Goal: Task Accomplishment & Management: Use online tool/utility

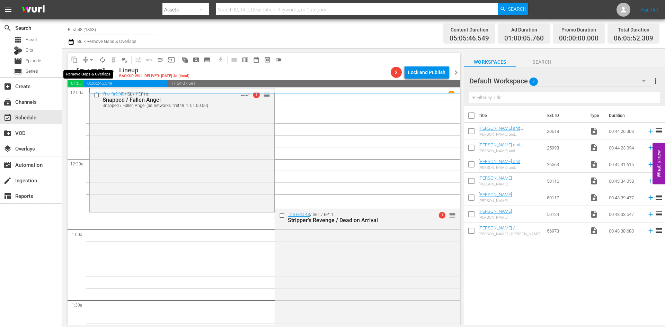
click at [90, 62] on span "arrow_drop_down" at bounding box center [91, 59] width 7 height 7
click at [90, 79] on li "Align to Midnight" at bounding box center [91, 73] width 73 height 11
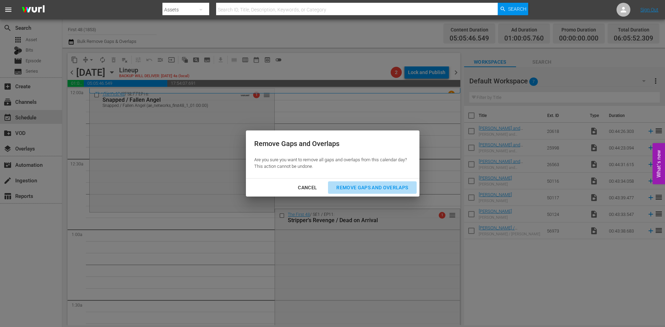
click at [382, 188] on div "Remove Gaps and Overlaps" at bounding box center [372, 187] width 83 height 9
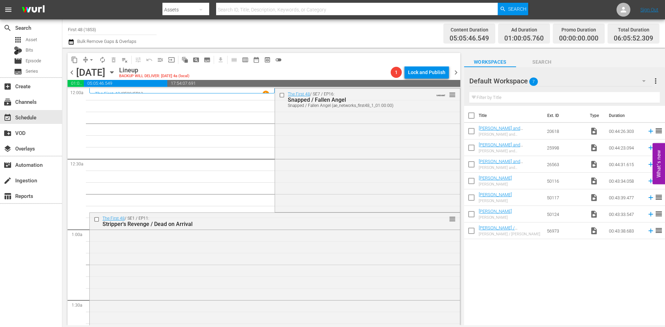
click at [365, 154] on div "The First 48 / SE7 / EP16: Snapped / Fallen Angel Snapped / Fallen Angel (ae_ne…" at bounding box center [367, 150] width 185 height 122
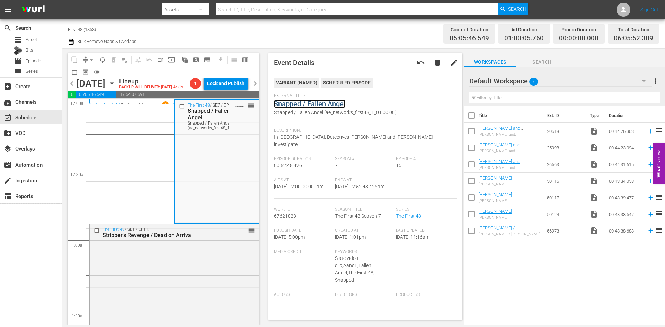
drag, startPoint x: 313, startPoint y: 99, endPoint x: 307, endPoint y: 105, distance: 7.3
click at [201, 293] on div "The First 48 / SE1 / EP11: Stripper's Revenge / Dead on Arrival reorder" at bounding box center [174, 285] width 169 height 123
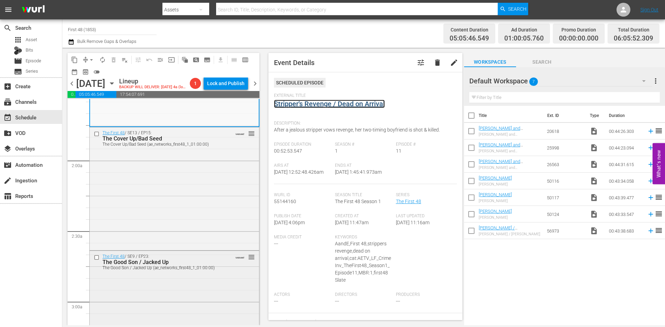
scroll to position [242, 0]
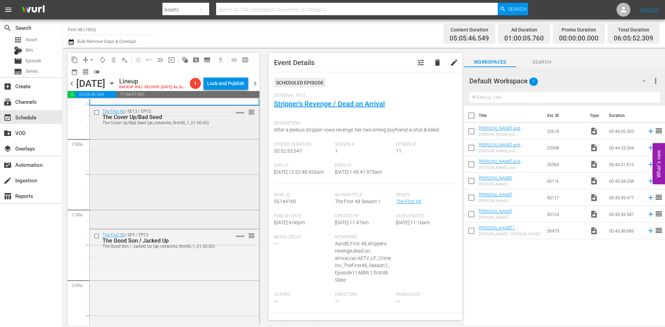
click at [151, 186] on div "The First 48 / SE13 / EP15: The Cover Up/Bad Seed The Cover Up/Bad Seed (ae_net…" at bounding box center [174, 166] width 169 height 121
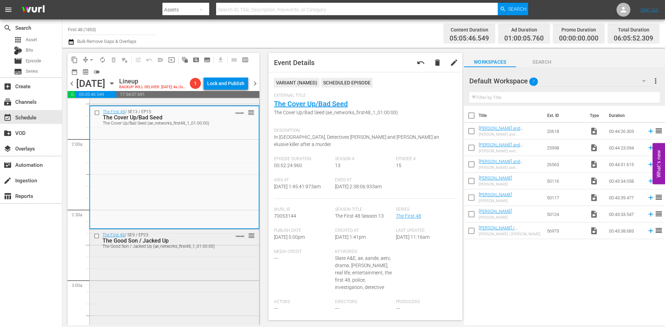
click at [212, 262] on div "The First 48 / SE9 / EP23: The Good Son / Jacked Up The Good Son / Jacked Up (a…" at bounding box center [174, 291] width 169 height 122
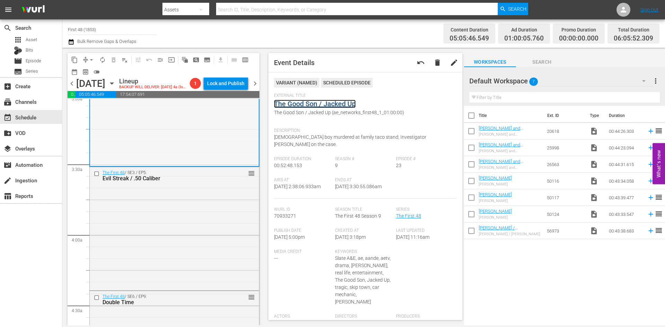
scroll to position [450, 0]
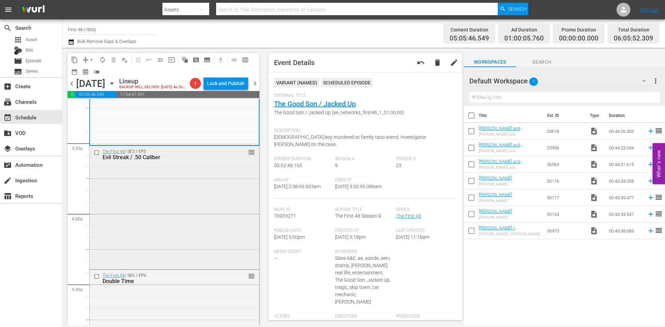
click at [212, 236] on div "The First 48 / SE3 / EP5: Evil Streak / .50 Caliber reorder" at bounding box center [174, 207] width 169 height 122
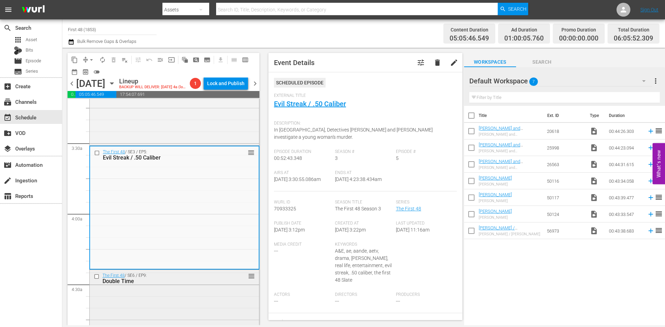
click at [190, 298] on div "The First 48 / SE6 / EP9: Double Time reorder" at bounding box center [174, 331] width 169 height 123
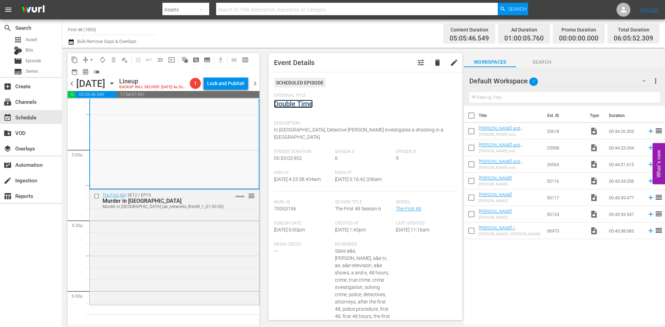
scroll to position [692, 0]
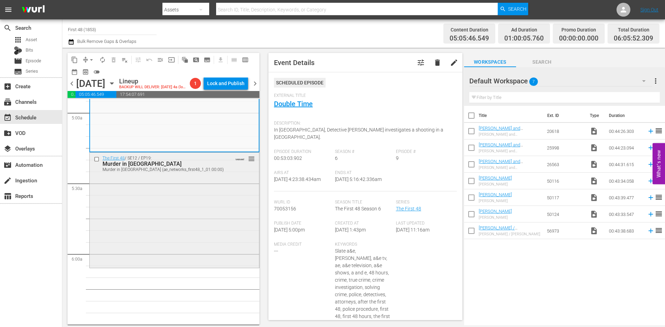
click at [192, 203] on div "The First 48 / SE12 / EP19: Murder in Pleasant Grove Murder in Pleasant Grove (…" at bounding box center [174, 210] width 169 height 114
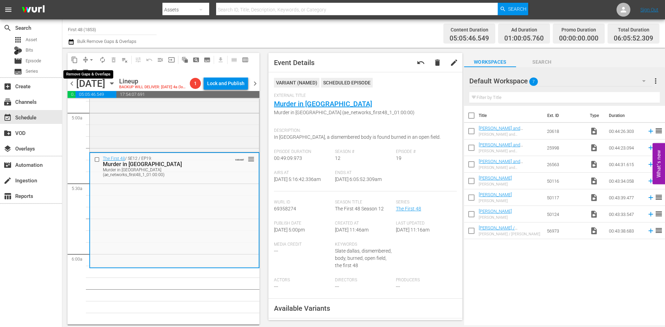
click at [92, 61] on span "arrow_drop_down" at bounding box center [91, 59] width 7 height 7
click at [89, 71] on li "Align to Midnight" at bounding box center [91, 73] width 73 height 11
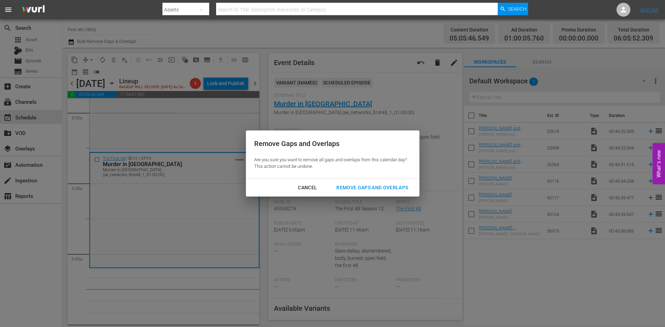
click at [366, 186] on div "Remove Gaps and Overlaps" at bounding box center [372, 187] width 83 height 9
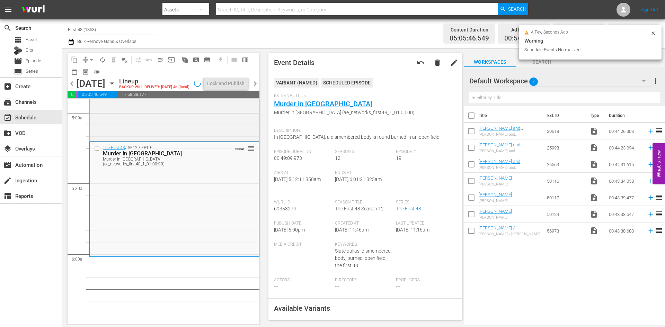
scroll to position [681, 0]
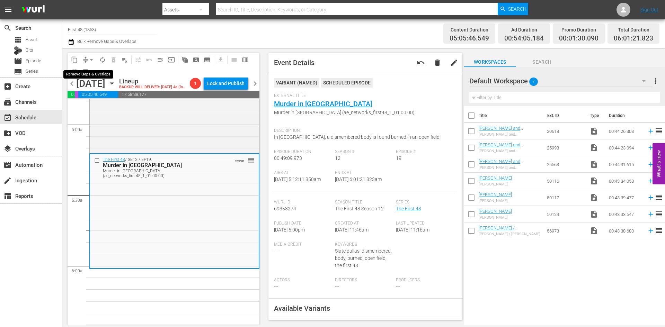
click at [91, 62] on span "arrow_drop_down" at bounding box center [91, 59] width 7 height 7
click at [90, 72] on li "Align to Midnight" at bounding box center [91, 73] width 73 height 11
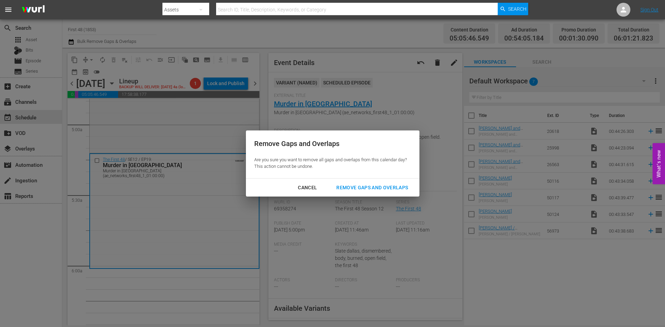
click at [360, 183] on div "Remove Gaps and Overlaps" at bounding box center [372, 187] width 83 height 9
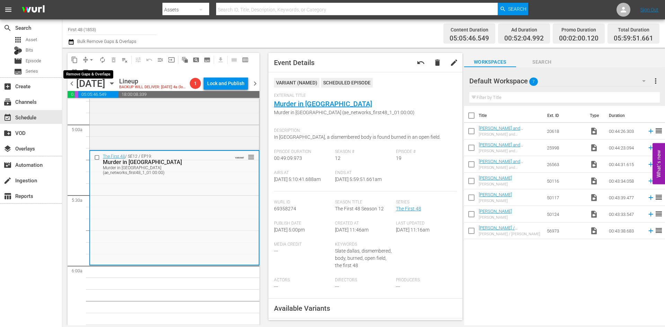
click at [93, 59] on span "arrow_drop_down" at bounding box center [91, 59] width 7 height 7
click at [89, 74] on li "Align to Midnight" at bounding box center [91, 73] width 73 height 11
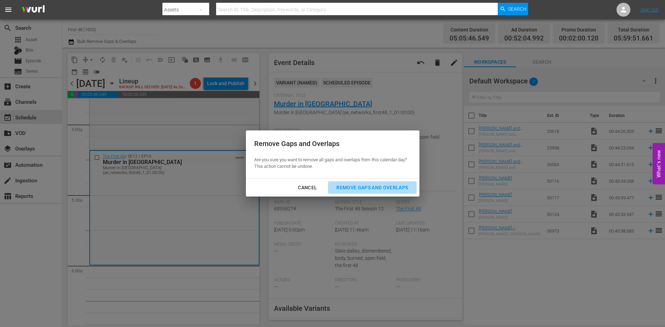
click at [373, 187] on div "Remove Gaps and Overlaps" at bounding box center [372, 187] width 83 height 9
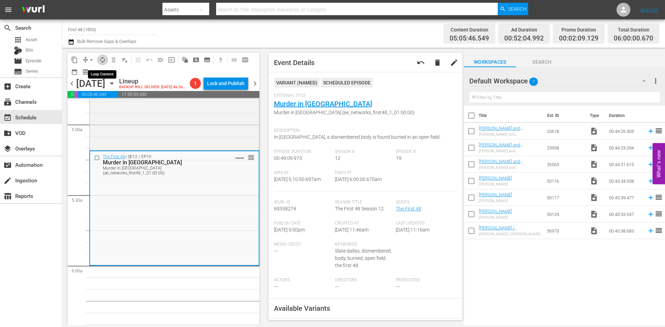
click at [99, 60] on span "autorenew_outlined" at bounding box center [102, 59] width 7 height 7
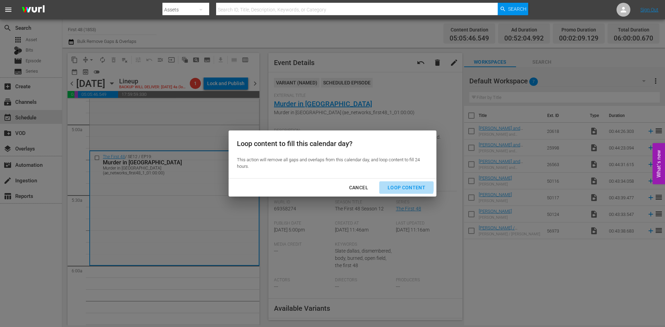
click at [396, 186] on div "Loop Content" at bounding box center [406, 187] width 49 height 9
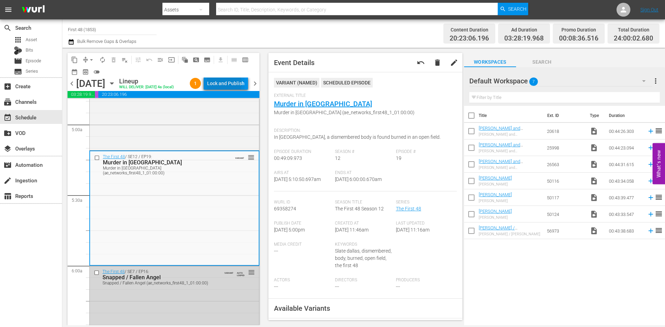
click at [224, 83] on div "Lock and Publish" at bounding box center [225, 83] width 37 height 12
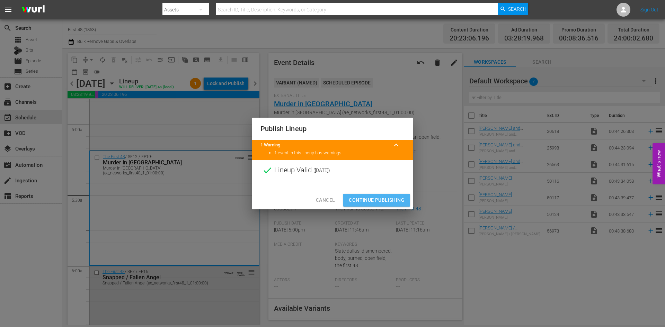
click at [378, 201] on span "Continue Publishing" at bounding box center [377, 200] width 56 height 9
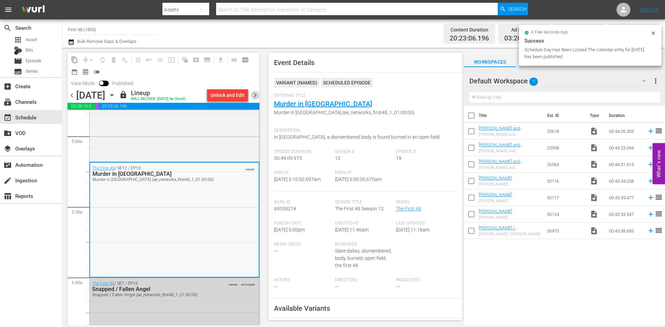
click at [256, 95] on span "chevron_right" at bounding box center [255, 95] width 9 height 9
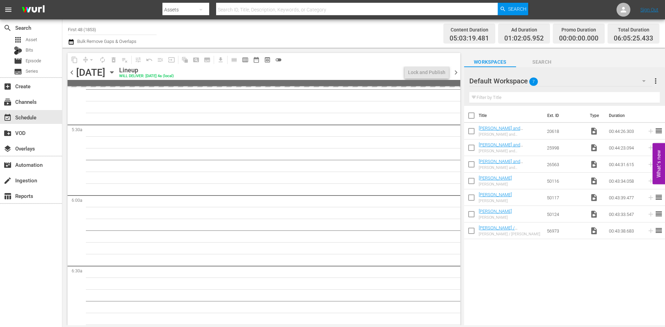
scroll to position [681, 0]
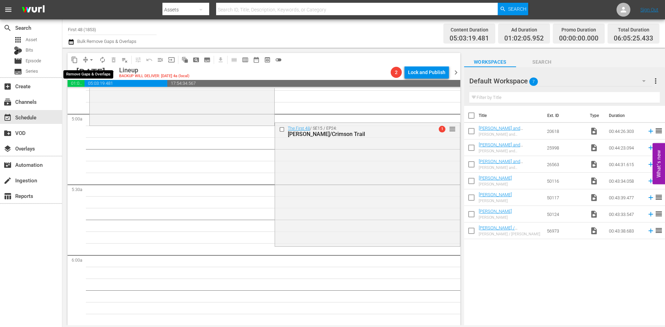
click at [94, 61] on span "arrow_drop_down" at bounding box center [91, 59] width 7 height 7
click at [92, 73] on li "Align to Midnight" at bounding box center [91, 73] width 73 height 11
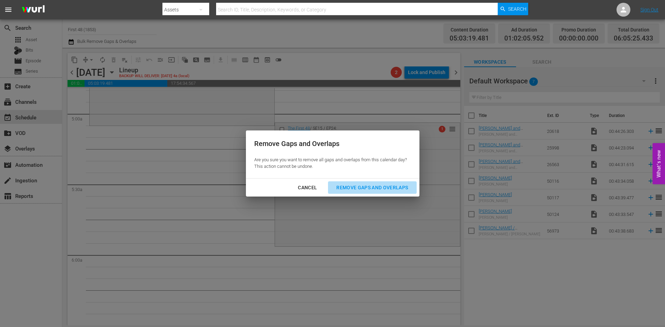
click at [352, 185] on div "Remove Gaps and Overlaps" at bounding box center [372, 187] width 83 height 9
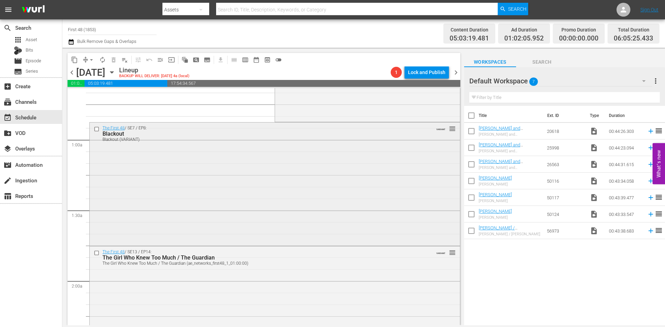
scroll to position [0, 0]
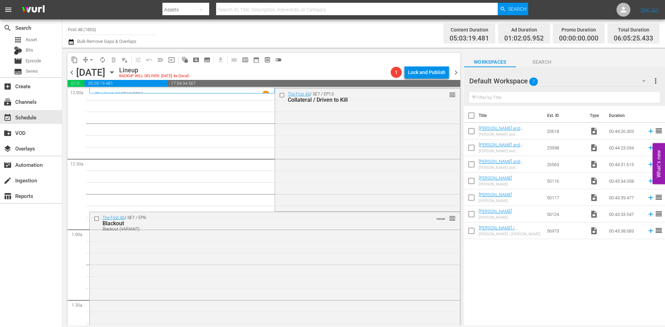
click at [311, 165] on div "The First 48 / SE7 / EP13: Collateral / Driven to Kill reorder" at bounding box center [367, 150] width 185 height 122
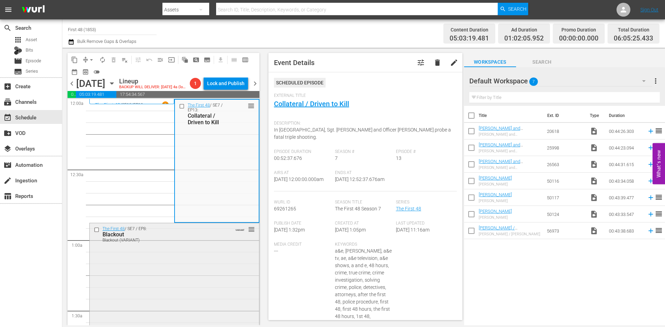
click at [191, 245] on div "The First 48 / SE7 / EP8: Blackout Blackout (VARIANT) VARIANT reorder" at bounding box center [174, 284] width 169 height 122
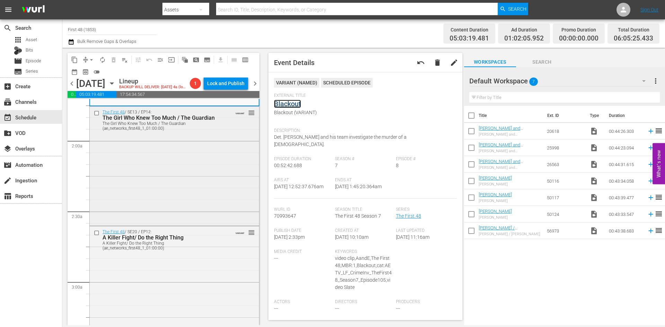
scroll to position [242, 0]
click at [178, 177] on div "The First 48 / SE13 / EP14: The Girl Who Knew Too Much / The Guardian The Girl …" at bounding box center [174, 163] width 169 height 117
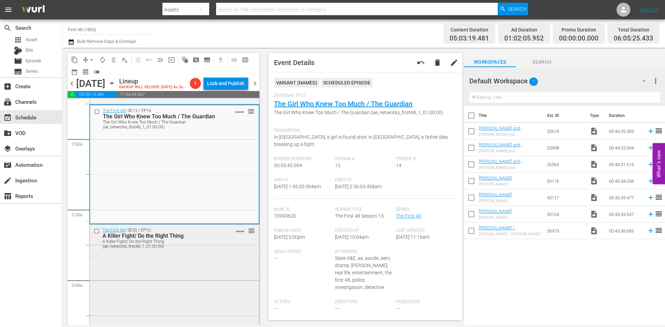
click at [174, 271] on div "The First 48 / SE20 / EP12: A Killer Fight/ Do the Right Thing A Killer Fight/ …" at bounding box center [174, 286] width 169 height 123
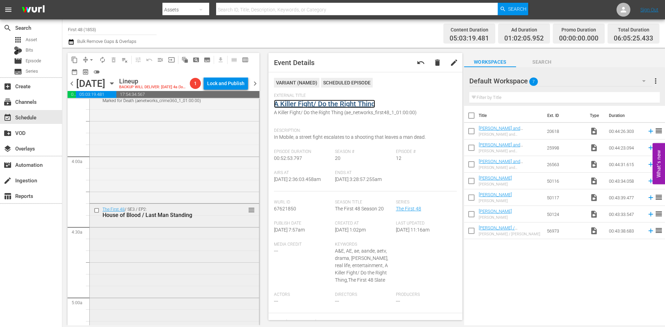
scroll to position [519, 0]
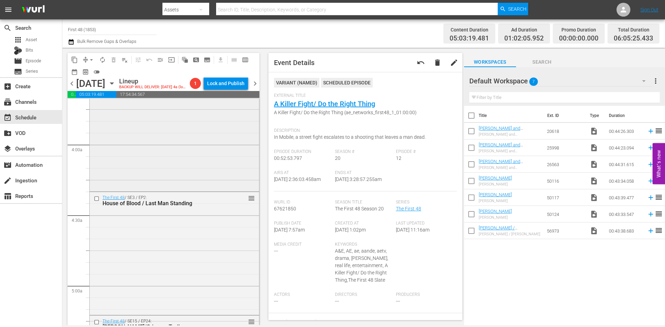
click at [174, 151] on div "The First 48 / SE10 / EP2: Marked for Death Marked for Death (aenetworks_crime3…" at bounding box center [174, 131] width 169 height 118
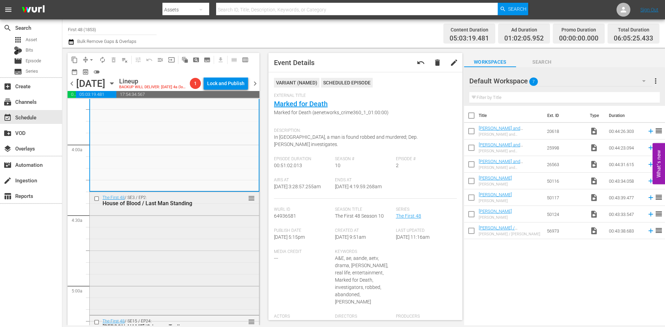
click at [142, 242] on div "The First 48 / SE3 / EP2: House of Blood / Last Man Standing reorder" at bounding box center [174, 253] width 169 height 122
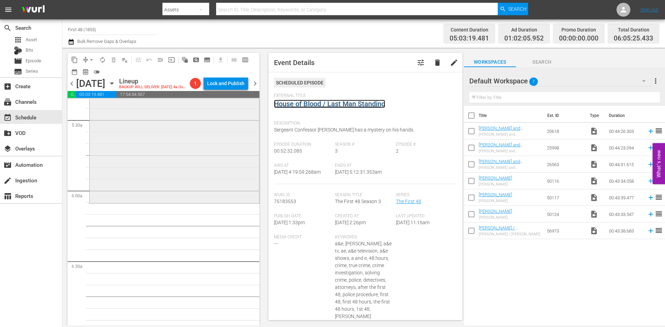
scroll to position [762, 0]
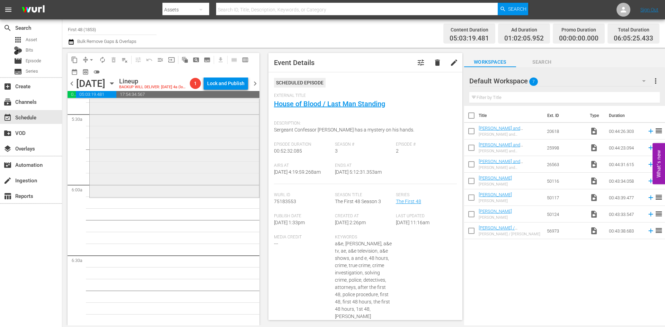
click at [172, 147] on div "The First 48 / SE15 / EP24: Johnny Black/Crimson Trail reorder" at bounding box center [174, 134] width 169 height 123
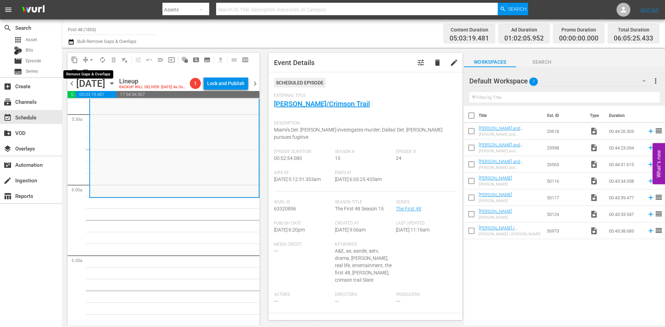
click at [89, 59] on span "arrow_drop_down" at bounding box center [91, 59] width 7 height 7
click at [89, 73] on li "Align to Midnight" at bounding box center [91, 73] width 73 height 11
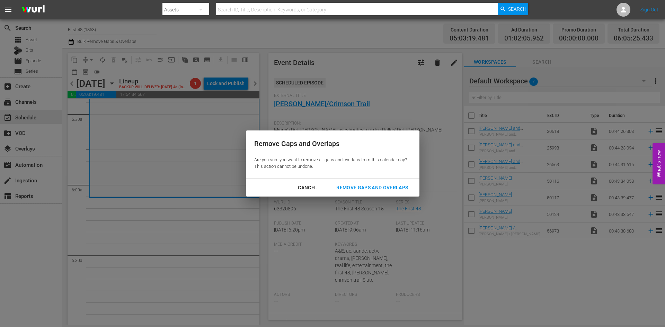
click at [387, 185] on div "Remove Gaps and Overlaps" at bounding box center [372, 187] width 83 height 9
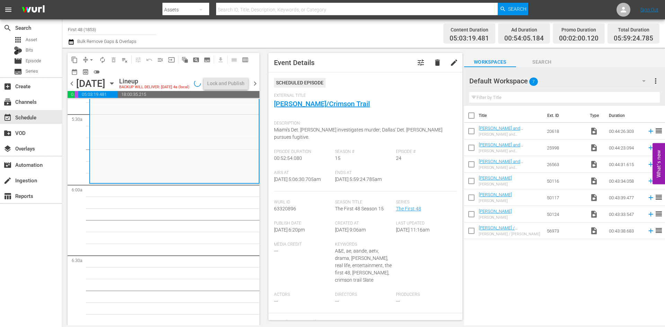
scroll to position [738, 0]
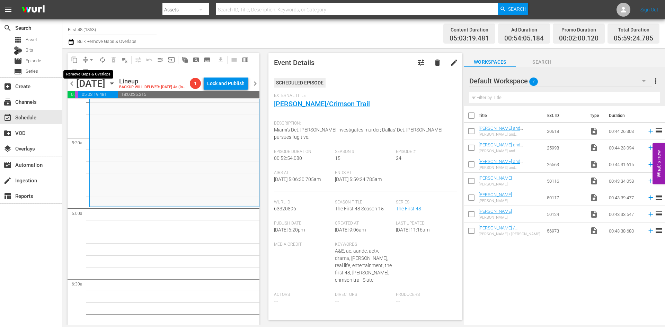
click at [92, 59] on span "arrow_drop_down" at bounding box center [91, 59] width 7 height 7
click at [90, 72] on li "Align to Midnight" at bounding box center [91, 73] width 73 height 11
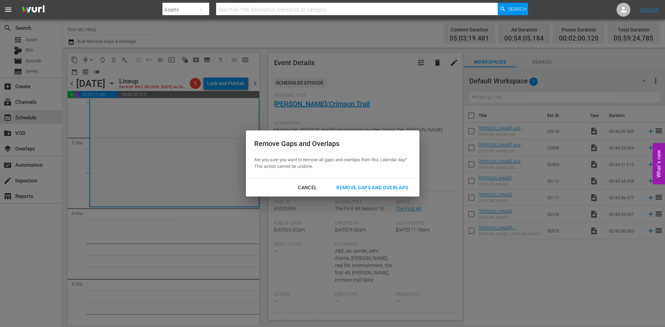
click at [361, 189] on div "Remove Gaps and Overlaps" at bounding box center [372, 187] width 83 height 9
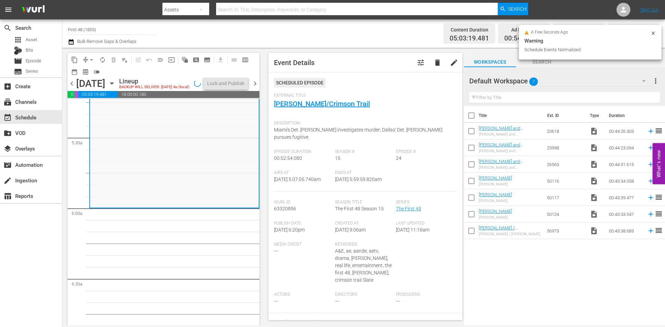
scroll to position [750, 0]
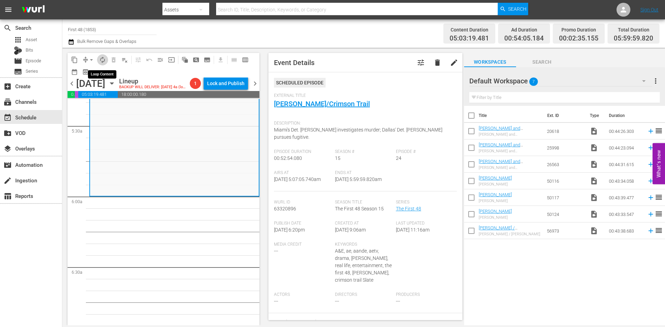
click at [100, 61] on span "autorenew_outlined" at bounding box center [102, 59] width 7 height 7
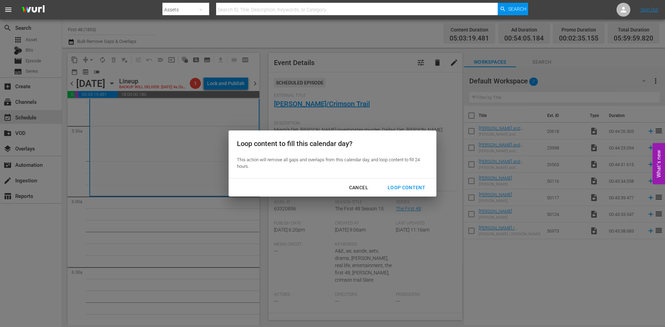
click at [402, 185] on div "Loop Content" at bounding box center [406, 187] width 49 height 9
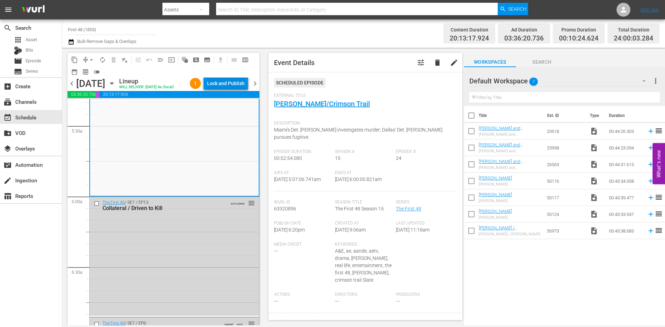
click at [215, 84] on div "Lock and Publish" at bounding box center [225, 83] width 37 height 12
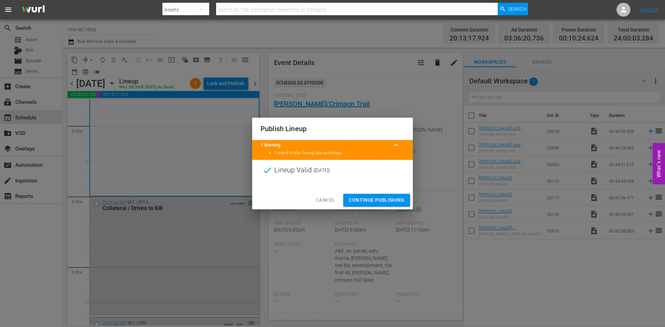
click at [376, 201] on span "Continue Publishing" at bounding box center [377, 200] width 56 height 9
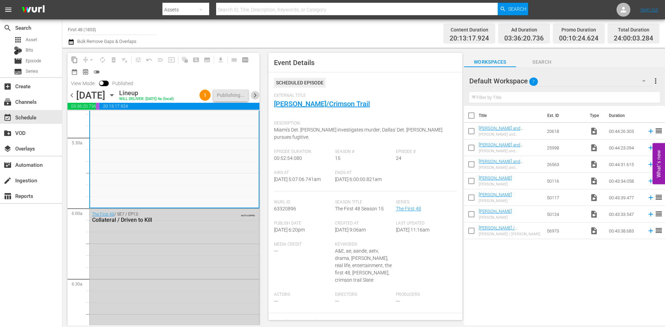
click at [255, 94] on span "chevron_right" at bounding box center [255, 95] width 9 height 9
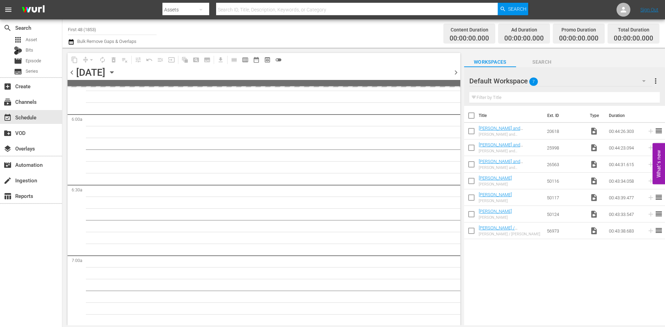
scroll to position [809, 0]
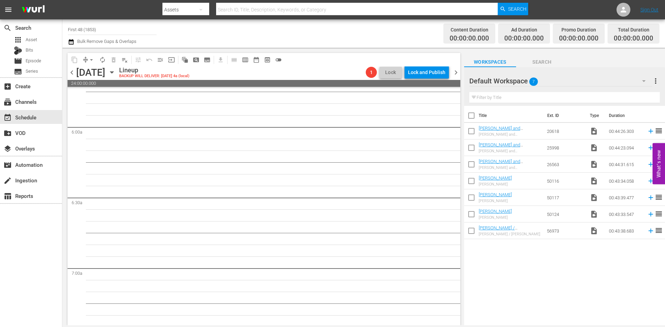
click at [455, 72] on span "chevron_right" at bounding box center [455, 72] width 9 height 9
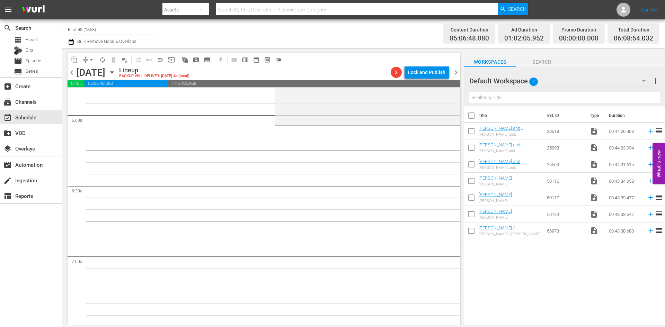
scroll to position [785, 0]
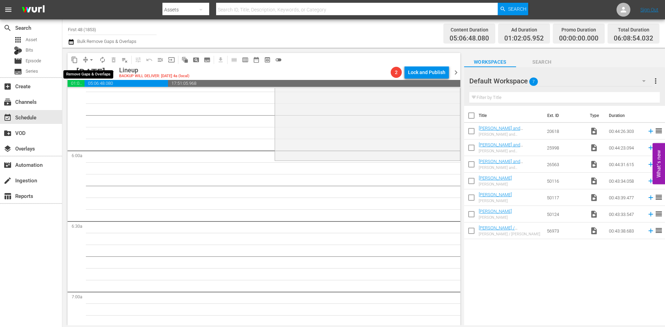
click at [90, 59] on span "arrow_drop_down" at bounding box center [91, 59] width 7 height 7
click at [89, 73] on li "Align to Midnight" at bounding box center [91, 73] width 57 height 11
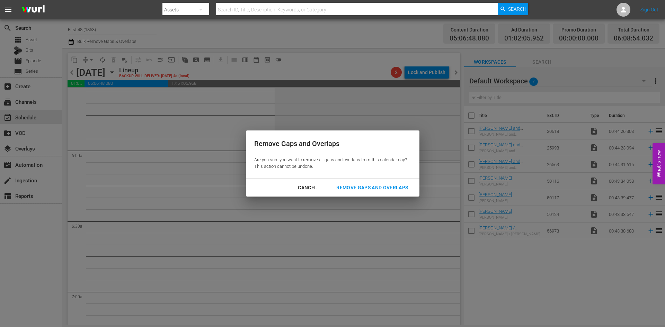
click at [371, 184] on div "Remove Gaps and Overlaps" at bounding box center [372, 187] width 83 height 9
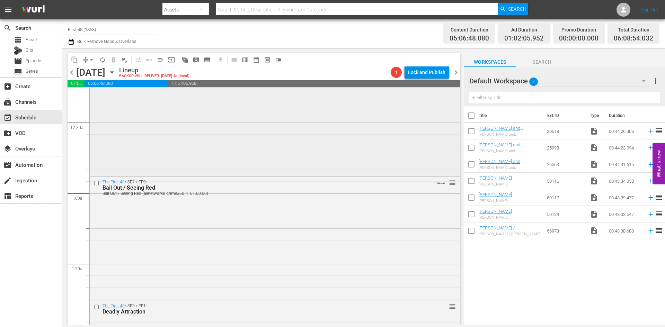
scroll to position [0, 0]
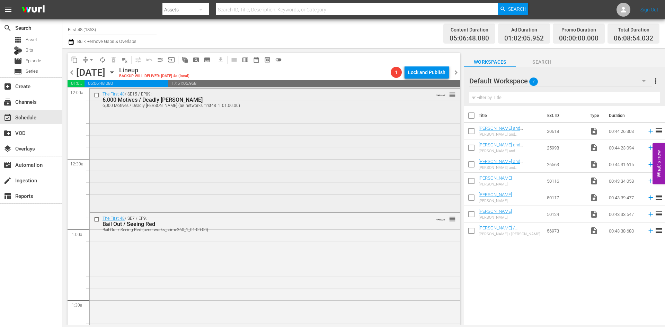
click at [222, 136] on div "The First 48 / SE15 / EP89: 6,000 Motives / Deadly Gamble 6,000 Motives / Deadl…" at bounding box center [275, 150] width 370 height 123
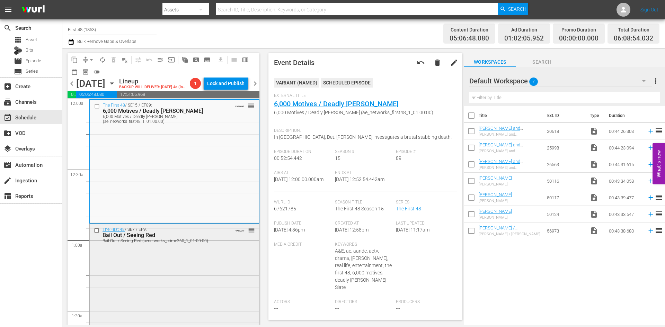
click at [213, 243] on div "Bail Out / Seeing Red (aenetworks_crime360_1_01:00:00)" at bounding box center [163, 241] width 122 height 5
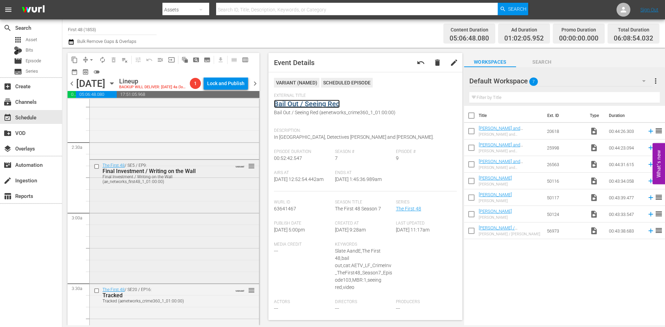
scroll to position [312, 0]
click at [174, 150] on div "The First 48 / SE3 / EP1: Deadly Attraction reorder" at bounding box center [174, 95] width 169 height 119
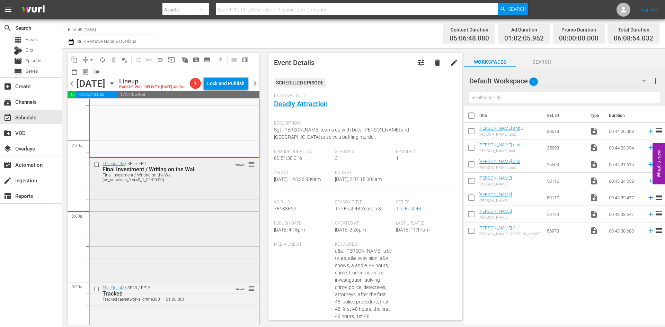
click at [218, 217] on div "The First 48 / SE5 / EP9: Final Investment / Writing on the Wall Final Investme…" at bounding box center [174, 219] width 169 height 123
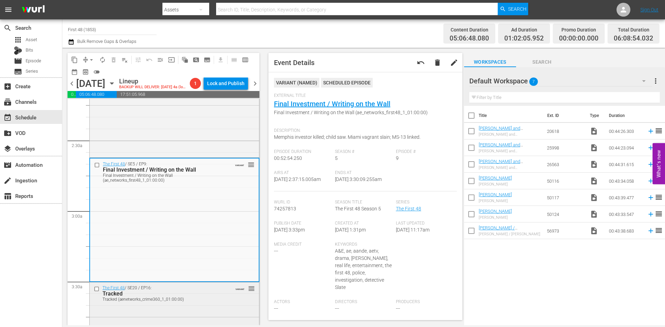
click at [206, 302] on div "Tracked (aenetworks_crime360_1_01:00:00)" at bounding box center [163, 299] width 122 height 5
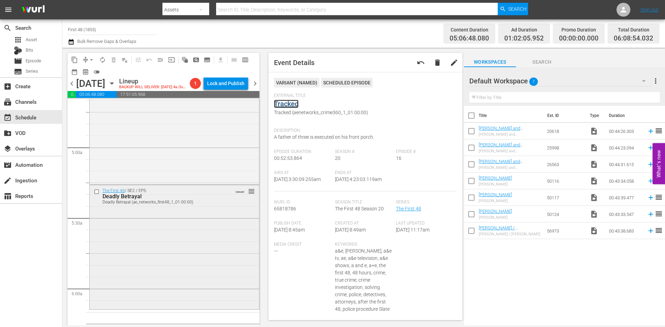
scroll to position [692, 0]
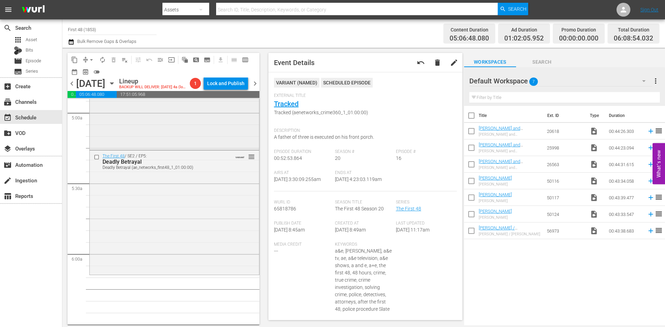
click at [196, 136] on div "The First 48 / SE8 / EP11: Shattered Dreams/Left to Die reorder" at bounding box center [174, 87] width 169 height 122
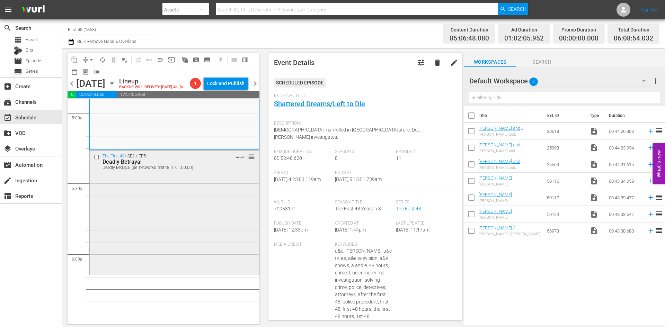
click at [225, 204] on div "The First 48 / SE2 / EP5: Deadly Betrayal Deadly Betrayal (ae_networks_first48_…" at bounding box center [174, 212] width 169 height 123
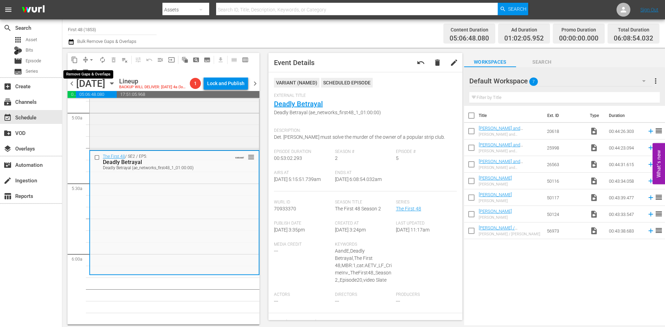
click at [90, 58] on span "arrow_drop_down" at bounding box center [91, 59] width 7 height 7
click at [86, 75] on li "Align to Midnight" at bounding box center [91, 73] width 57 height 11
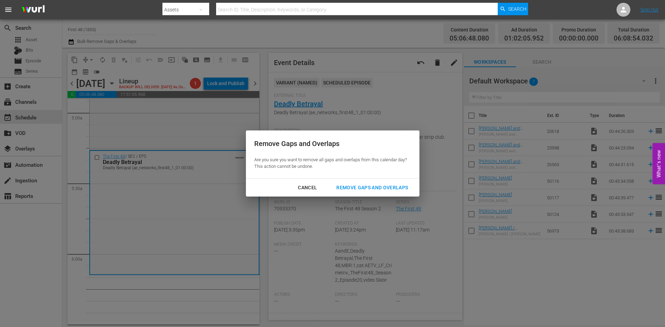
click at [367, 185] on div "Remove Gaps and Overlaps" at bounding box center [372, 187] width 83 height 9
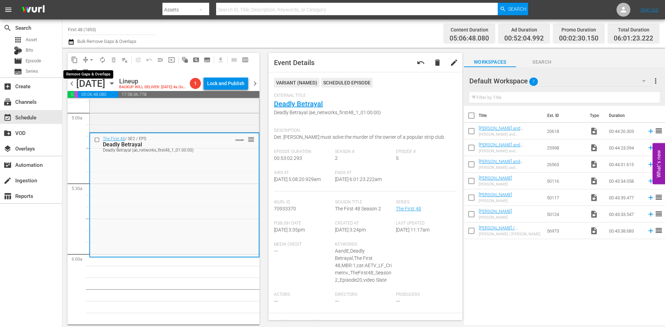
click at [92, 60] on span "arrow_drop_down" at bounding box center [91, 59] width 7 height 7
click at [97, 74] on li "Align to Midnight" at bounding box center [91, 73] width 57 height 11
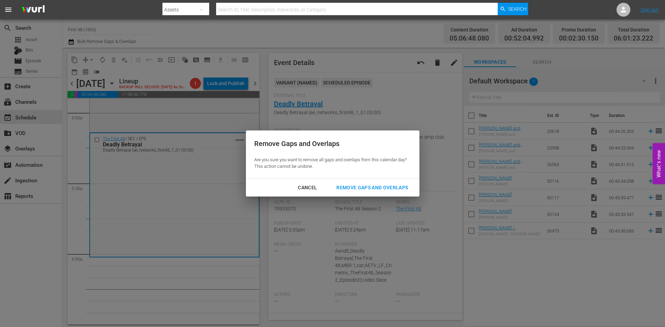
click at [358, 186] on div "Remove Gaps and Overlaps" at bounding box center [372, 187] width 83 height 9
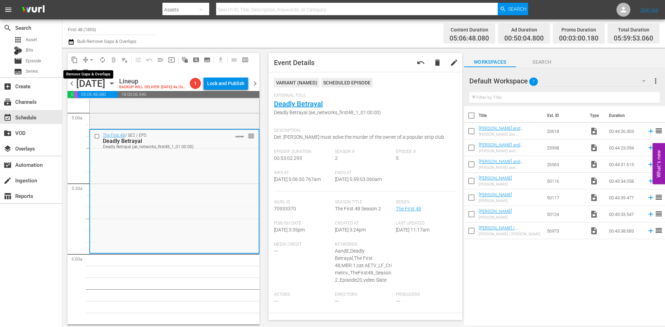
click at [87, 59] on button "arrow_drop_down" at bounding box center [91, 59] width 11 height 11
click at [87, 70] on li "Align to Midnight" at bounding box center [91, 73] width 57 height 11
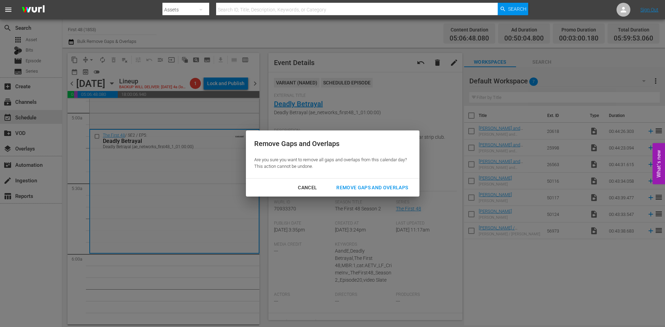
click at [373, 188] on div "Remove Gaps and Overlaps" at bounding box center [372, 187] width 83 height 9
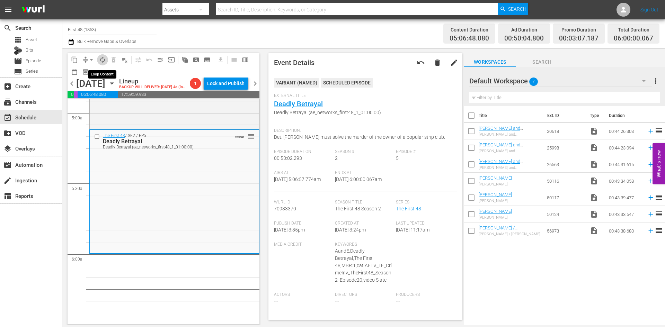
click at [99, 60] on span "autorenew_outlined" at bounding box center [102, 59] width 7 height 7
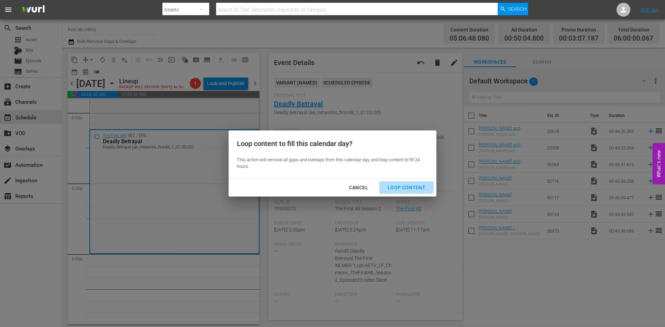
click at [406, 186] on div "Loop Content" at bounding box center [406, 187] width 49 height 9
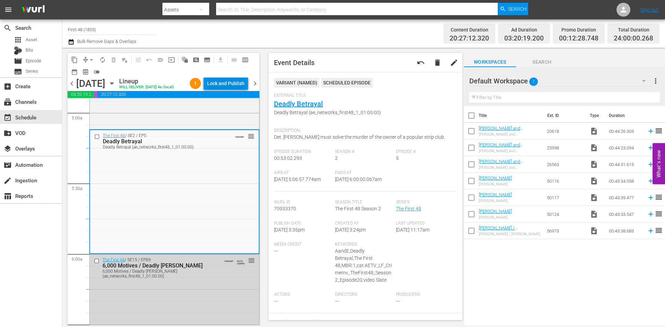
click at [223, 87] on div "Lock and Publish" at bounding box center [225, 83] width 37 height 12
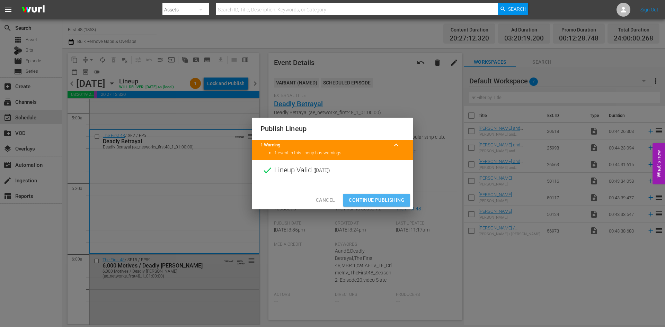
click at [375, 200] on span "Continue Publishing" at bounding box center [377, 200] width 56 height 9
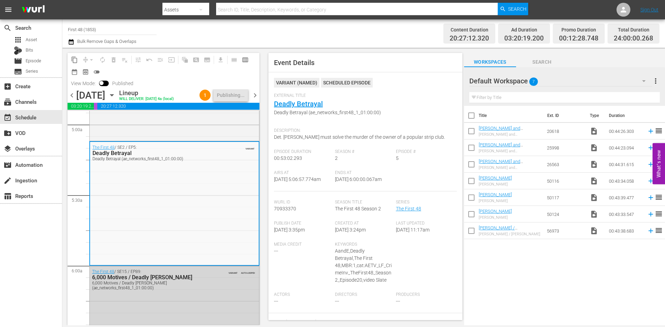
drag, startPoint x: 256, startPoint y: 98, endPoint x: 257, endPoint y: 101, distance: 3.5
click at [256, 101] on div "chevron_left Thursday, October 16th October 16th Lineup WILL DELIVER: 10/15 @ 4…" at bounding box center [164, 96] width 192 height 14
click at [257, 97] on span "chevron_right" at bounding box center [255, 95] width 9 height 9
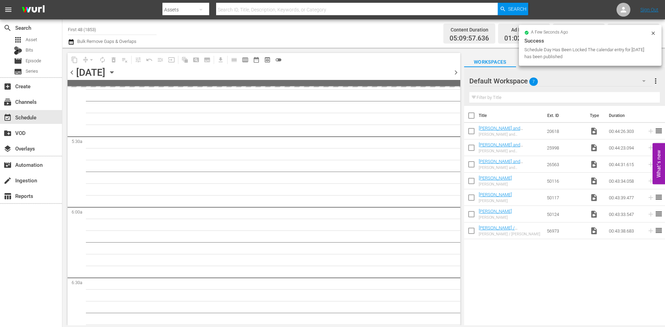
scroll to position [681, 0]
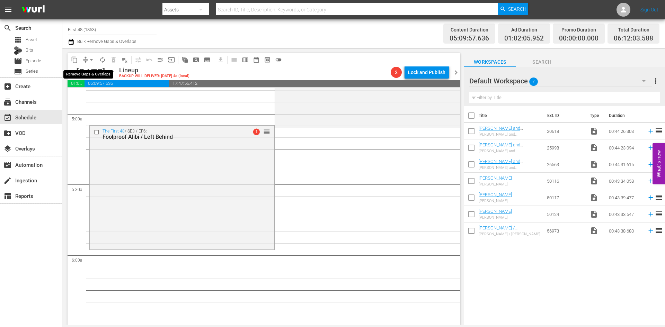
click at [90, 57] on span "arrow_drop_down" at bounding box center [91, 59] width 7 height 7
click at [92, 74] on li "Align to Midnight" at bounding box center [91, 73] width 73 height 11
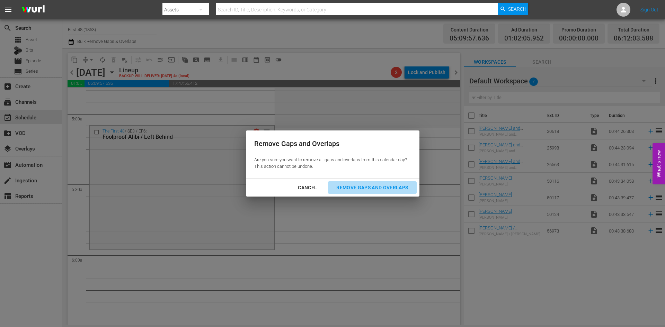
click at [360, 187] on div "Remove Gaps and Overlaps" at bounding box center [372, 187] width 83 height 9
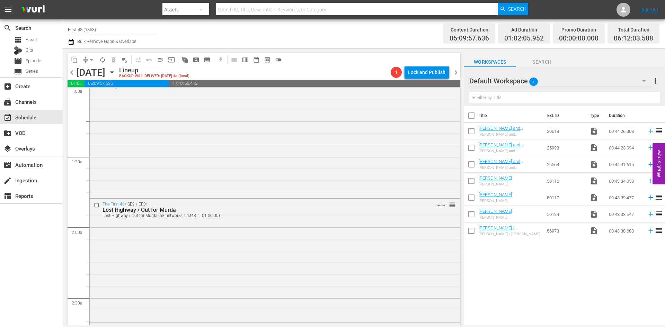
scroll to position [0, 0]
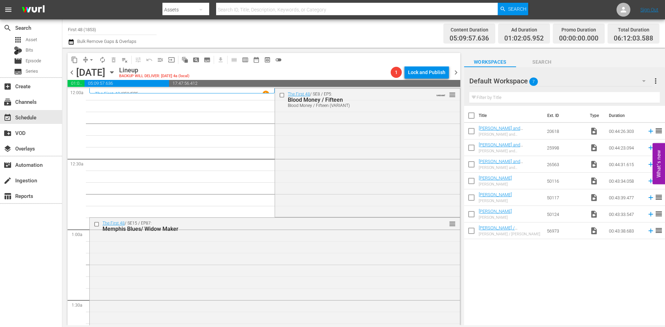
click at [356, 138] on div "The First 48 / SE8 / EP5: Blood Money / Fifteen Blood Money / Fifteen (VARIANT)…" at bounding box center [367, 152] width 185 height 127
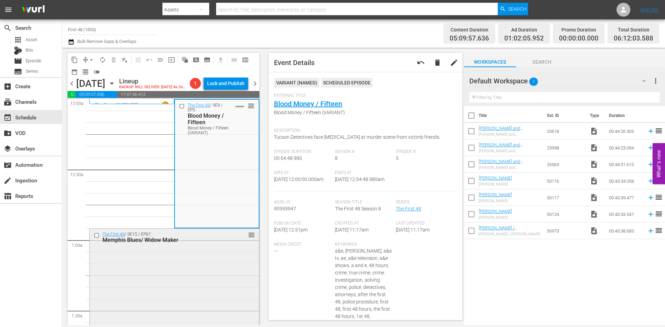
click at [206, 277] on div "The First 48 / SE15 / EP87: Memphis Blues/ Widow Maker reorder" at bounding box center [174, 290] width 169 height 123
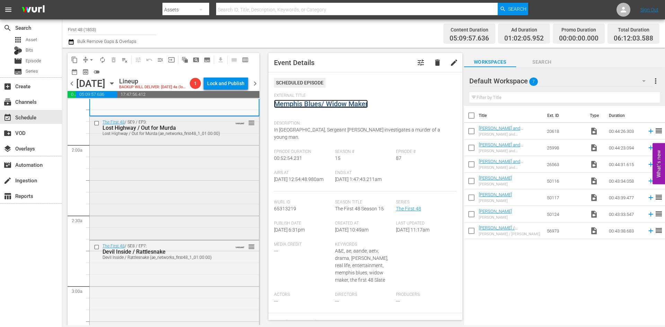
scroll to position [242, 0]
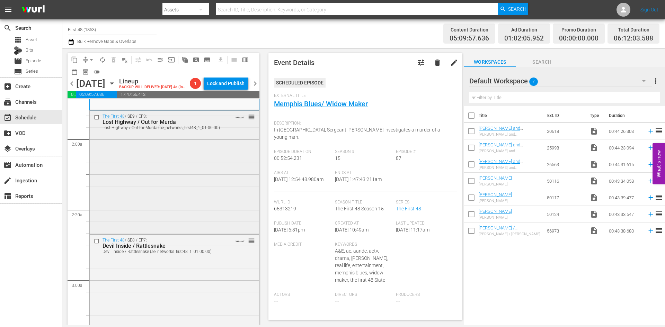
click at [216, 189] on div "The First 48 / SE9 / EP3: Lost Highway / Out for Murda Lost Highway / Out for M…" at bounding box center [174, 172] width 169 height 122
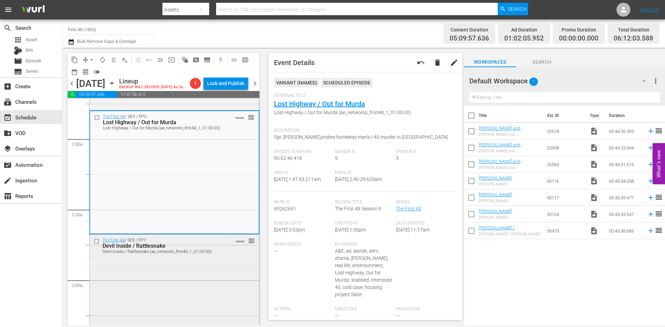
click at [224, 269] on div "The First 48 / SE8 / EP7: Devil Inside / Rattlesnake Devil Inside / Rattlesnake…" at bounding box center [174, 296] width 169 height 122
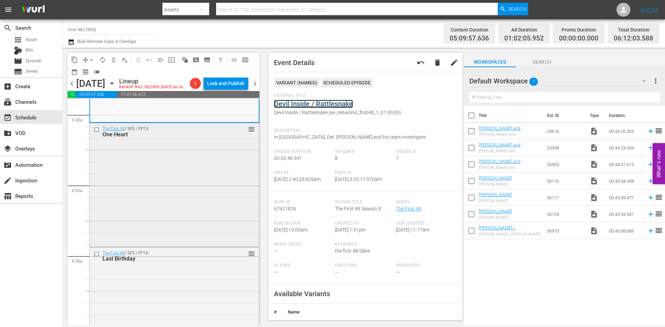
scroll to position [485, 0]
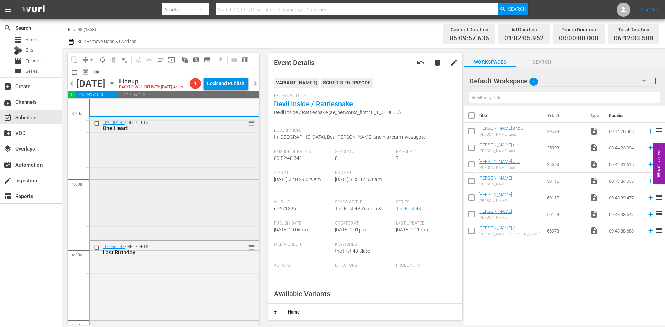
click at [222, 212] on div "The First 48 / SE8 / EP13: One Heart reorder" at bounding box center [174, 178] width 169 height 122
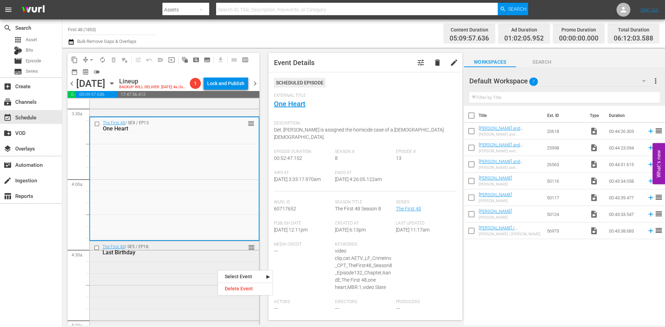
click at [175, 280] on div "The First 48 / SE5 / EP18: Last Birthday reorder" at bounding box center [174, 302] width 169 height 123
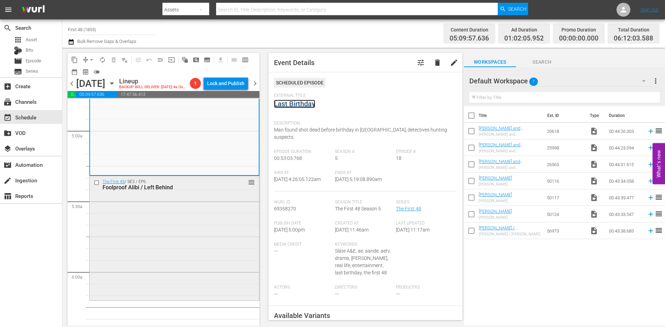
scroll to position [692, 0]
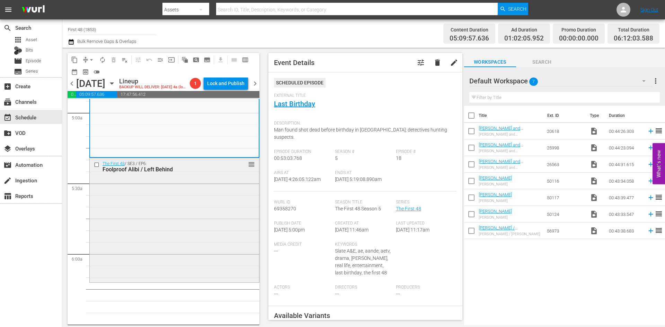
click at [217, 200] on div "The First 48 / SE3 / EP6: Foolproof Alibi / Left Behind reorder" at bounding box center [174, 219] width 169 height 123
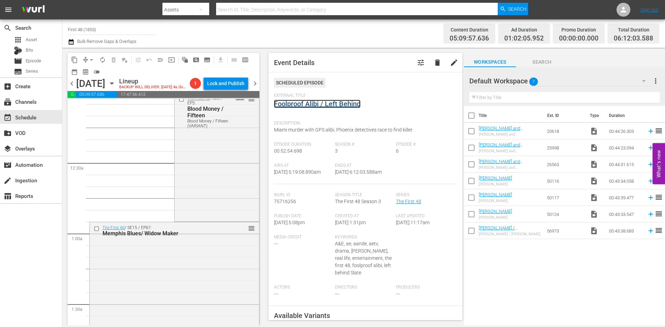
scroll to position [0, 0]
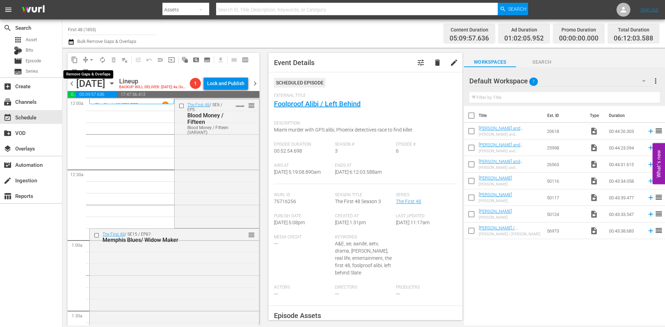
click at [91, 61] on span "arrow_drop_down" at bounding box center [91, 59] width 7 height 7
click at [92, 76] on li "Align to Midnight" at bounding box center [91, 73] width 73 height 11
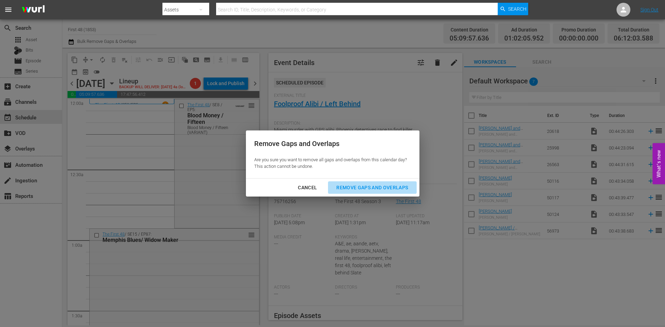
click at [375, 187] on div "Remove Gaps and Overlaps" at bounding box center [372, 187] width 83 height 9
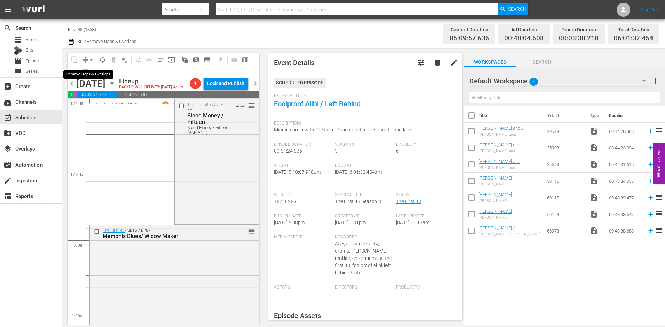
click at [92, 59] on span "arrow_drop_down" at bounding box center [91, 59] width 7 height 7
click at [87, 73] on li "Align to Midnight" at bounding box center [91, 73] width 73 height 11
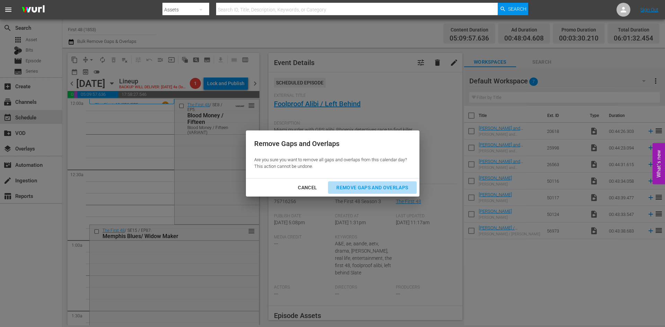
click at [388, 183] on div "Remove Gaps and Overlaps" at bounding box center [372, 187] width 83 height 9
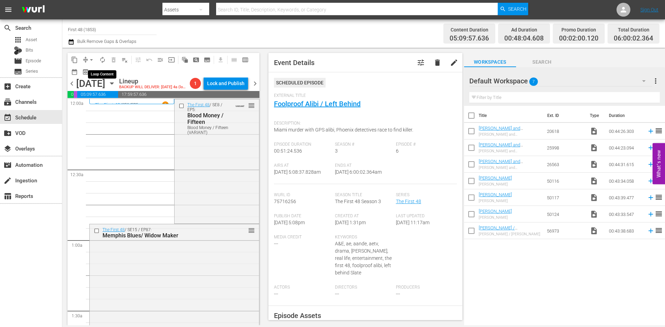
click at [102, 61] on span "autorenew_outlined" at bounding box center [102, 59] width 7 height 7
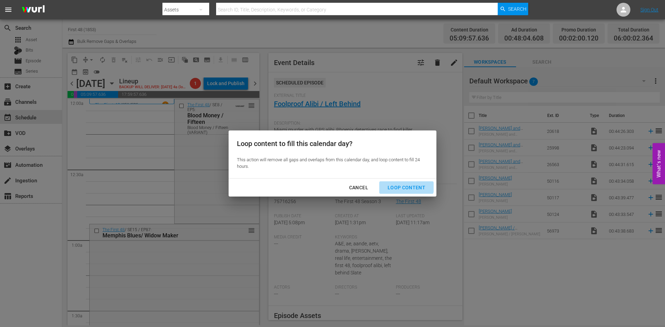
click at [403, 184] on div "Loop Content" at bounding box center [406, 187] width 49 height 9
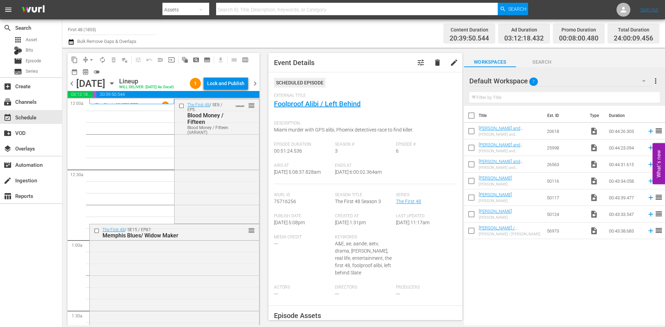
click at [223, 85] on div "Lock and Publish" at bounding box center [225, 83] width 37 height 12
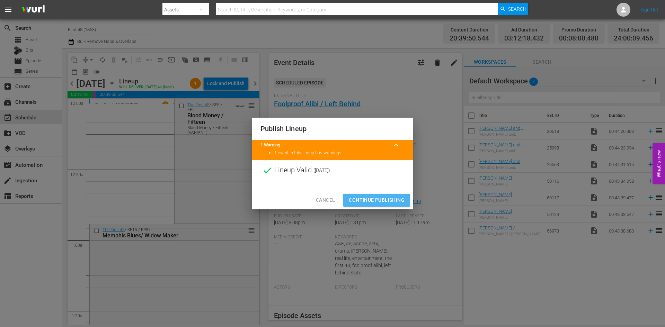
click at [378, 201] on span "Continue Publishing" at bounding box center [377, 200] width 56 height 9
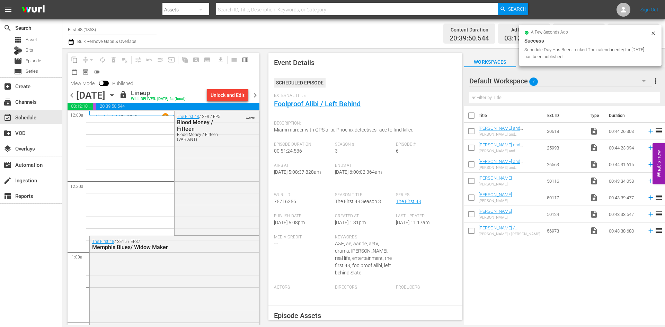
click at [255, 95] on span "chevron_right" at bounding box center [255, 95] width 9 height 9
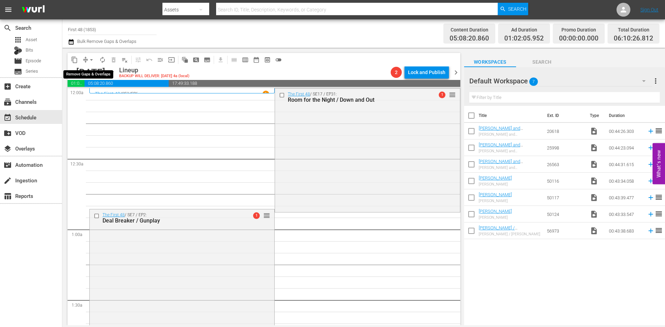
click at [88, 60] on span "arrow_drop_down" at bounding box center [91, 59] width 7 height 7
click at [88, 73] on li "Align to Midnight" at bounding box center [91, 73] width 73 height 11
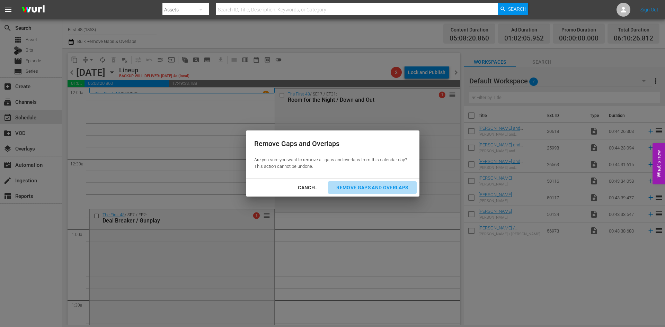
click at [348, 188] on div "Remove Gaps and Overlaps" at bounding box center [372, 187] width 83 height 9
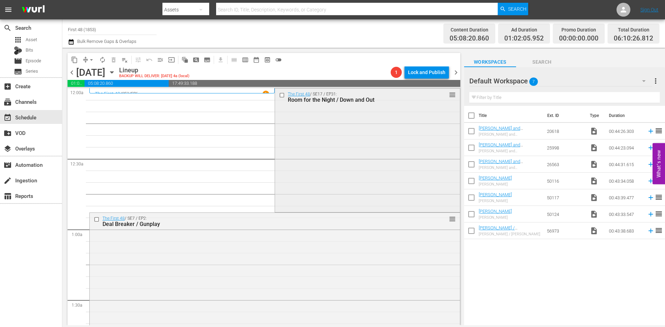
click at [393, 139] on div "The First 48 / SE17 / EP31: Room for the Night / Down and Out reorder" at bounding box center [367, 150] width 185 height 123
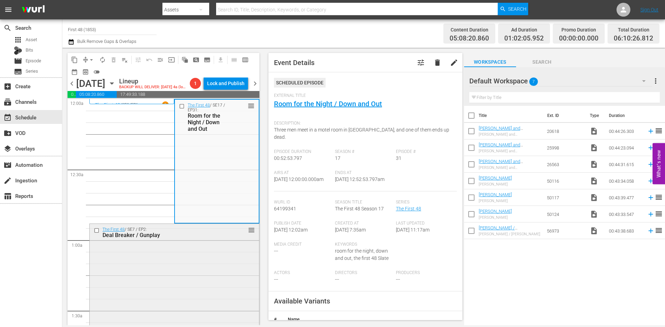
click at [209, 251] on div "The First 48 / SE7 / EP2: Deal Breaker / Gunplay reorder" at bounding box center [174, 285] width 169 height 123
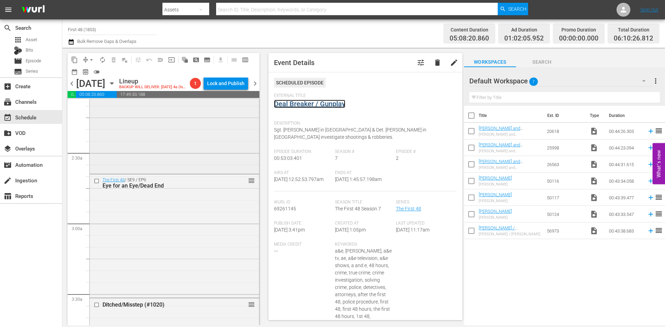
scroll to position [312, 0]
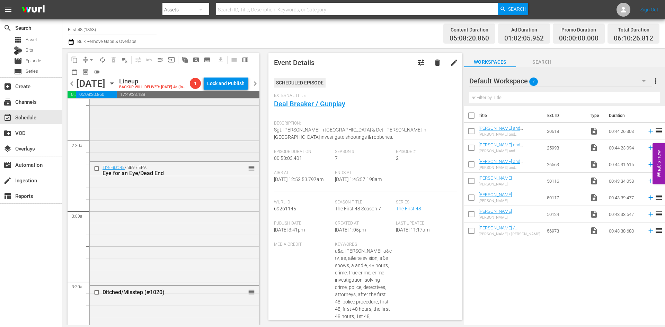
click at [208, 145] on div "The First 48 / SE15 / EP12: Cold Betrayal Cold Betrayal (ae_networks_first48_1_…" at bounding box center [174, 98] width 169 height 123
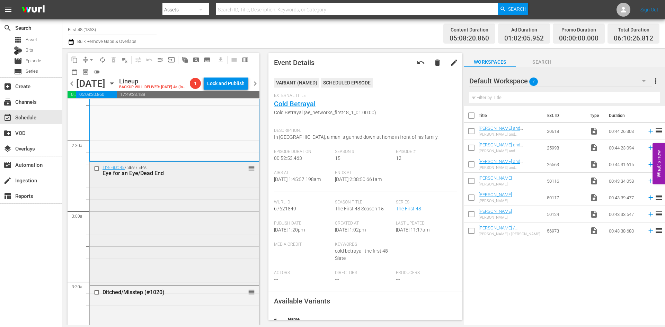
click at [201, 212] on div "The First 48 / SE9 / EP9: Eye for an Eye/Dead End reorder" at bounding box center [174, 223] width 169 height 122
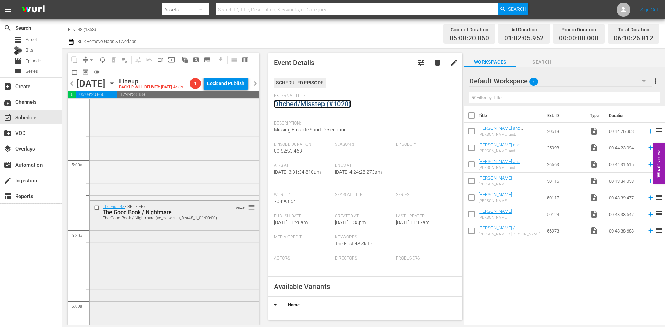
scroll to position [658, 0]
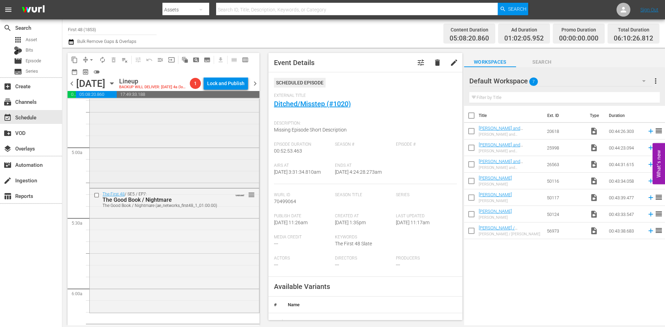
click at [183, 160] on div "The First 48 / SE4 / EP8: The Run Around / Night Cap reorder" at bounding box center [174, 125] width 169 height 122
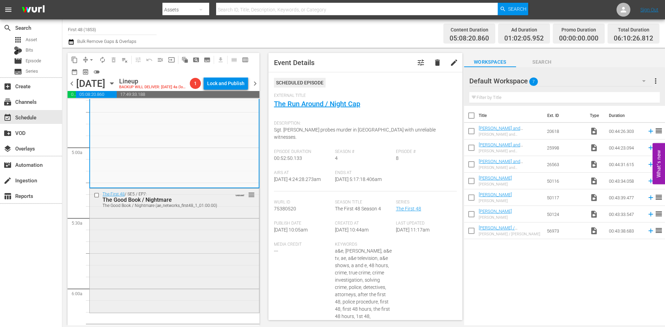
click at [167, 257] on div "The First 48 / SE5 / EP7: The Good Book / Nightmare The Good Book / Nightmare (…" at bounding box center [174, 250] width 169 height 123
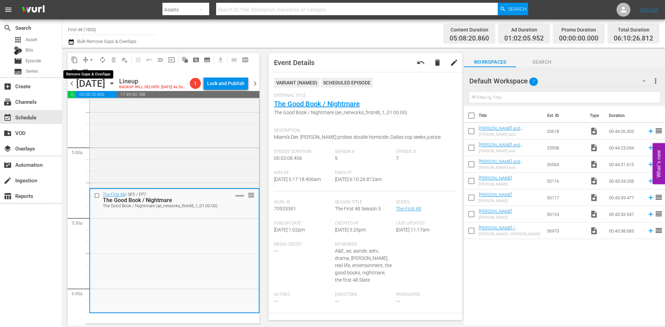
click at [93, 57] on span "arrow_drop_down" at bounding box center [91, 59] width 7 height 7
click at [87, 71] on li "Align to Midnight" at bounding box center [91, 73] width 73 height 11
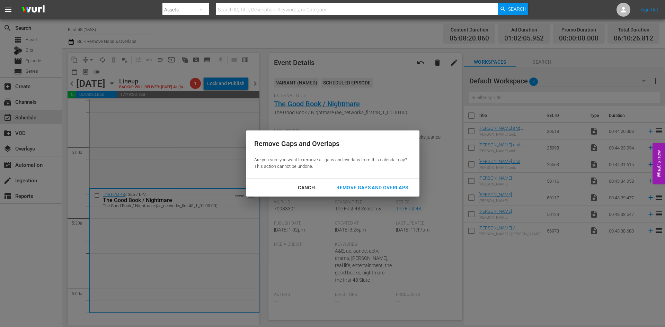
click at [366, 188] on div "Remove Gaps and Overlaps" at bounding box center [372, 187] width 83 height 9
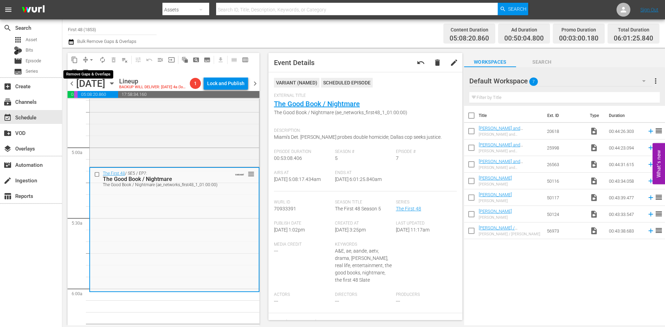
click at [91, 57] on span "arrow_drop_down" at bounding box center [91, 59] width 7 height 7
click at [90, 74] on li "Align to Midnight" at bounding box center [91, 73] width 73 height 11
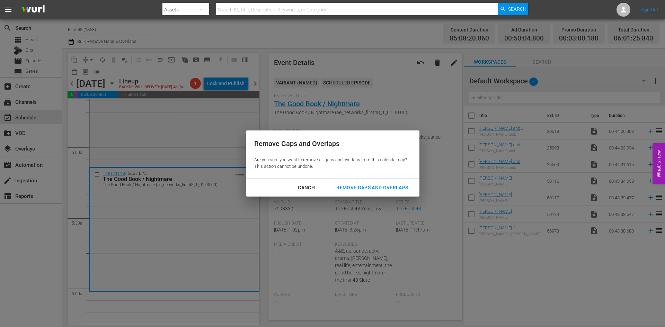
click at [371, 188] on div "Remove Gaps and Overlaps" at bounding box center [372, 187] width 83 height 9
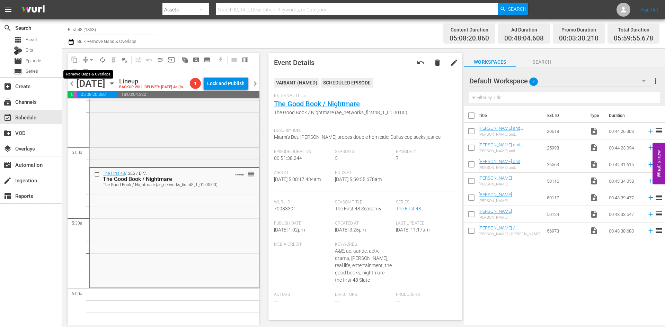
click at [92, 60] on span "arrow_drop_down" at bounding box center [91, 59] width 7 height 7
click at [86, 74] on li "Align to Midnight" at bounding box center [91, 73] width 73 height 11
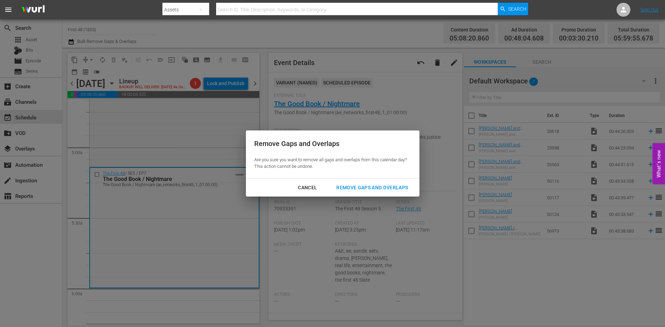
click at [358, 186] on div "Remove Gaps and Overlaps" at bounding box center [372, 187] width 83 height 9
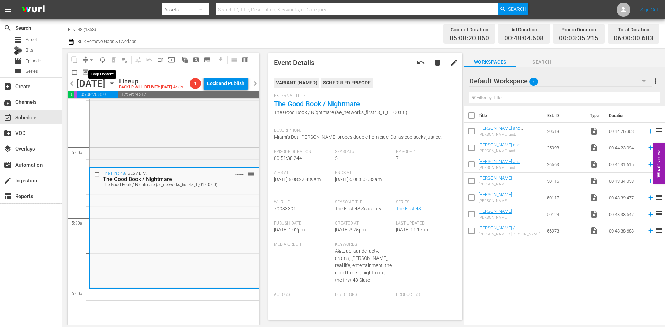
click at [102, 57] on span "autorenew_outlined" at bounding box center [102, 59] width 7 height 7
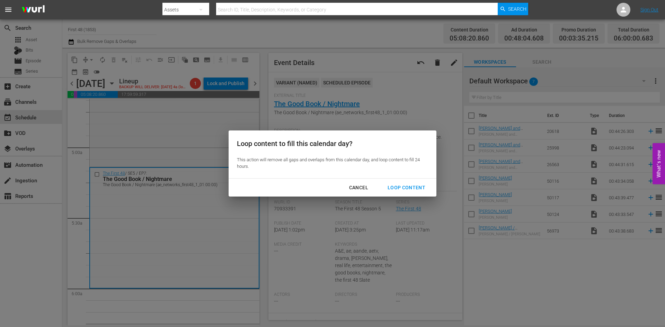
click at [400, 183] on div "Loop Content" at bounding box center [406, 187] width 49 height 9
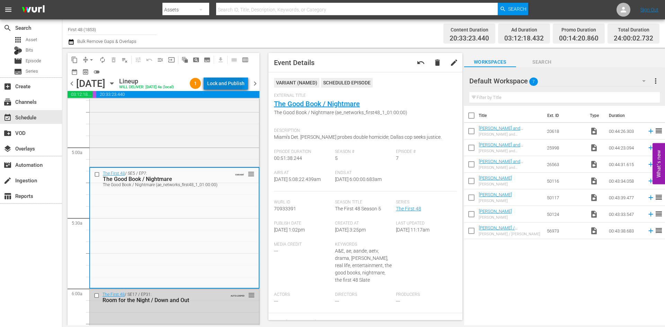
click at [227, 84] on div "Lock and Publish" at bounding box center [225, 83] width 37 height 12
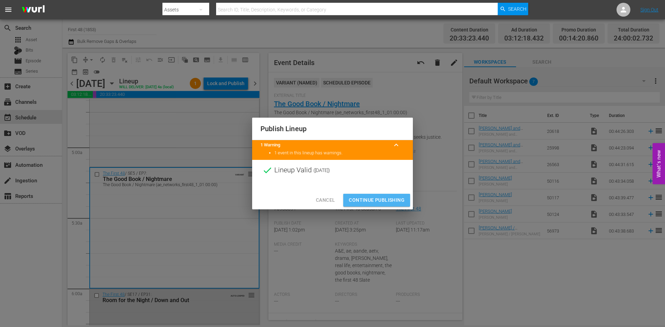
click at [376, 197] on span "Continue Publishing" at bounding box center [377, 200] width 56 height 9
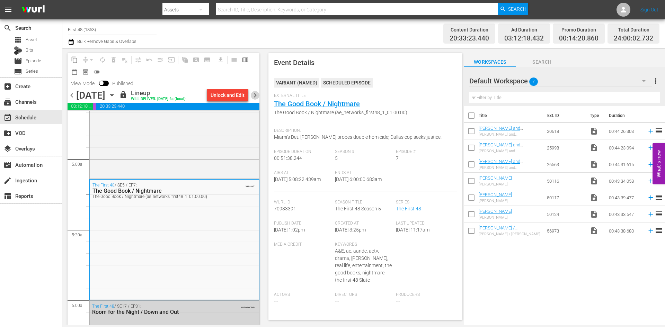
click at [254, 94] on span "chevron_right" at bounding box center [255, 95] width 9 height 9
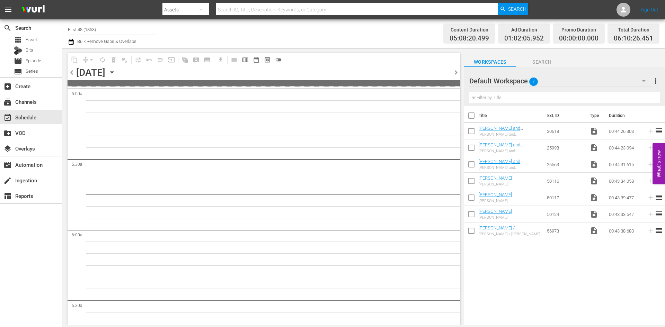
scroll to position [646, 0]
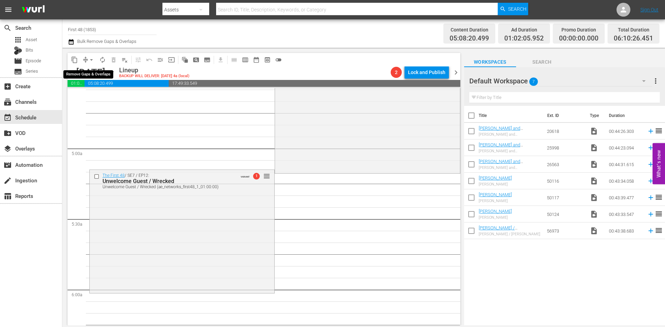
click at [90, 58] on span "arrow_drop_down" at bounding box center [91, 59] width 7 height 7
click at [89, 77] on li "Align to Midnight" at bounding box center [91, 73] width 73 height 11
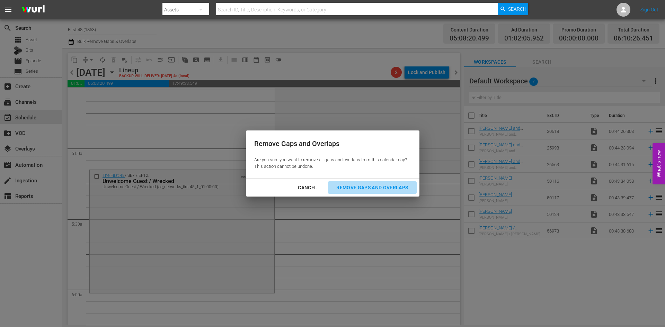
click at [366, 190] on div "Remove Gaps and Overlaps" at bounding box center [372, 187] width 83 height 9
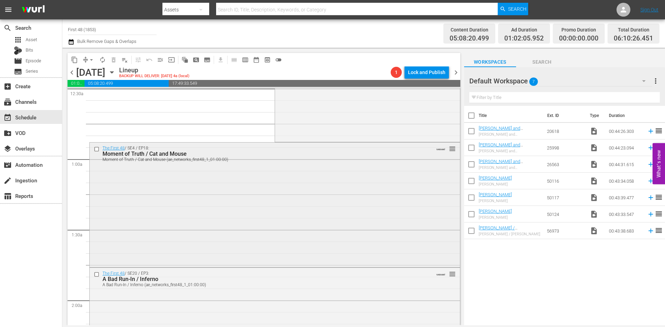
scroll to position [0, 0]
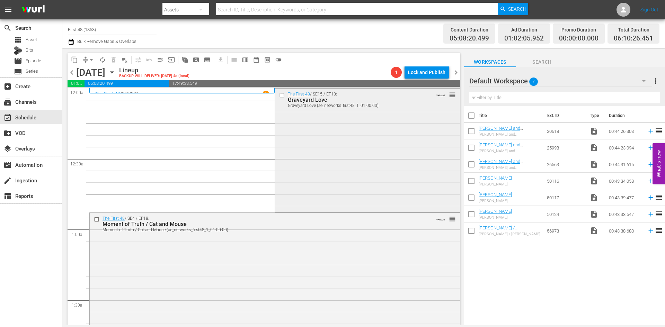
click at [342, 157] on div "The First 48 / SE15 / EP13: Graveyard Love Graveyard Love (ae_networks_first48_…" at bounding box center [367, 150] width 185 height 123
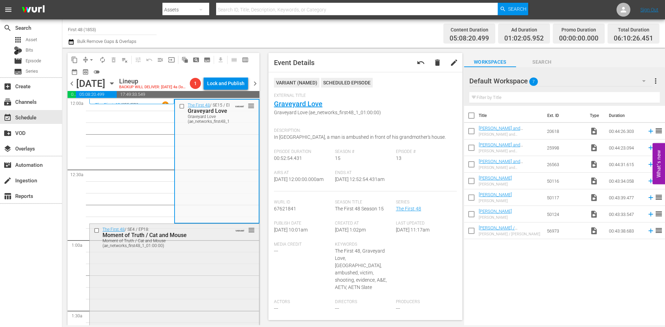
click at [189, 263] on div "The First 48 / SE4 / EP18: Moment of Truth / Cat and Mouse Moment of Truth / Ca…" at bounding box center [174, 285] width 169 height 123
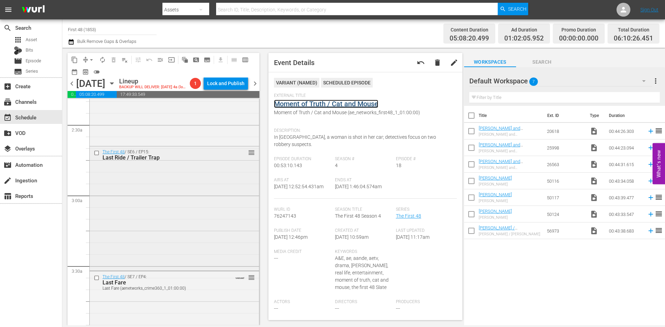
scroll to position [312, 0]
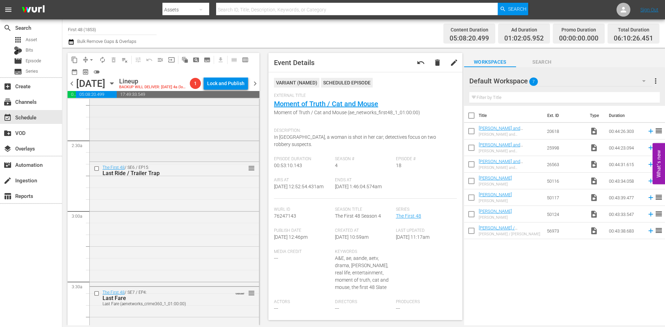
click at [195, 134] on div "The First 48 / SE20 / EP3: A Bad Run-In / Inferno A Bad Run-In / Inferno (ae_ne…" at bounding box center [174, 99] width 169 height 123
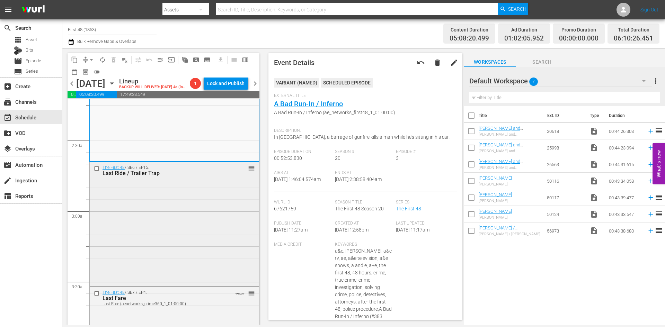
click at [168, 228] on div "The First 48 / SE6 / EP15: Last Ride / Trailer Trap reorder" at bounding box center [174, 223] width 169 height 123
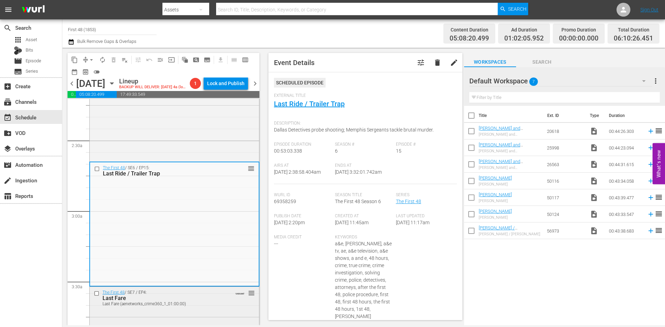
click at [169, 299] on div "Last Fare" at bounding box center [163, 298] width 122 height 7
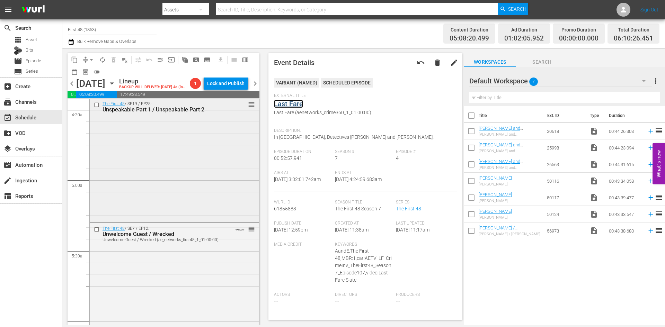
scroll to position [658, 0]
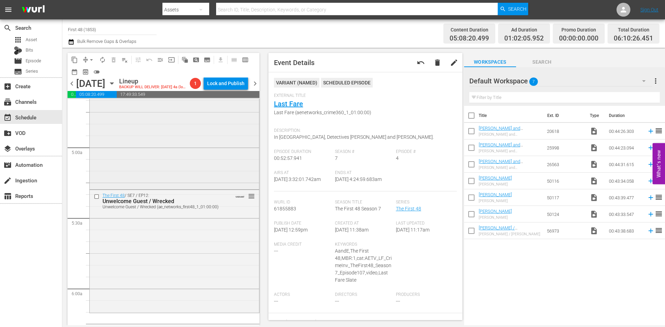
click at [179, 162] on div "The First 48 / SE19 / EP28: Unspeakable Part 1 / Unspeakable Part 2 reorder" at bounding box center [174, 126] width 169 height 122
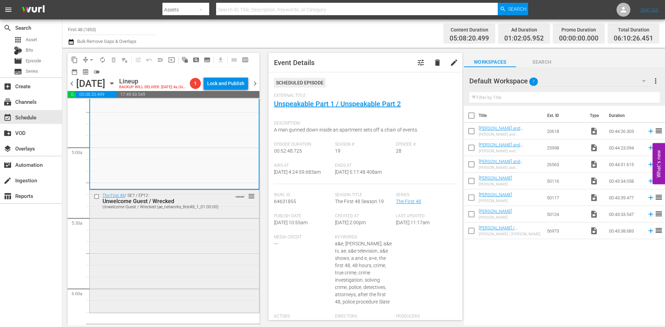
click at [194, 220] on div "The First 48 / SE7 / EP12: Unwelcome Guest / Wrecked Unwelcome Guest / Wrecked …" at bounding box center [174, 251] width 169 height 122
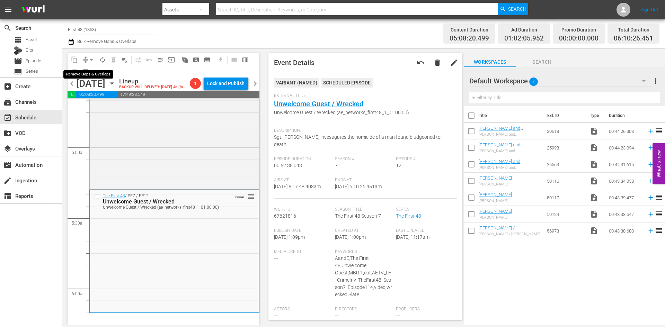
click at [89, 57] on span "arrow_drop_down" at bounding box center [91, 59] width 7 height 7
click at [87, 73] on li "Align to Midnight" at bounding box center [91, 73] width 73 height 11
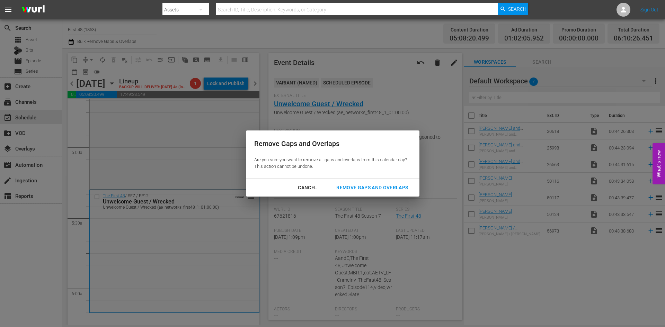
click at [371, 189] on div "Remove Gaps and Overlaps" at bounding box center [372, 187] width 83 height 9
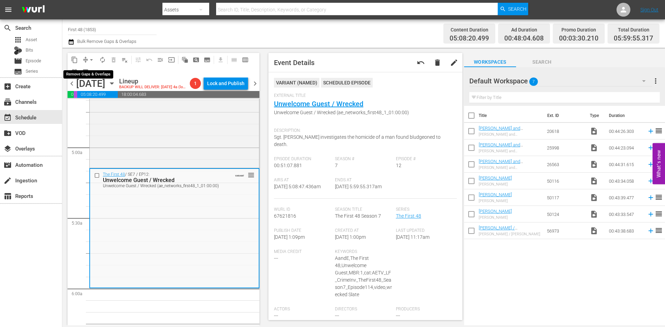
click at [87, 60] on button "arrow_drop_down" at bounding box center [91, 59] width 11 height 11
click at [90, 74] on li "Align to Midnight" at bounding box center [91, 73] width 73 height 11
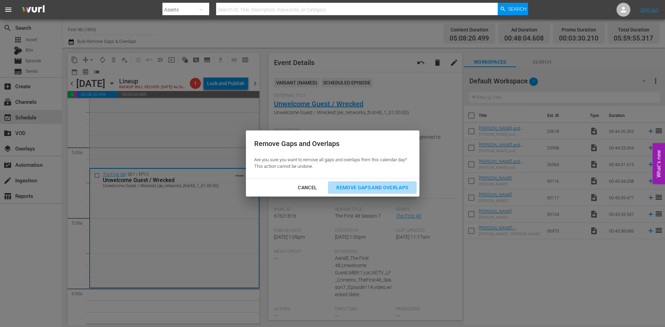
click at [357, 183] on button "Remove Gaps and Overlaps" at bounding box center [372, 187] width 88 height 13
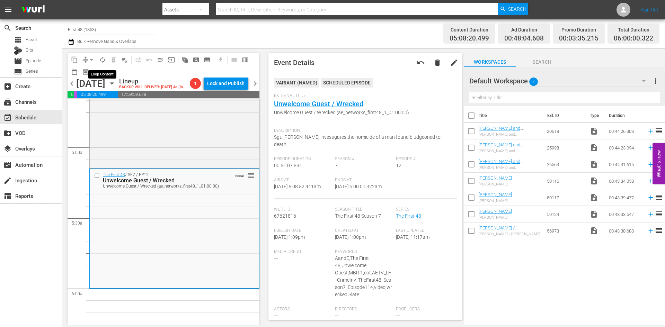
click at [103, 58] on span "autorenew_outlined" at bounding box center [102, 59] width 7 height 7
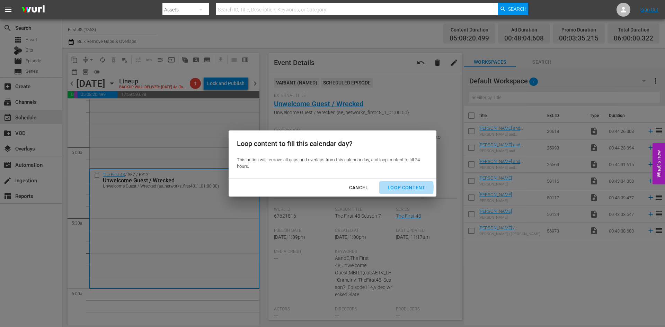
click at [396, 188] on div "Loop Content" at bounding box center [406, 187] width 49 height 9
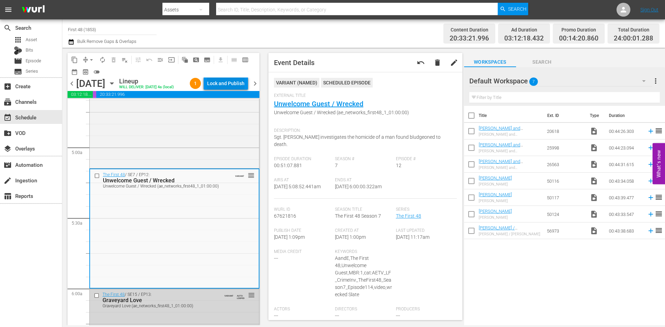
click at [233, 82] on div "Lock and Publish" at bounding box center [225, 83] width 37 height 12
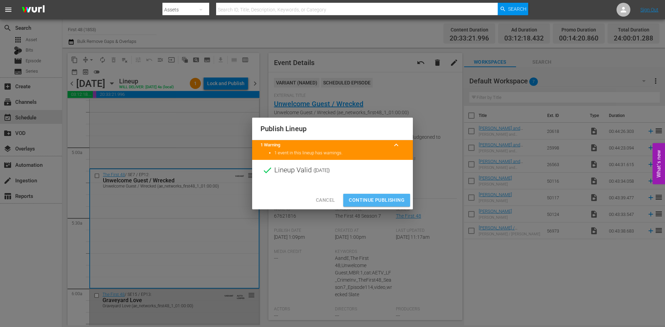
click at [384, 197] on span "Continue Publishing" at bounding box center [377, 200] width 56 height 9
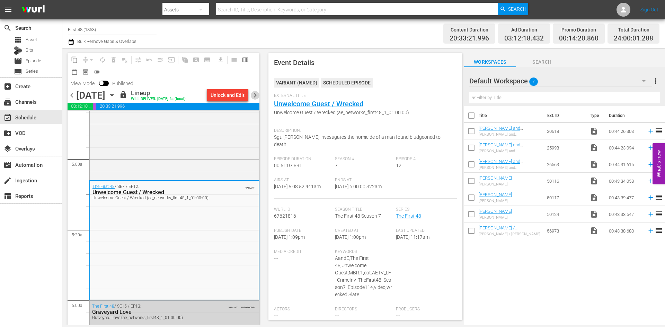
click at [256, 96] on span "chevron_right" at bounding box center [255, 95] width 9 height 9
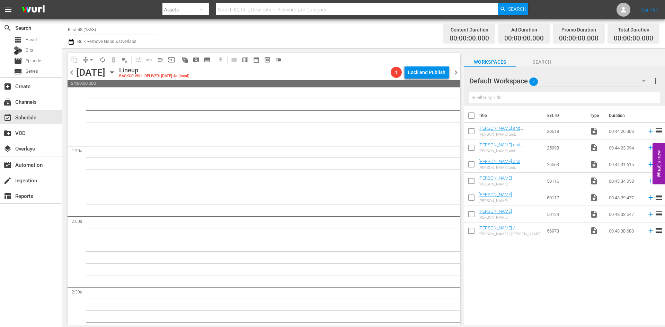
scroll to position [47, 0]
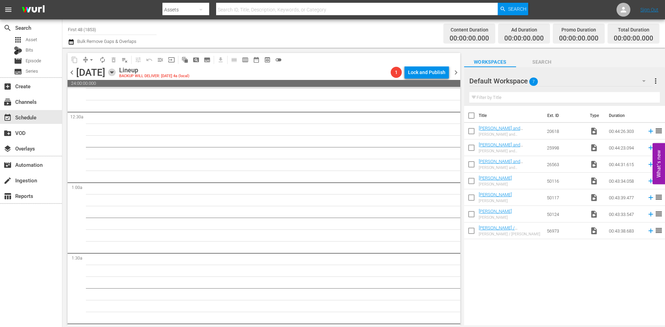
click at [116, 71] on icon "button" at bounding box center [112, 73] width 8 height 8
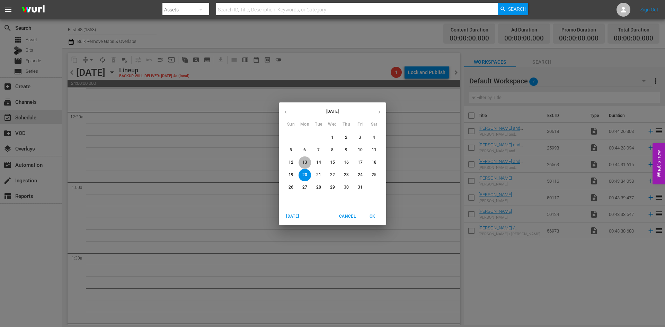
click at [305, 164] on p "13" at bounding box center [304, 163] width 5 height 6
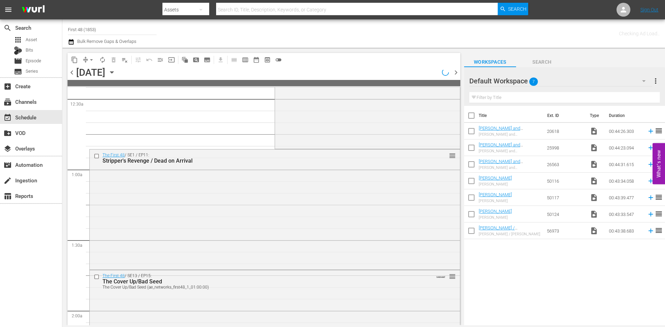
scroll to position [47, 0]
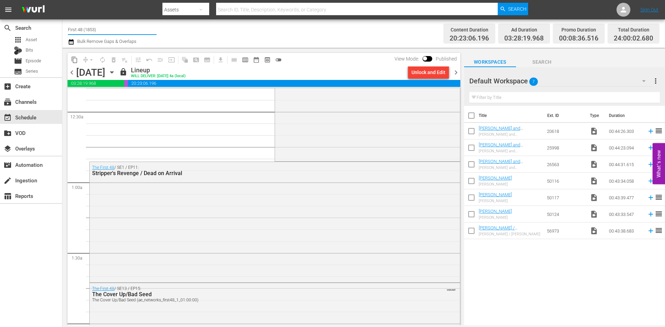
click at [92, 28] on input "First 48 (1853)" at bounding box center [112, 29] width 89 height 17
click at [93, 28] on input "First 48 (1853)" at bounding box center [112, 29] width 89 height 17
click at [94, 29] on input "First 48 (1853)" at bounding box center [112, 29] width 89 height 17
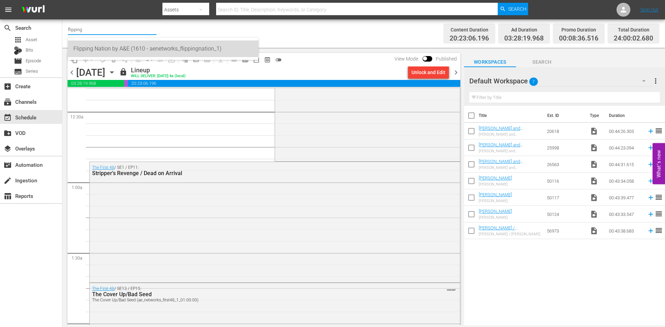
click at [87, 53] on div "Flipping Nation by A&E (1610 - aenetworks_flippingnation_1)" at bounding box center [162, 49] width 179 height 17
type input "Flipping Nation by A&E (1610 - aenetworks_flippingnation_1)"
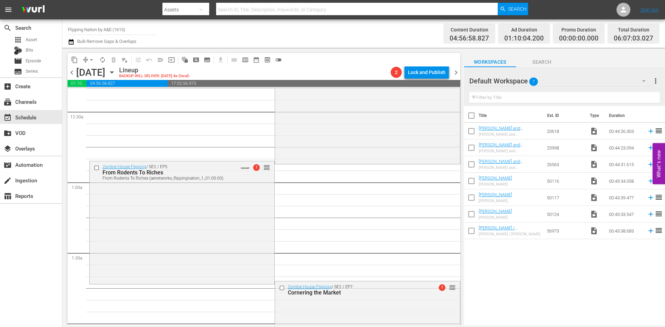
click at [72, 73] on span "chevron_left" at bounding box center [72, 72] width 9 height 9
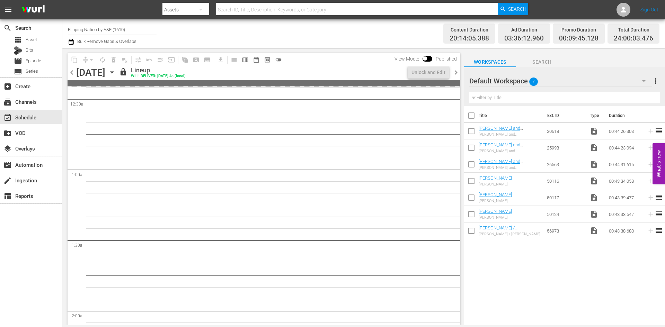
scroll to position [47, 0]
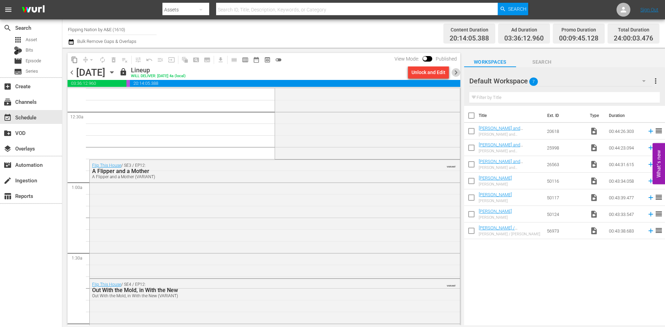
click at [453, 72] on span "chevron_right" at bounding box center [455, 72] width 9 height 9
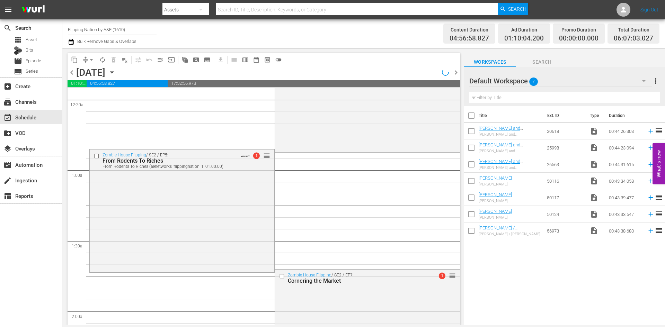
scroll to position [47, 0]
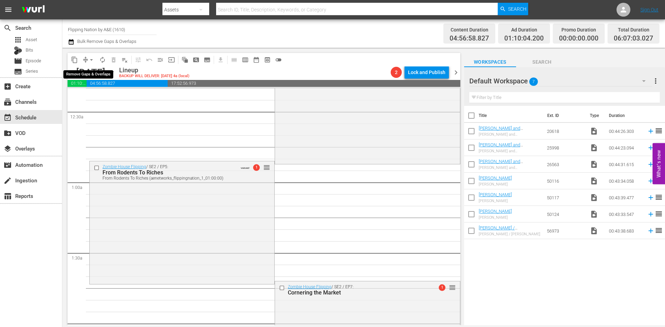
click at [91, 60] on span "arrow_drop_down" at bounding box center [91, 59] width 7 height 7
click at [89, 72] on li "Align to Midnight" at bounding box center [91, 73] width 73 height 11
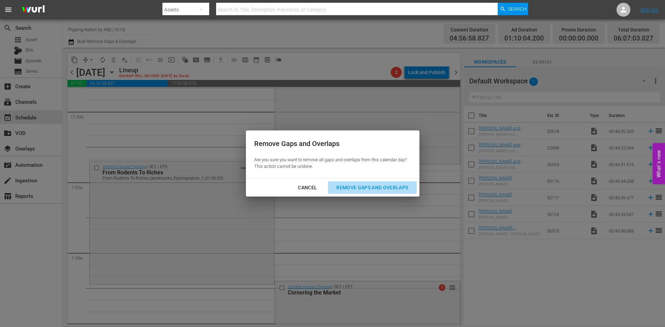
click at [380, 184] on div "Remove Gaps and Overlaps" at bounding box center [372, 187] width 83 height 9
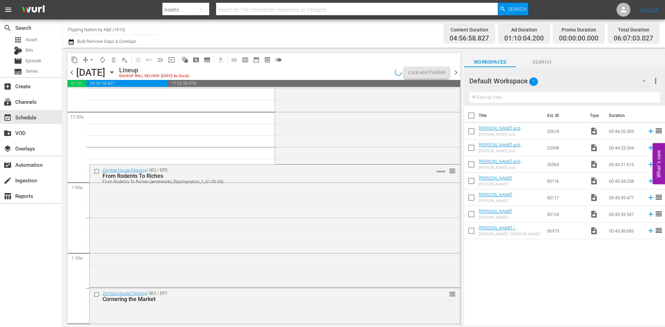
scroll to position [0, 0]
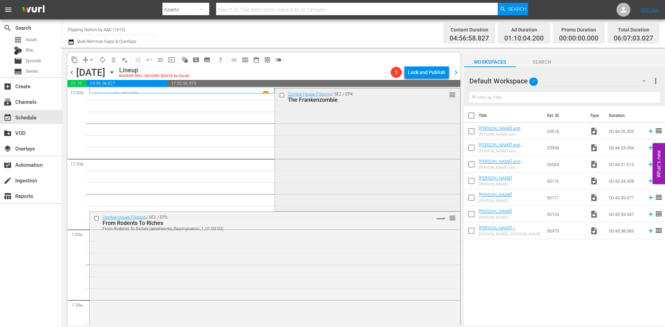
click at [331, 135] on div "Zombie House Flipping / SE2 / EP4: The Frankenzombie reorder" at bounding box center [367, 149] width 185 height 121
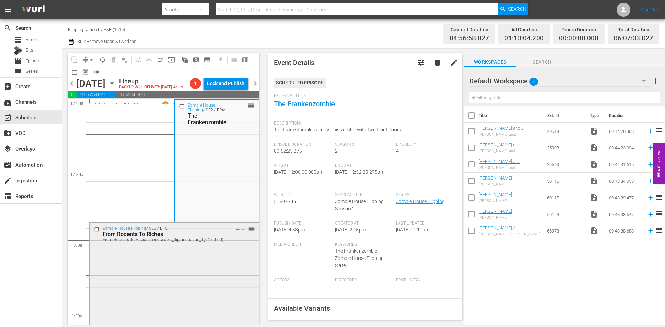
click at [178, 259] on div "Zombie House Flipping / SE2 / EP5: From Rodents To Riches From Rodents To Riche…" at bounding box center [174, 284] width 169 height 122
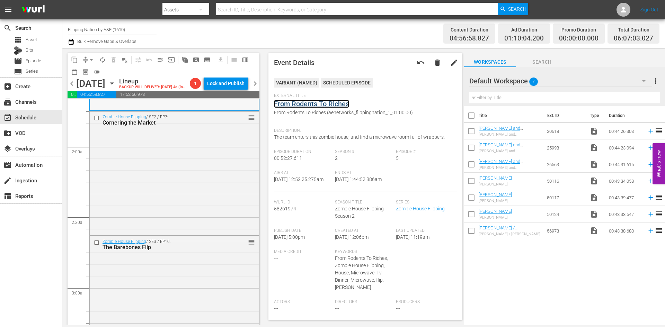
scroll to position [277, 0]
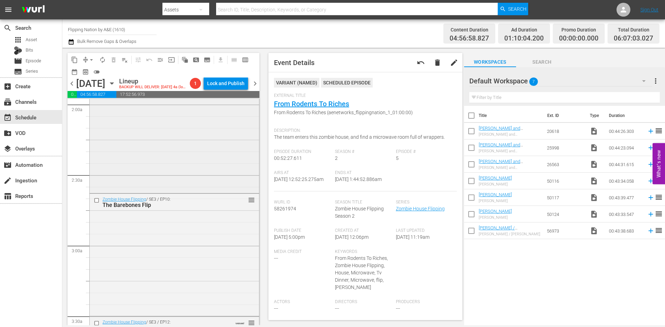
click at [207, 153] on div "Zombie House Flipping / SE2 / EP7: Cornering the Market reorder" at bounding box center [174, 130] width 169 height 122
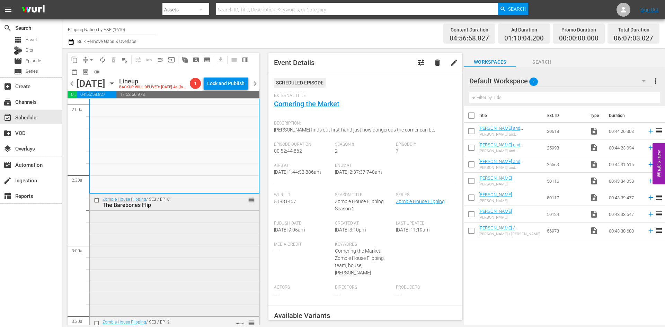
click at [214, 230] on div "Zombie House Flipping / SE3 / EP10: The Barebones Flip reorder" at bounding box center [174, 254] width 169 height 121
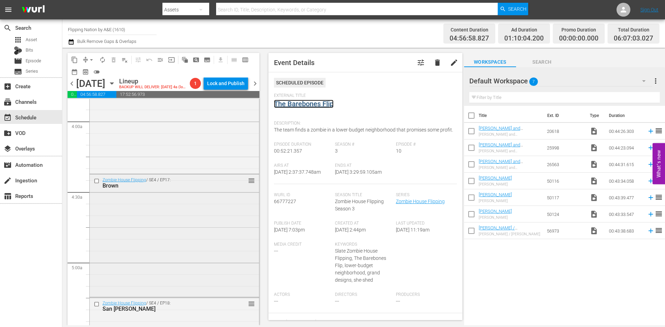
scroll to position [554, 0]
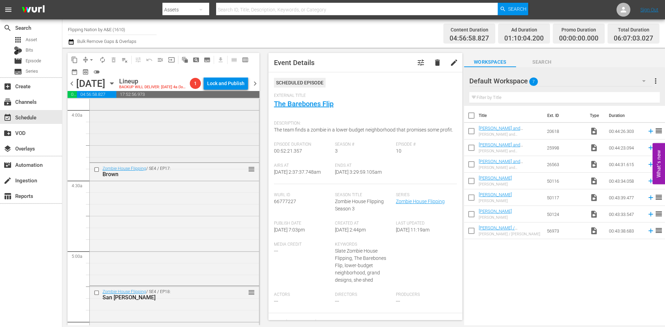
click at [189, 139] on div "Zombie House Flipping / SE3 / EP12: The Partnership Project The Partnership Pro…" at bounding box center [174, 100] width 169 height 121
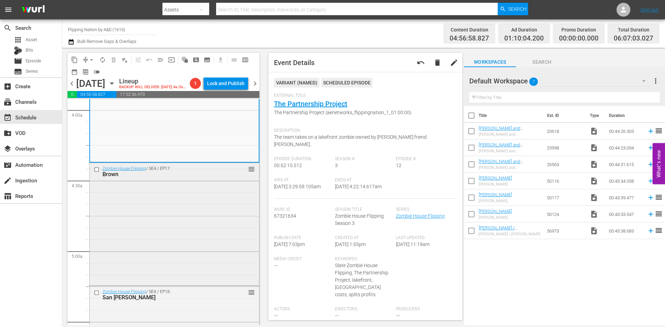
click at [171, 219] on div "Zombie House Flipping / SE4 / EP17: Brown reorder" at bounding box center [174, 223] width 169 height 121
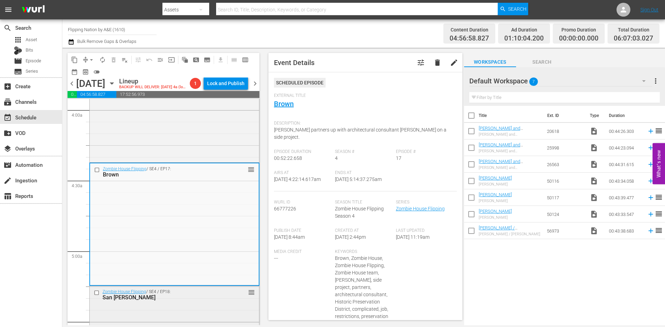
click at [189, 295] on div "San Juan" at bounding box center [163, 297] width 122 height 7
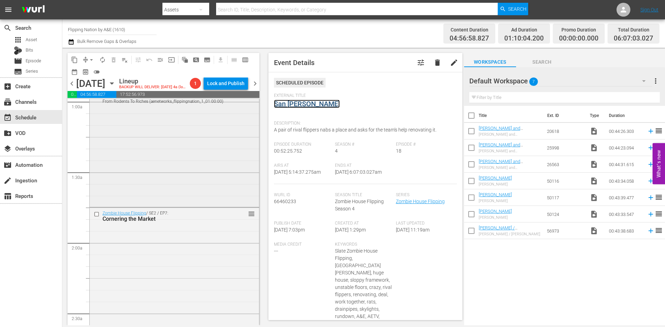
scroll to position [0, 0]
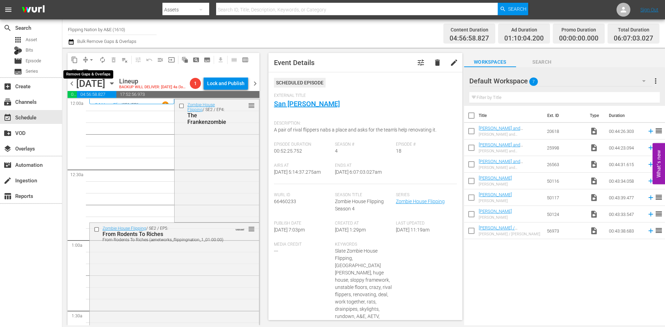
click at [91, 57] on span "arrow_drop_down" at bounding box center [91, 59] width 7 height 7
click at [87, 73] on li "Align to Midnight" at bounding box center [91, 73] width 73 height 11
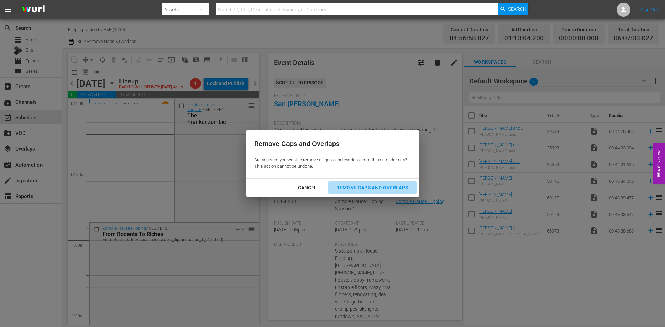
click at [358, 190] on div "Remove Gaps and Overlaps" at bounding box center [372, 187] width 83 height 9
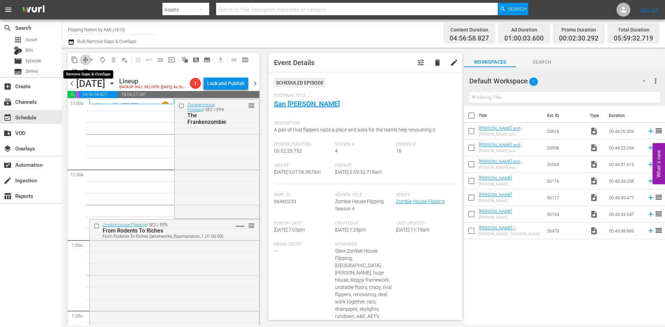
click at [85, 59] on span "compress" at bounding box center [85, 59] width 7 height 7
click at [91, 61] on span "arrow_drop_down" at bounding box center [91, 59] width 7 height 7
click at [89, 72] on li "Align to Midnight" at bounding box center [91, 73] width 73 height 11
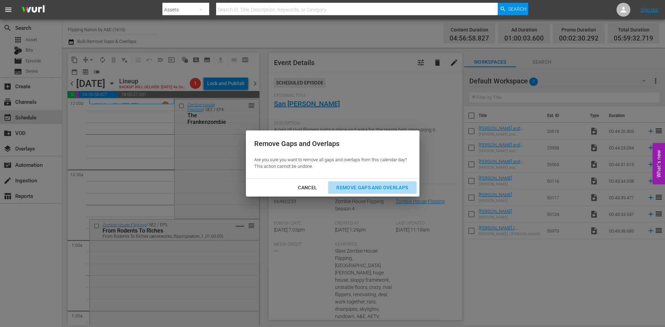
click at [353, 186] on div "Remove Gaps and Overlaps" at bounding box center [372, 187] width 83 height 9
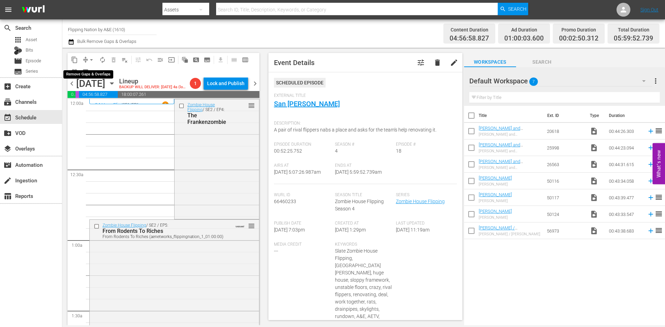
click at [90, 59] on span "arrow_drop_down" at bounding box center [91, 59] width 7 height 7
click at [89, 74] on li "Align to Midnight" at bounding box center [91, 73] width 73 height 11
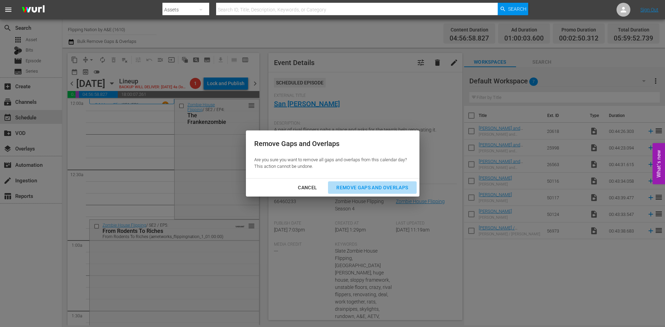
click at [350, 184] on div "Remove Gaps and Overlaps" at bounding box center [372, 187] width 83 height 9
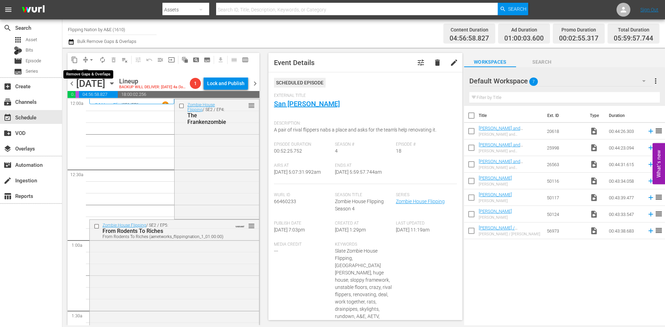
click at [90, 60] on span "arrow_drop_down" at bounding box center [91, 59] width 7 height 7
click at [91, 74] on li "Align to Midnight" at bounding box center [91, 73] width 73 height 11
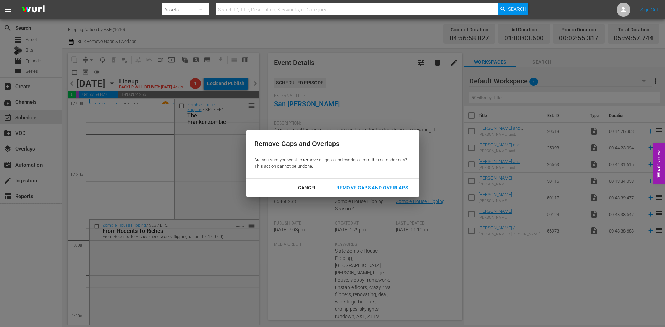
click at [371, 188] on div "Remove Gaps and Overlaps" at bounding box center [372, 187] width 83 height 9
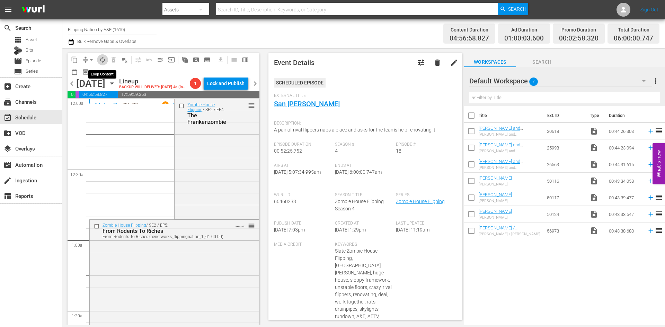
click at [102, 60] on span "autorenew_outlined" at bounding box center [102, 59] width 7 height 7
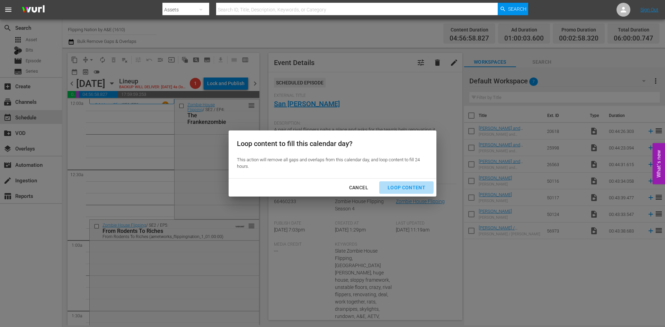
click at [407, 187] on div "Loop Content" at bounding box center [406, 187] width 49 height 9
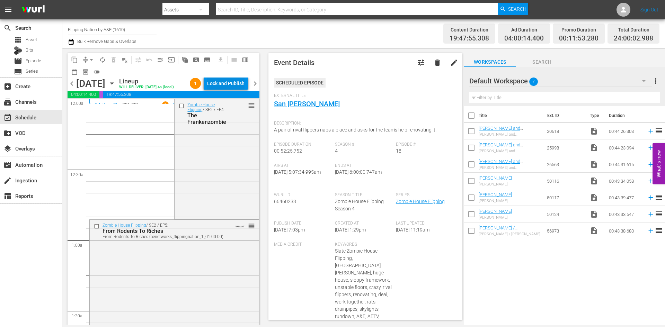
click at [228, 80] on div "Lock and Publish" at bounding box center [225, 83] width 37 height 12
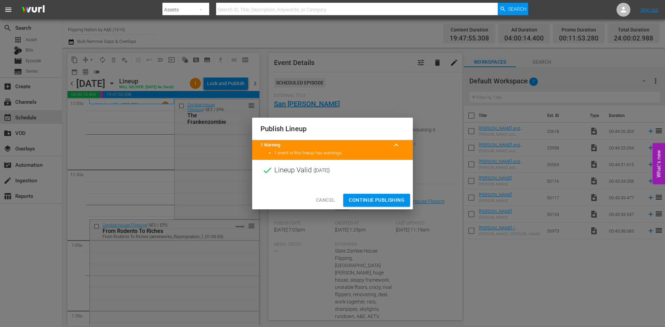
click at [374, 197] on span "Continue Publishing" at bounding box center [377, 200] width 56 height 9
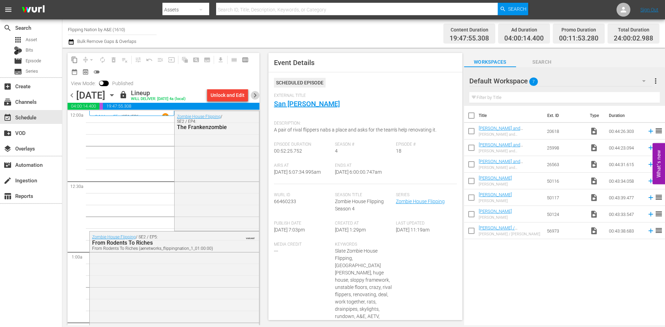
click at [255, 95] on span "chevron_right" at bounding box center [255, 95] width 9 height 9
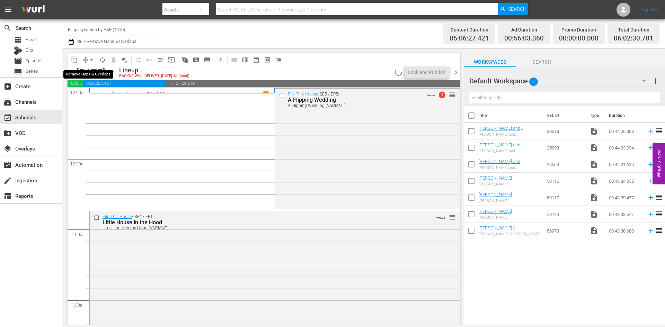
click at [89, 59] on span "arrow_drop_down" at bounding box center [91, 59] width 7 height 7
click at [94, 72] on li "Align to Midnight" at bounding box center [91, 73] width 73 height 11
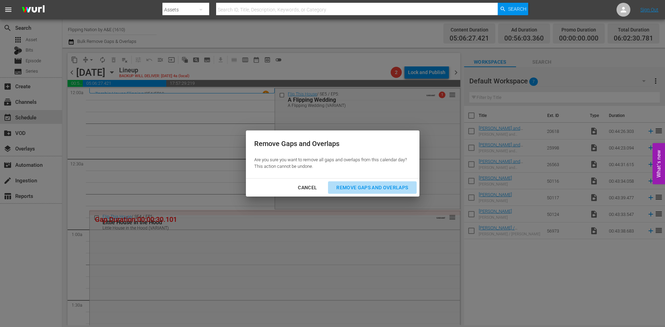
click at [357, 184] on div "Remove Gaps and Overlaps" at bounding box center [372, 187] width 83 height 9
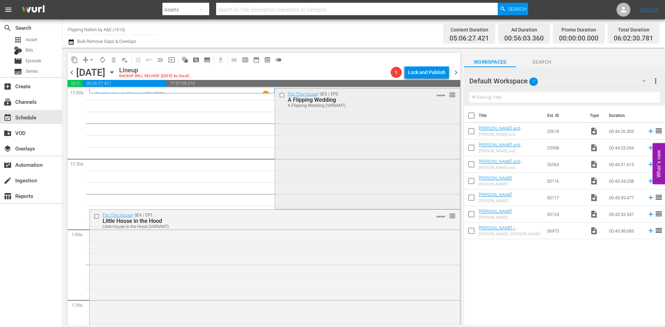
click at [332, 129] on div "Flip This House / SE5 / EP5: A Flipping Wedding A Flipping Wedding (VARIANT) VA…" at bounding box center [367, 148] width 185 height 119
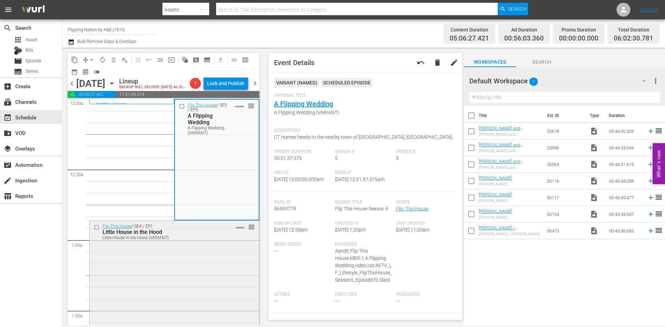
click at [198, 256] on div "Flip This House / SE4 / EP1: Little House in the Hood Little House in the Hood …" at bounding box center [174, 281] width 169 height 120
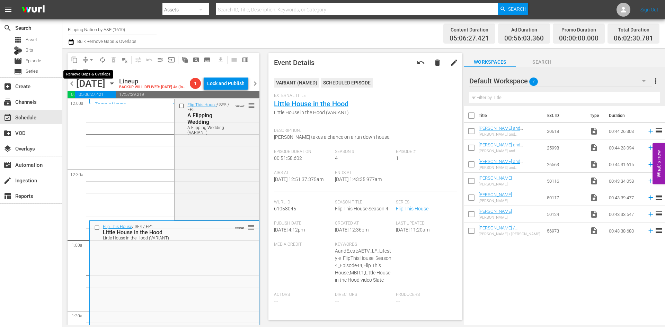
click at [92, 58] on span "arrow_drop_down" at bounding box center [91, 59] width 7 height 7
click at [90, 72] on li "Align to Midnight" at bounding box center [91, 73] width 73 height 11
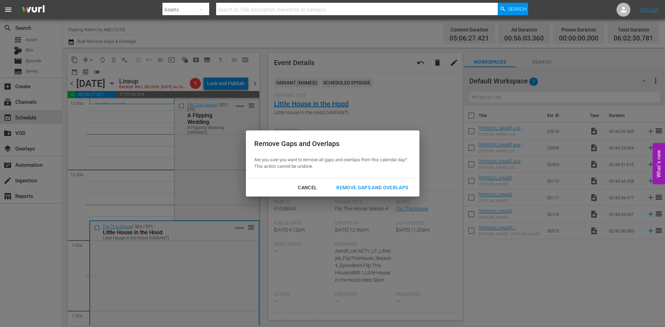
click at [386, 188] on div "Remove Gaps and Overlaps" at bounding box center [372, 187] width 83 height 9
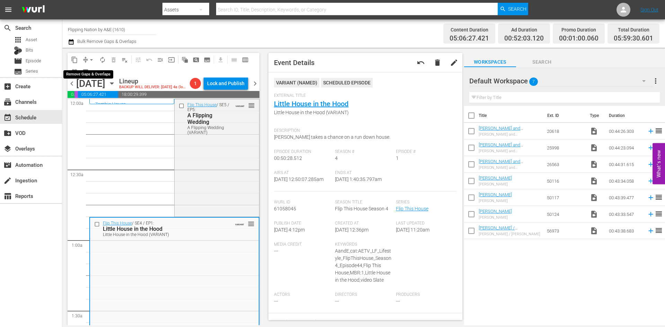
click at [91, 61] on span "arrow_drop_down" at bounding box center [91, 59] width 7 height 7
click at [90, 74] on li "Align to Midnight" at bounding box center [91, 73] width 73 height 11
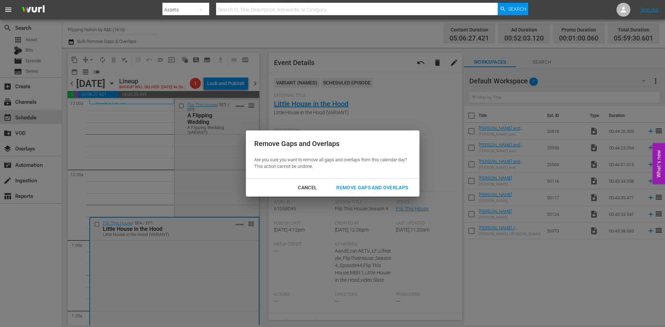
click at [369, 186] on div "Remove Gaps and Overlaps" at bounding box center [372, 187] width 83 height 9
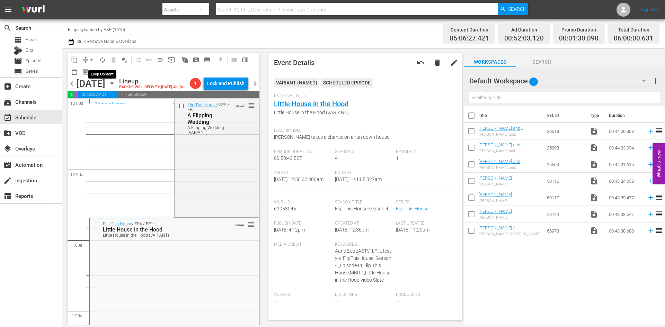
click at [101, 60] on span "autorenew_outlined" at bounding box center [102, 59] width 7 height 7
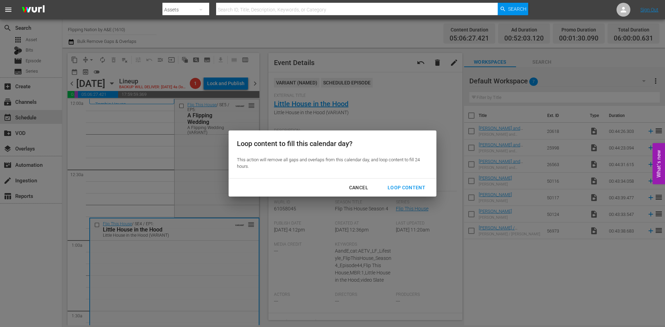
click at [404, 188] on div "Loop Content" at bounding box center [406, 187] width 49 height 9
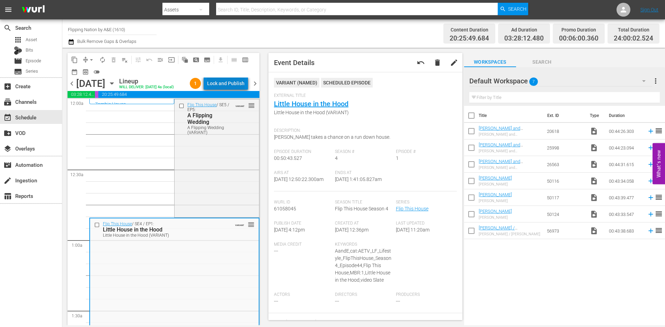
click at [235, 81] on div "Lock and Publish" at bounding box center [225, 83] width 37 height 12
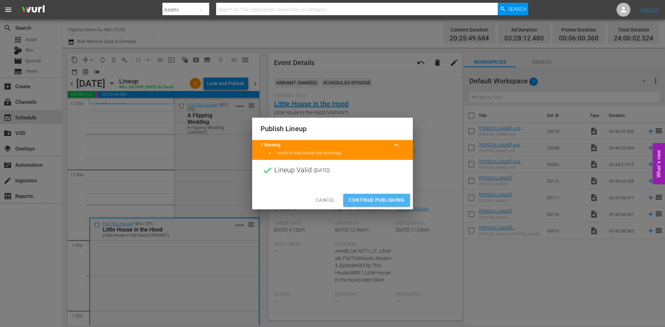
click at [370, 203] on span "Continue Publishing" at bounding box center [377, 200] width 56 height 9
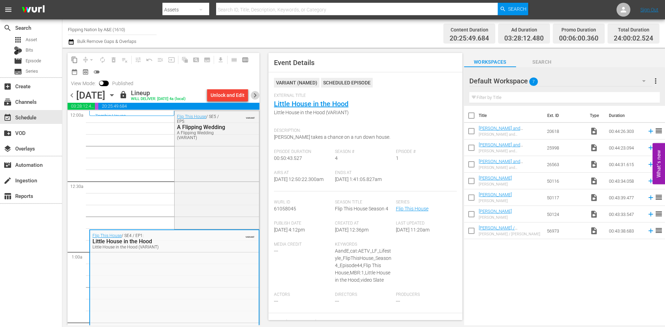
click at [254, 94] on span "chevron_right" at bounding box center [255, 95] width 9 height 9
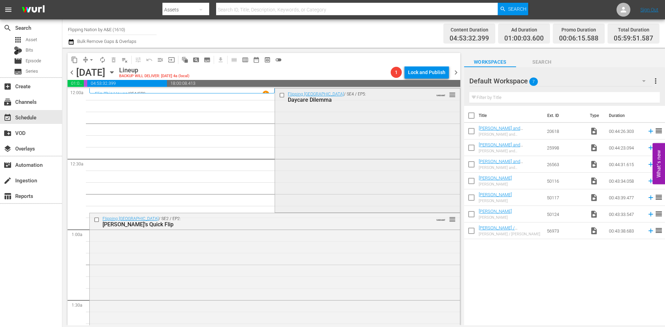
click at [338, 138] on div "Flipping Boston / SE4 / EP5: Daycare Dilemma VARIANT reorder" at bounding box center [367, 150] width 185 height 123
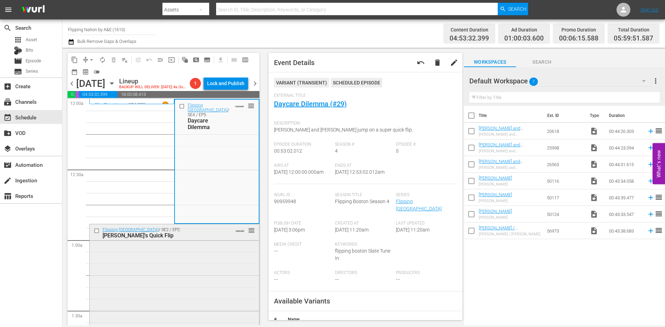
click at [135, 266] on div "Flipping Boston / SE2 / EP2: Dave's Quick Flip VARIANT reorder" at bounding box center [174, 283] width 169 height 118
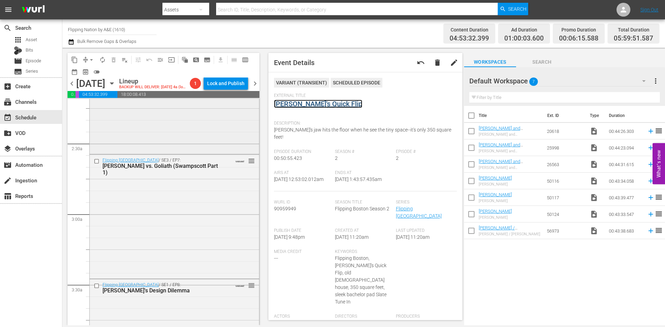
scroll to position [312, 0]
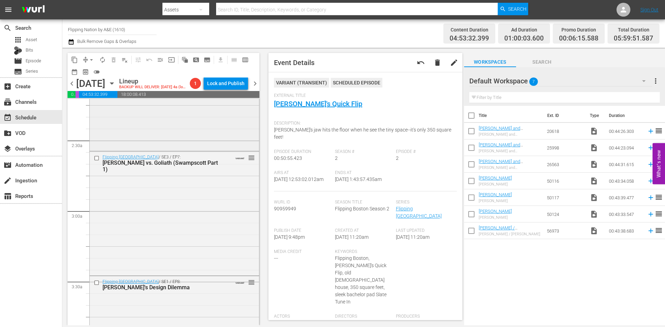
click at [178, 143] on div "Flipping Vegas / SE2 / EP5: Stink House VARIANT reorder" at bounding box center [174, 91] width 169 height 117
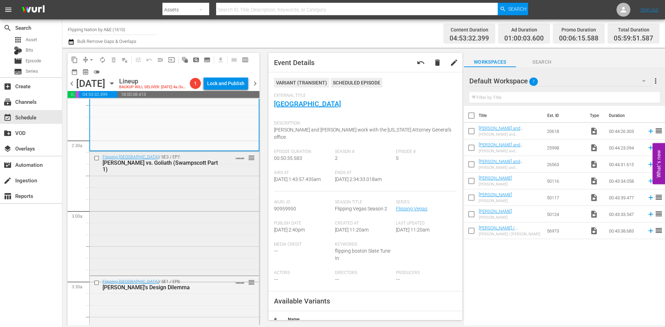
click at [208, 198] on div "Flipping Boston / SE3 / EP7: Dave vs. Goliath (Swampscott Part 1) VARIANT reord…" at bounding box center [174, 213] width 169 height 123
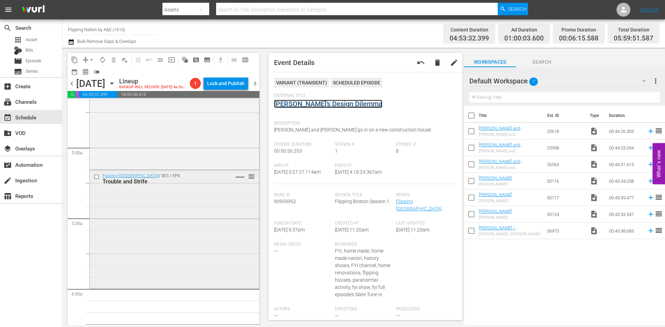
scroll to position [658, 0]
click at [156, 142] on div "Flipping Boston / SE2 / EP4: Winter Wonder Flip! VARIANT reorder" at bounding box center [174, 109] width 169 height 118
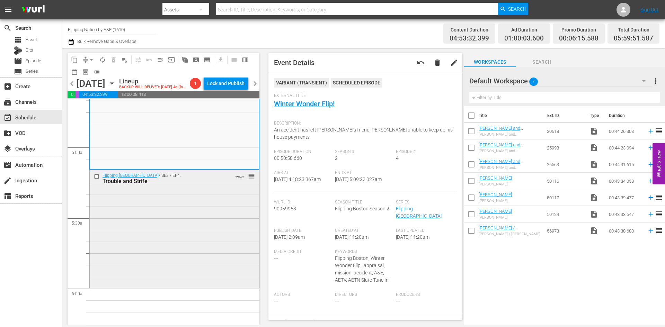
click at [137, 252] on div "Flipping Boston / SE3 / EP4: Trouble and Strife VARIANT reorder" at bounding box center [174, 228] width 169 height 117
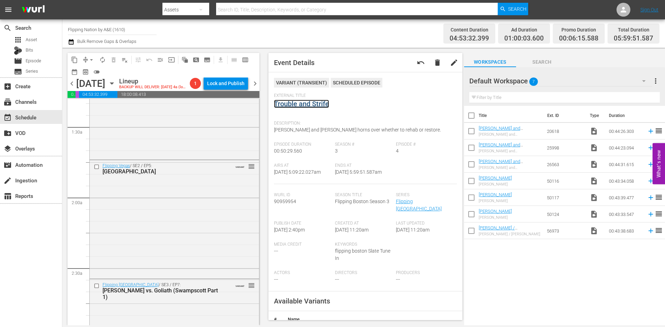
scroll to position [173, 0]
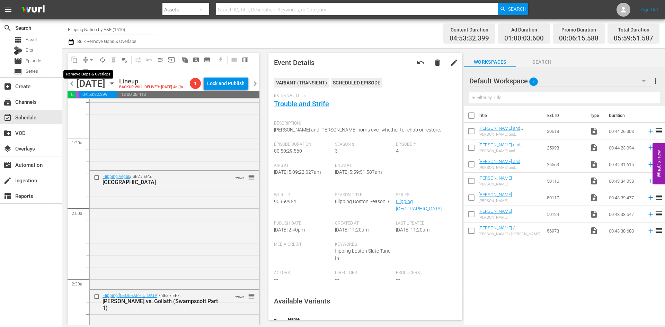
click at [89, 58] on span "arrow_drop_down" at bounding box center [91, 59] width 7 height 7
click at [87, 75] on li "Align to Midnight" at bounding box center [91, 73] width 73 height 11
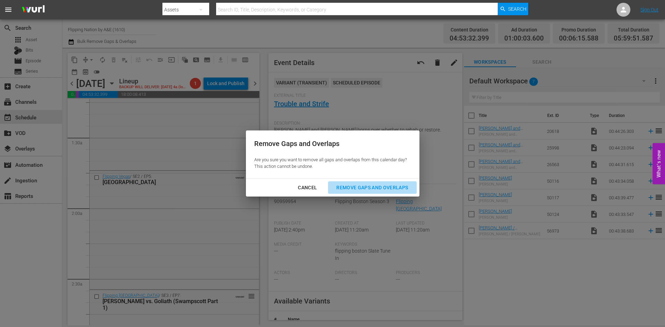
click at [377, 186] on div "Remove Gaps and Overlaps" at bounding box center [372, 187] width 83 height 9
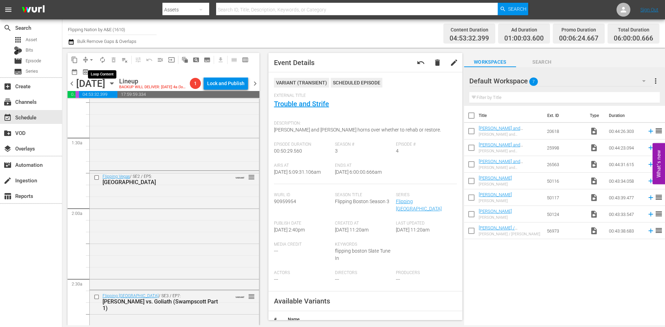
click at [99, 59] on button "autorenew_outlined" at bounding box center [102, 59] width 11 height 11
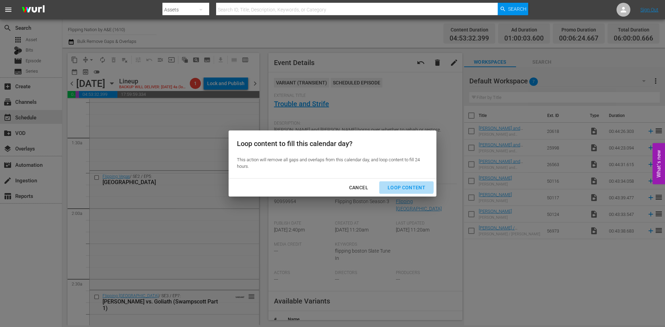
click at [406, 184] on div "Loop Content" at bounding box center [406, 187] width 49 height 9
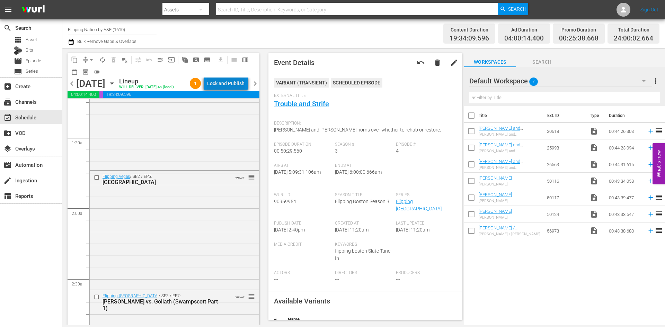
click at [235, 86] on div "Lock and Publish" at bounding box center [225, 83] width 37 height 12
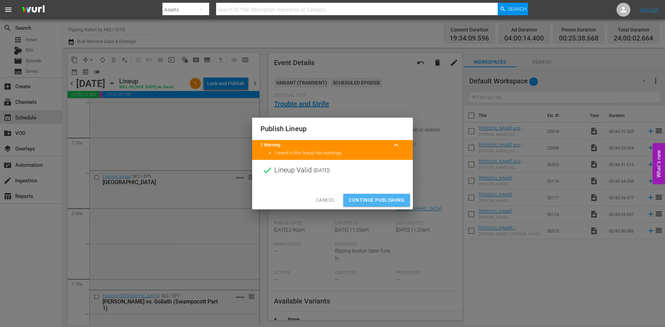
click at [364, 199] on span "Continue Publishing" at bounding box center [377, 200] width 56 height 9
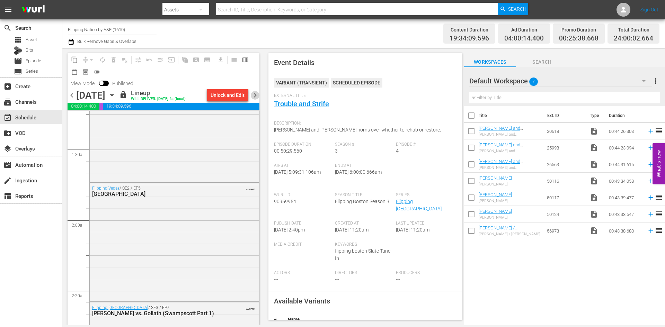
click at [255, 96] on span "chevron_right" at bounding box center [255, 95] width 9 height 9
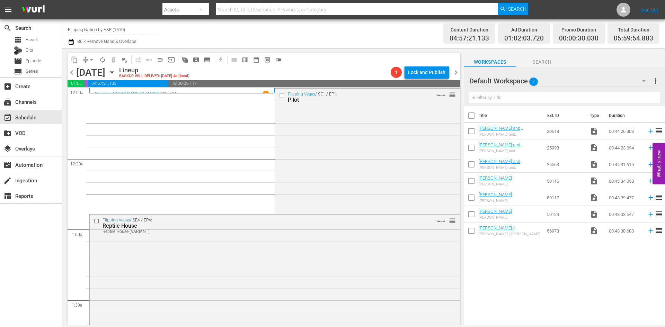
click at [344, 136] on div "Flipping Vegas / SE1 / EP1: Pilot VARIANT reorder" at bounding box center [367, 151] width 185 height 124
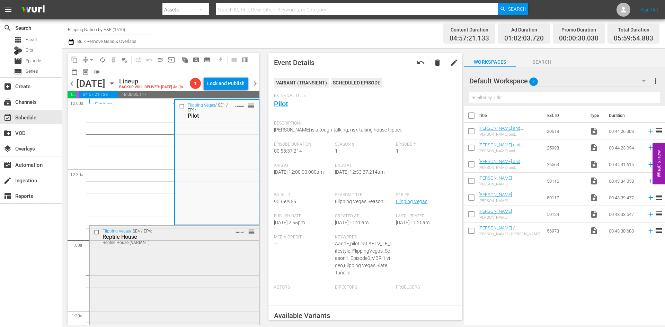
click at [197, 262] on div "Flipping Vegas / SE4 / EP4: Reptile House Reptile House (VARIANT) VARIANT reord…" at bounding box center [174, 286] width 169 height 120
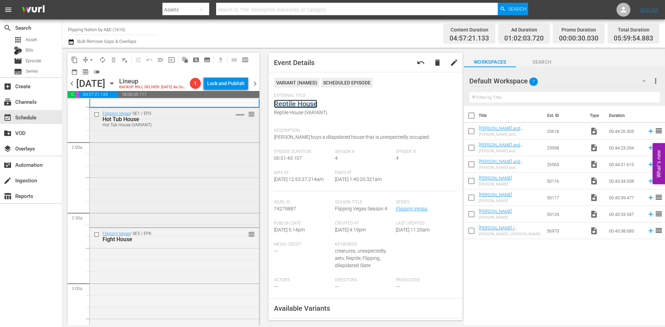
scroll to position [242, 0]
click at [206, 176] on div "Flipping Vegas / SE1 / EP3: Hot Tub House Hot Tub House (VARIANT) VARIANT reord…" at bounding box center [174, 164] width 169 height 118
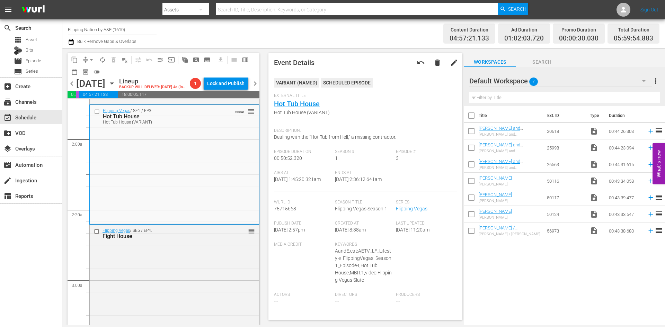
click at [216, 265] on div "Flipping Vegas / SE5 / EP4: Fight House reorder" at bounding box center [174, 285] width 169 height 120
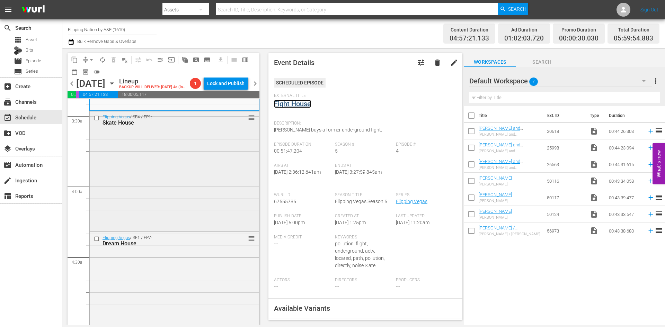
scroll to position [485, 0]
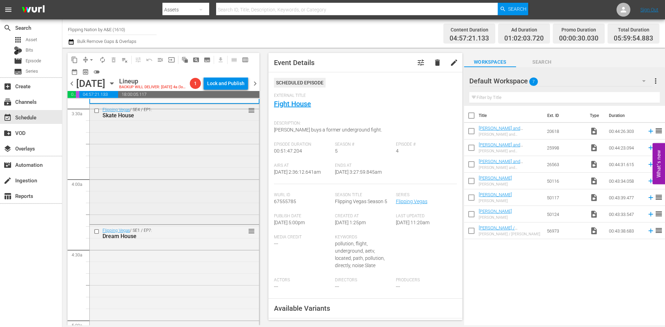
click at [196, 196] on div "Flipping Vegas / SE4 / EP1: Skate House reorder" at bounding box center [174, 163] width 169 height 118
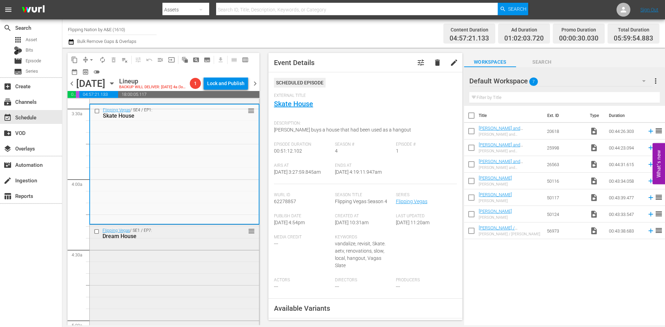
click at [185, 297] on div "Flipping Vegas / SE1 / EP7: Dream House reorder" at bounding box center [174, 283] width 169 height 117
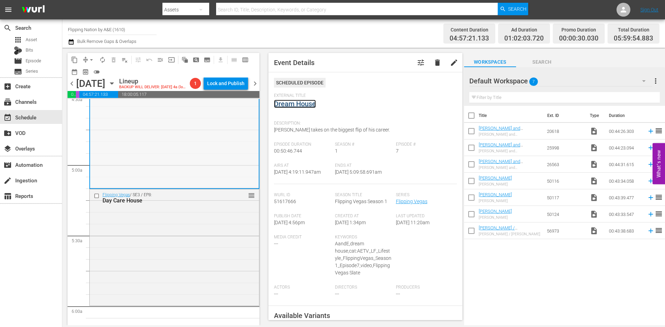
scroll to position [658, 0]
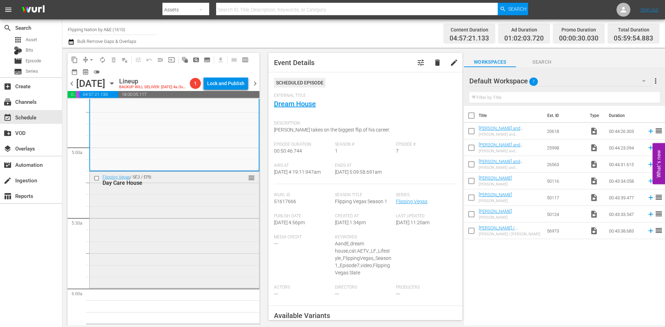
click at [160, 254] on div "Flipping Vegas / SE3 / EP8: Day Care House reorder" at bounding box center [174, 230] width 169 height 116
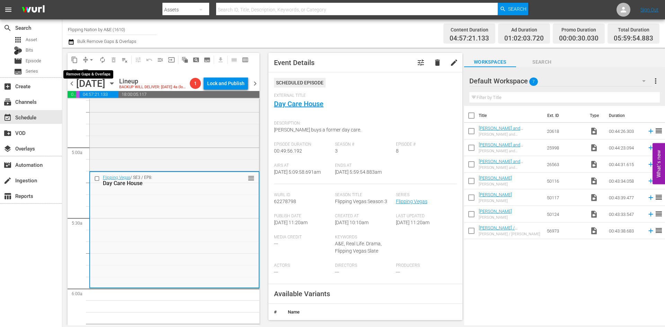
click at [91, 59] on span "arrow_drop_down" at bounding box center [91, 59] width 7 height 7
click at [91, 72] on li "Align to Midnight" at bounding box center [91, 73] width 73 height 11
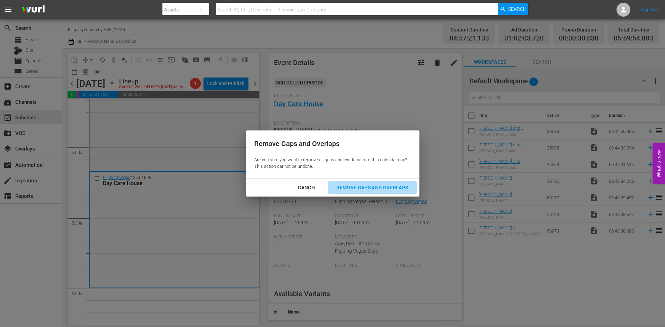
click at [379, 186] on div "Remove Gaps and Overlaps" at bounding box center [372, 187] width 83 height 9
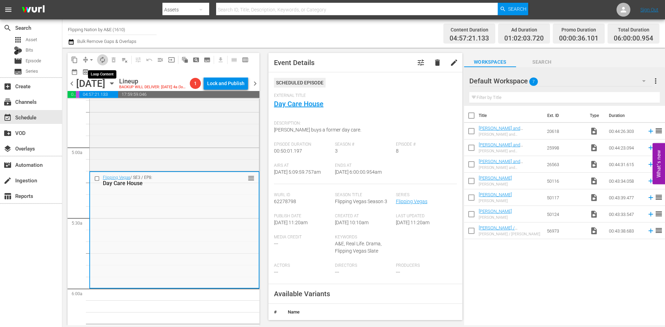
click at [100, 61] on span "autorenew_outlined" at bounding box center [102, 59] width 7 height 7
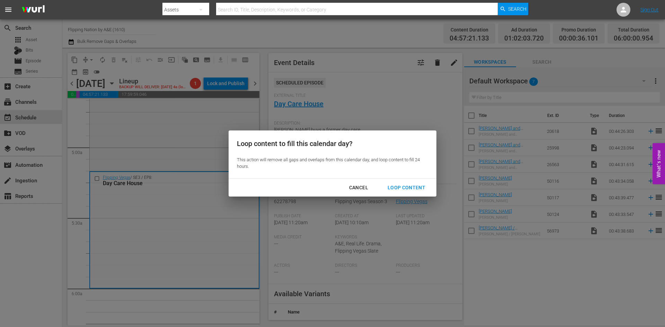
click at [399, 185] on div "Loop Content" at bounding box center [406, 187] width 49 height 9
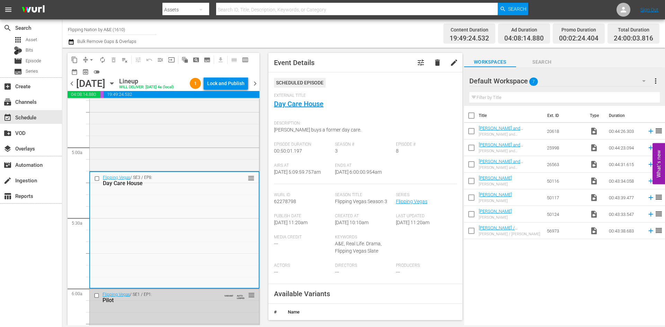
click at [222, 84] on div "Lock and Publish" at bounding box center [225, 83] width 37 height 12
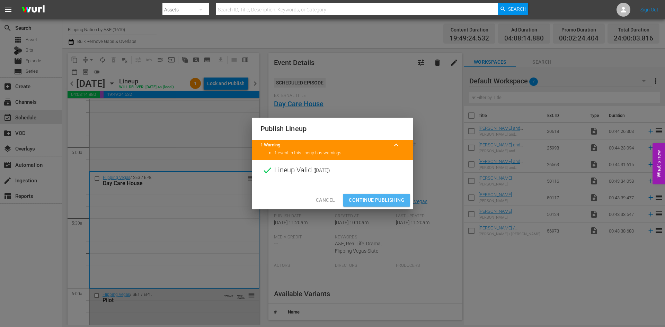
click at [385, 198] on span "Continue Publishing" at bounding box center [377, 200] width 56 height 9
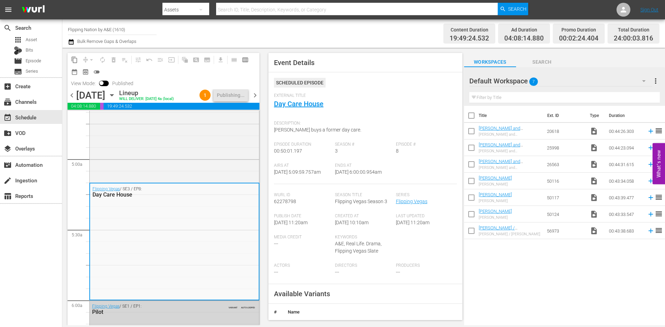
click at [254, 94] on span "chevron_right" at bounding box center [255, 95] width 9 height 9
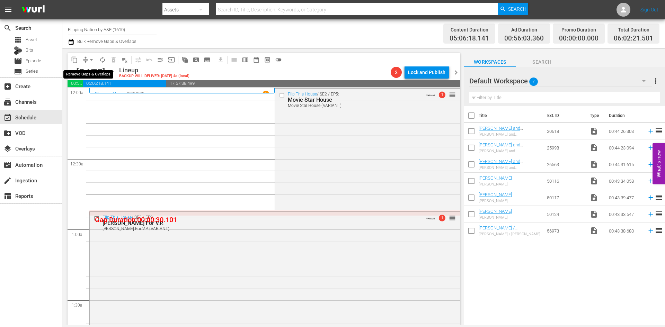
click at [92, 58] on span "arrow_drop_down" at bounding box center [91, 59] width 7 height 7
click at [84, 72] on li "Align to Midnight" at bounding box center [91, 73] width 73 height 11
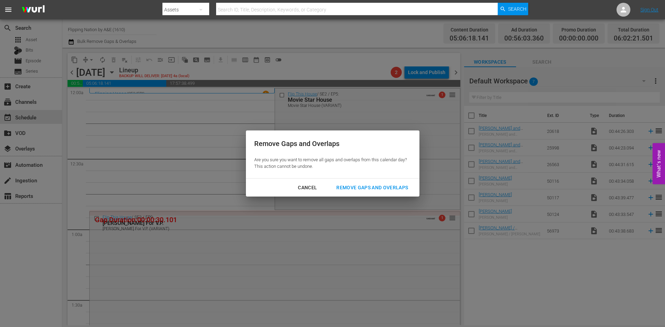
click at [366, 184] on div "Remove Gaps and Overlaps" at bounding box center [372, 187] width 83 height 9
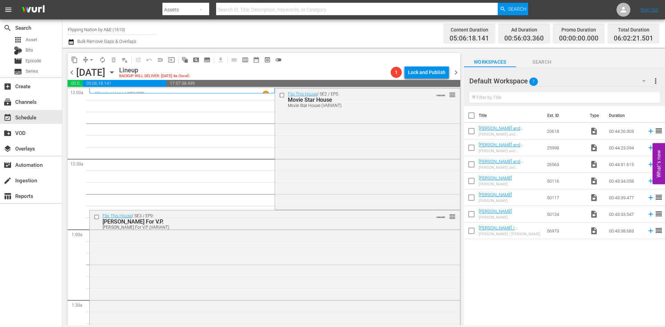
click at [314, 127] on div "Flip This House / SE2 / EP5: Movie Star House Movie Star House (VARIANT) VARIAN…" at bounding box center [367, 149] width 185 height 120
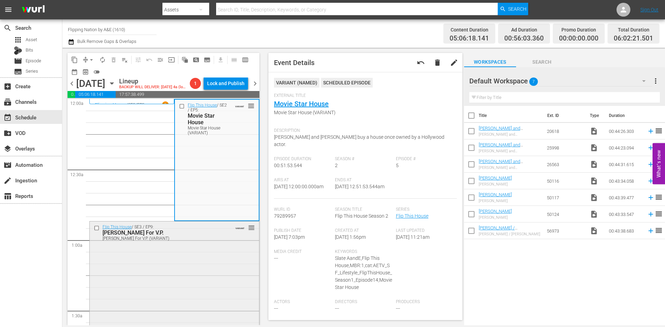
click at [181, 263] on div "Flip This House / SE3 / EP9: Veronica Montelongo For V.P. Veronica Montelongo F…" at bounding box center [174, 282] width 169 height 120
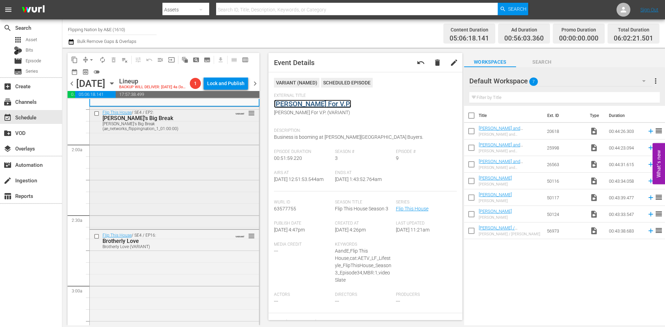
scroll to position [242, 0]
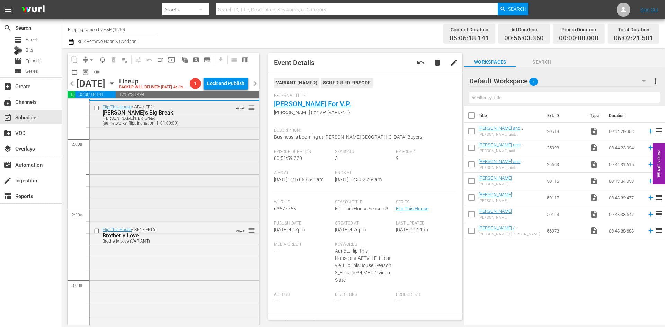
click at [201, 164] on div "Flip This House / SE4 / EP2: Brent's Big Break Brent's Big Break (ae_networks_f…" at bounding box center [174, 161] width 169 height 120
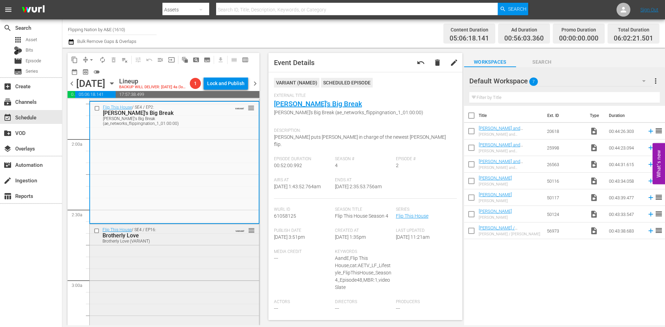
click at [174, 277] on div "Flip This House / SE4 / EP16: Brotherly Love Brotherly Love (VARIANT) VARIANT r…" at bounding box center [174, 283] width 169 height 119
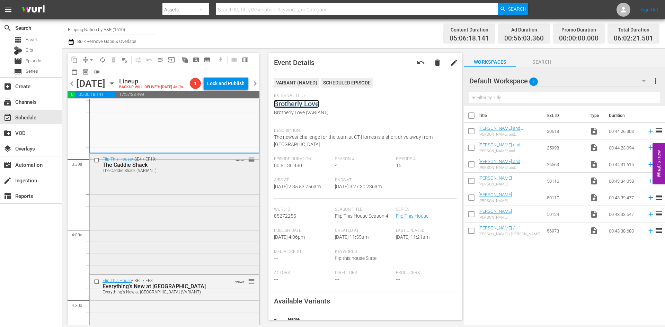
scroll to position [450, 0]
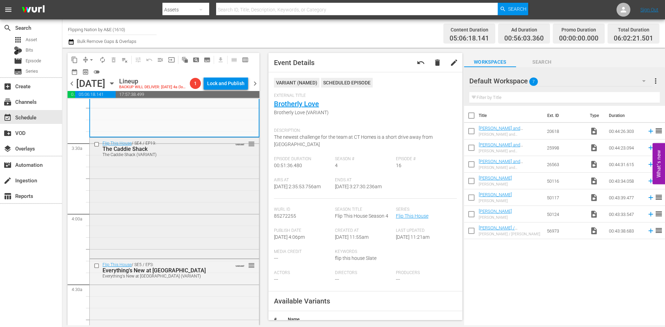
click at [174, 206] on div "Flip This House / SE4 / EP19: The Caddie Shack The Caddie Shack (VARIANT) VARIA…" at bounding box center [174, 197] width 169 height 119
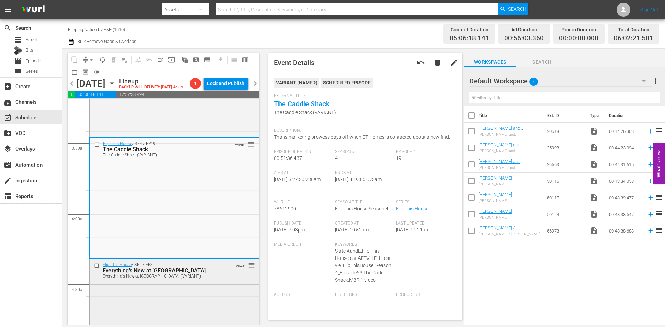
click at [184, 305] on div "Flip This House / SE5 / EP3: Everything's New at Newtown Everything's New at Ne…" at bounding box center [174, 318] width 169 height 119
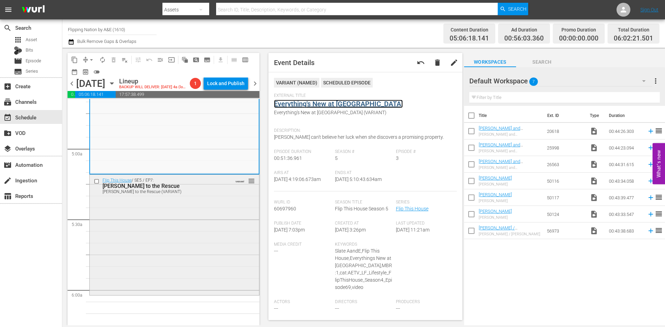
scroll to position [658, 0]
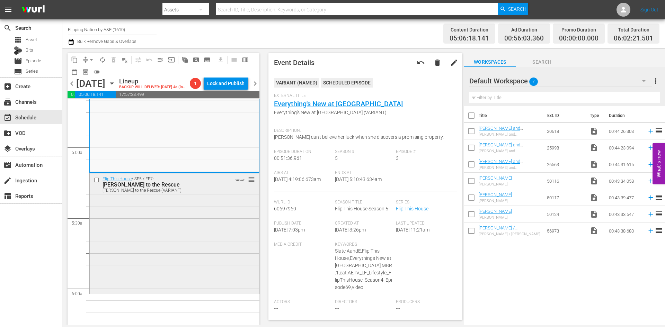
click at [195, 225] on div "Flip This House / SE5 / EP7: Armando to the Rescue Armando to the Rescue (VARIA…" at bounding box center [174, 232] width 169 height 119
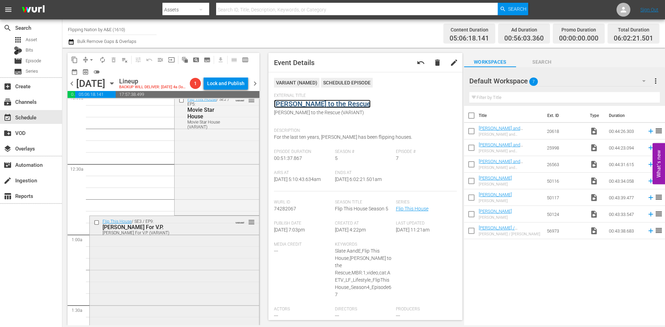
scroll to position [0, 0]
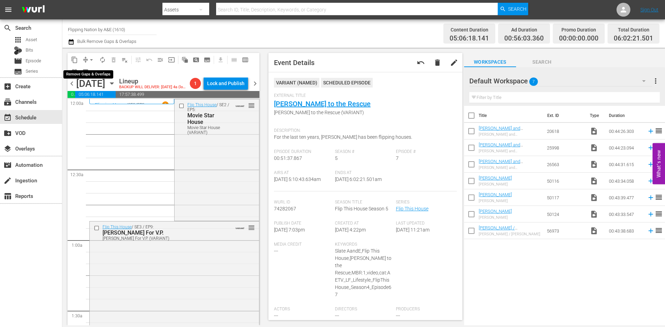
click at [90, 60] on span "arrow_drop_down" at bounding box center [91, 59] width 7 height 7
click at [84, 75] on li "Align to Midnight" at bounding box center [91, 73] width 73 height 11
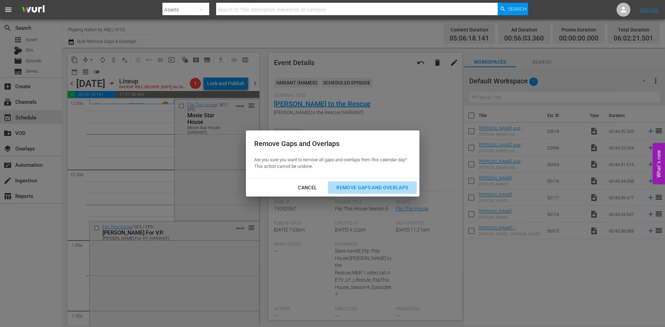
click at [355, 185] on div "Remove Gaps and Overlaps" at bounding box center [372, 187] width 83 height 9
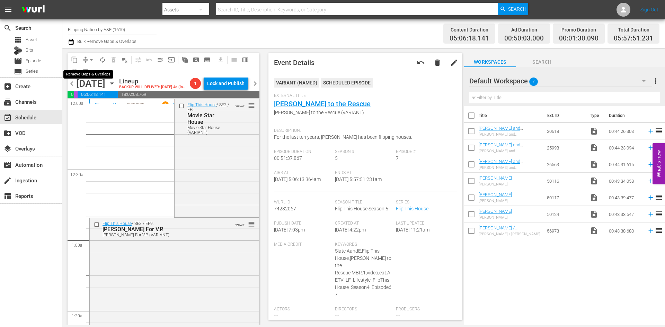
click at [92, 62] on span "arrow_drop_down" at bounding box center [91, 59] width 7 height 7
click at [100, 77] on li "Align to Midnight" at bounding box center [91, 73] width 73 height 11
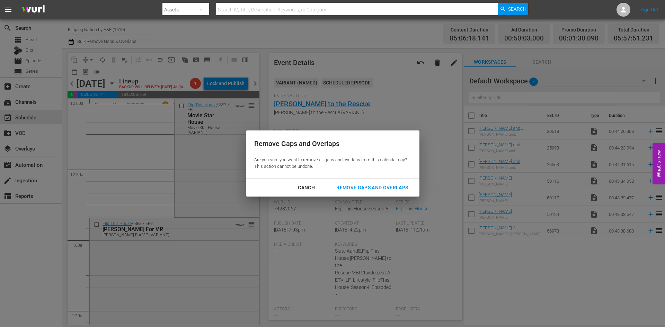
click at [383, 186] on div "Remove Gaps and Overlaps" at bounding box center [372, 187] width 83 height 9
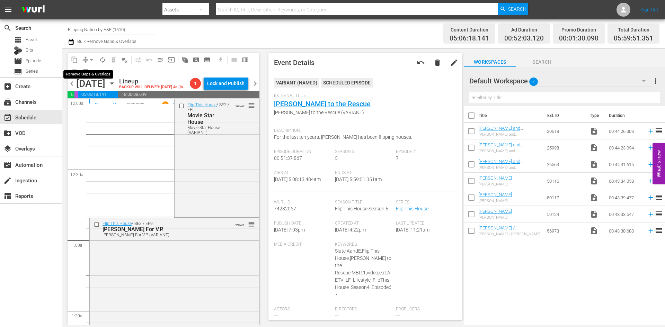
click at [91, 59] on span "arrow_drop_down" at bounding box center [91, 59] width 7 height 7
click at [89, 75] on li "Align to Midnight" at bounding box center [91, 73] width 73 height 11
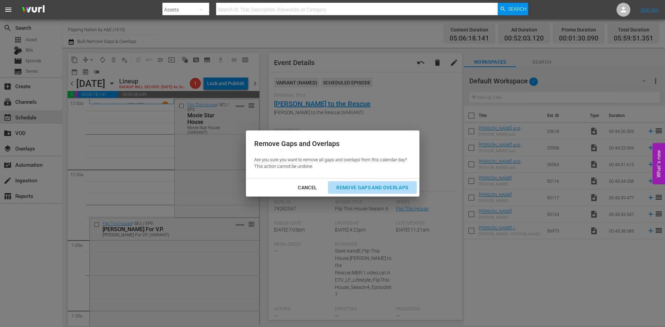
click at [378, 191] on div "Remove Gaps and Overlaps" at bounding box center [372, 187] width 83 height 9
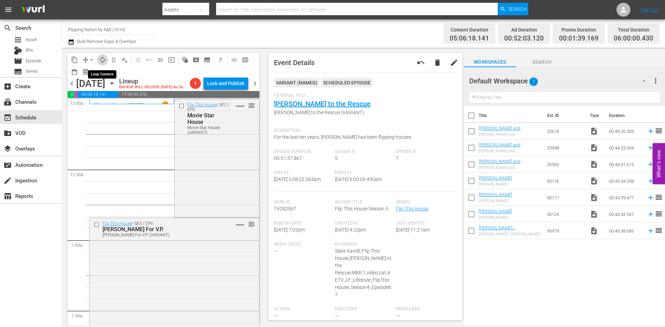
click at [101, 60] on span "autorenew_outlined" at bounding box center [102, 59] width 7 height 7
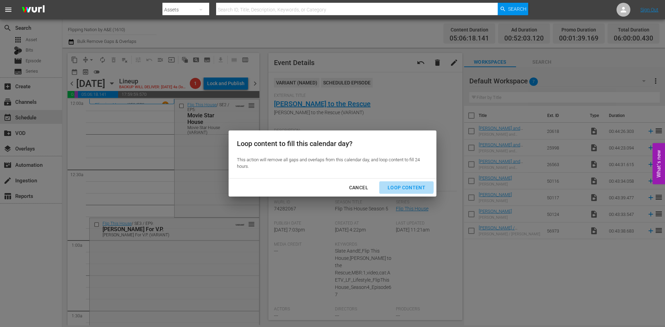
click at [401, 185] on div "Loop Content" at bounding box center [406, 187] width 49 height 9
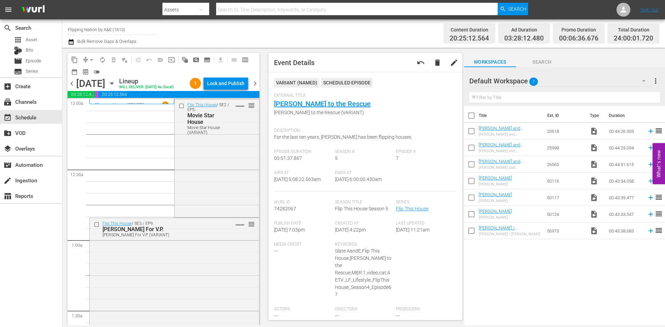
click at [224, 86] on div "Lock and Publish" at bounding box center [225, 83] width 37 height 12
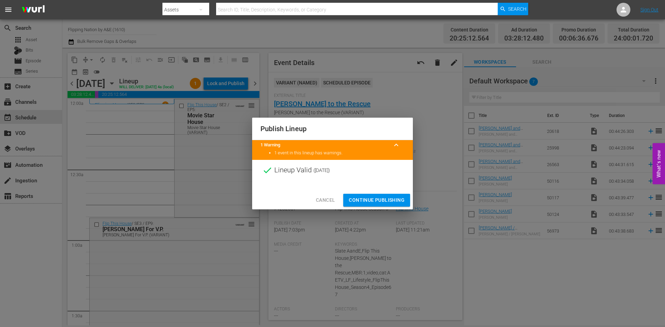
click at [373, 197] on span "Continue Publishing" at bounding box center [377, 200] width 56 height 9
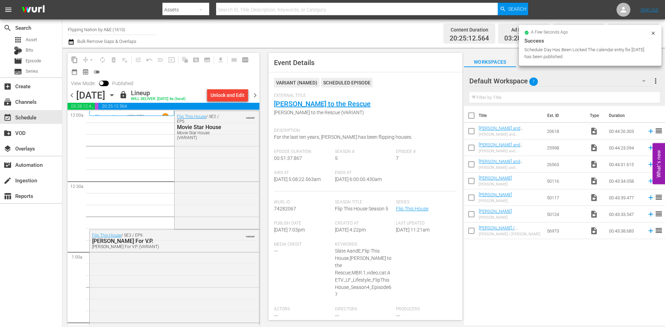
click at [256, 93] on span "chevron_right" at bounding box center [255, 95] width 9 height 9
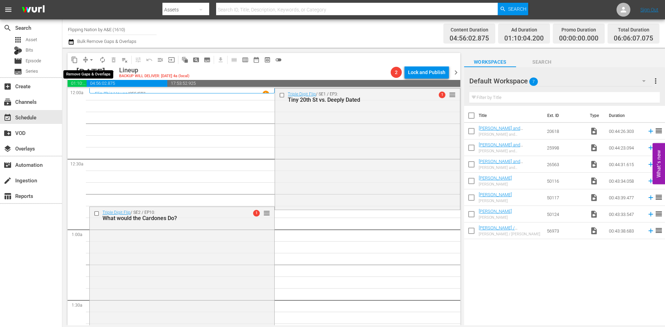
click at [92, 59] on span "arrow_drop_down" at bounding box center [91, 59] width 7 height 7
click at [92, 73] on li "Align to Midnight" at bounding box center [91, 73] width 73 height 11
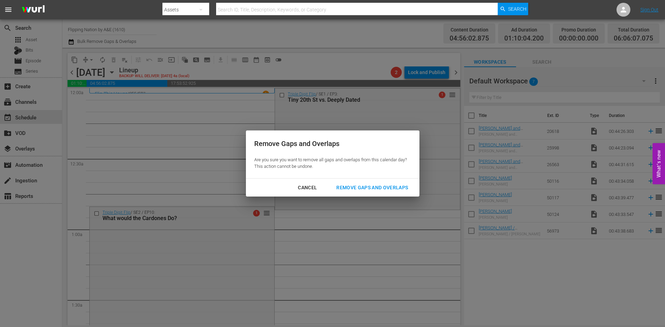
click at [354, 189] on div "Remove Gaps and Overlaps" at bounding box center [372, 187] width 83 height 9
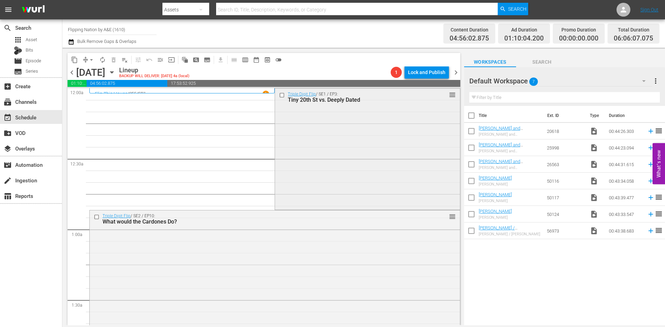
click at [323, 153] on div "Triple Digit Flip / SE1 / EP3: Tiny 20th St vs. Deeply Dated reorder" at bounding box center [367, 149] width 185 height 120
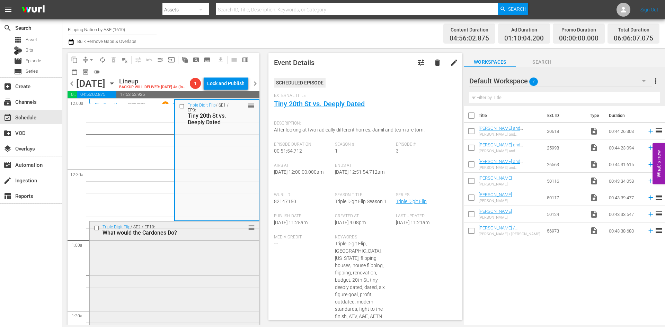
click at [207, 238] on div "Triple Digit Flip / SE2 / EP10: What would the Cardones Do? reorder" at bounding box center [174, 230] width 169 height 17
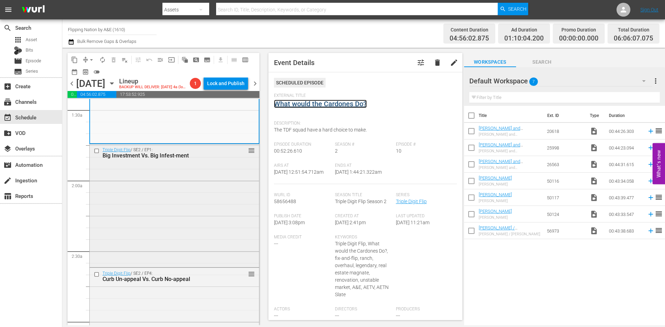
scroll to position [208, 0]
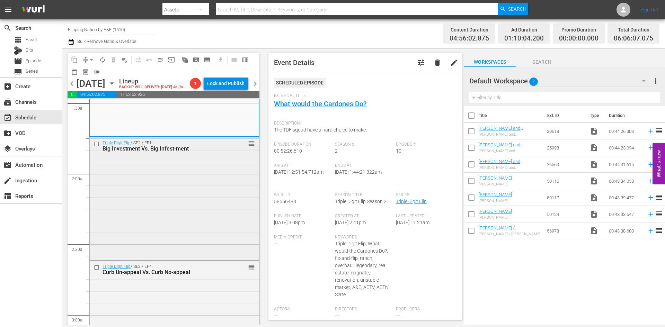
click at [195, 221] on div "Triple Digit Flip / SE2 / EP1: Big Investment Vs. Big Infest-ment reorder" at bounding box center [174, 197] width 169 height 121
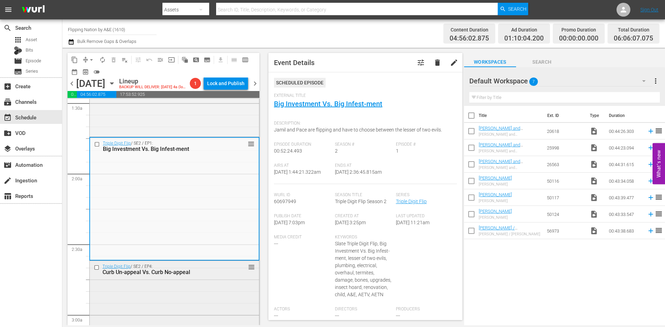
click at [183, 279] on div "Triple Digit Flip / SE2 / EP4: Curb Un-appeal Vs. Curb No-appeal reorder" at bounding box center [174, 321] width 169 height 121
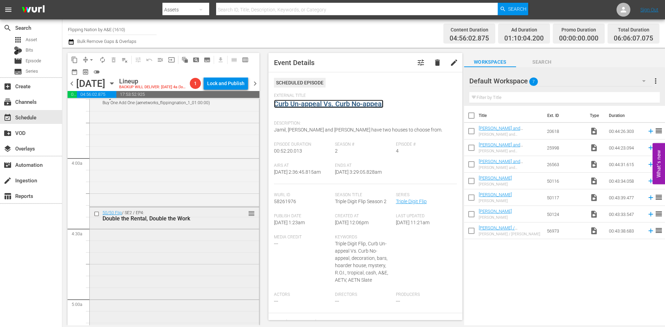
scroll to position [519, 0]
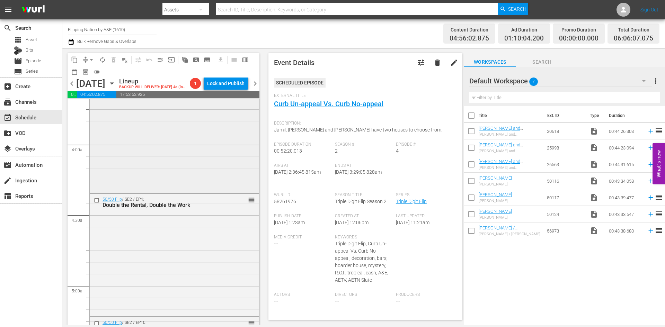
click at [184, 166] on div "50/50 Flip / SE1 / EP4: Buy One Add One Buy One Add One (aenetworks_flippingnat…" at bounding box center [174, 131] width 169 height 119
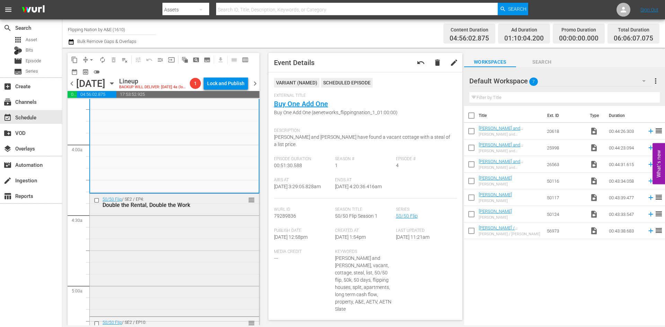
click at [174, 240] on div "50/50 Flip / SE2 / EP4: Double the Rental, Double the Work reorder" at bounding box center [174, 254] width 169 height 121
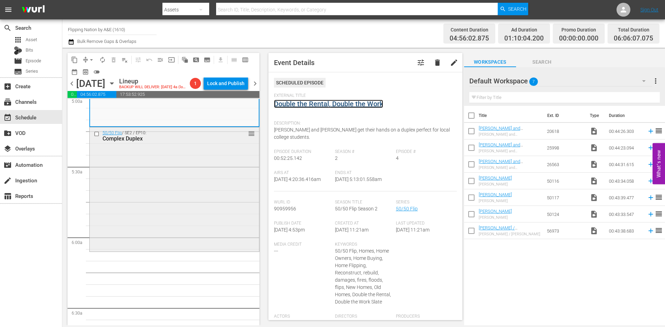
scroll to position [727, 0]
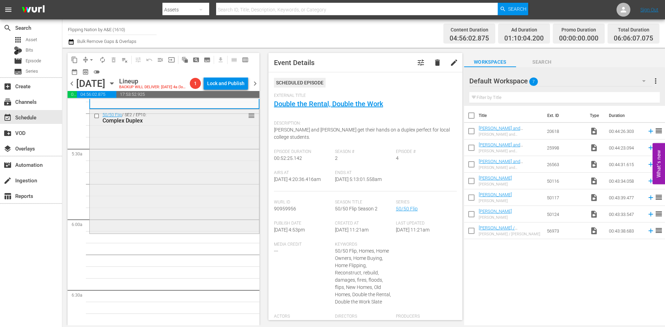
click at [207, 190] on div "50/50 Flip / SE2 / EP10: Complex Duplex reorder" at bounding box center [174, 170] width 169 height 123
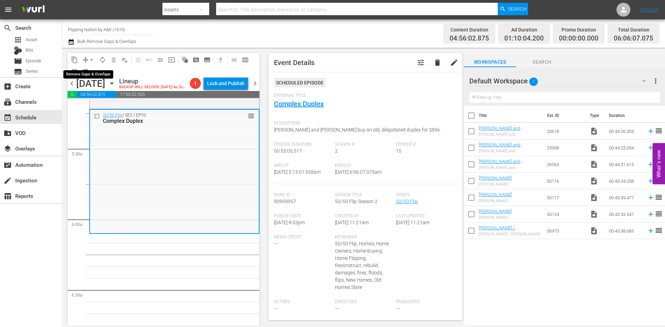
click at [93, 59] on span "arrow_drop_down" at bounding box center [91, 59] width 7 height 7
click at [90, 72] on li "Align to Midnight" at bounding box center [91, 73] width 73 height 11
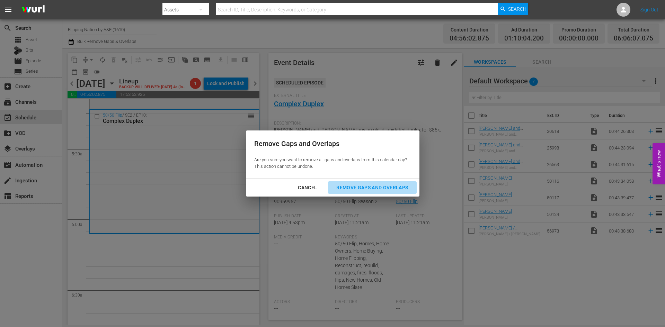
click at [371, 189] on div "Remove Gaps and Overlaps" at bounding box center [372, 187] width 83 height 9
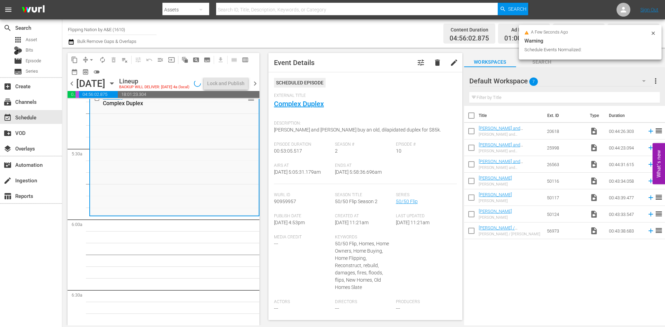
scroll to position [704, 0]
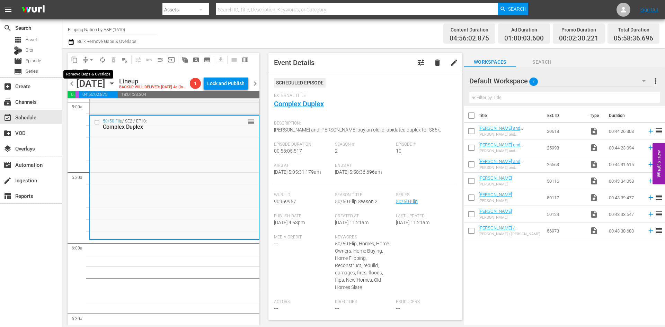
click at [91, 60] on span "arrow_drop_down" at bounding box center [91, 59] width 7 height 7
click at [89, 74] on li "Align to Midnight" at bounding box center [91, 73] width 73 height 11
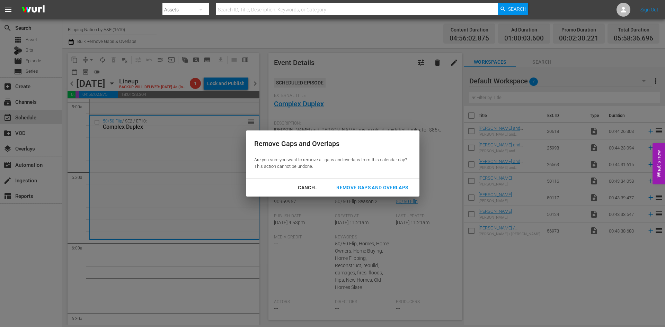
click at [374, 188] on div "Remove Gaps and Overlaps" at bounding box center [372, 187] width 83 height 9
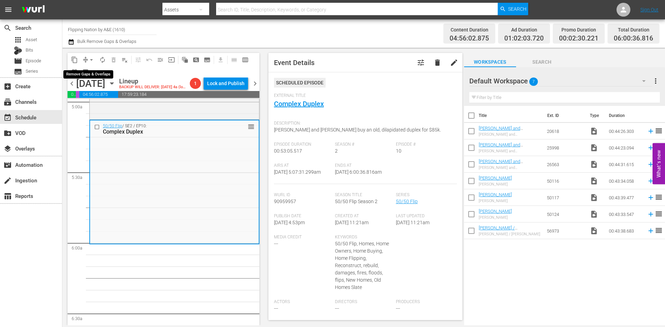
click at [90, 59] on span "arrow_drop_down" at bounding box center [91, 59] width 7 height 7
click at [92, 72] on li "Align to Midnight" at bounding box center [91, 73] width 73 height 11
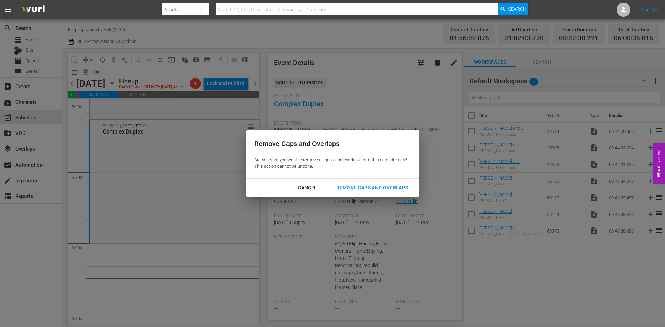
click at [383, 186] on div "Remove Gaps and Overlaps" at bounding box center [372, 187] width 83 height 9
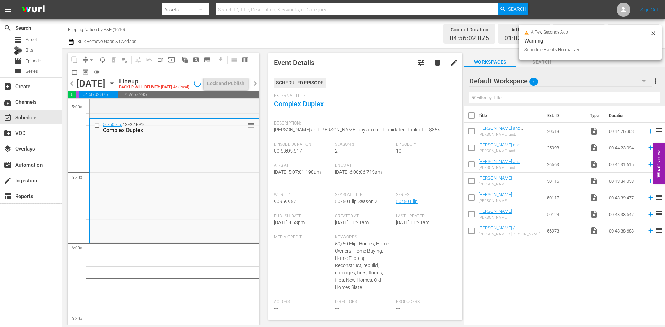
scroll to position [692, 0]
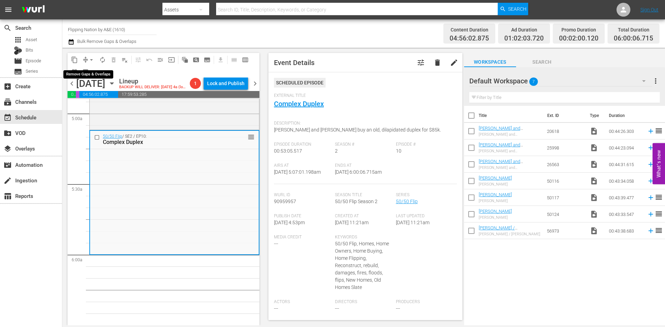
click at [89, 58] on span "arrow_drop_down" at bounding box center [91, 59] width 7 height 7
click at [93, 75] on li "Align to Midnight" at bounding box center [91, 73] width 73 height 11
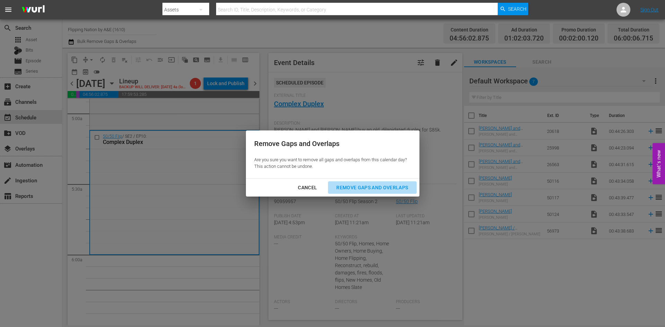
click at [360, 186] on div "Remove Gaps and Overlaps" at bounding box center [372, 187] width 83 height 9
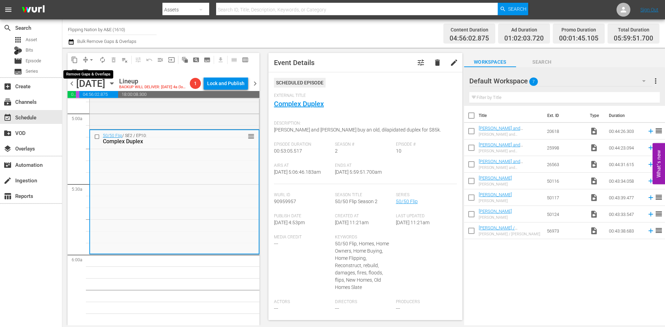
click at [91, 57] on span "arrow_drop_down" at bounding box center [91, 59] width 7 height 7
click at [86, 72] on li "Align to Midnight" at bounding box center [91, 73] width 73 height 11
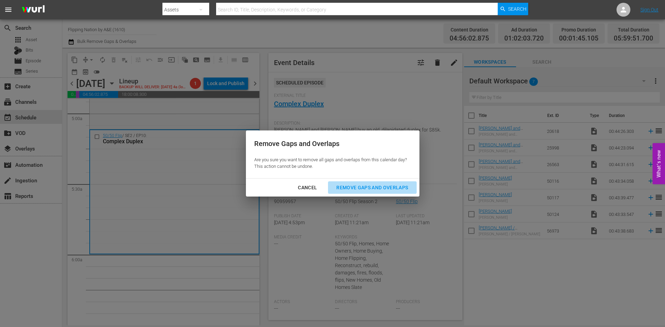
click at [379, 185] on div "Remove Gaps and Overlaps" at bounding box center [372, 187] width 83 height 9
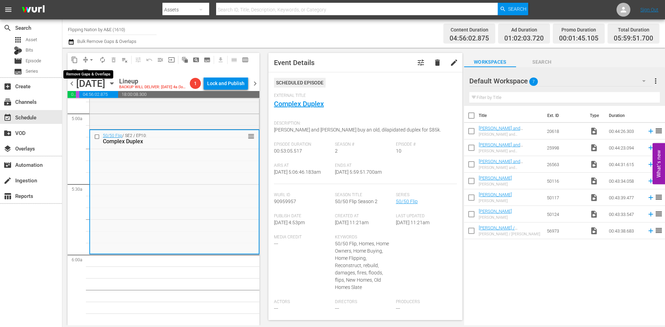
click at [91, 59] on span "arrow_drop_down" at bounding box center [91, 59] width 7 height 7
click at [90, 72] on li "Align to Midnight" at bounding box center [91, 73] width 73 height 11
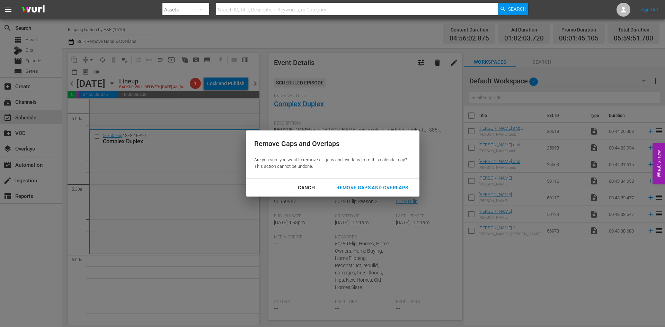
click at [364, 189] on div "Remove Gaps and Overlaps" at bounding box center [372, 187] width 83 height 9
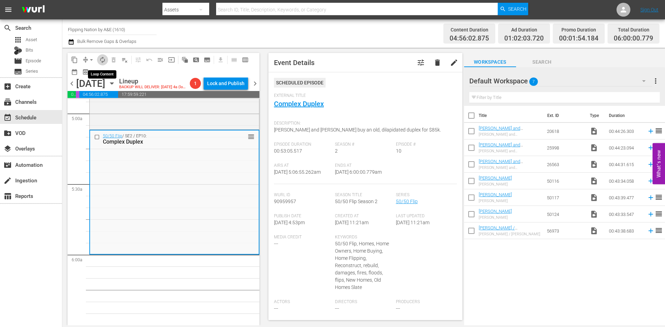
click at [102, 61] on span "autorenew_outlined" at bounding box center [102, 59] width 7 height 7
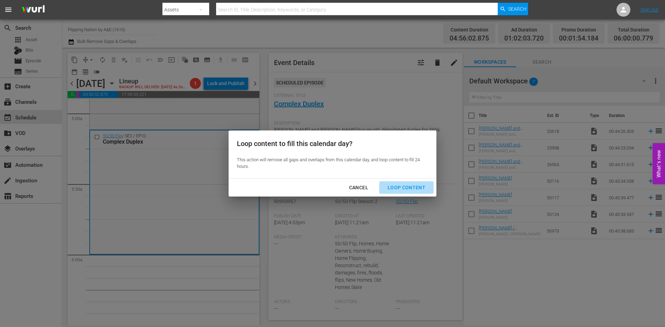
click at [414, 190] on div "Loop Content" at bounding box center [406, 187] width 49 height 9
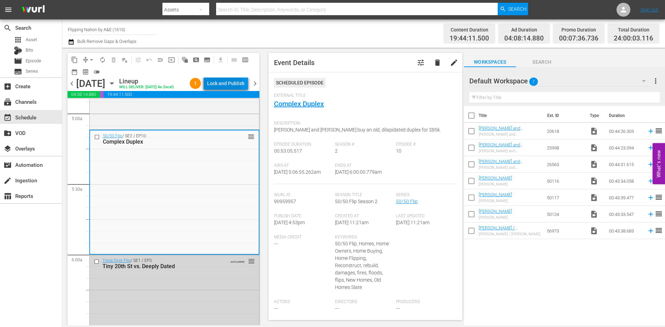
click at [226, 82] on div "Lock and Publish" at bounding box center [225, 83] width 37 height 12
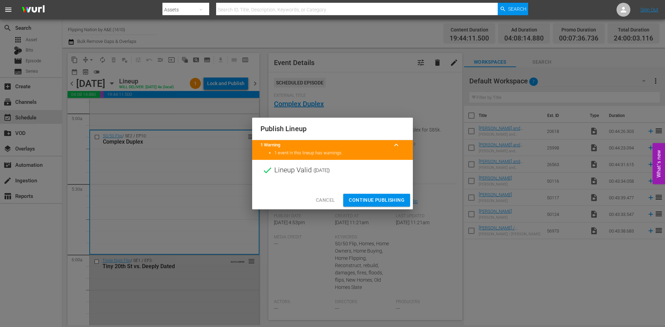
click at [376, 198] on span "Continue Publishing" at bounding box center [377, 200] width 56 height 9
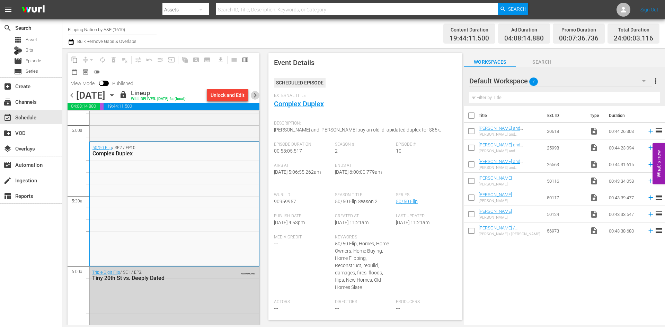
click at [256, 95] on span "chevron_right" at bounding box center [255, 95] width 9 height 9
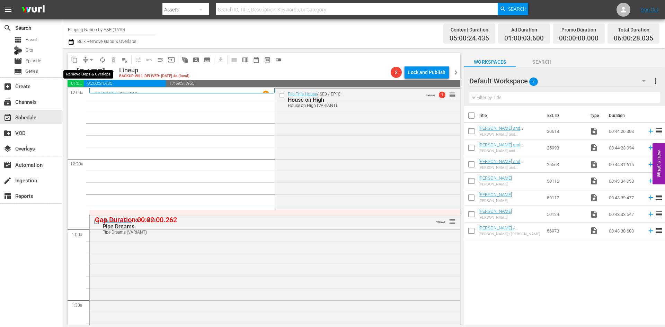
click at [92, 59] on span "arrow_drop_down" at bounding box center [91, 59] width 7 height 7
click at [91, 71] on li "Align to Midnight" at bounding box center [91, 73] width 73 height 11
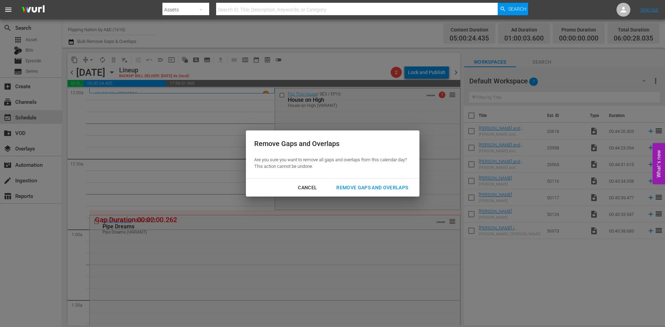
click at [360, 189] on div "Remove Gaps and Overlaps" at bounding box center [372, 187] width 83 height 9
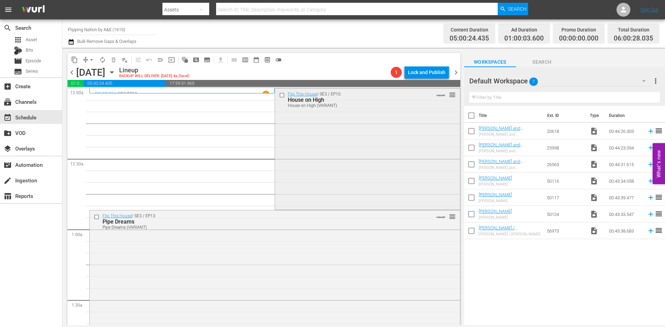
click at [367, 159] on div "Flip This House / SE3 / EP10: House on High House on High (VARIANT) VARIANT reo…" at bounding box center [367, 149] width 185 height 120
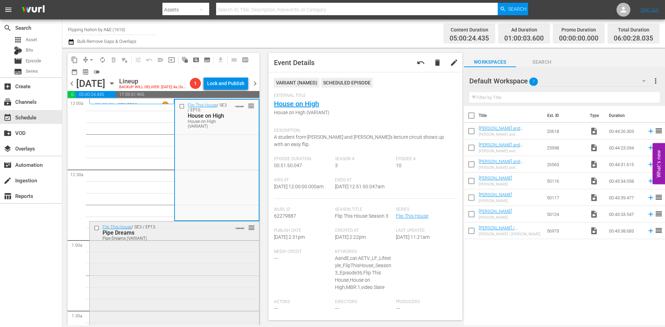
click at [194, 253] on div "Flip This House / SE3 / EP13: Pipe Dreams Pipe Dreams (VARIANT) VARIANT reorder" at bounding box center [174, 282] width 169 height 120
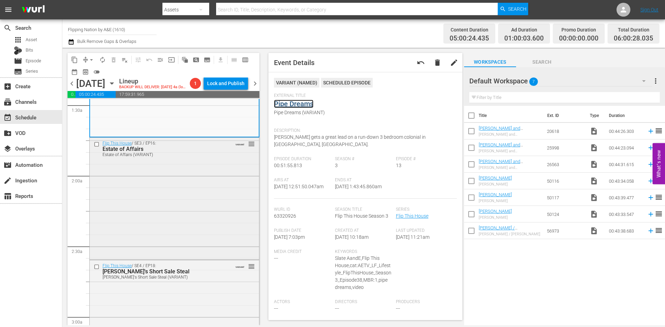
scroll to position [208, 0]
click at [199, 219] on div "Flip This House / SE3 / EP16: Estate of Affairs Estate of Affairs (VARIANT) VAR…" at bounding box center [174, 196] width 169 height 120
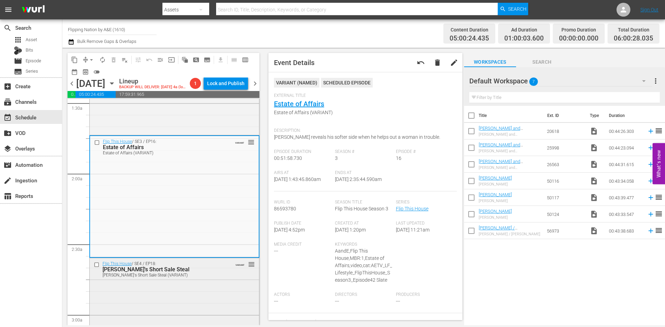
click at [200, 284] on div "Flip This House / SE4 / EP18: Peter's Short Sale Steal Peter's Short Sale Steal…" at bounding box center [174, 317] width 169 height 119
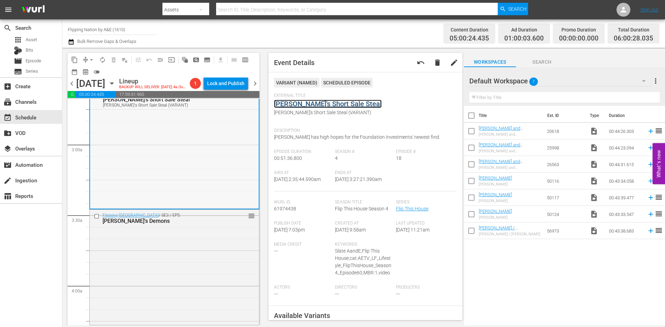
scroll to position [415, 0]
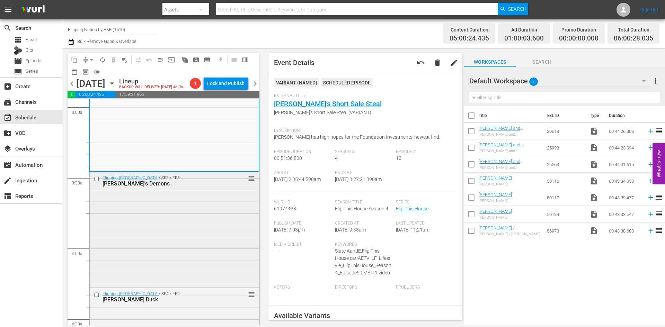
click at [218, 214] on div "Flipping Boston / SE3 / EP5: Dave's Demons reorder" at bounding box center [174, 229] width 169 height 114
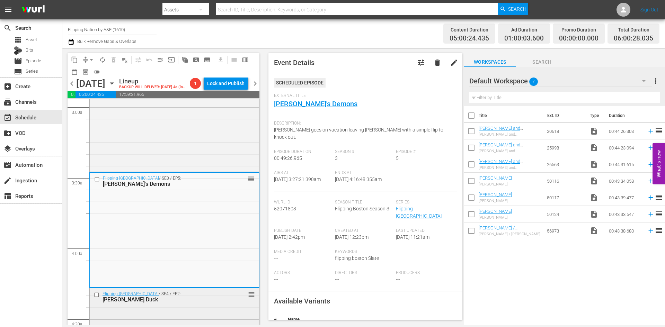
click at [187, 301] on div "[PERSON_NAME] Duck" at bounding box center [163, 299] width 122 height 7
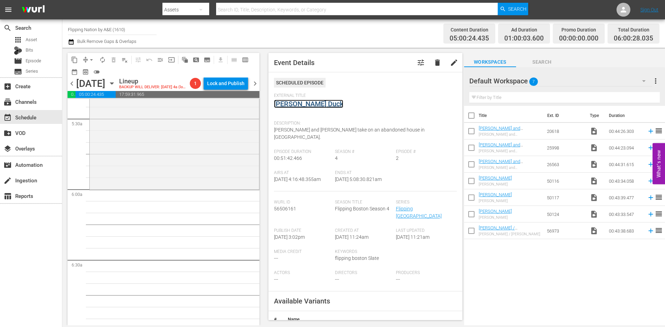
scroll to position [762, 0]
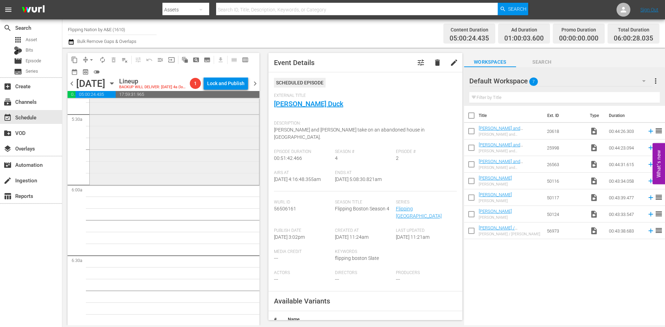
click at [207, 142] on div "Flipping Boston / SE4 / EP3: King of the Castle reorder" at bounding box center [174, 124] width 169 height 120
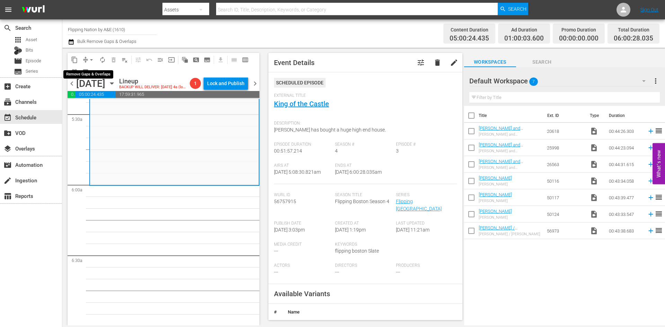
click at [90, 59] on span "arrow_drop_down" at bounding box center [91, 59] width 7 height 7
click at [93, 74] on li "Align to Midnight" at bounding box center [91, 73] width 73 height 11
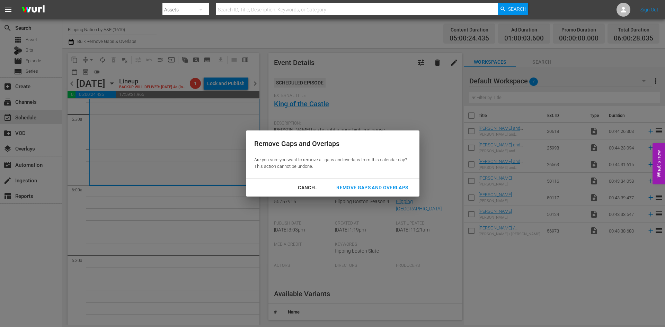
click at [358, 184] on div "Remove Gaps and Overlaps" at bounding box center [372, 187] width 83 height 9
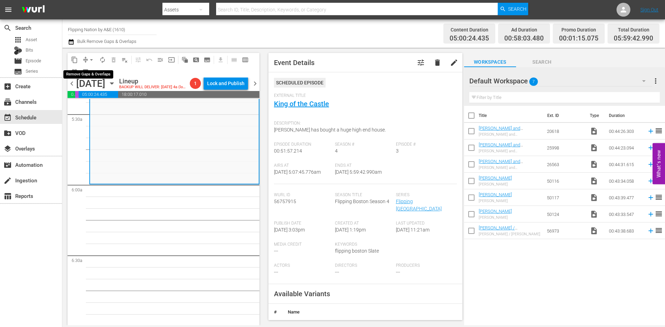
click at [89, 58] on span "arrow_drop_down" at bounding box center [91, 59] width 7 height 7
click at [87, 73] on li "Align to Midnight" at bounding box center [91, 73] width 73 height 11
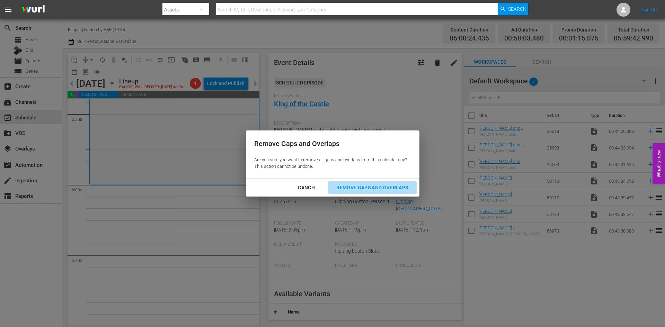
click at [364, 189] on div "Remove Gaps and Overlaps" at bounding box center [372, 187] width 83 height 9
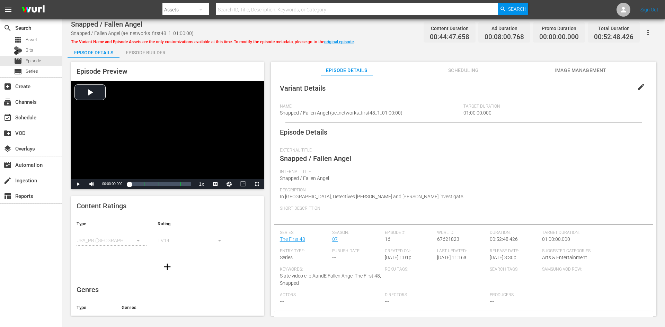
drag, startPoint x: 150, startPoint y: 53, endPoint x: 152, endPoint y: 56, distance: 4.0
click at [150, 53] on div "Episode Builder" at bounding box center [145, 52] width 52 height 17
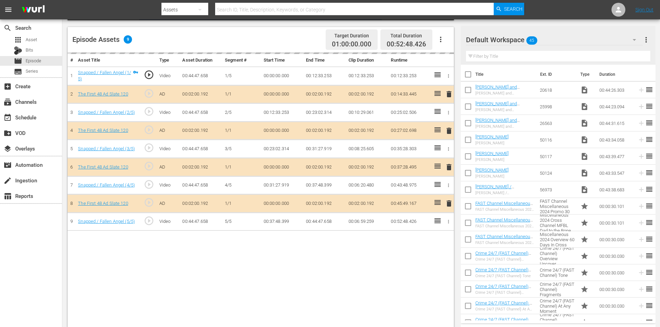
scroll to position [180, 0]
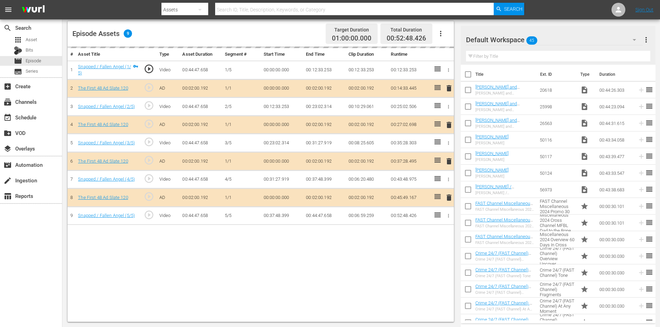
click at [602, 40] on div "Default Workspace 45" at bounding box center [554, 39] width 177 height 19
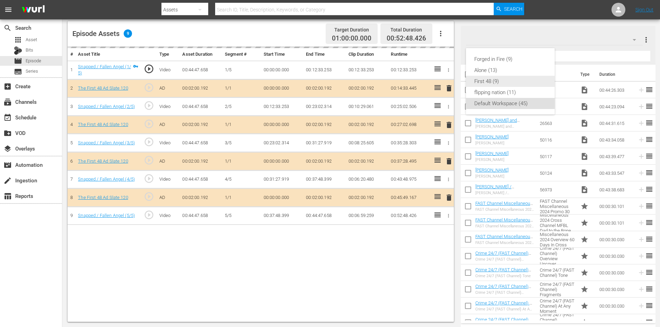
click at [486, 80] on div "First 48 (9)" at bounding box center [510, 81] width 72 height 11
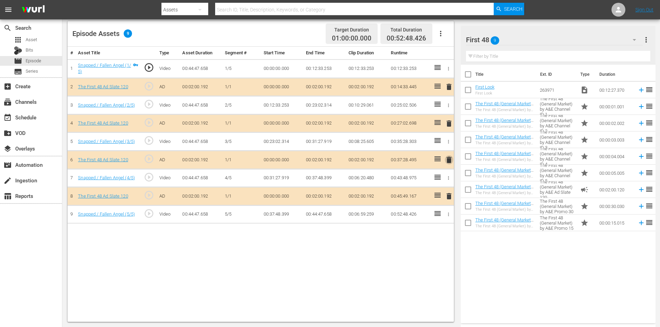
click at [449, 158] on span "delete" at bounding box center [449, 160] width 8 height 8
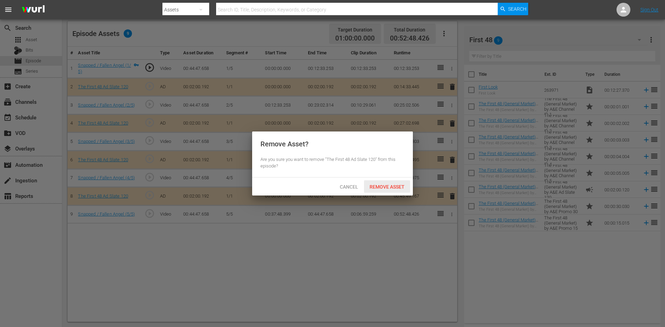
click at [383, 182] on div "Remove Asset" at bounding box center [387, 186] width 46 height 13
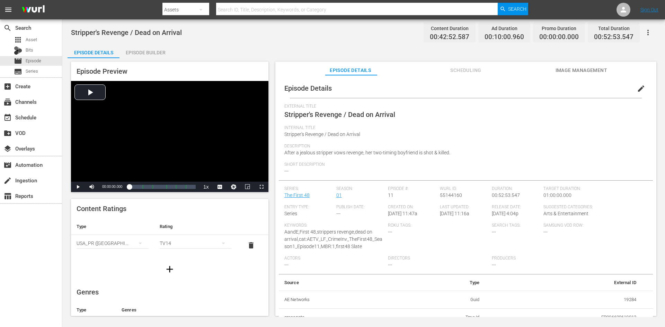
click at [151, 53] on div "Episode Builder" at bounding box center [145, 52] width 52 height 17
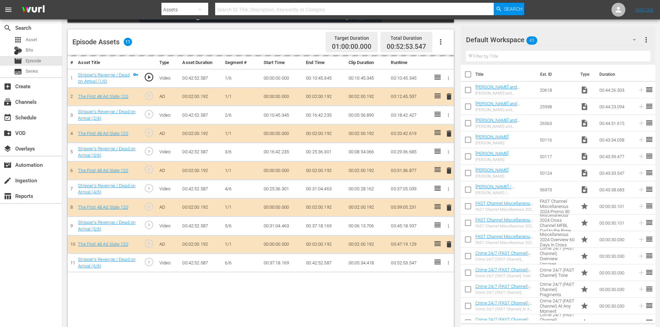
scroll to position [180, 0]
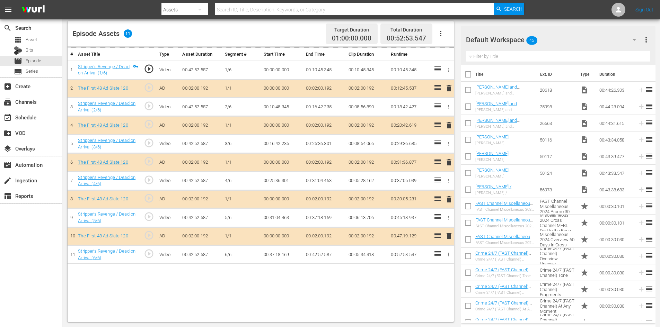
click at [557, 38] on div "Default Workspace 45" at bounding box center [554, 39] width 177 height 19
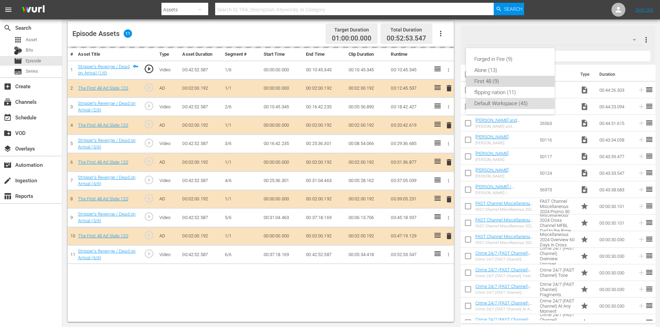
click at [484, 79] on div "First 48 (9)" at bounding box center [510, 81] width 72 height 11
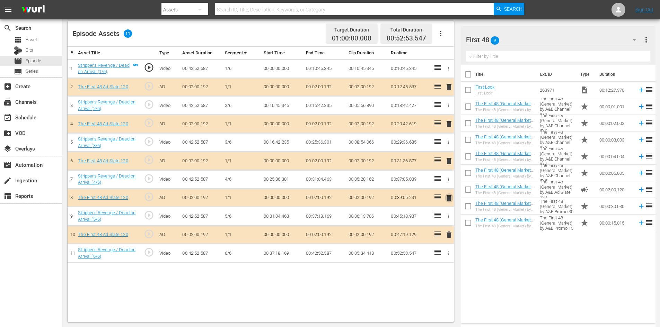
click at [448, 198] on span "delete" at bounding box center [449, 198] width 8 height 8
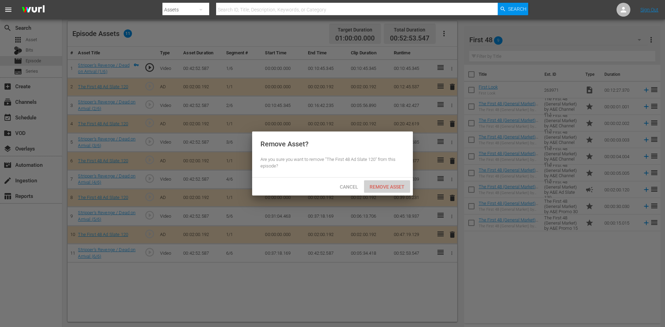
click at [395, 187] on span "Remove Asset" at bounding box center [387, 187] width 46 height 6
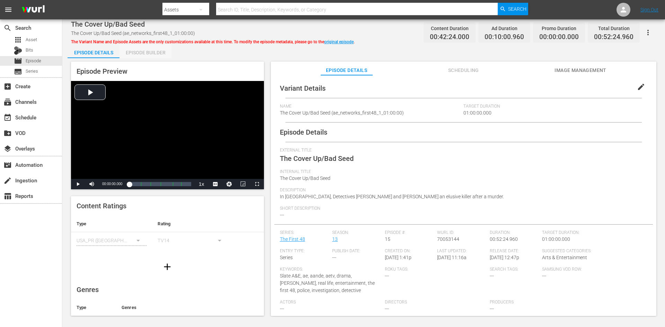
click at [152, 52] on div "Episode Builder" at bounding box center [145, 52] width 52 height 17
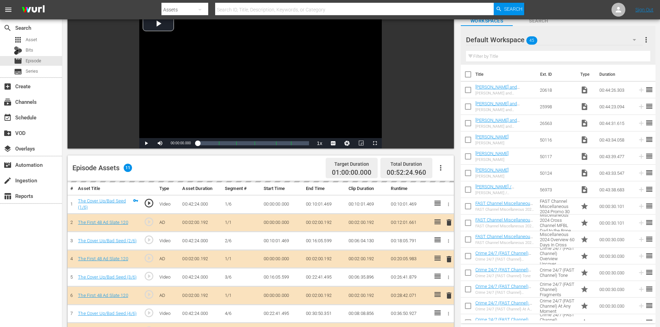
scroll to position [180, 0]
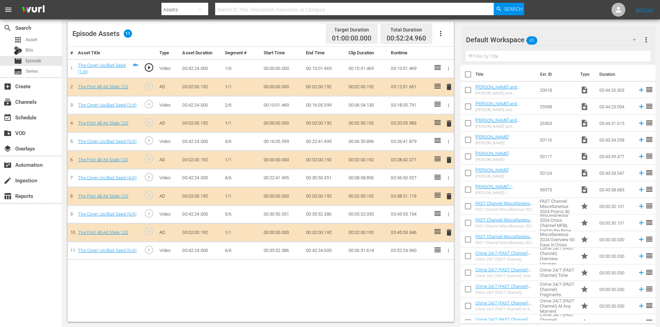
click at [564, 41] on div "Default Workspace 45" at bounding box center [554, 39] width 177 height 19
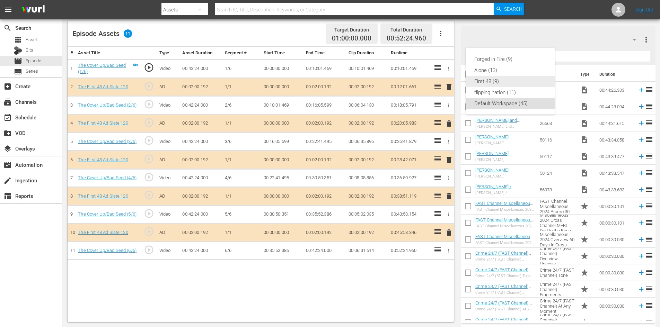
click at [490, 80] on div "First 48 (9)" at bounding box center [510, 81] width 72 height 11
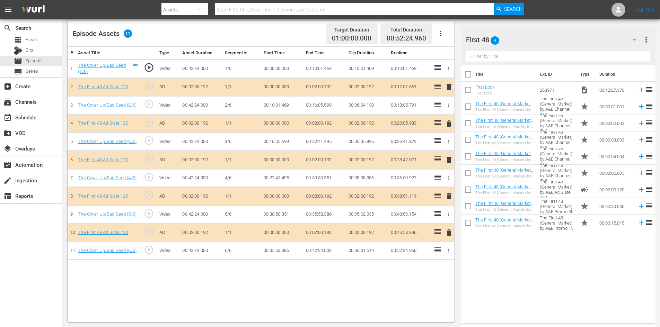
click at [449, 196] on span "delete" at bounding box center [449, 196] width 8 height 8
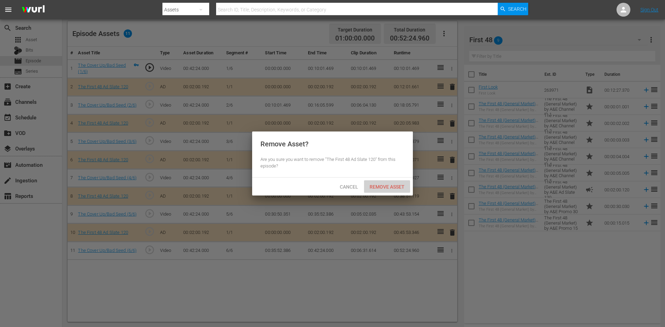
click at [387, 188] on span "Remove Asset" at bounding box center [387, 187] width 46 height 6
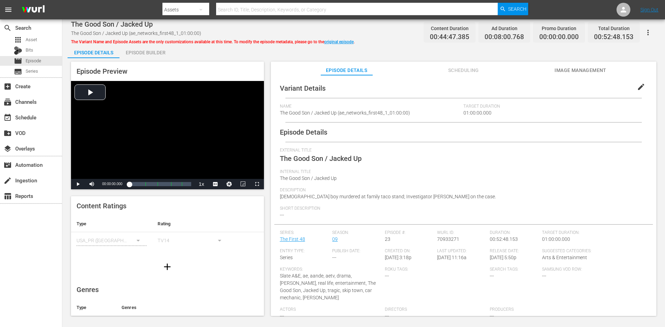
click at [158, 53] on div "Episode Builder" at bounding box center [145, 52] width 52 height 17
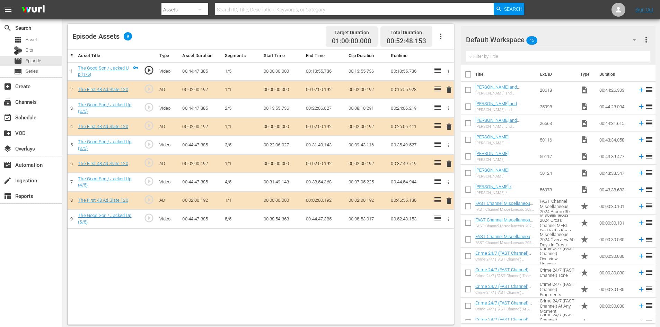
scroll to position [180, 0]
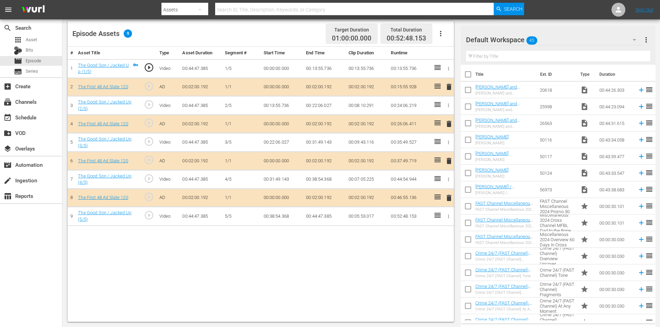
click at [450, 160] on span "delete" at bounding box center [449, 161] width 8 height 8
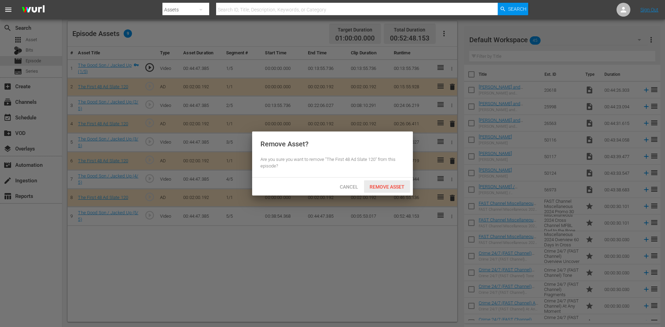
click at [392, 187] on span "Remove Asset" at bounding box center [387, 187] width 46 height 6
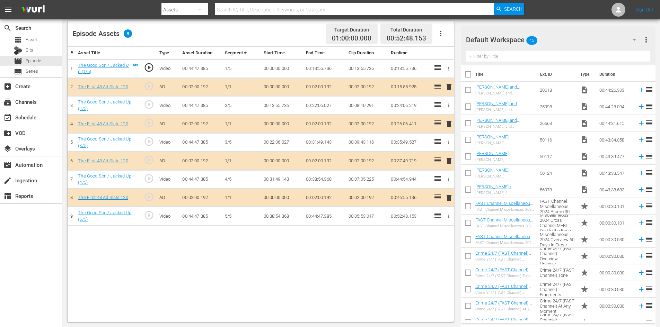
click at [582, 39] on div "Default Workspace 45" at bounding box center [554, 39] width 177 height 19
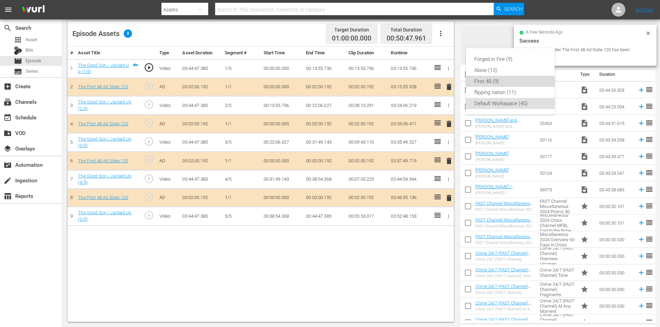
click at [502, 84] on div "First 48 (9)" at bounding box center [510, 81] width 72 height 11
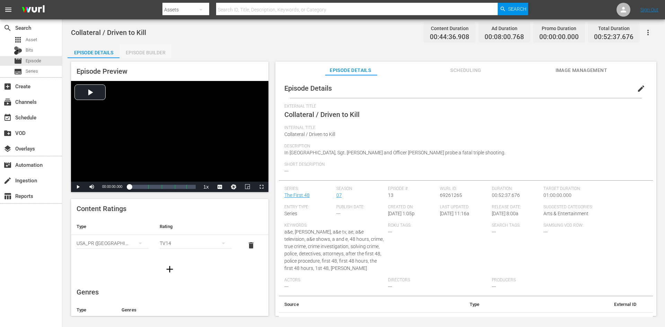
click at [140, 51] on div "Episode Builder" at bounding box center [145, 52] width 52 height 17
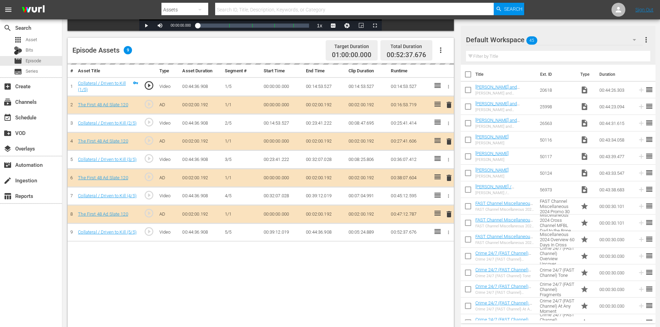
scroll to position [173, 0]
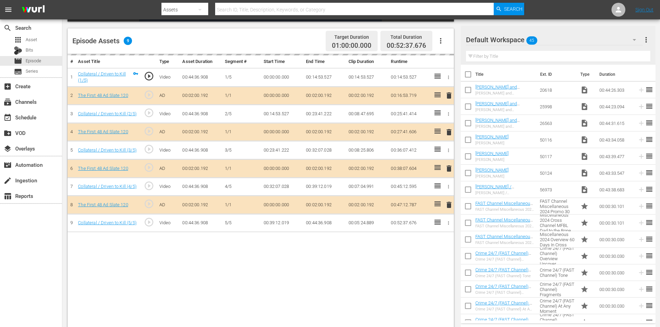
click at [598, 40] on div "Default Workspace 45" at bounding box center [554, 39] width 177 height 19
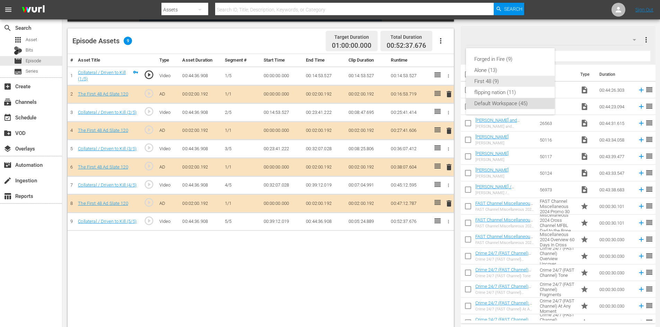
click at [504, 82] on div "First 48 (9)" at bounding box center [510, 81] width 72 height 11
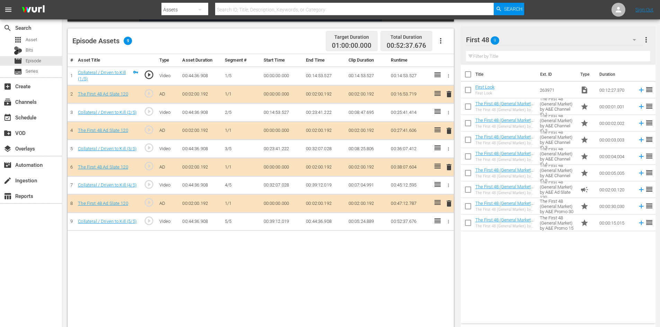
click at [449, 166] on span "delete" at bounding box center [449, 167] width 8 height 8
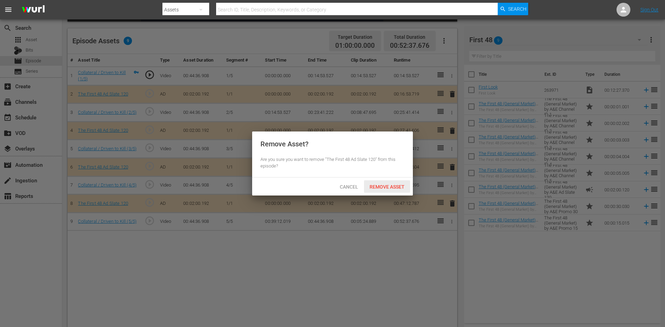
click at [396, 185] on span "Remove Asset" at bounding box center [387, 187] width 46 height 6
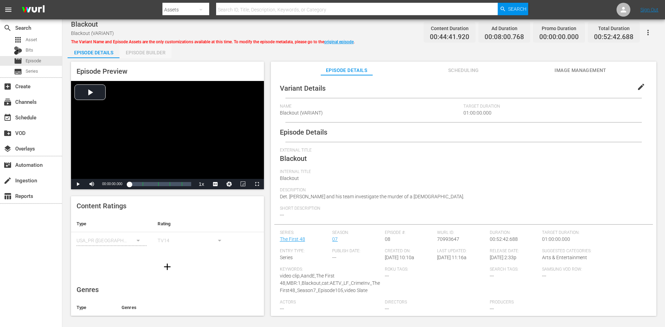
click at [154, 54] on div "Episode Builder" at bounding box center [145, 52] width 52 height 17
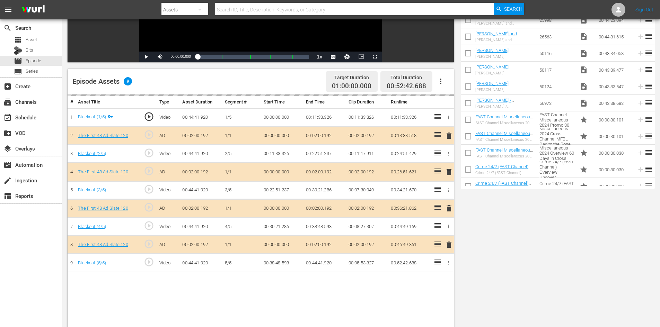
scroll to position [180, 0]
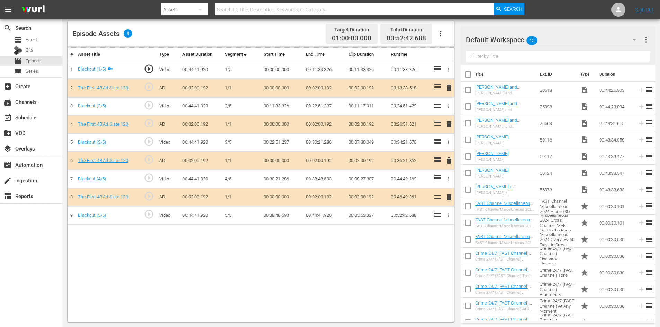
click at [564, 40] on div "Default Workspace 45" at bounding box center [554, 39] width 177 height 19
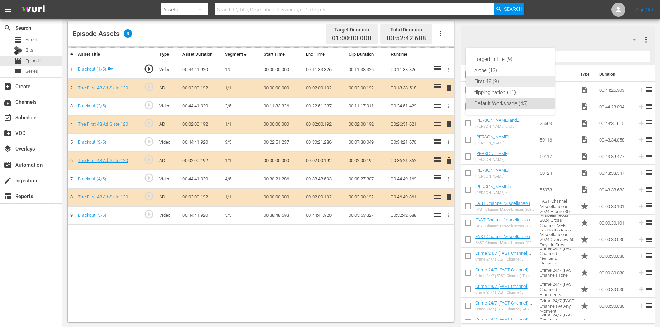
click at [493, 80] on div "First 48 (9)" at bounding box center [510, 81] width 72 height 11
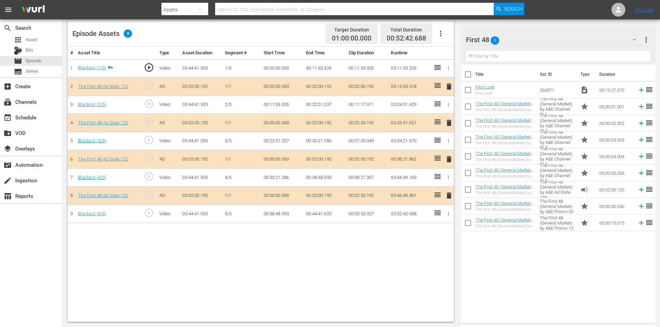
click at [447, 159] on span "delete" at bounding box center [449, 159] width 8 height 8
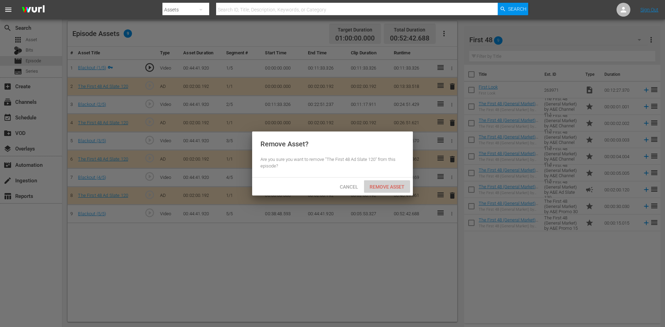
click at [386, 184] on span "Remove Asset" at bounding box center [387, 187] width 46 height 6
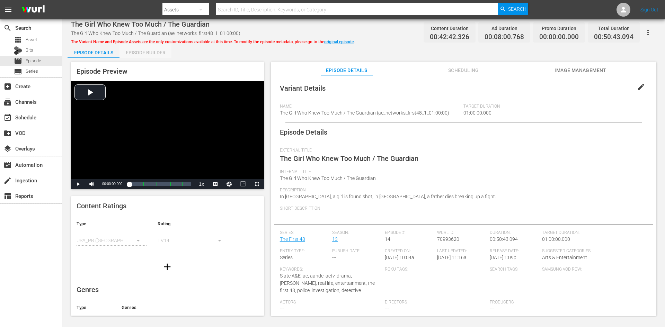
click at [149, 50] on div "Episode Builder" at bounding box center [145, 52] width 52 height 17
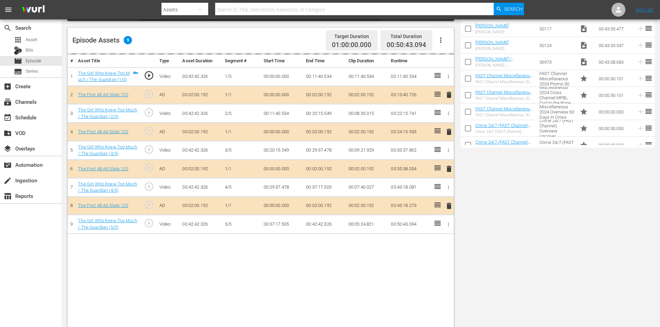
scroll to position [180, 0]
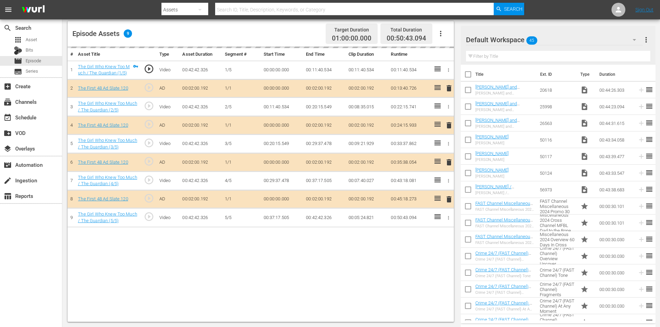
click at [567, 38] on div "Default Workspace 45" at bounding box center [554, 39] width 177 height 19
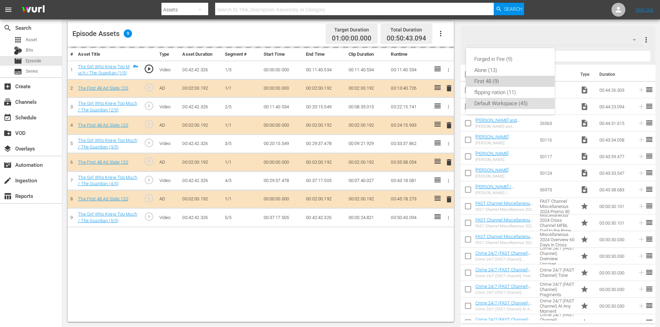
click at [487, 83] on div "First 48 (9)" at bounding box center [510, 81] width 72 height 11
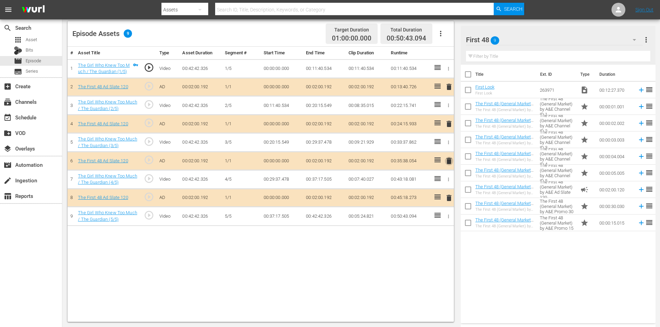
click at [450, 160] on span "delete" at bounding box center [449, 161] width 8 height 8
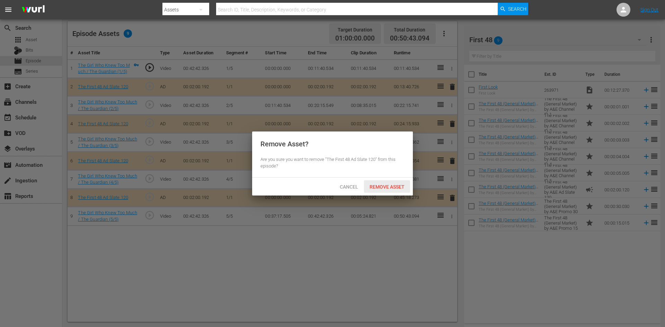
click at [393, 189] on span "Remove Asset" at bounding box center [387, 187] width 46 height 6
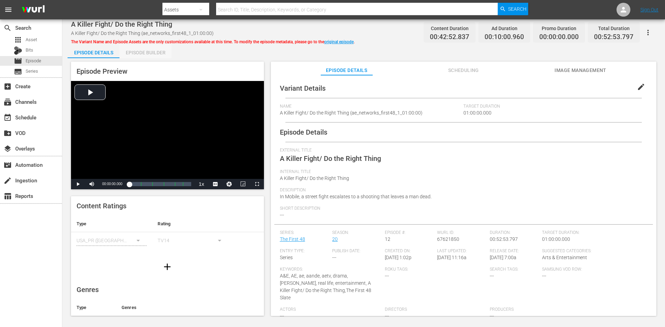
click at [150, 48] on div "Episode Builder" at bounding box center [145, 52] width 52 height 17
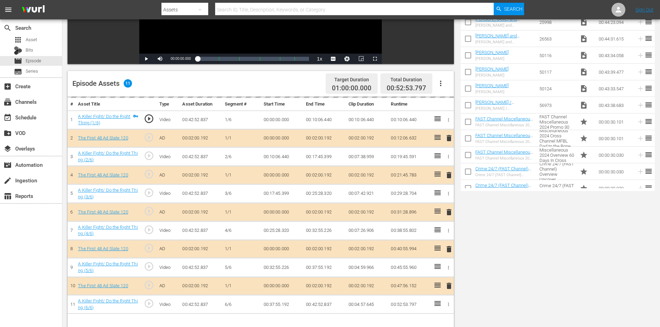
scroll to position [180, 0]
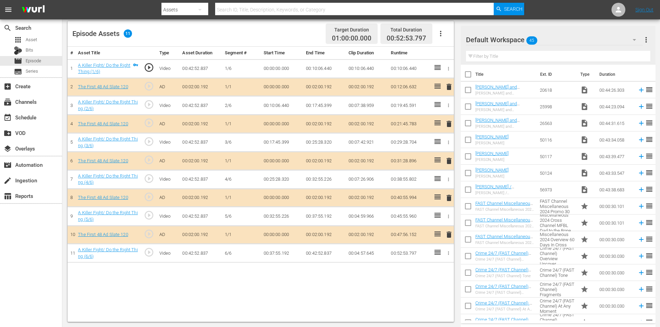
click at [582, 38] on div "Default Workspace 45" at bounding box center [554, 39] width 177 height 19
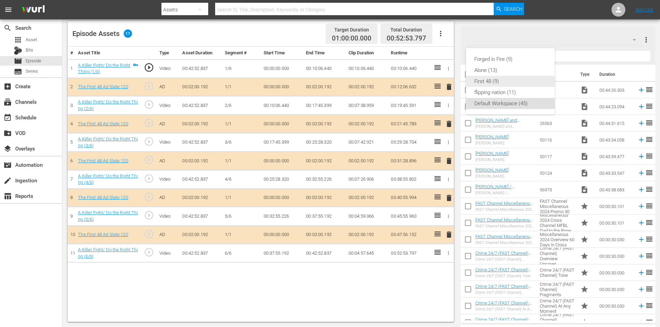
click at [490, 82] on div "First 48 (9)" at bounding box center [510, 81] width 72 height 11
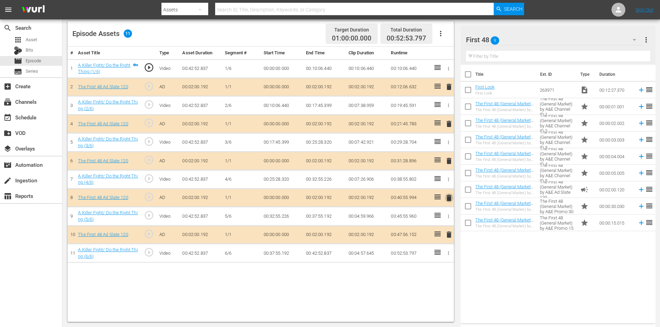
click at [450, 200] on span "delete" at bounding box center [449, 198] width 8 height 8
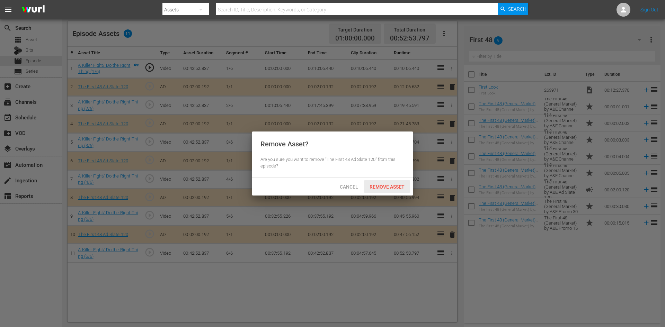
click at [392, 188] on span "Remove Asset" at bounding box center [387, 187] width 46 height 6
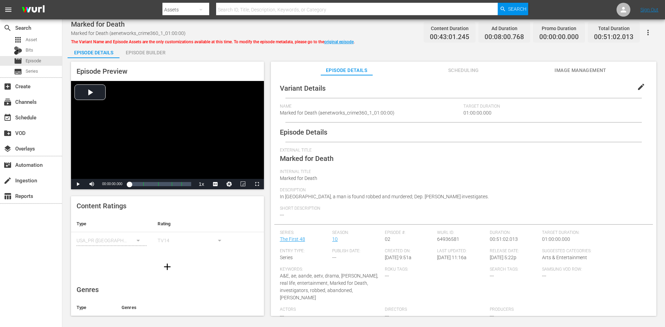
click at [144, 52] on div "Episode Builder" at bounding box center [145, 52] width 52 height 17
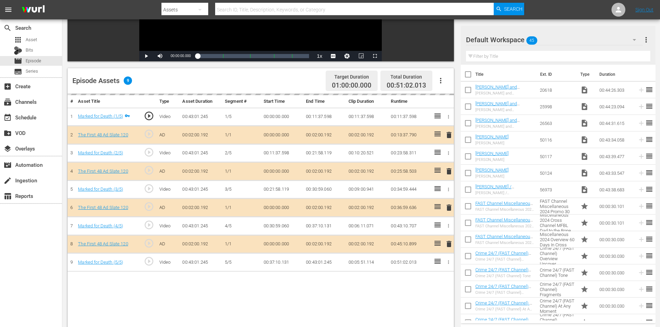
scroll to position [180, 0]
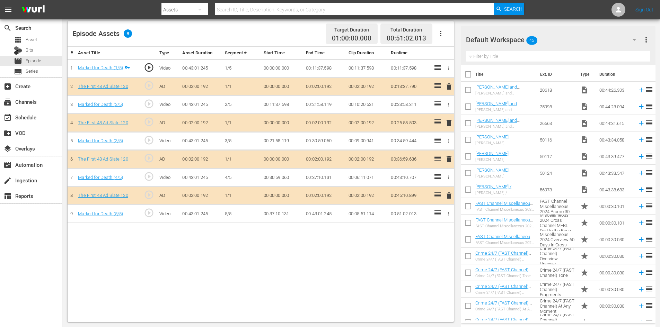
click at [588, 45] on div "Default Workspace 45" at bounding box center [554, 39] width 177 height 19
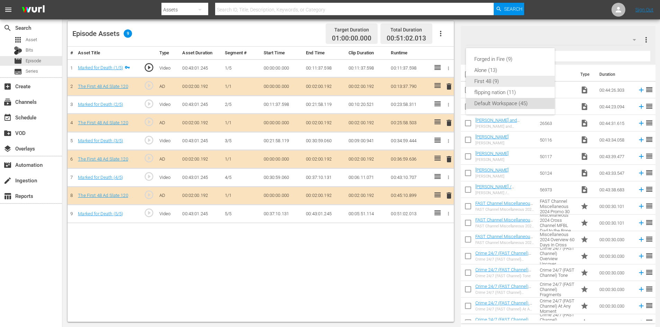
click at [484, 80] on div "First 48 (9)" at bounding box center [510, 81] width 72 height 11
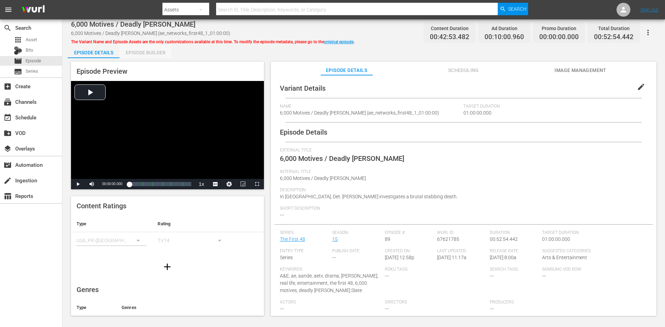
click at [142, 50] on div "Episode Builder" at bounding box center [145, 52] width 52 height 17
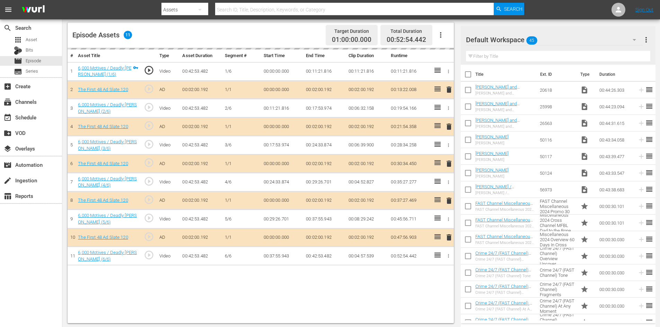
scroll to position [180, 0]
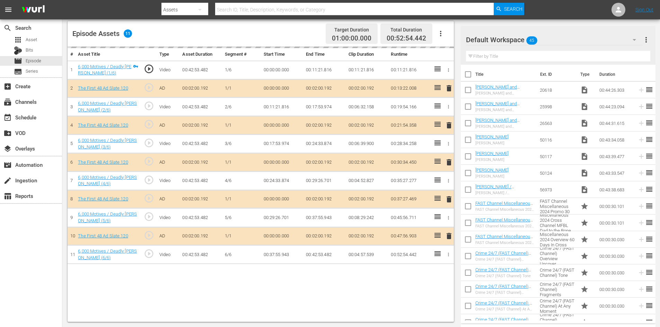
click at [590, 38] on div "Default Workspace 45" at bounding box center [554, 39] width 177 height 19
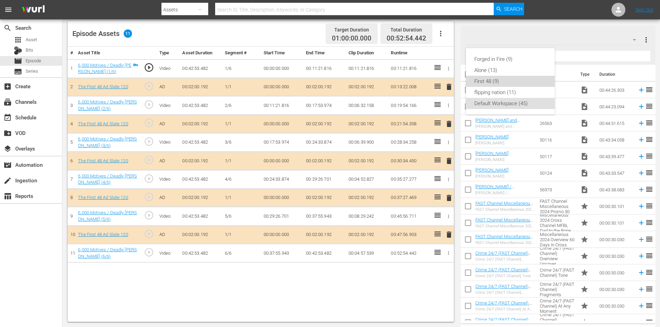
click at [481, 78] on div "First 48 (9)" at bounding box center [510, 81] width 72 height 11
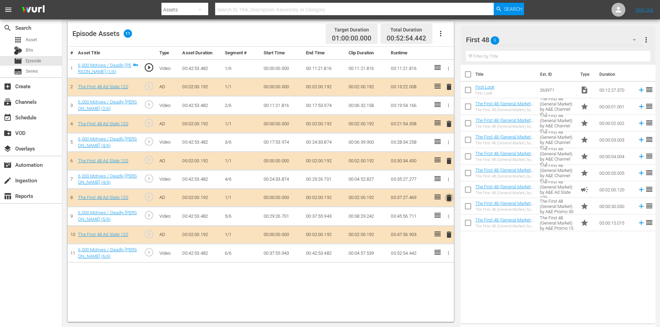
click at [447, 196] on span "delete" at bounding box center [449, 198] width 8 height 8
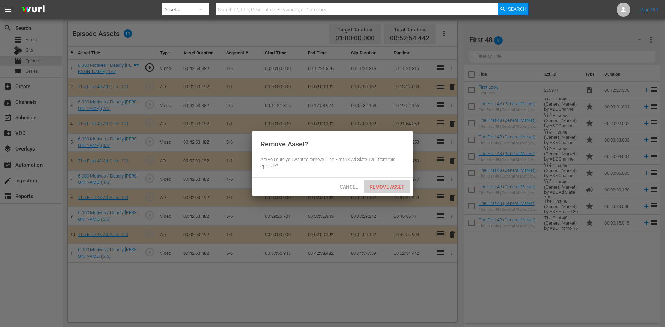
drag, startPoint x: 368, startPoint y: 186, endPoint x: 377, endPoint y: 186, distance: 8.3
click at [376, 186] on span "Remove Asset" at bounding box center [387, 187] width 46 height 6
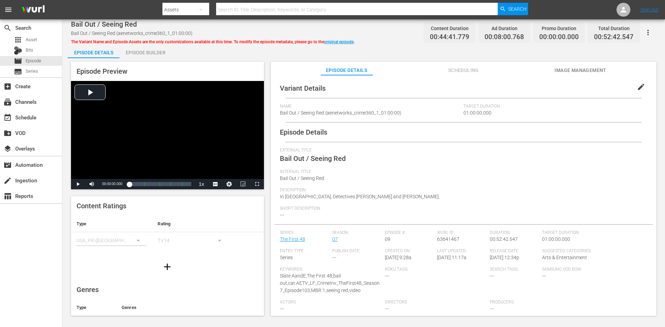
click at [152, 53] on div "Episode Builder" at bounding box center [145, 52] width 52 height 17
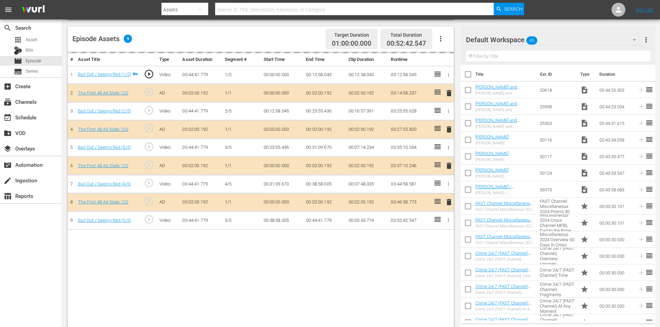
scroll to position [180, 0]
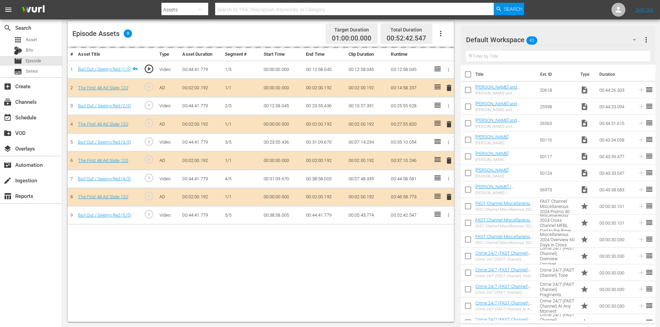
click at [605, 39] on div "Default Workspace 45" at bounding box center [554, 39] width 177 height 19
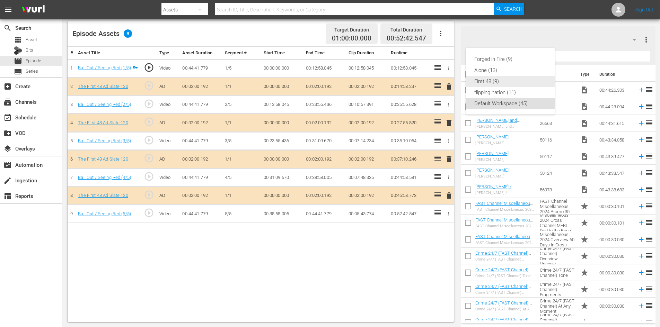
click at [478, 82] on div "First 48 (9)" at bounding box center [510, 81] width 72 height 11
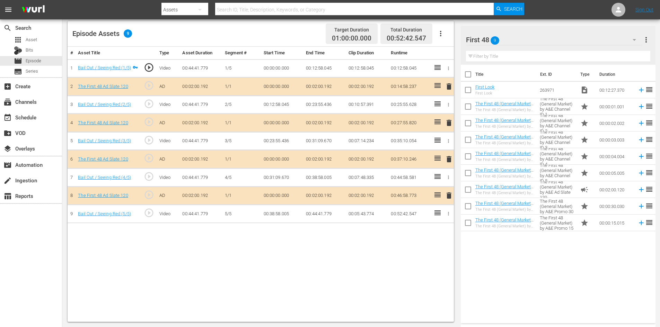
click at [447, 158] on span "delete" at bounding box center [449, 159] width 8 height 8
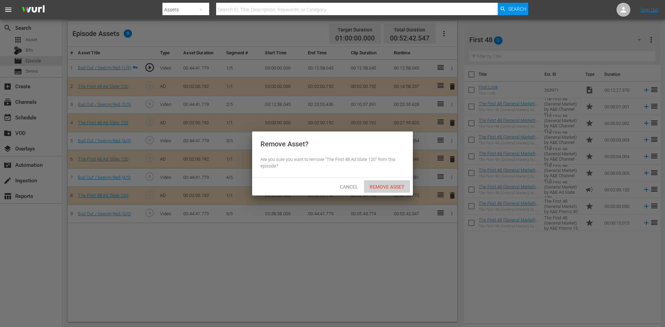
click at [394, 185] on span "Remove Asset" at bounding box center [387, 187] width 46 height 6
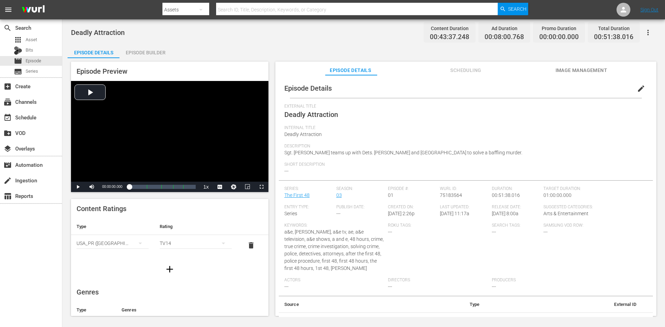
click at [157, 53] on div "Episode Builder" at bounding box center [145, 52] width 52 height 17
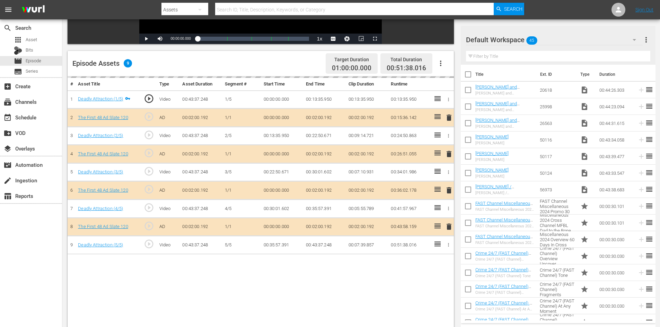
scroll to position [180, 0]
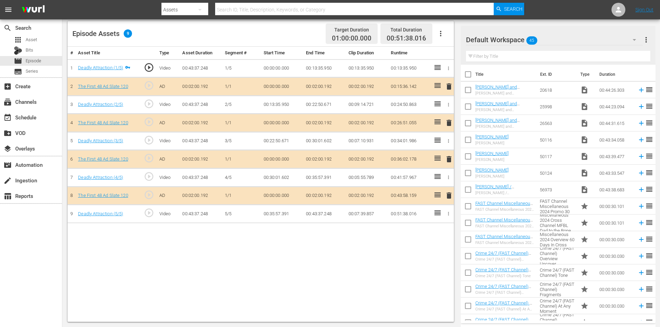
drag, startPoint x: 570, startPoint y: 41, endPoint x: 573, endPoint y: 44, distance: 4.2
click at [573, 44] on div "Default Workspace 45" at bounding box center [554, 39] width 177 height 19
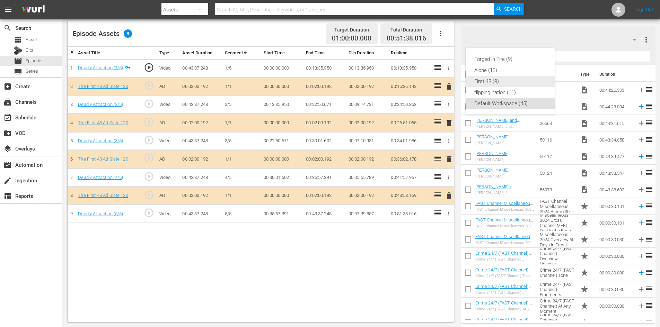
click at [486, 80] on div "First 48 (9)" at bounding box center [510, 81] width 72 height 11
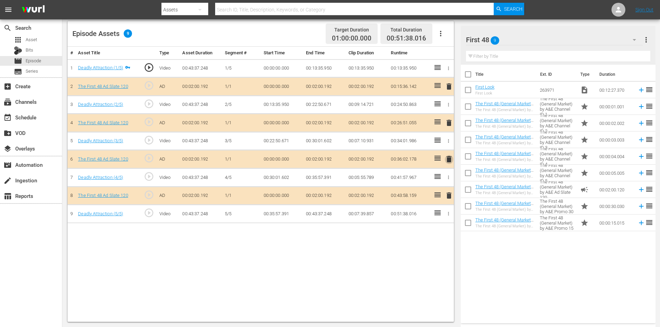
click at [447, 159] on span "delete" at bounding box center [449, 159] width 8 height 8
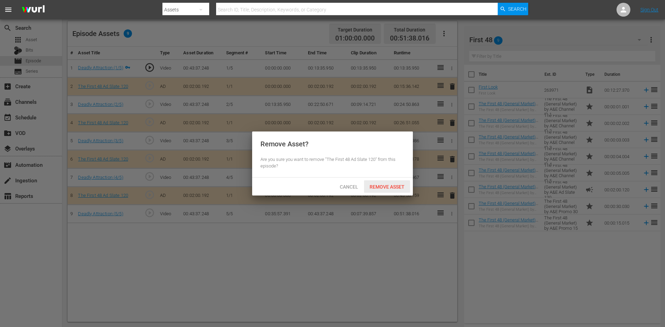
click at [383, 191] on div "Remove Asset" at bounding box center [387, 186] width 46 height 13
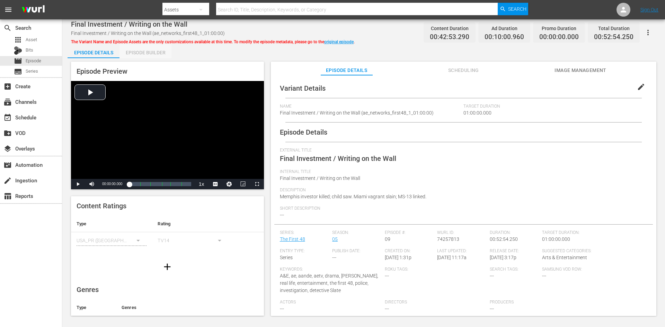
click at [146, 56] on div "Episode Builder" at bounding box center [145, 52] width 52 height 17
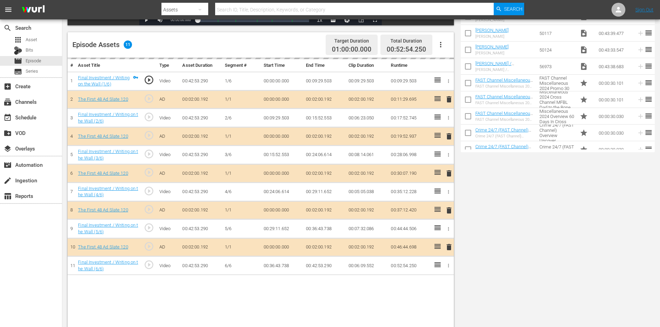
scroll to position [180, 0]
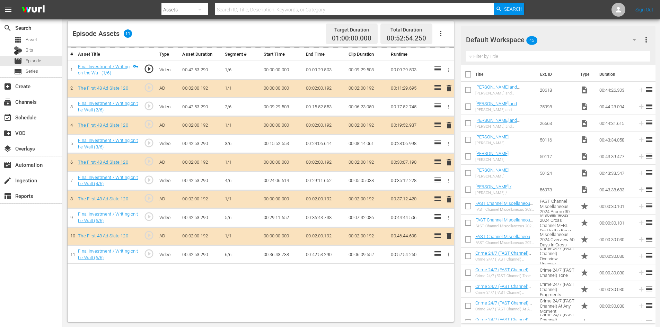
click at [565, 40] on div "Default Workspace 45" at bounding box center [554, 39] width 177 height 19
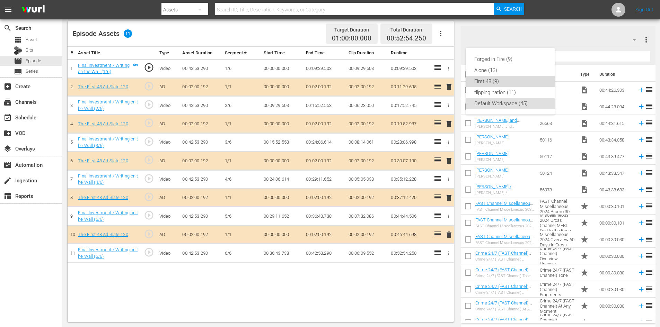
click at [498, 81] on div "First 48 (9)" at bounding box center [510, 81] width 72 height 11
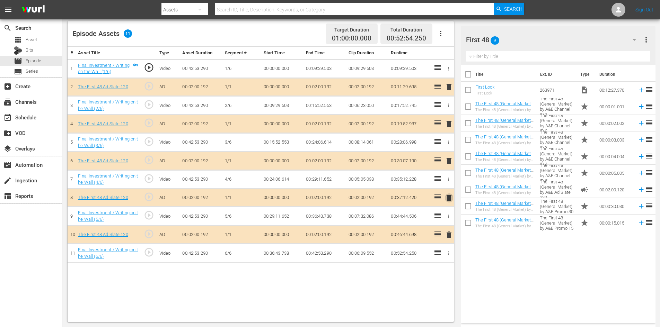
click at [449, 198] on span "delete" at bounding box center [449, 198] width 8 height 8
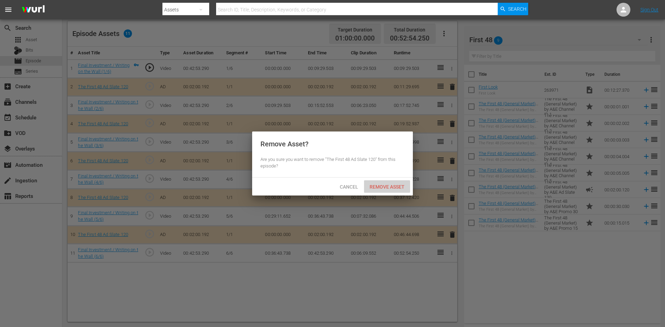
click at [392, 189] on span "Remove Asset" at bounding box center [387, 187] width 46 height 6
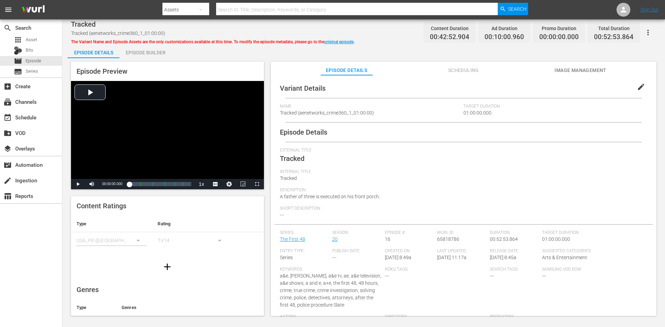
click at [144, 53] on div "Episode Builder" at bounding box center [145, 52] width 52 height 17
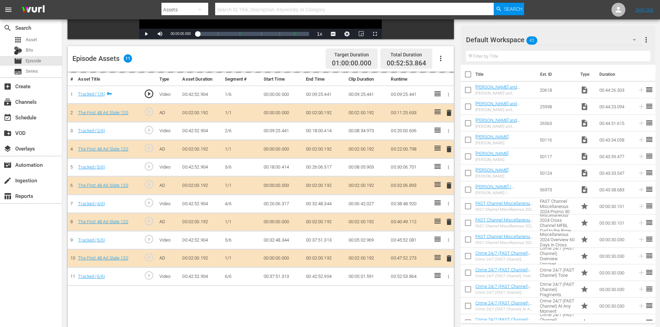
scroll to position [180, 0]
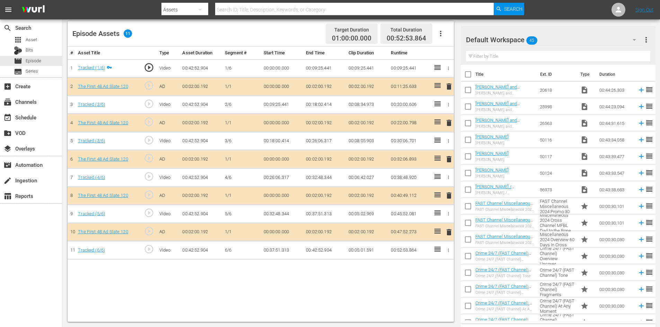
click at [597, 39] on div "Default Workspace 45" at bounding box center [554, 39] width 177 height 19
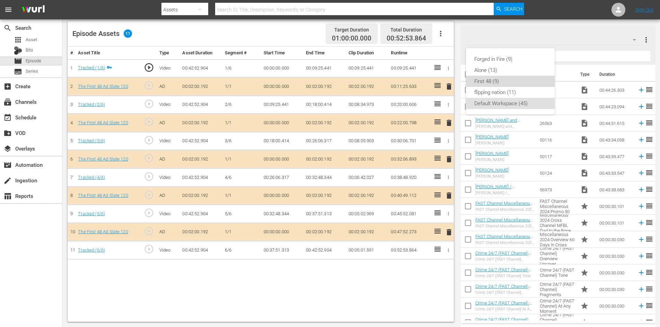
click at [500, 81] on div "First 48 (9)" at bounding box center [510, 81] width 72 height 11
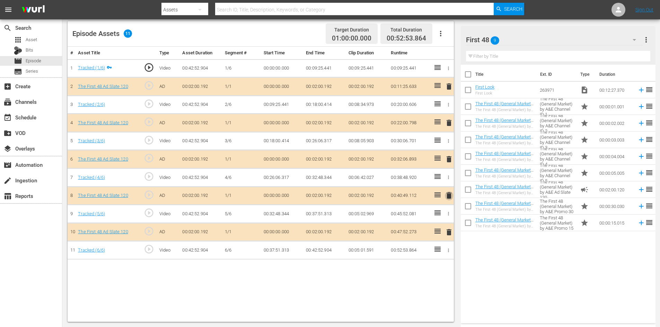
click at [449, 197] on span "delete" at bounding box center [449, 195] width 8 height 8
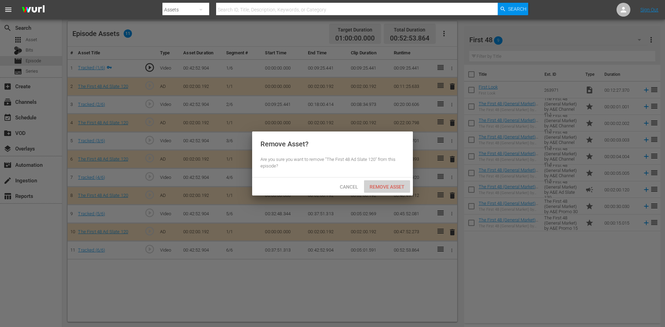
click at [382, 185] on span "Remove Asset" at bounding box center [387, 187] width 46 height 6
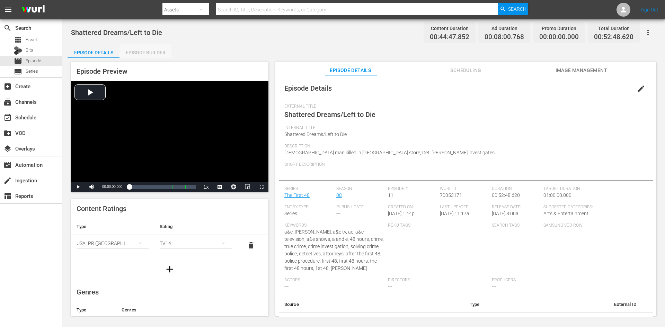
click at [158, 47] on div "Episode Builder" at bounding box center [145, 52] width 52 height 17
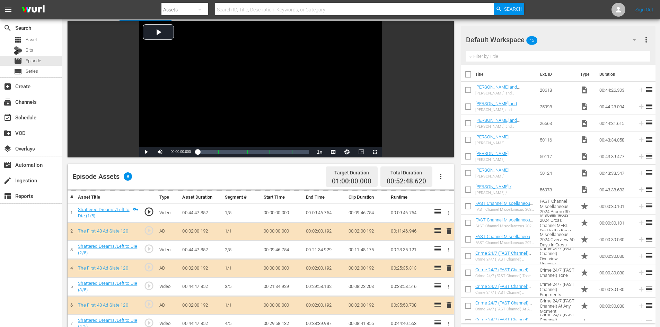
scroll to position [180, 0]
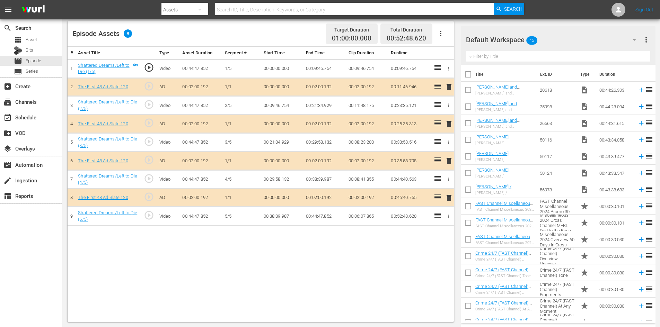
click at [449, 162] on span "delete" at bounding box center [449, 161] width 8 height 8
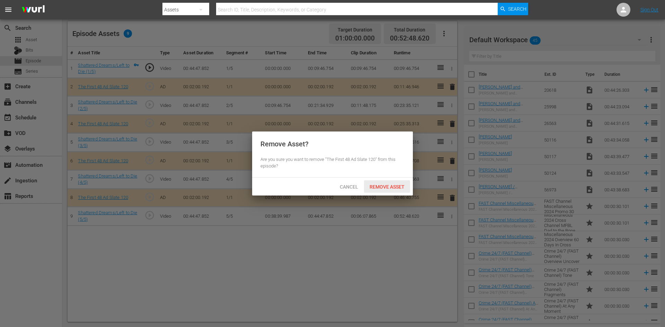
click at [382, 183] on div "Remove Asset" at bounding box center [387, 186] width 46 height 13
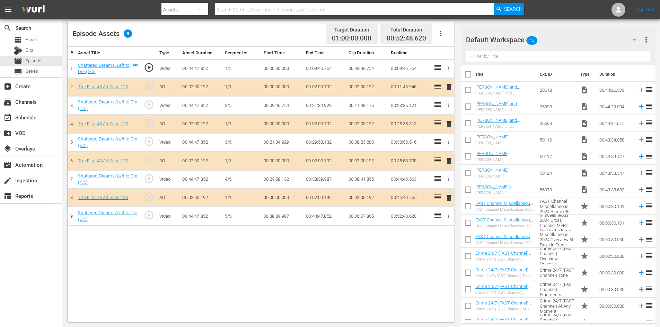
click at [575, 39] on div "Default Workspace 45" at bounding box center [554, 39] width 177 height 19
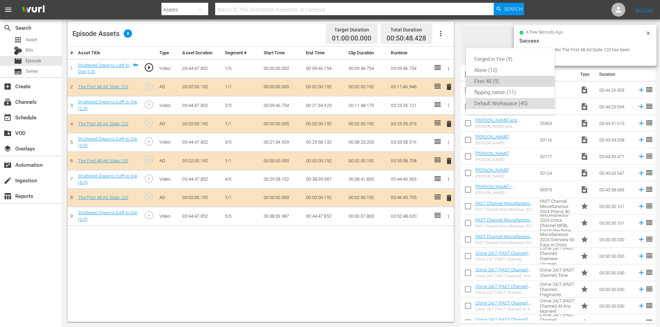
click at [496, 83] on div "First 48 (9)" at bounding box center [510, 81] width 72 height 11
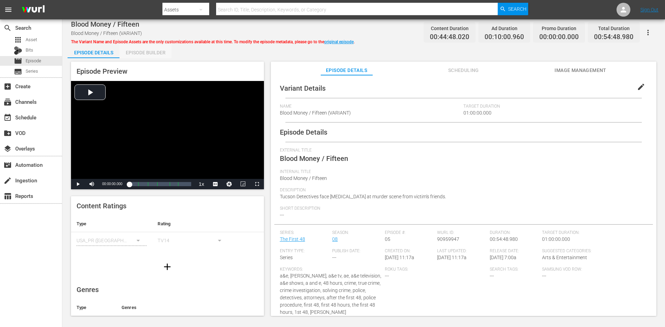
click at [153, 52] on div "Episode Builder" at bounding box center [145, 52] width 52 height 17
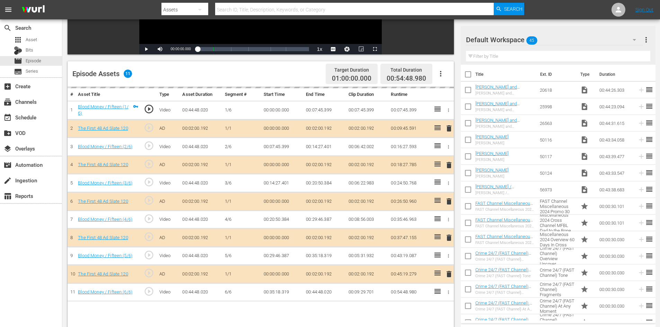
scroll to position [180, 0]
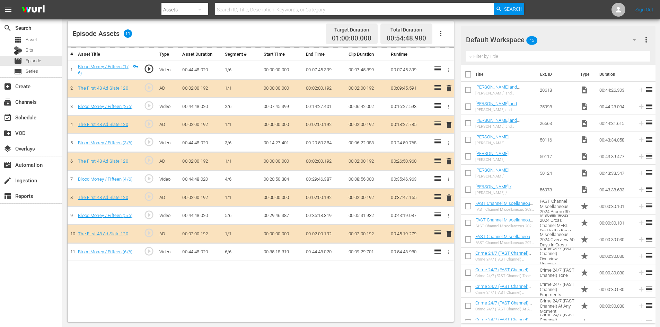
click at [601, 39] on div "Default Workspace 45" at bounding box center [554, 39] width 177 height 19
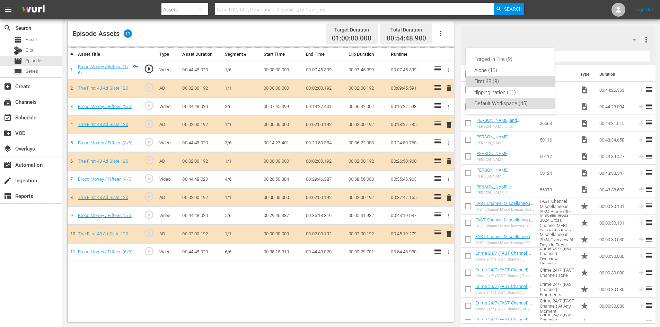
click at [486, 82] on div "First 48 (9)" at bounding box center [510, 81] width 72 height 11
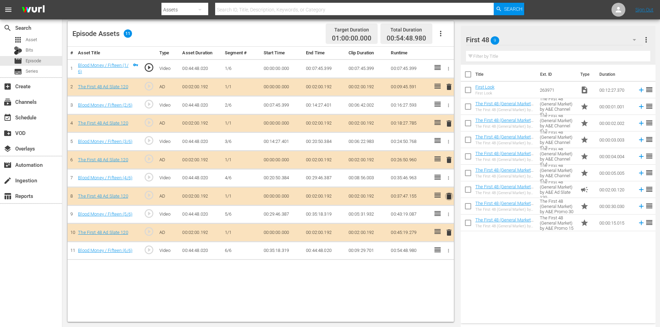
click at [449, 196] on span "delete" at bounding box center [449, 196] width 8 height 8
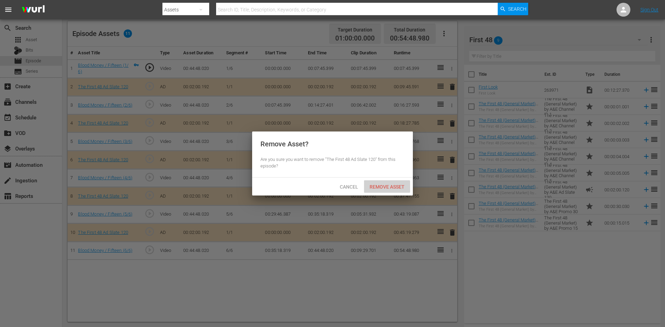
click at [389, 185] on span "Remove Asset" at bounding box center [387, 187] width 46 height 6
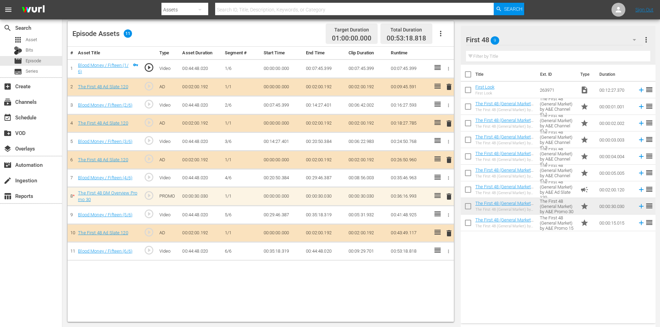
click at [452, 197] on span "delete" at bounding box center [449, 196] width 8 height 8
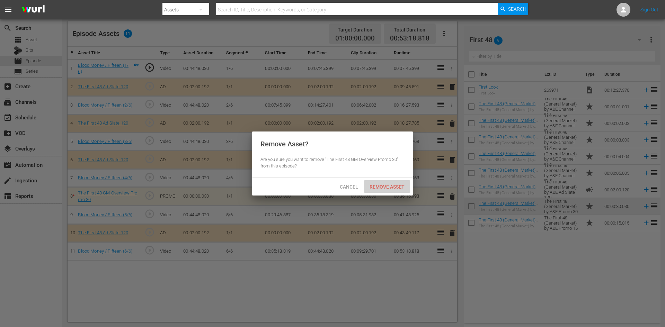
click at [393, 189] on span "Remove Asset" at bounding box center [387, 187] width 46 height 6
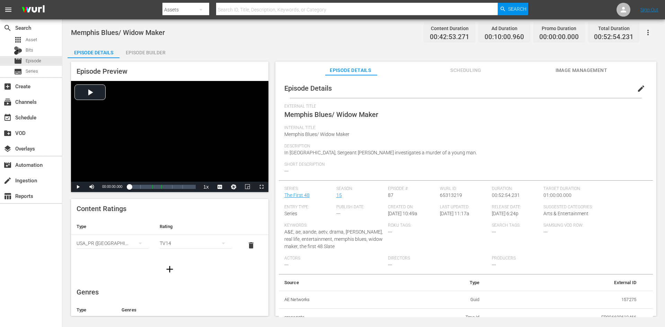
click at [138, 52] on div "Episode Builder" at bounding box center [145, 52] width 52 height 17
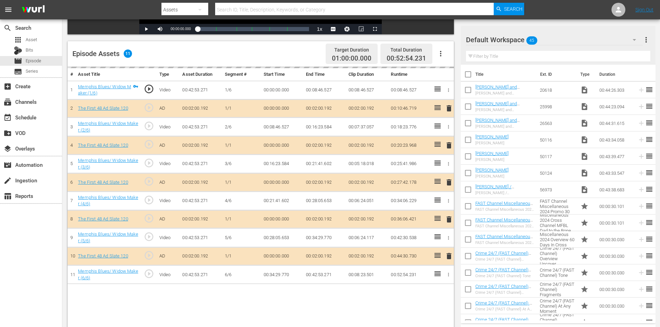
scroll to position [180, 0]
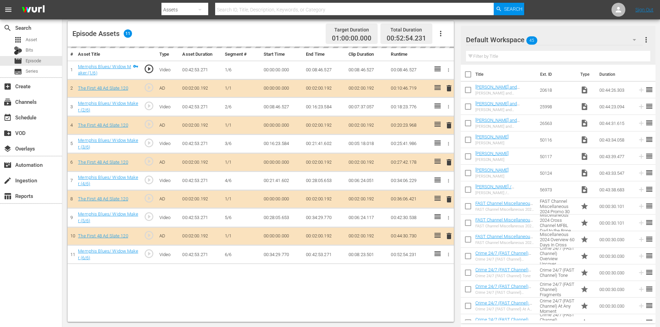
click at [575, 41] on div "Default Workspace 45" at bounding box center [554, 39] width 177 height 19
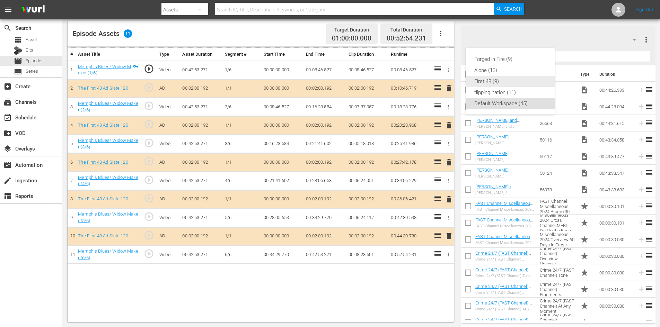
click at [483, 81] on div "First 48 (9)" at bounding box center [510, 81] width 72 height 11
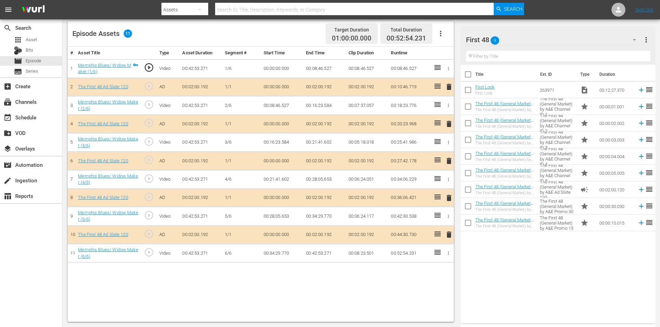
click at [450, 198] on span "delete" at bounding box center [449, 198] width 8 height 8
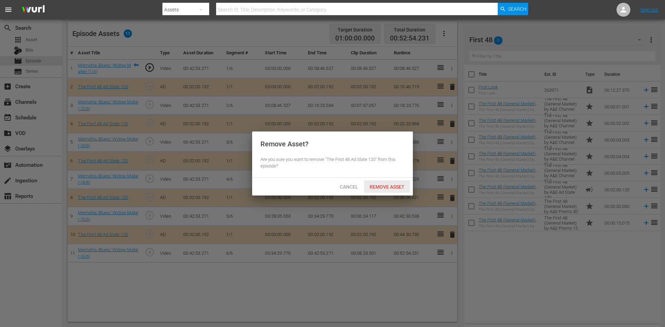
click at [377, 187] on span "Remove Asset" at bounding box center [387, 187] width 46 height 6
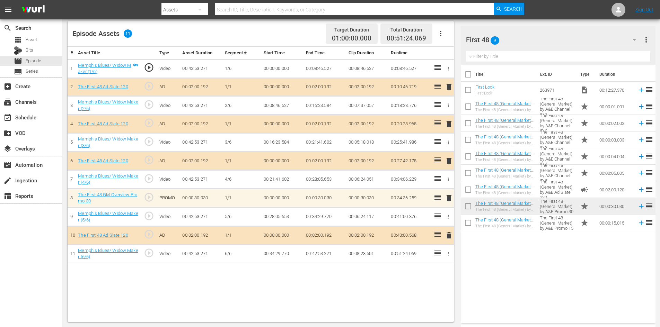
click at [449, 197] on span "delete" at bounding box center [449, 198] width 8 height 8
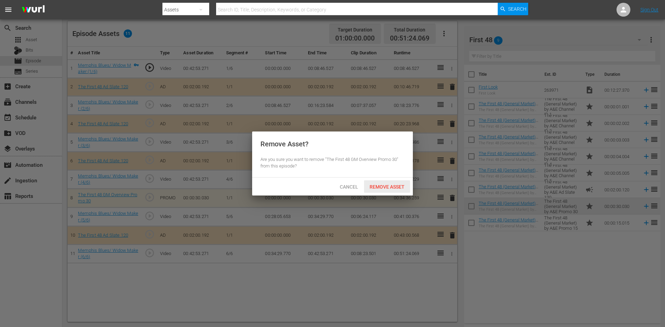
click at [378, 187] on span "Remove Asset" at bounding box center [387, 187] width 46 height 6
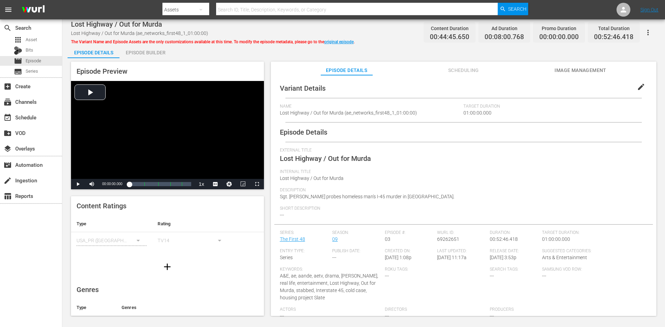
click at [151, 51] on div "Episode Builder" at bounding box center [145, 52] width 52 height 17
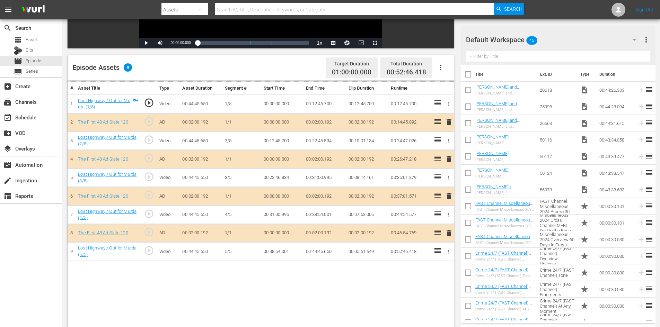
scroll to position [180, 0]
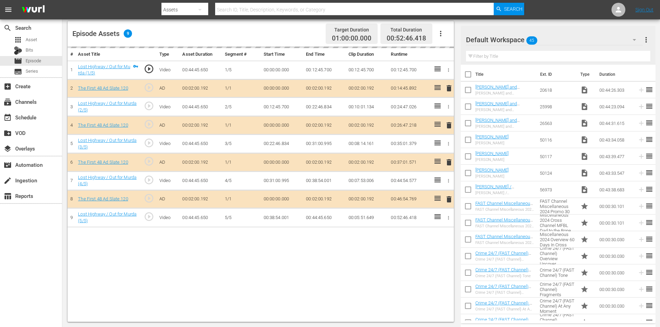
click at [595, 37] on div "Default Workspace 45" at bounding box center [554, 39] width 177 height 19
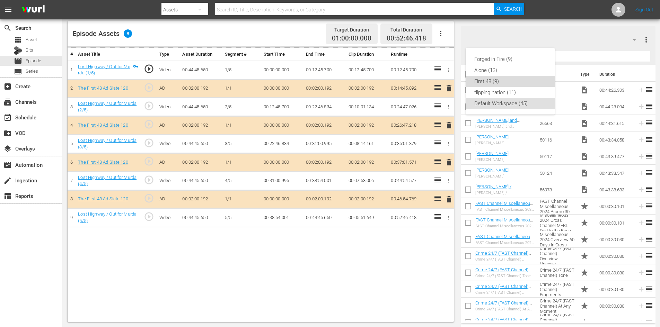
click at [487, 79] on div "First 48 (9)" at bounding box center [510, 81] width 72 height 11
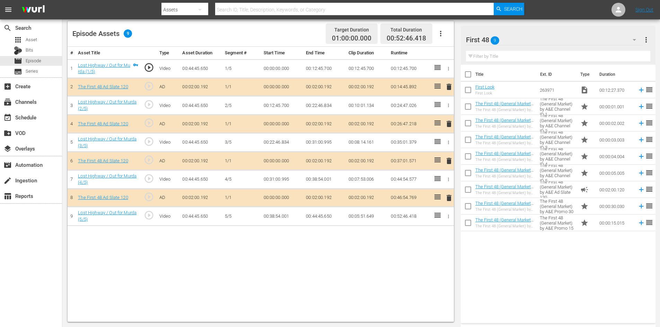
click at [449, 162] on span "delete" at bounding box center [449, 161] width 8 height 8
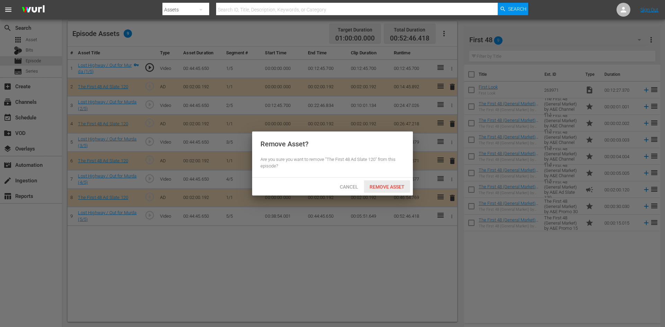
click at [381, 186] on span "Remove Asset" at bounding box center [387, 187] width 46 height 6
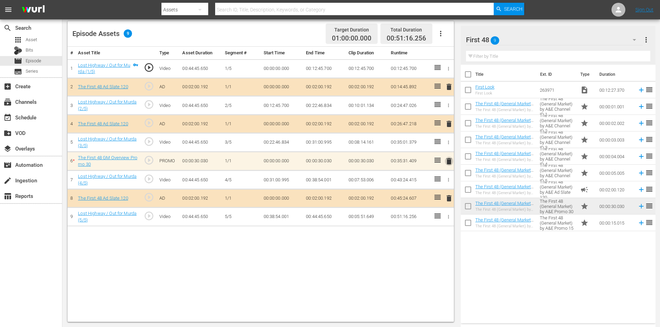
click at [449, 162] on span "delete" at bounding box center [449, 161] width 8 height 8
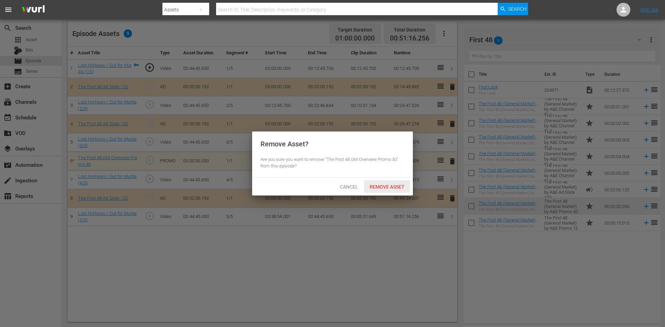
click at [376, 187] on span "Remove Asset" at bounding box center [387, 187] width 46 height 6
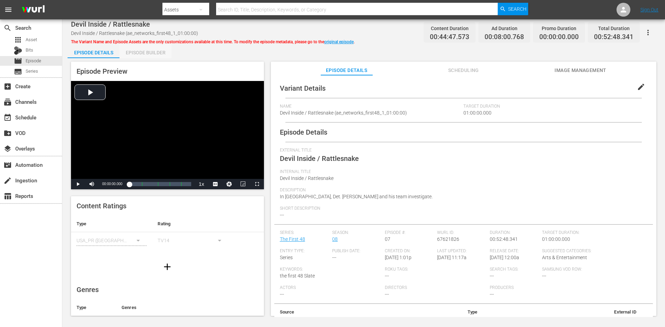
click at [153, 51] on div "Episode Builder" at bounding box center [145, 52] width 52 height 17
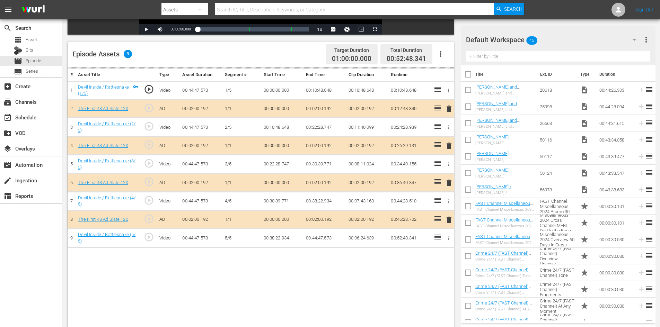
scroll to position [180, 0]
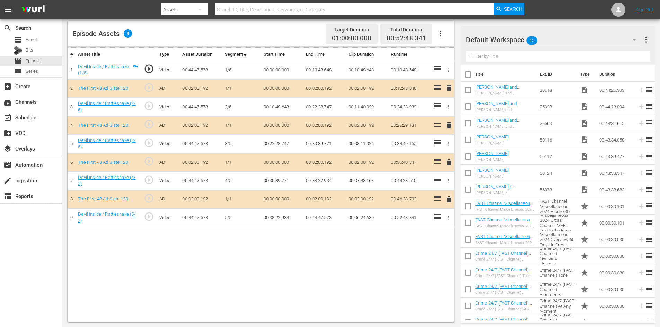
click at [575, 41] on div "Default Workspace 45" at bounding box center [554, 39] width 177 height 19
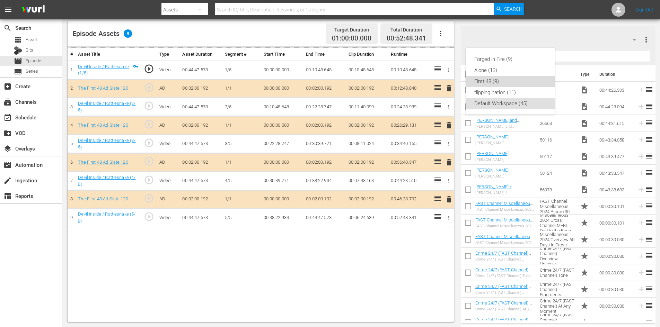
click at [496, 85] on div "First 48 (9)" at bounding box center [510, 81] width 72 height 11
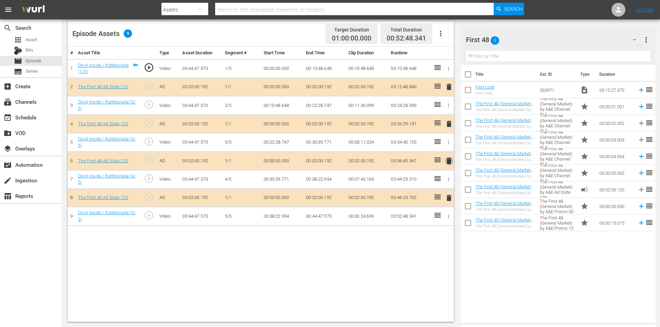
click at [447, 162] on span "delete" at bounding box center [449, 161] width 8 height 8
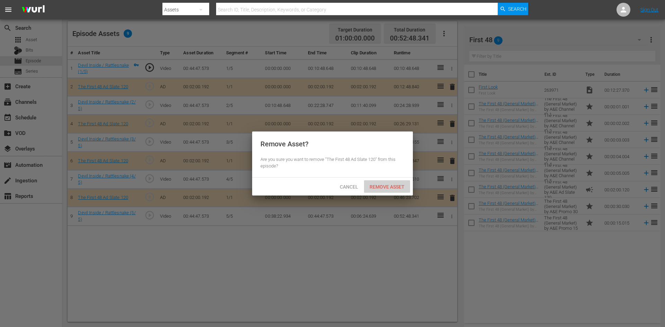
click at [389, 189] on span "Remove Asset" at bounding box center [387, 187] width 46 height 6
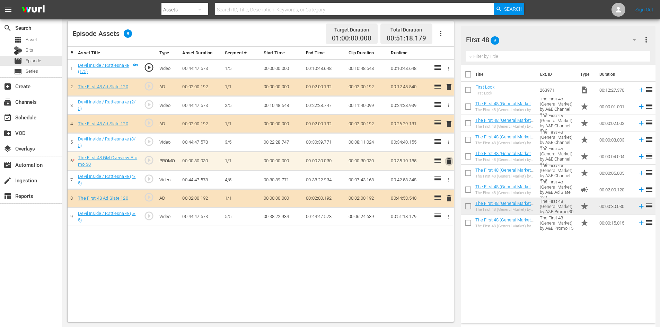
click at [447, 160] on span "delete" at bounding box center [449, 161] width 8 height 8
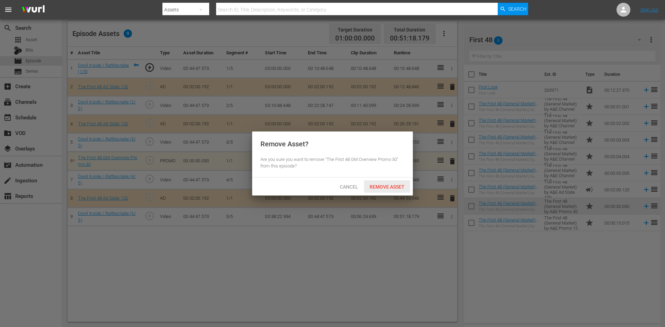
click at [390, 185] on span "Remove Asset" at bounding box center [387, 187] width 46 height 6
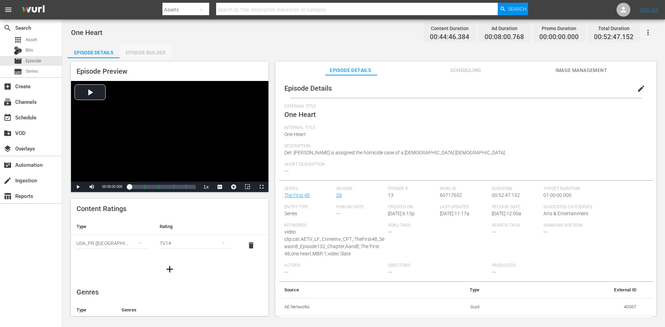
drag, startPoint x: 147, startPoint y: 51, endPoint x: 190, endPoint y: 74, distance: 48.5
click at [148, 51] on div "Episode Builder" at bounding box center [145, 52] width 52 height 17
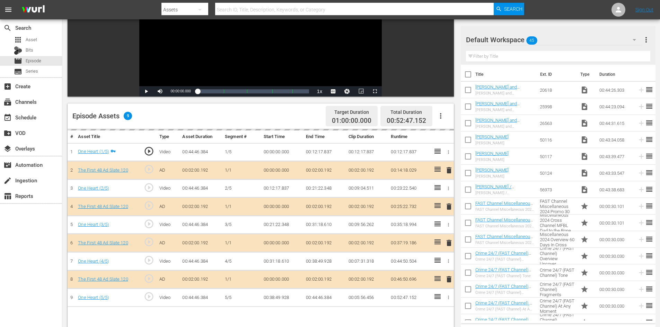
scroll to position [180, 0]
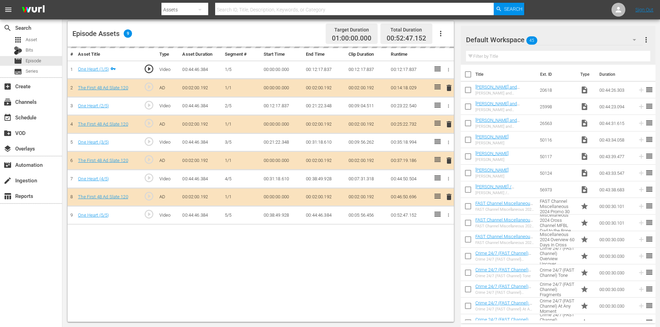
click at [559, 42] on div "Default Workspace 45" at bounding box center [554, 39] width 177 height 19
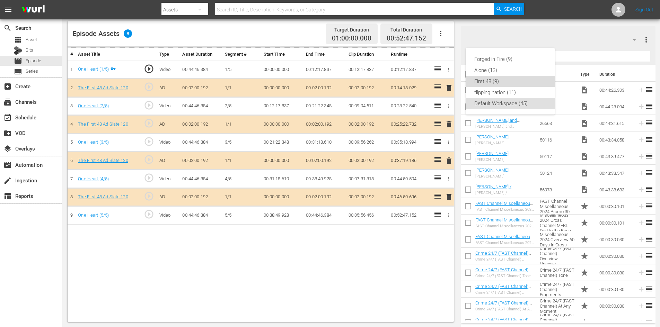
click at [487, 79] on div "First 48 (9)" at bounding box center [510, 81] width 72 height 11
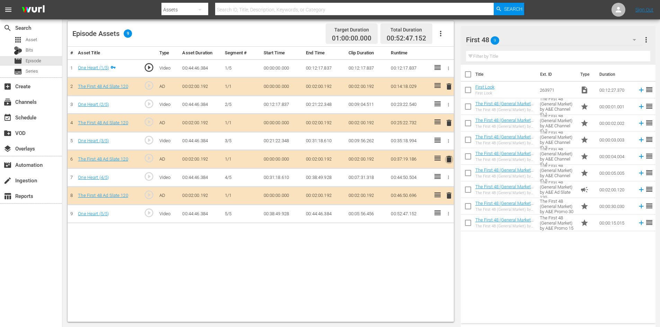
click at [448, 161] on span "delete" at bounding box center [449, 159] width 8 height 8
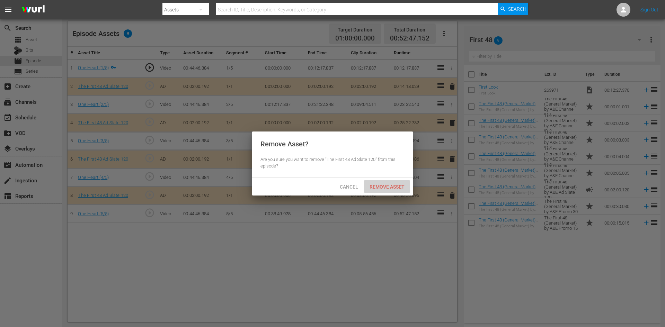
click at [383, 182] on div "Remove Asset" at bounding box center [387, 186] width 46 height 13
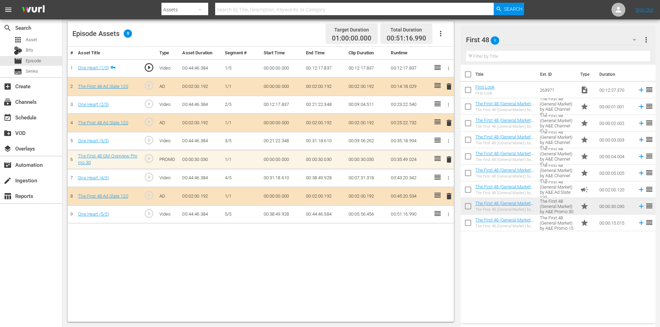
click at [448, 158] on span "delete" at bounding box center [449, 159] width 8 height 8
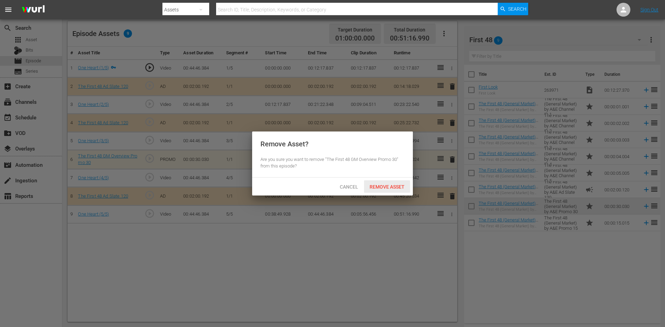
click at [387, 188] on span "Remove Asset" at bounding box center [387, 187] width 46 height 6
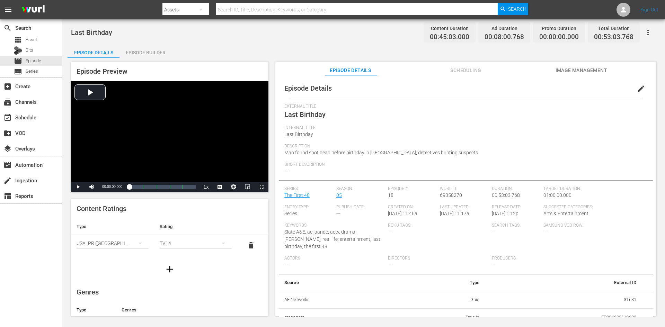
drag, startPoint x: 133, startPoint y: 54, endPoint x: 136, endPoint y: 52, distance: 4.0
click at [133, 54] on div "Episode Builder" at bounding box center [145, 52] width 52 height 17
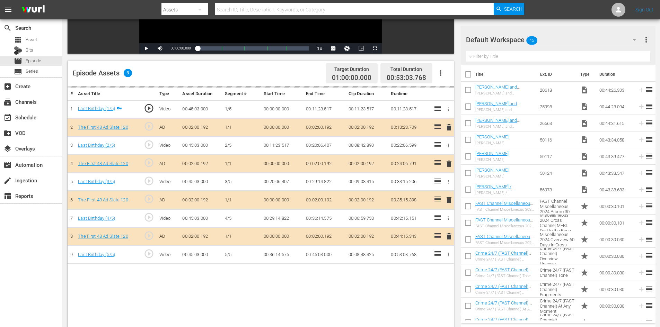
scroll to position [180, 0]
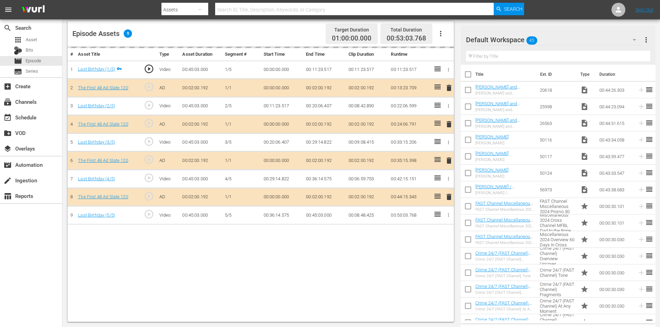
click at [579, 40] on div "Default Workspace 45" at bounding box center [554, 39] width 177 height 19
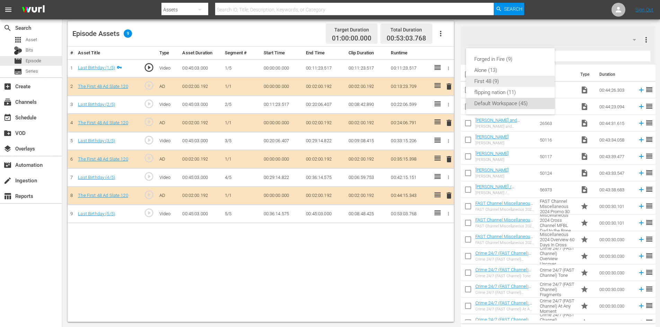
click at [487, 82] on div "First 48 (9)" at bounding box center [510, 81] width 72 height 11
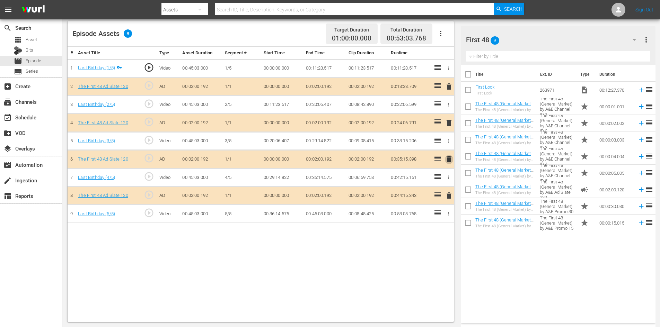
click at [450, 160] on span "delete" at bounding box center [449, 159] width 8 height 8
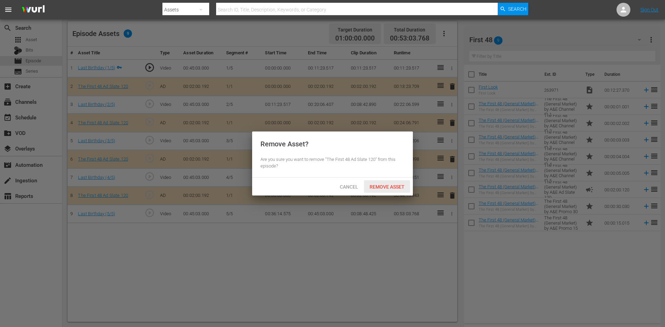
click at [389, 189] on span "Remove Asset" at bounding box center [387, 187] width 46 height 6
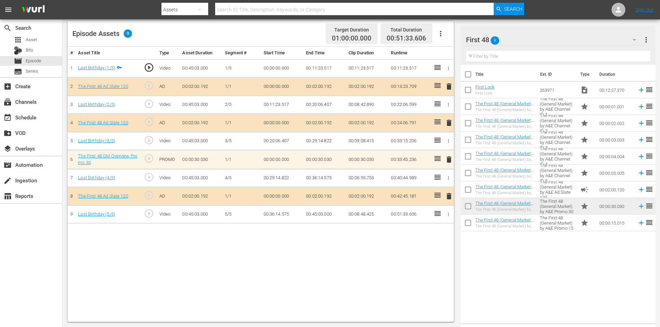
click at [447, 157] on span "delete" at bounding box center [449, 159] width 8 height 8
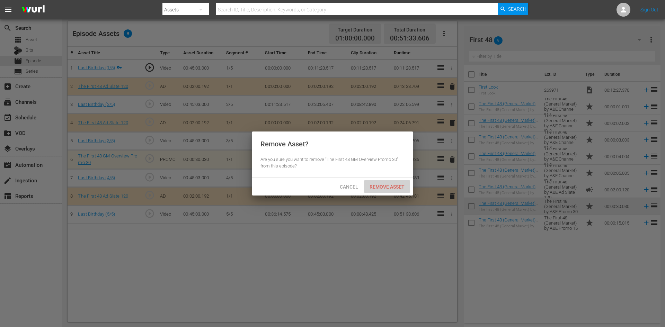
click at [394, 186] on span "Remove Asset" at bounding box center [387, 187] width 46 height 6
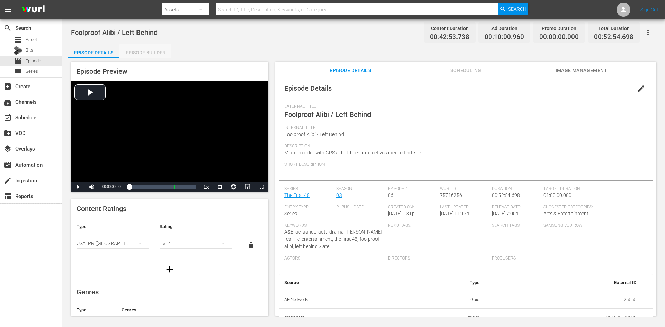
click at [146, 53] on div "Episode Builder" at bounding box center [145, 52] width 52 height 17
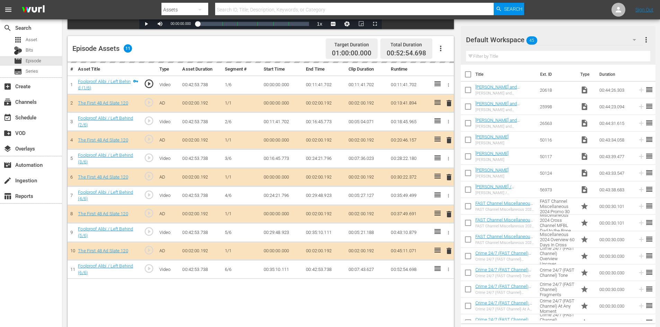
scroll to position [180, 0]
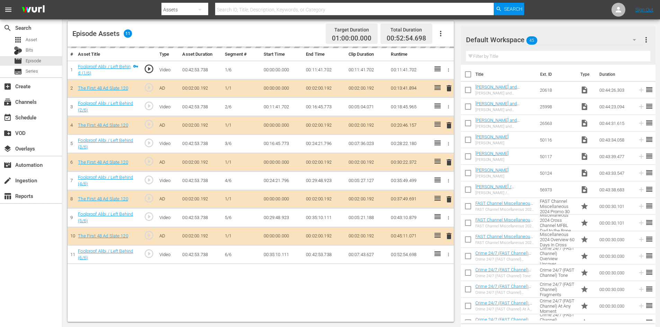
click at [586, 41] on div "Default Workspace 45" at bounding box center [554, 39] width 177 height 19
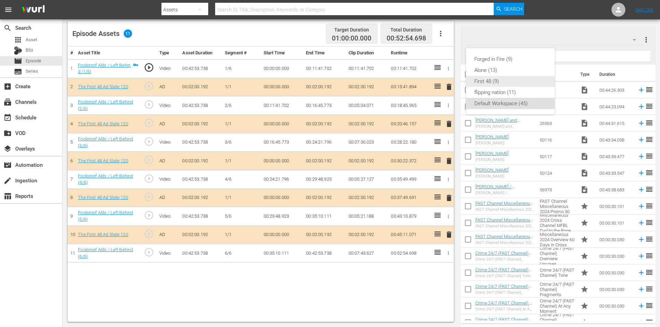
click at [483, 81] on div "First 48 (9)" at bounding box center [510, 81] width 72 height 11
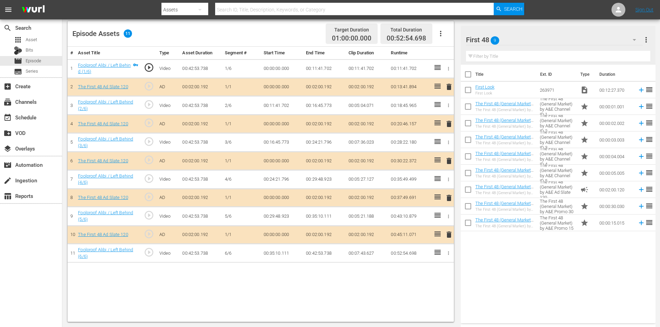
click at [448, 197] on span "delete" at bounding box center [449, 198] width 8 height 8
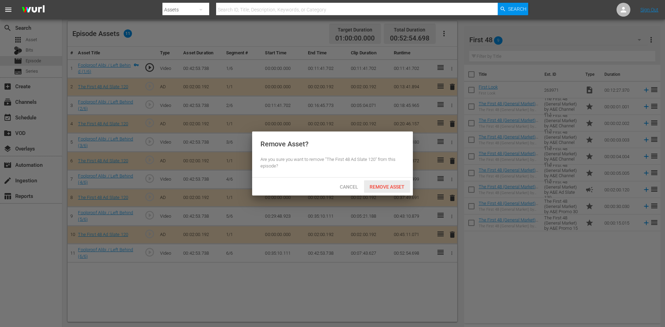
click at [398, 186] on span "Remove Asset" at bounding box center [387, 187] width 46 height 6
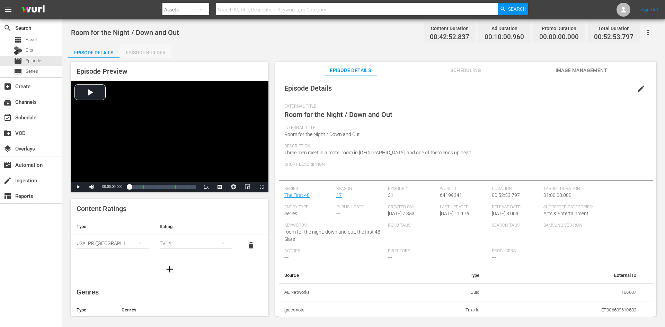
click at [150, 51] on div "Episode Builder" at bounding box center [145, 52] width 52 height 17
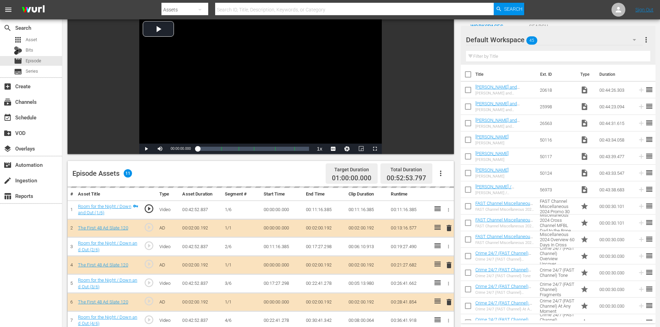
scroll to position [180, 0]
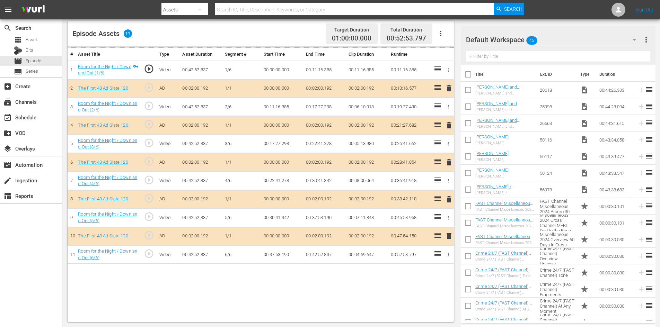
click at [591, 39] on div "Default Workspace 45" at bounding box center [554, 39] width 177 height 19
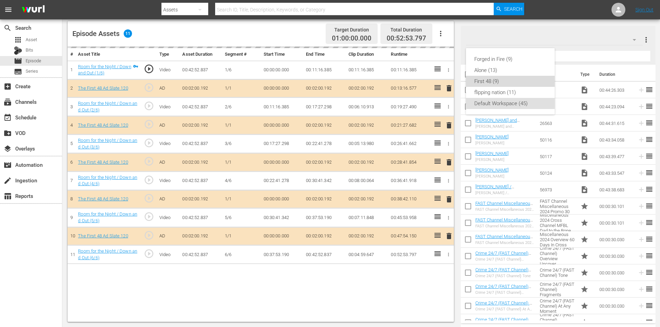
click at [488, 82] on div "First 48 (9)" at bounding box center [510, 81] width 72 height 11
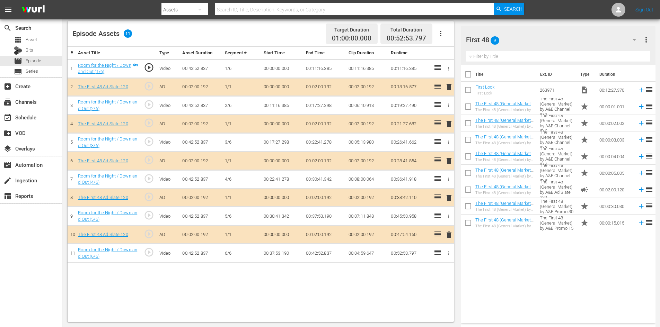
click at [448, 200] on span "delete" at bounding box center [449, 198] width 8 height 8
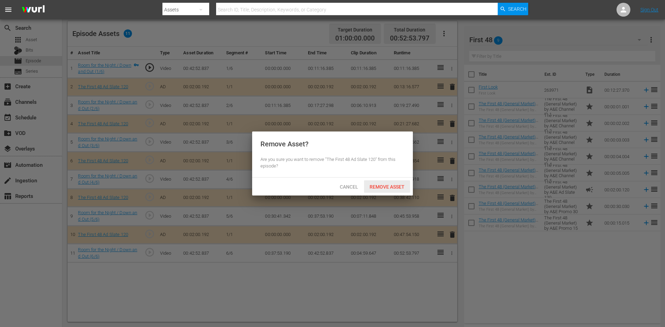
click at [387, 188] on span "Remove Asset" at bounding box center [387, 187] width 46 height 6
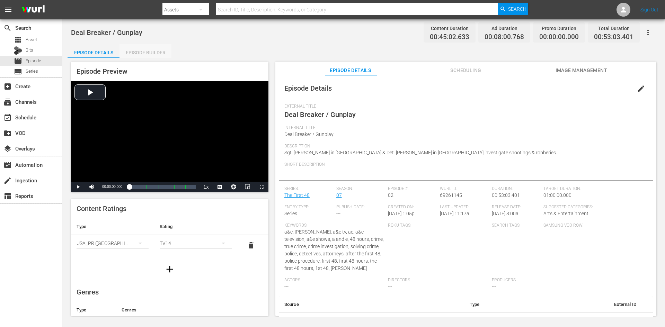
click at [155, 51] on div "Episode Builder" at bounding box center [145, 52] width 52 height 17
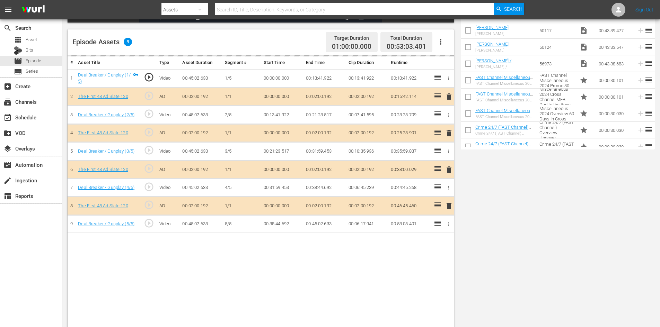
scroll to position [173, 0]
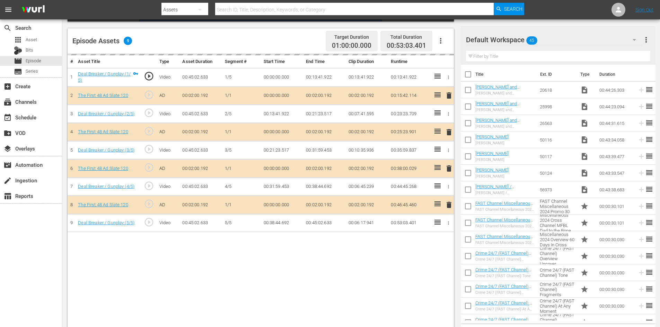
click at [566, 36] on div "Default Workspace 45" at bounding box center [554, 39] width 177 height 19
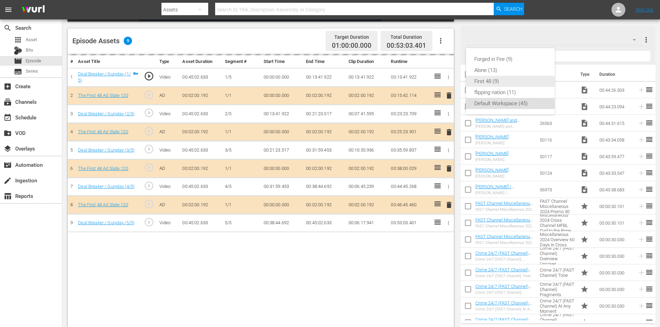
click at [497, 86] on div "First 48 (9)" at bounding box center [510, 81] width 72 height 11
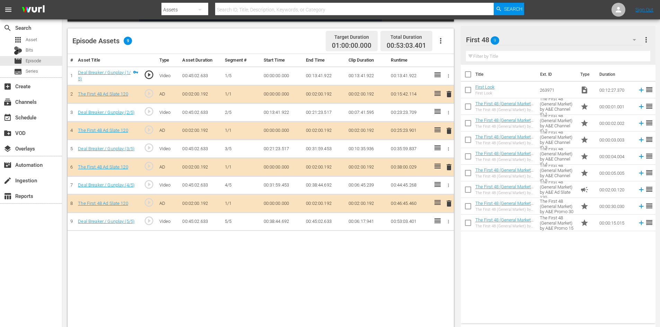
click at [447, 165] on span "delete" at bounding box center [449, 167] width 8 height 8
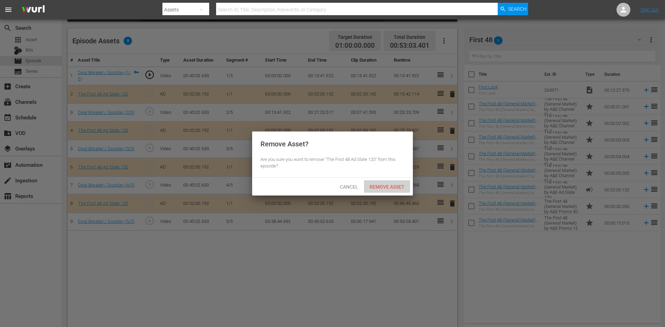
click at [390, 184] on span "Remove Asset" at bounding box center [387, 187] width 46 height 6
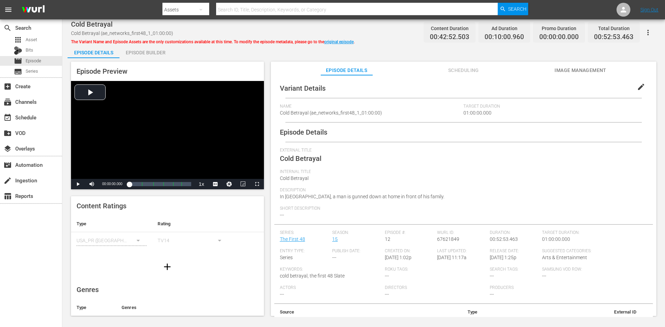
click at [159, 54] on div "Episode Builder" at bounding box center [145, 52] width 52 height 17
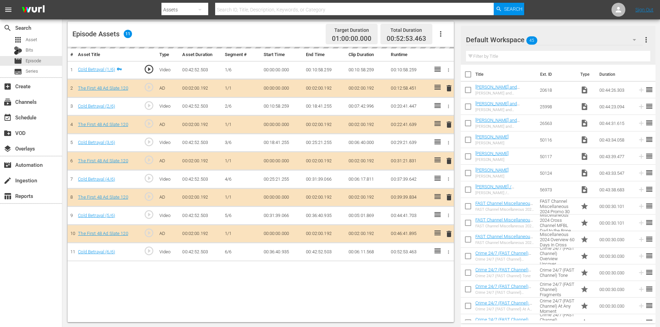
scroll to position [180, 0]
click at [576, 40] on div "Default Workspace 45" at bounding box center [554, 39] width 177 height 19
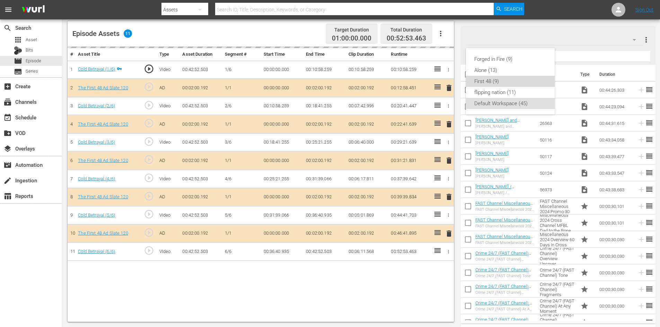
click at [504, 80] on div "First 48 (9)" at bounding box center [510, 81] width 72 height 11
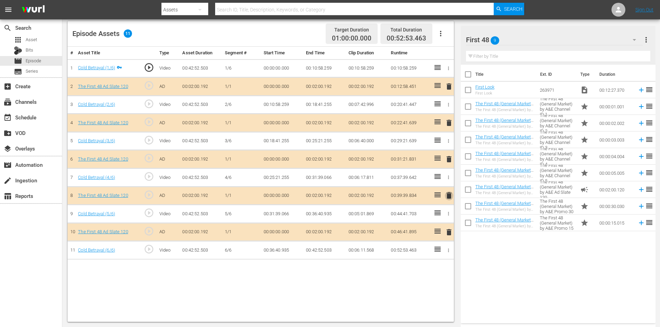
click at [448, 196] on span "delete" at bounding box center [449, 195] width 8 height 8
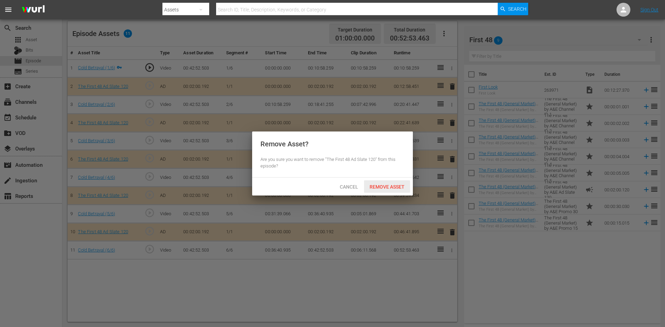
click at [392, 187] on span "Remove Asset" at bounding box center [387, 187] width 46 height 6
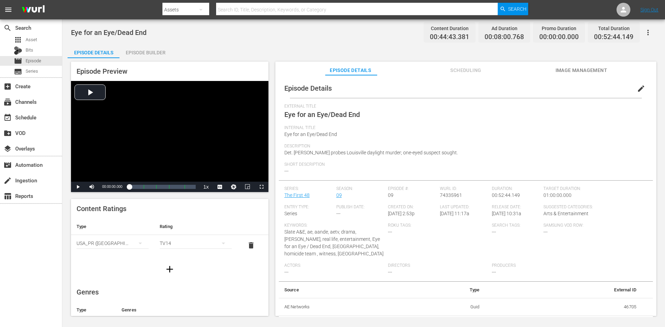
click at [143, 54] on div "Episode Builder" at bounding box center [145, 52] width 52 height 17
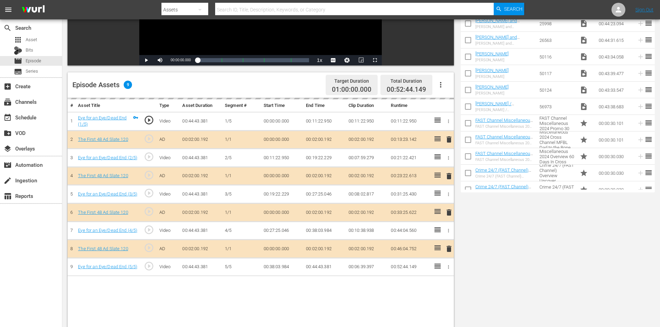
scroll to position [180, 0]
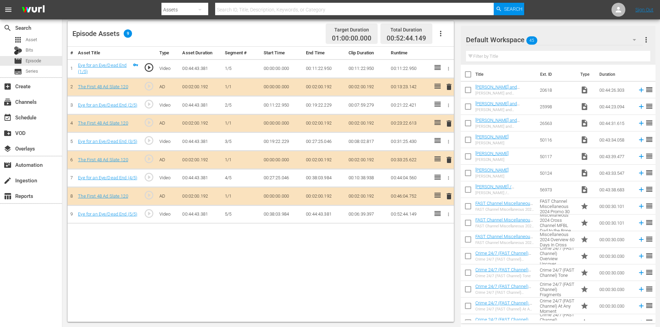
click at [581, 39] on div "Default Workspace 45" at bounding box center [554, 39] width 177 height 19
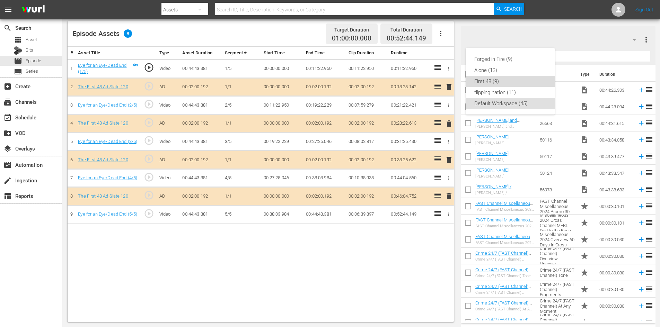
click at [507, 79] on div "First 48 (9)" at bounding box center [510, 81] width 72 height 11
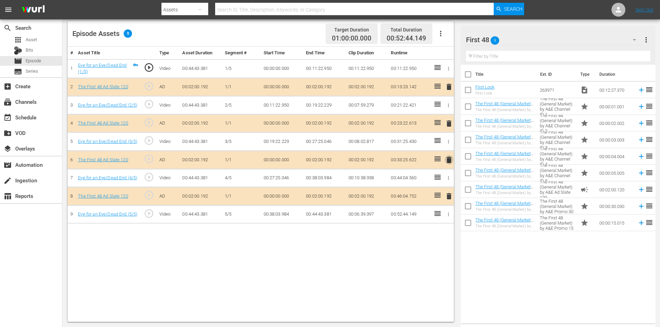
click at [448, 159] on span "delete" at bounding box center [449, 160] width 8 height 8
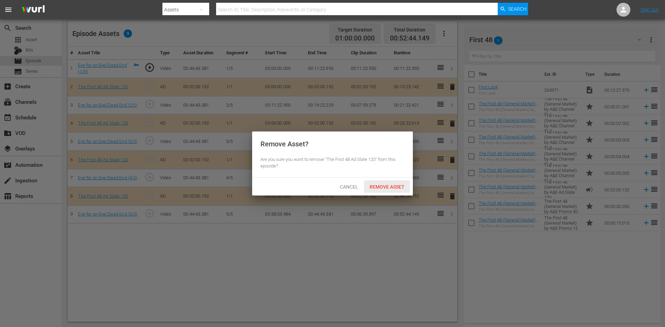
click at [384, 185] on span "Remove Asset" at bounding box center [387, 187] width 46 height 6
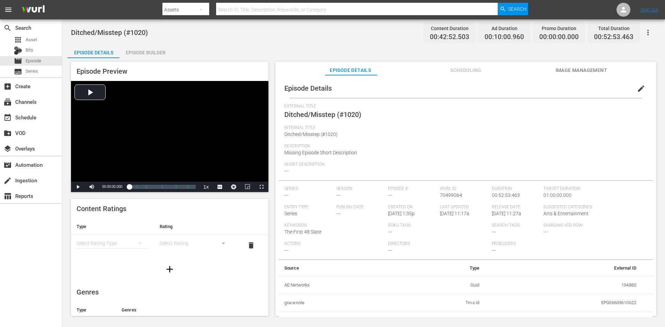
click at [155, 50] on div "Episode Builder" at bounding box center [145, 52] width 52 height 17
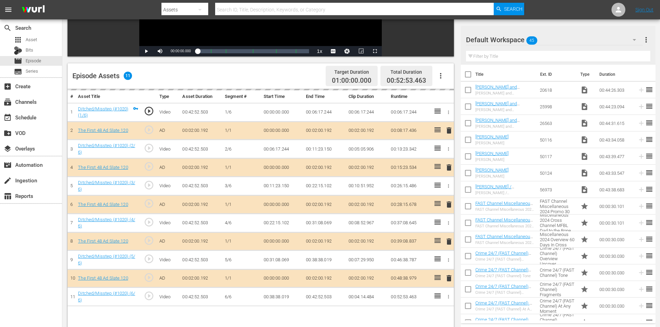
scroll to position [180, 0]
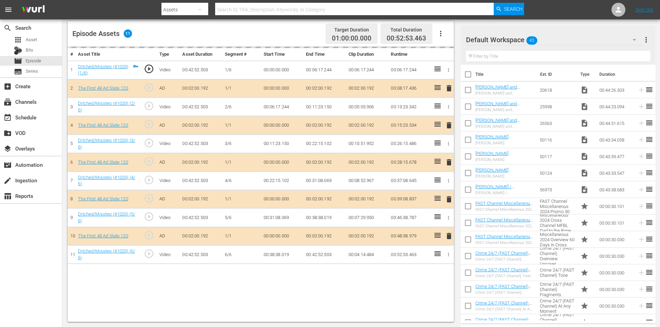
click at [586, 39] on div "Default Workspace 45" at bounding box center [554, 39] width 177 height 19
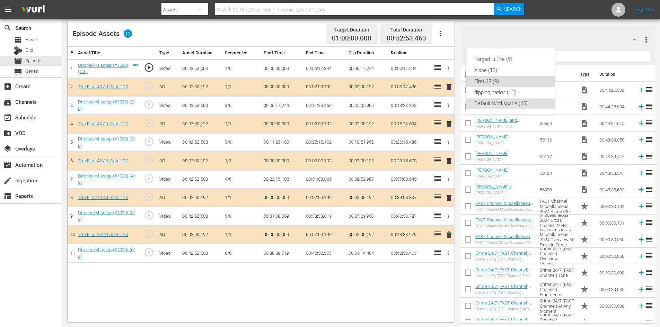
click at [478, 81] on div "First 48 (9)" at bounding box center [510, 81] width 72 height 11
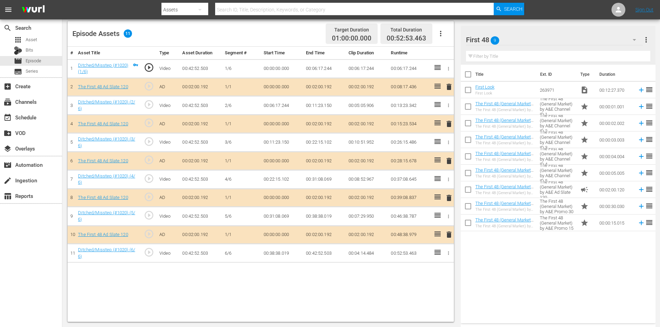
click at [447, 197] on span "delete" at bounding box center [449, 198] width 8 height 8
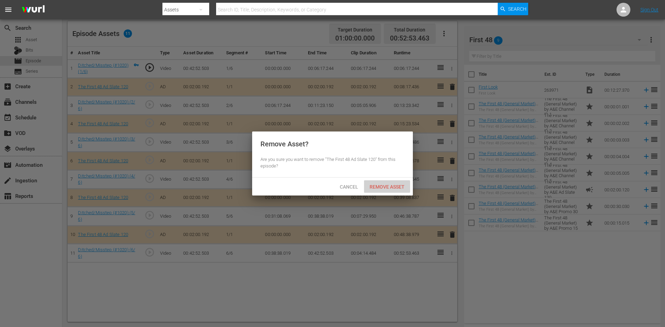
click at [389, 184] on span "Remove Asset" at bounding box center [387, 187] width 46 height 6
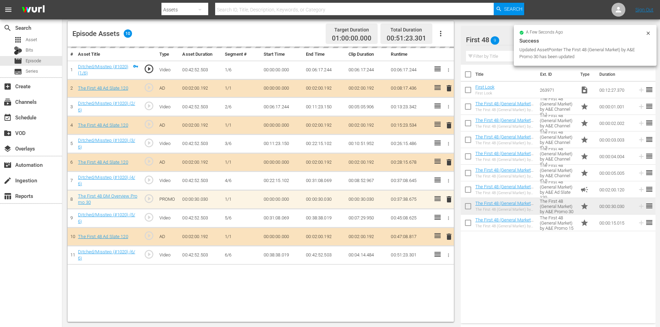
click at [606, 208] on td "00:00:30.030" at bounding box center [615, 206] width 38 height 17
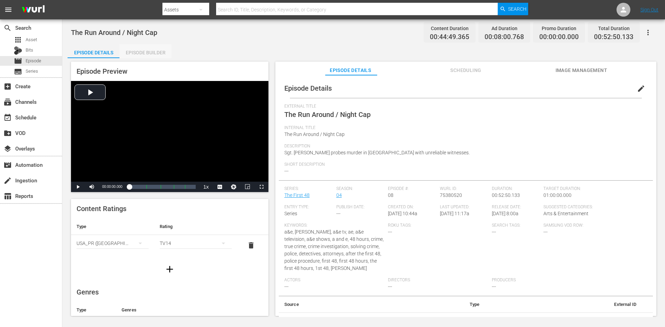
click at [151, 51] on div "Episode Builder" at bounding box center [145, 52] width 52 height 17
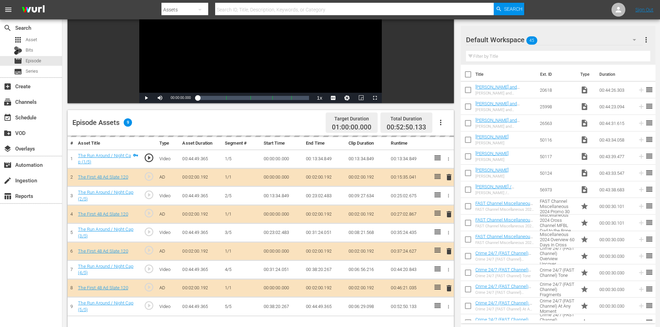
scroll to position [180, 0]
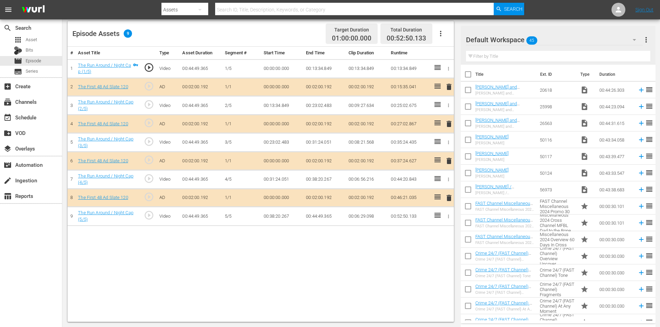
click at [579, 37] on div "Default Workspace 45" at bounding box center [554, 39] width 177 height 19
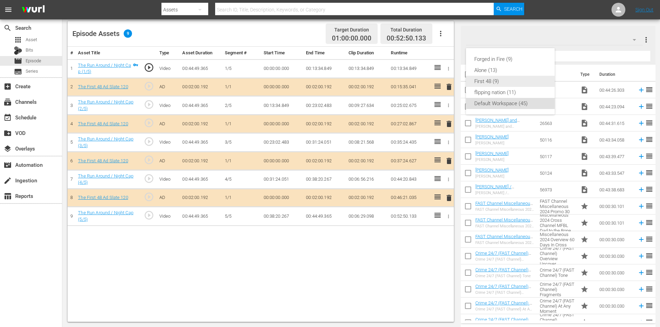
click at [486, 78] on div "First 48 (9)" at bounding box center [510, 81] width 72 height 11
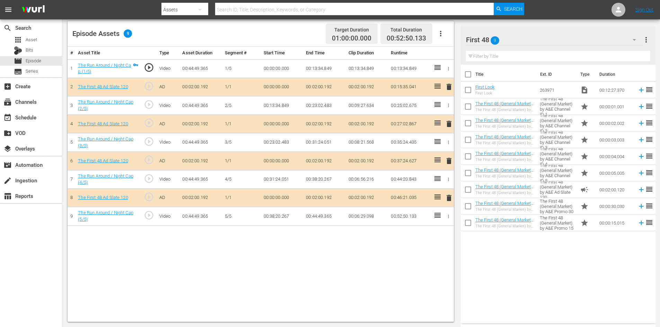
click at [449, 161] on span "delete" at bounding box center [449, 161] width 8 height 8
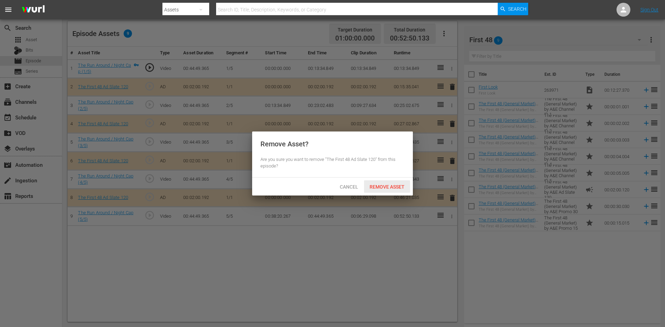
click at [386, 185] on span "Remove Asset" at bounding box center [387, 187] width 46 height 6
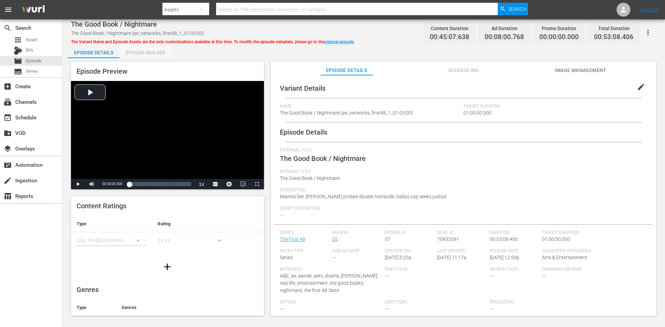
click at [160, 52] on div "Episode Builder" at bounding box center [145, 52] width 52 height 17
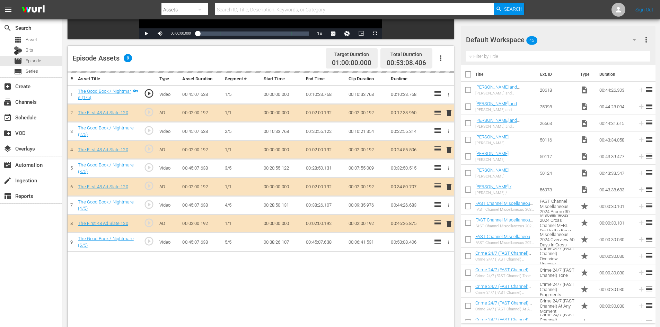
scroll to position [180, 0]
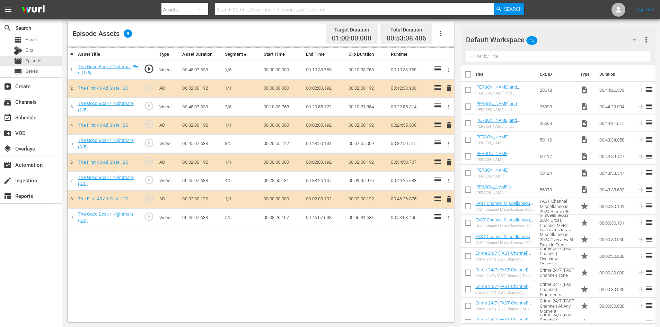
click at [449, 162] on div "delete" at bounding box center [448, 162] width 6 height 10
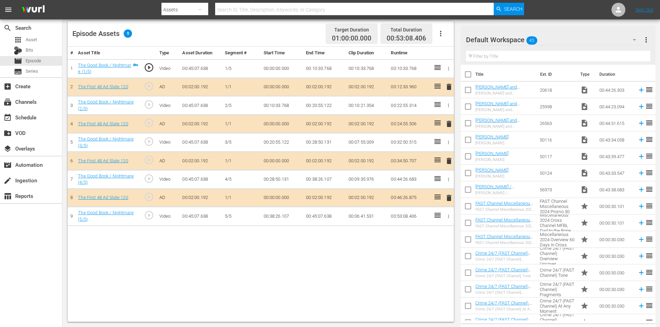
click at [448, 162] on span "delete" at bounding box center [449, 161] width 8 height 8
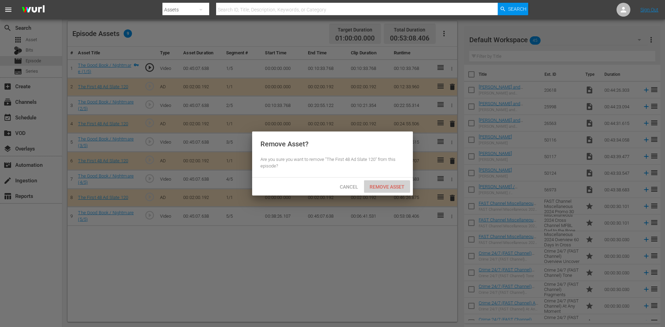
click at [386, 187] on span "Remove Asset" at bounding box center [387, 187] width 46 height 6
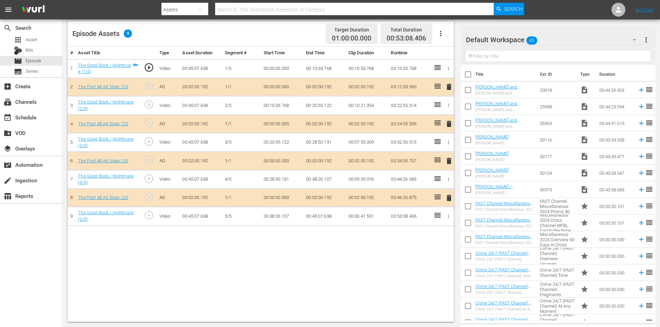
click at [580, 39] on div "Default Workspace 45" at bounding box center [554, 39] width 177 height 19
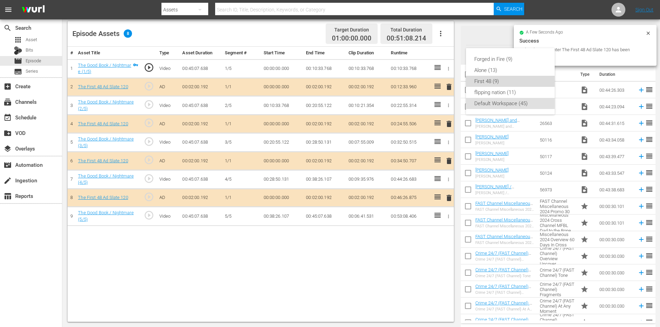
click at [482, 80] on div "First 48 (9)" at bounding box center [510, 81] width 72 height 11
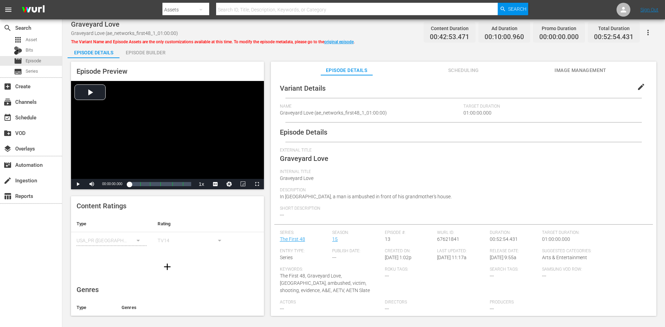
click at [151, 53] on div "Episode Builder" at bounding box center [145, 52] width 52 height 17
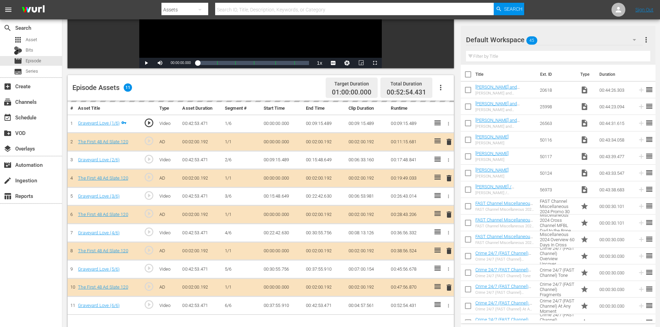
scroll to position [180, 0]
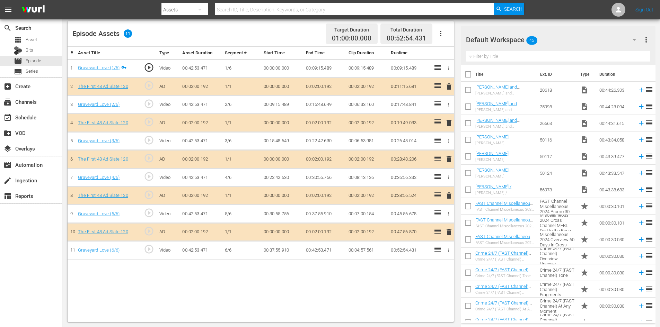
click at [598, 37] on div "Default Workspace 45" at bounding box center [554, 39] width 177 height 19
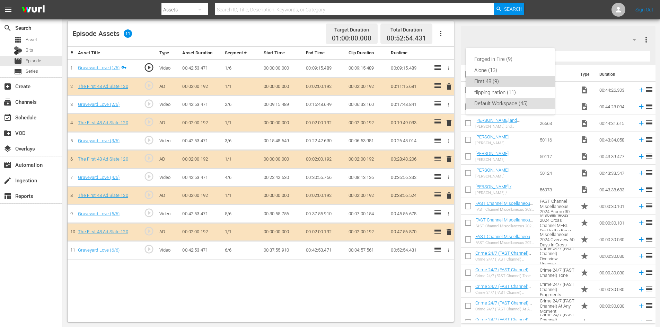
click at [478, 80] on div "First 48 (9)" at bounding box center [510, 81] width 72 height 11
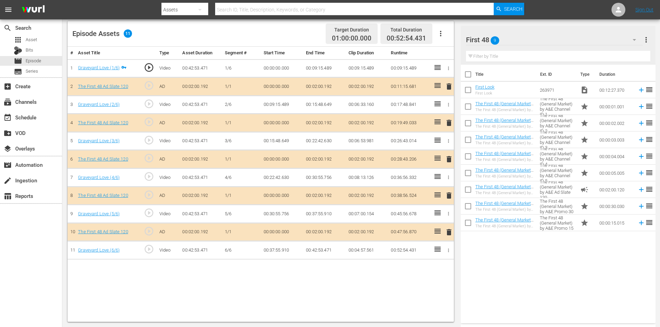
click at [448, 196] on span "delete" at bounding box center [449, 195] width 8 height 8
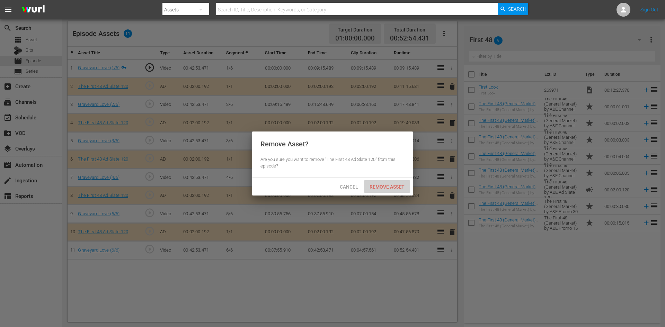
click at [380, 189] on span "Remove Asset" at bounding box center [387, 187] width 46 height 6
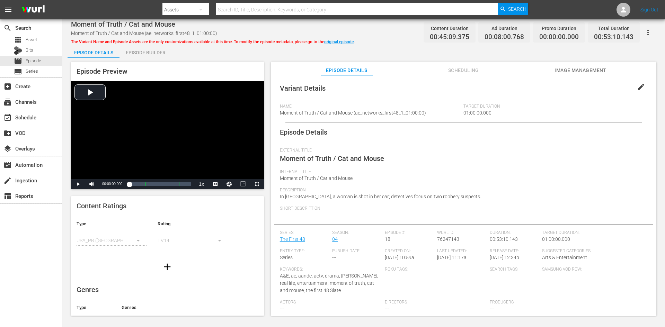
click at [138, 51] on div "Episode Builder" at bounding box center [145, 52] width 52 height 17
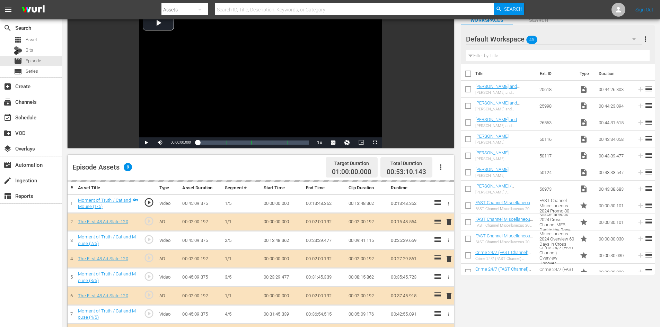
scroll to position [180, 0]
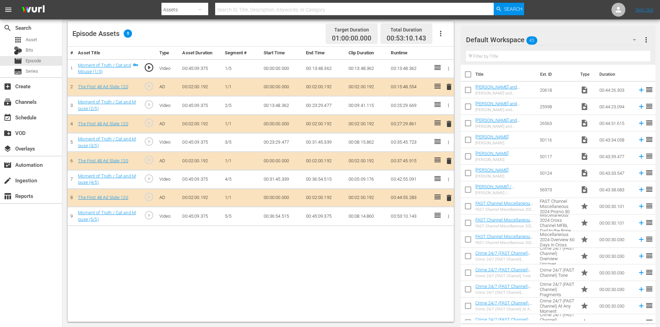
click at [585, 39] on div "Default Workspace 45" at bounding box center [554, 39] width 177 height 19
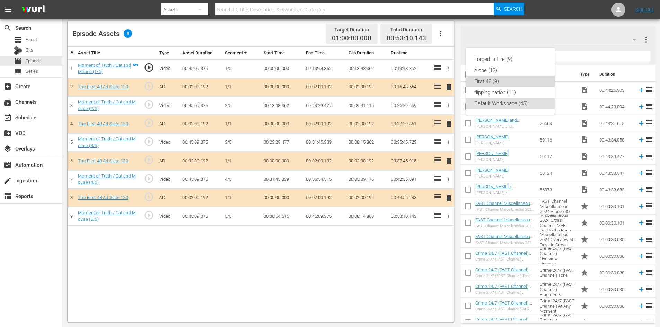
click at [485, 81] on div "First 48 (9)" at bounding box center [510, 81] width 72 height 11
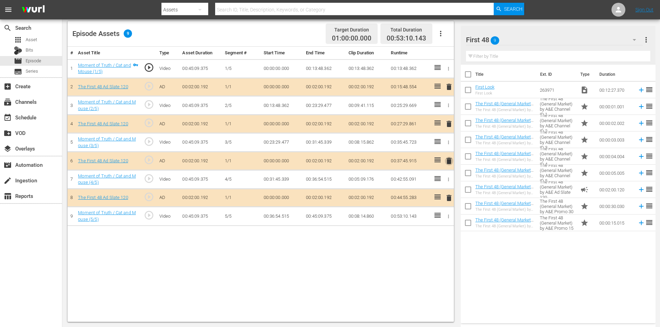
click at [450, 162] on span "delete" at bounding box center [449, 161] width 8 height 8
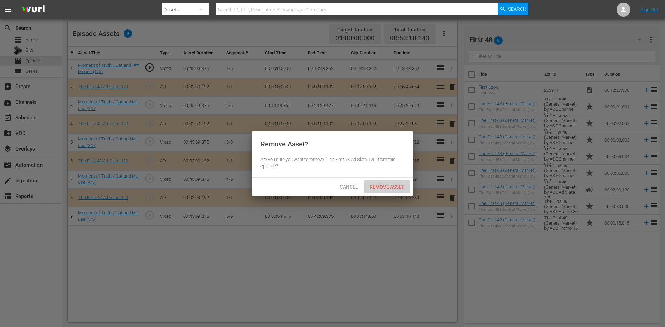
click at [383, 187] on span "Remove Asset" at bounding box center [387, 187] width 46 height 6
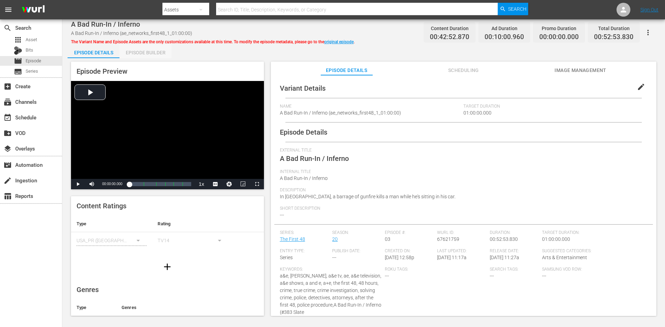
click at [147, 50] on div "Episode Builder" at bounding box center [145, 52] width 52 height 17
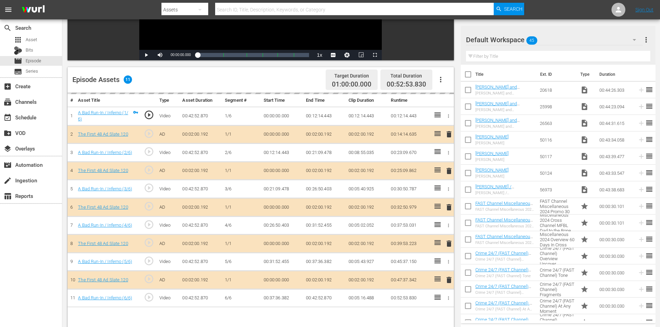
scroll to position [180, 0]
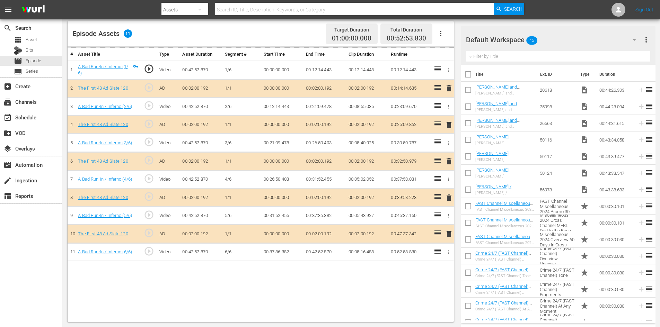
click at [575, 38] on div "Default Workspace 45" at bounding box center [554, 39] width 177 height 19
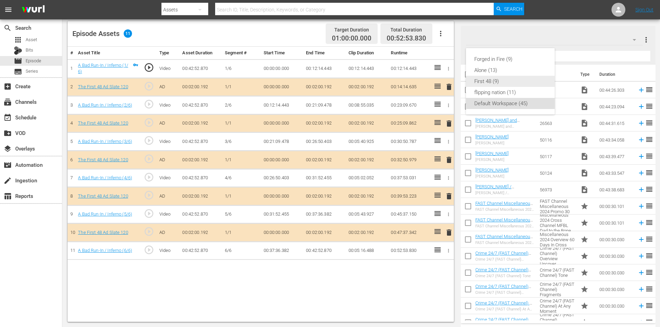
click at [488, 80] on div "First 48 (9)" at bounding box center [510, 81] width 72 height 11
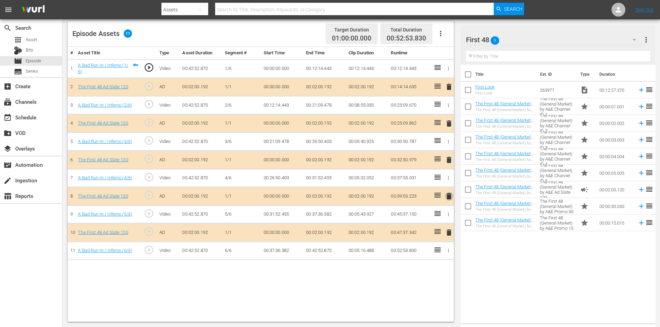
click at [449, 198] on span "delete" at bounding box center [449, 196] width 8 height 8
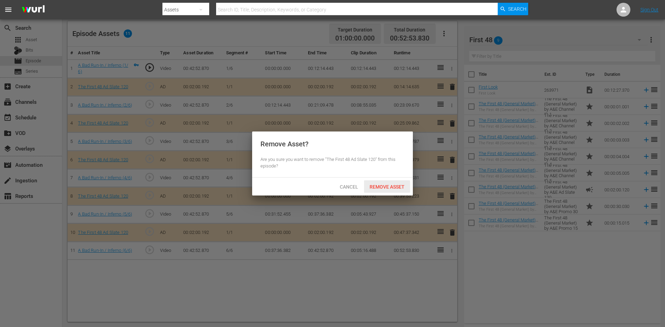
click at [385, 187] on span "Remove Asset" at bounding box center [387, 187] width 46 height 6
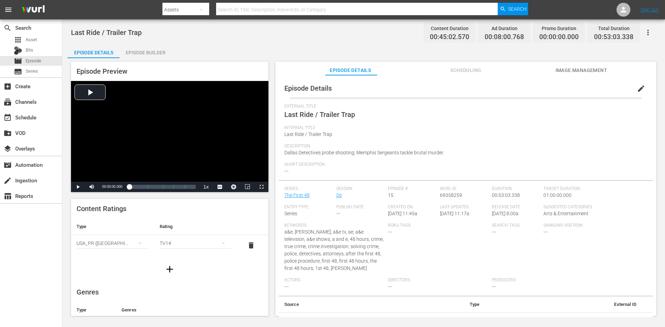
click at [151, 53] on div "Episode Builder" at bounding box center [145, 52] width 52 height 17
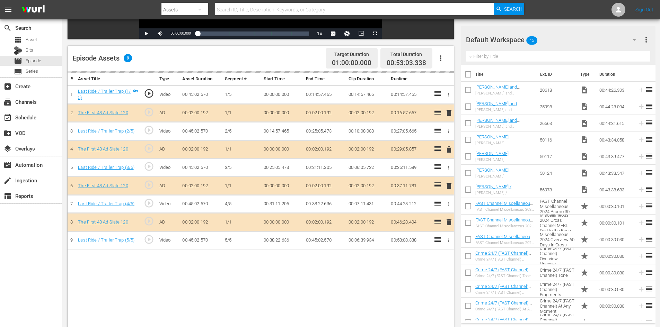
scroll to position [180, 0]
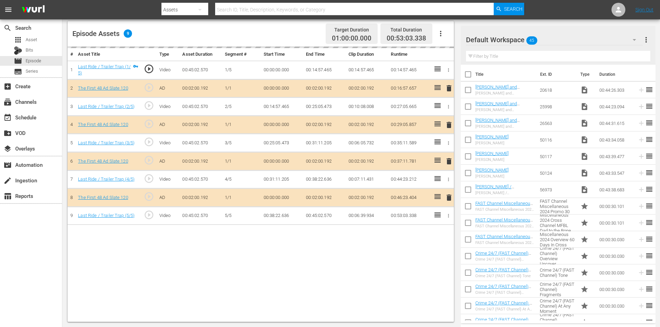
click at [589, 42] on div "Default Workspace 45" at bounding box center [554, 39] width 177 height 19
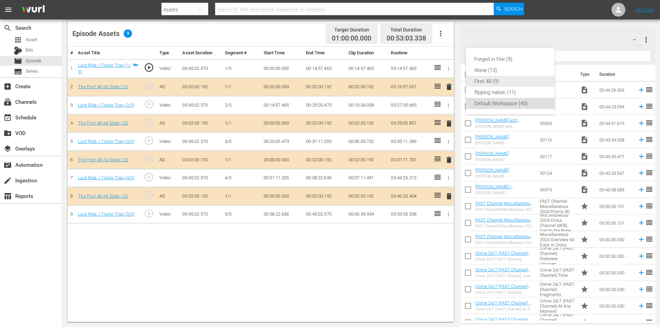
click at [480, 84] on div "First 48 (9)" at bounding box center [510, 81] width 72 height 11
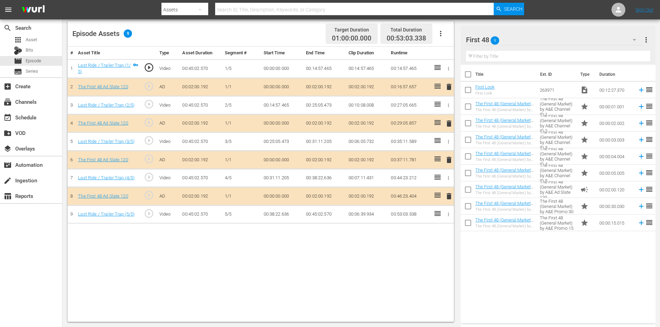
click at [448, 160] on span "delete" at bounding box center [449, 160] width 8 height 8
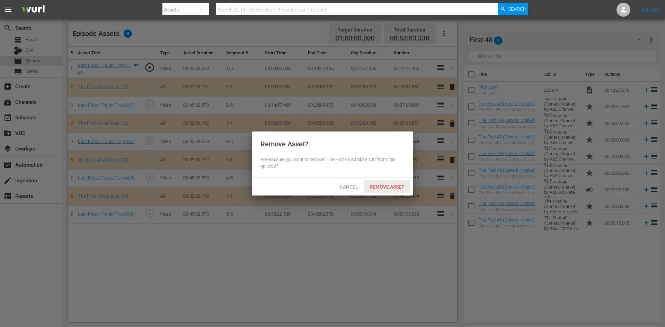
click at [392, 184] on span "Remove Asset" at bounding box center [387, 187] width 46 height 6
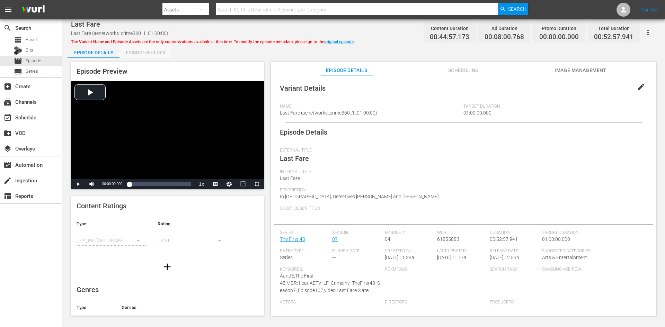
click at [149, 54] on div "Episode Builder" at bounding box center [145, 52] width 52 height 17
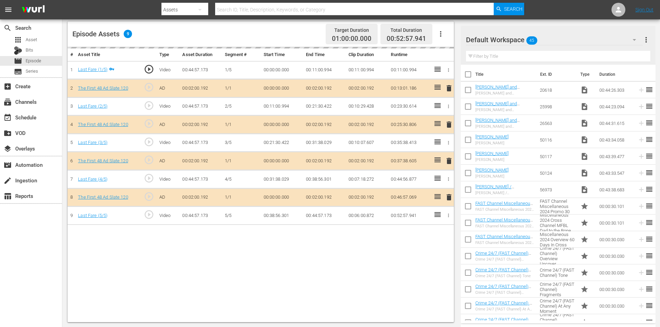
scroll to position [180, 0]
click at [581, 35] on div "Default Workspace 45" at bounding box center [554, 39] width 177 height 19
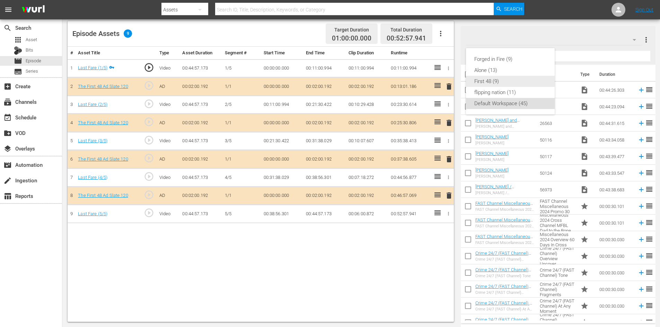
click at [485, 83] on div "First 48 (9)" at bounding box center [510, 81] width 72 height 11
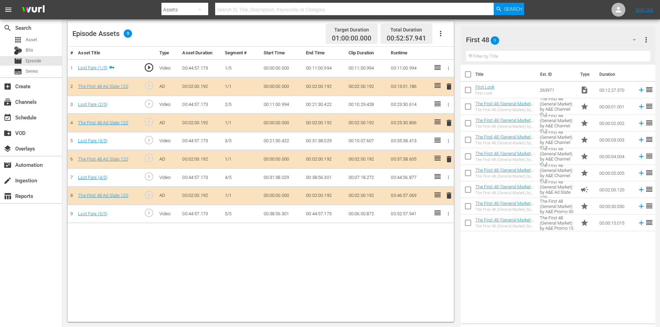
click at [449, 160] on span "delete" at bounding box center [449, 159] width 8 height 8
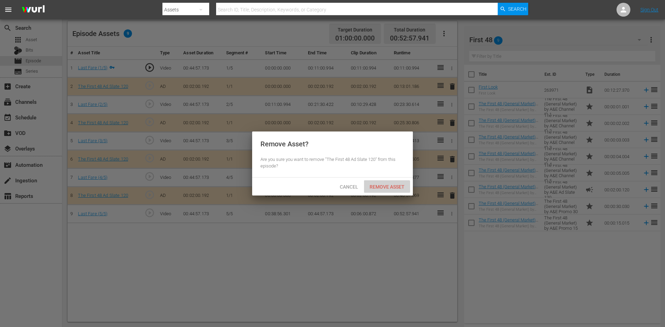
click at [381, 185] on span "Remove Asset" at bounding box center [387, 187] width 46 height 6
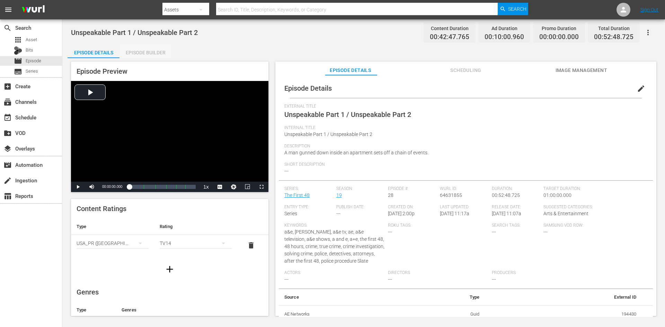
click at [132, 50] on div "Episode Builder" at bounding box center [145, 52] width 52 height 17
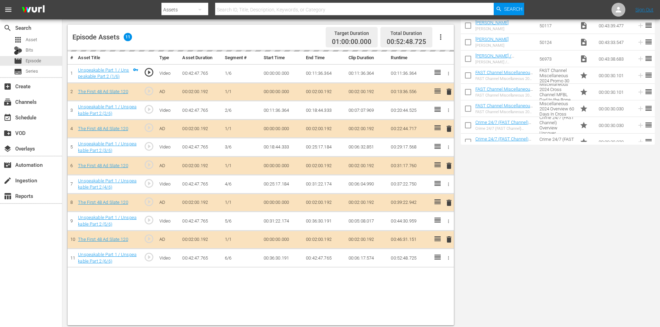
scroll to position [180, 0]
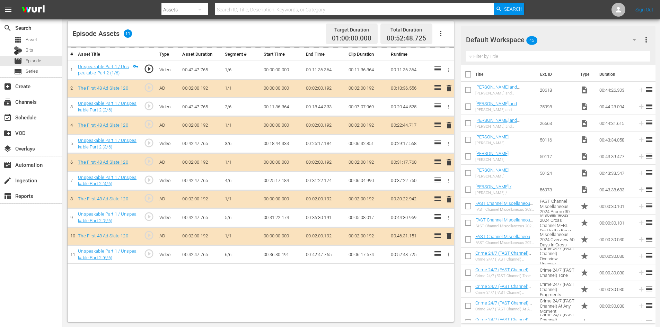
click at [580, 37] on div "Default Workspace 45" at bounding box center [554, 39] width 177 height 19
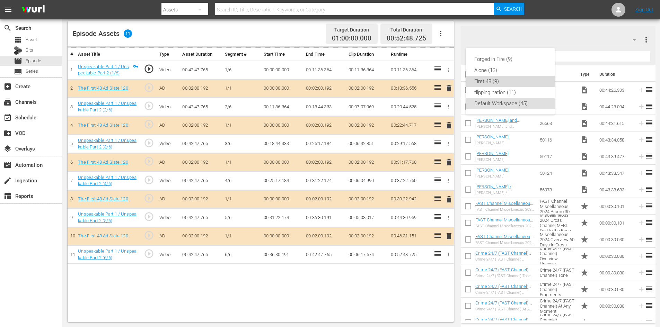
click at [491, 79] on div "First 48 (9)" at bounding box center [510, 81] width 72 height 11
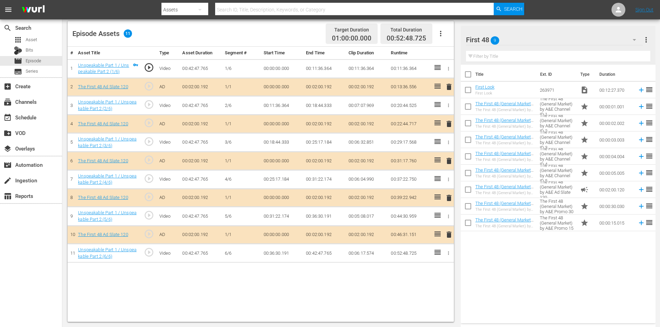
click at [449, 198] on span "delete" at bounding box center [449, 198] width 8 height 8
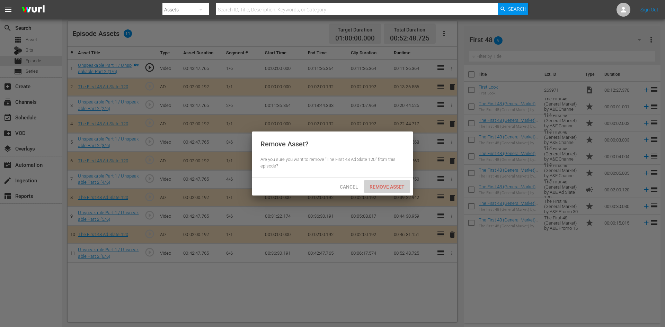
click at [386, 188] on span "Remove Asset" at bounding box center [387, 187] width 46 height 6
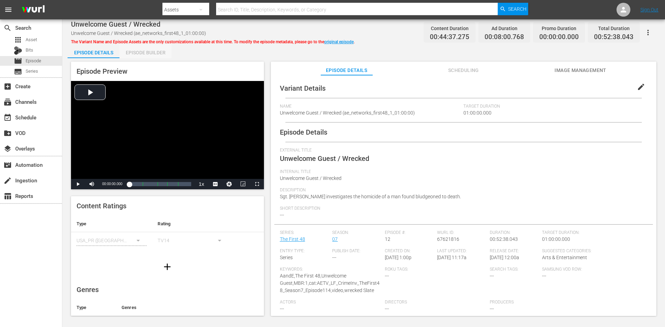
click at [149, 50] on div "Episode Builder" at bounding box center [145, 52] width 52 height 17
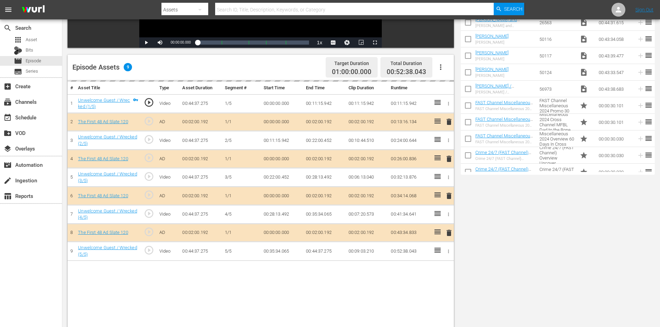
scroll to position [180, 0]
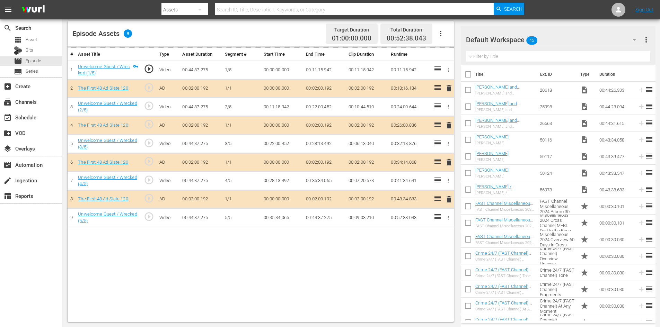
click at [585, 40] on div "Default Workspace 45" at bounding box center [554, 39] width 177 height 19
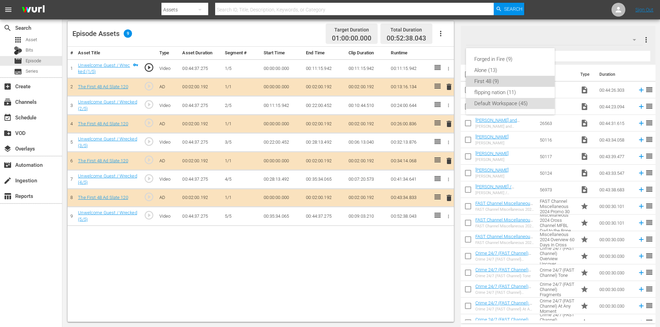
click at [490, 82] on div "First 48 (9)" at bounding box center [510, 81] width 72 height 11
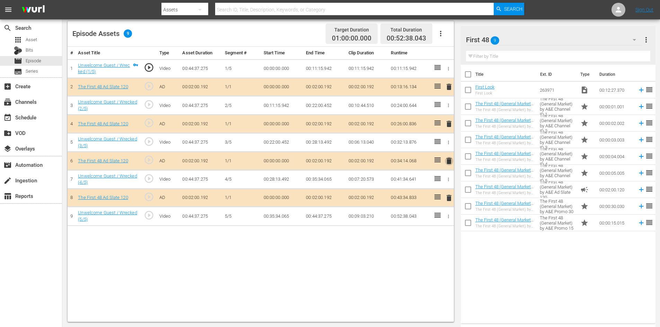
click at [450, 162] on span "delete" at bounding box center [449, 161] width 8 height 8
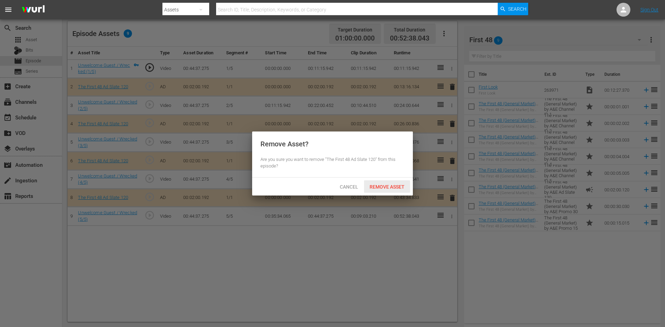
click at [388, 186] on span "Remove Asset" at bounding box center [387, 187] width 46 height 6
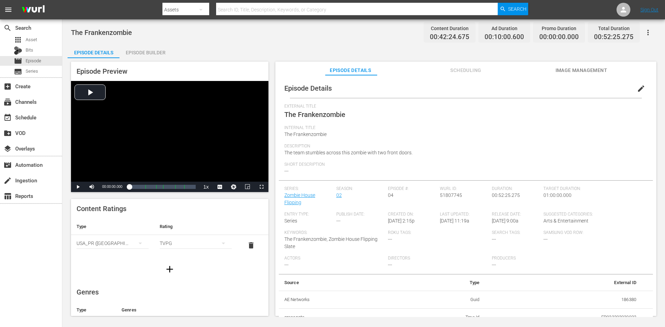
click at [147, 46] on div "Episode Builder" at bounding box center [145, 52] width 52 height 17
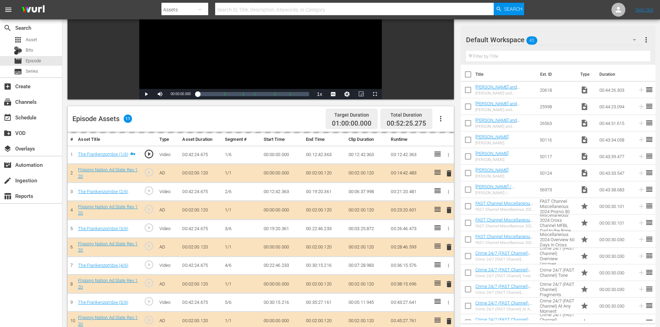
scroll to position [180, 0]
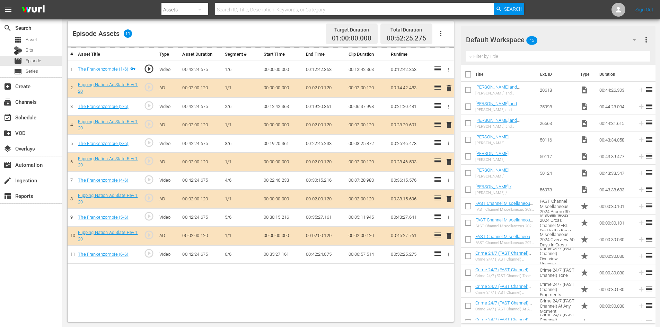
click at [577, 37] on div "Default Workspace 45" at bounding box center [554, 39] width 177 height 19
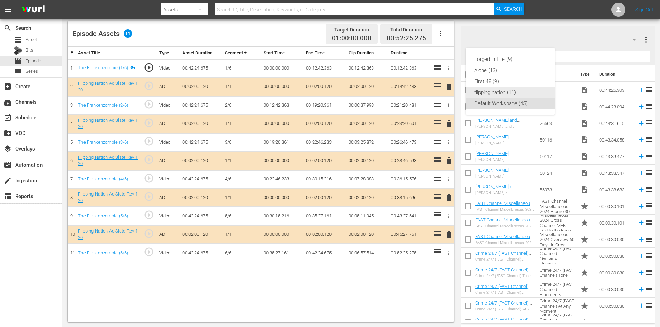
click at [479, 88] on div "flipping nation (11)" at bounding box center [510, 92] width 72 height 11
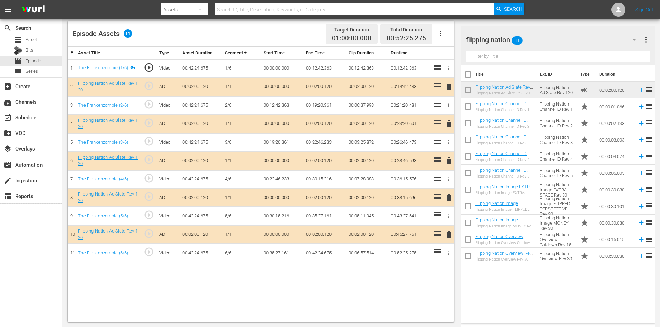
click at [447, 195] on span "delete" at bounding box center [449, 198] width 8 height 8
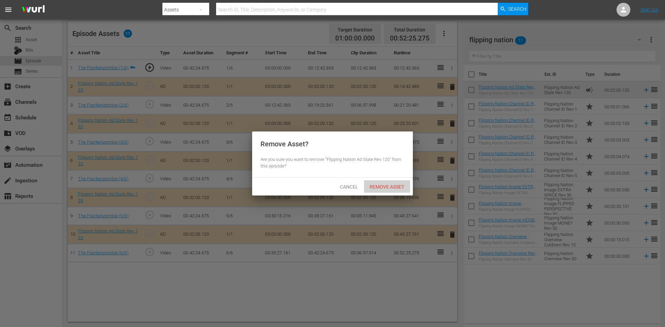
click at [390, 188] on span "Remove Asset" at bounding box center [387, 187] width 46 height 6
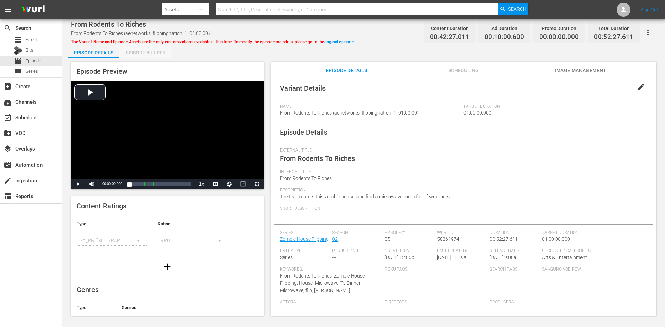
click at [140, 51] on div "Episode Builder" at bounding box center [145, 52] width 52 height 17
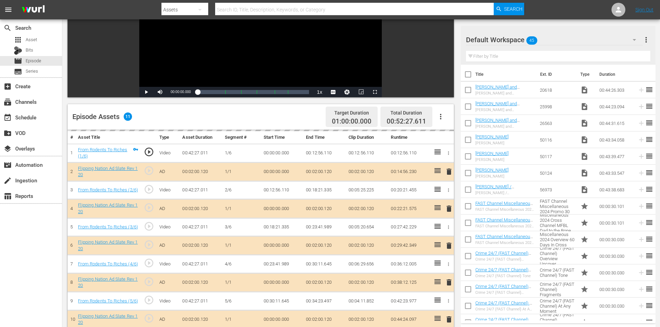
scroll to position [180, 0]
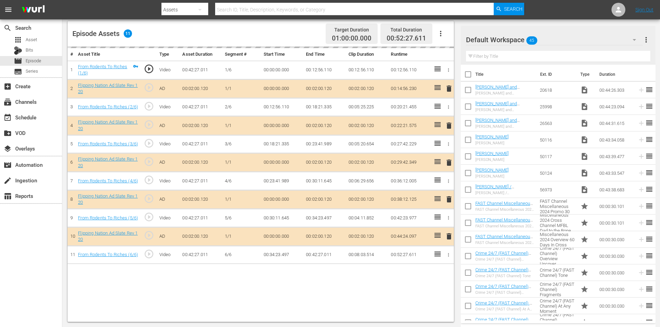
click at [567, 39] on div "Default Workspace 45" at bounding box center [554, 39] width 177 height 19
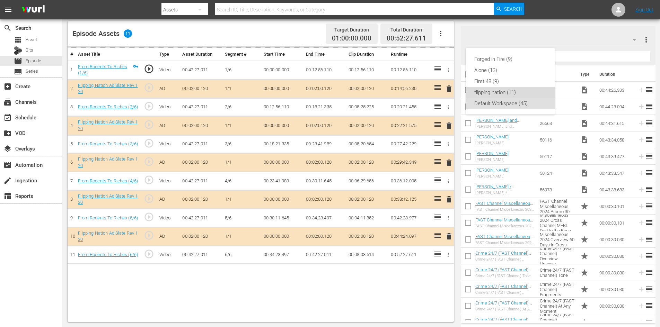
click at [482, 93] on div "flipping nation (11)" at bounding box center [510, 92] width 72 height 11
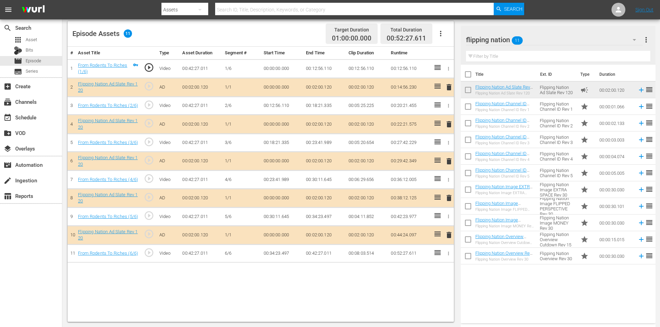
click at [448, 201] on span "delete" at bounding box center [449, 198] width 8 height 8
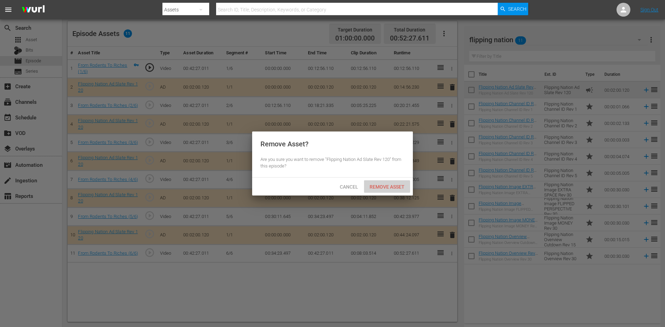
click at [378, 187] on span "Remove Asset" at bounding box center [387, 187] width 46 height 6
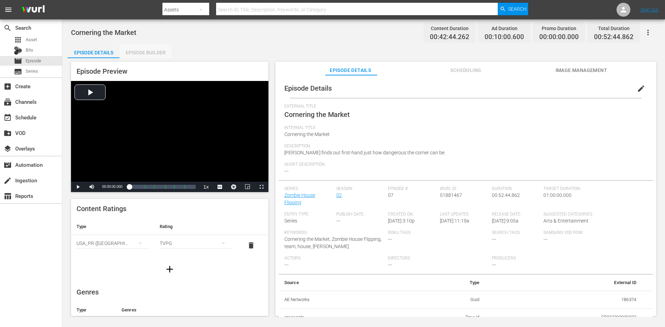
click at [151, 55] on div "Episode Builder" at bounding box center [145, 52] width 52 height 17
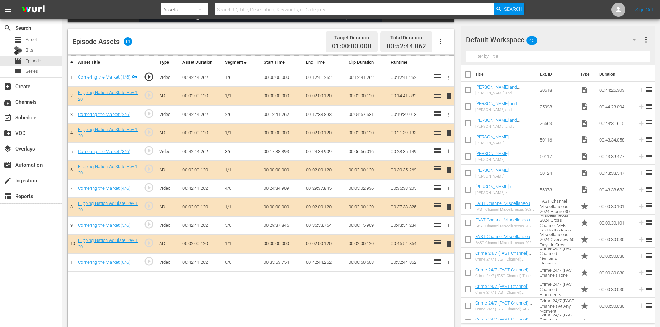
scroll to position [180, 0]
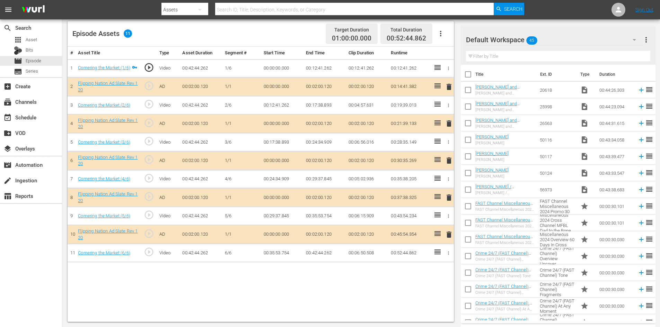
click at [560, 38] on div "Default Workspace 45" at bounding box center [554, 39] width 177 height 19
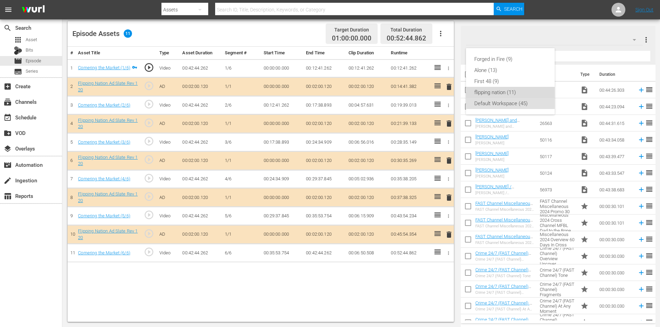
click at [491, 96] on div "flipping nation (11)" at bounding box center [510, 92] width 72 height 11
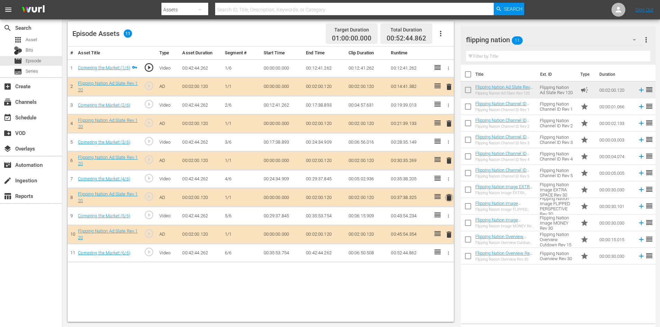
click at [449, 200] on span "delete" at bounding box center [449, 198] width 8 height 8
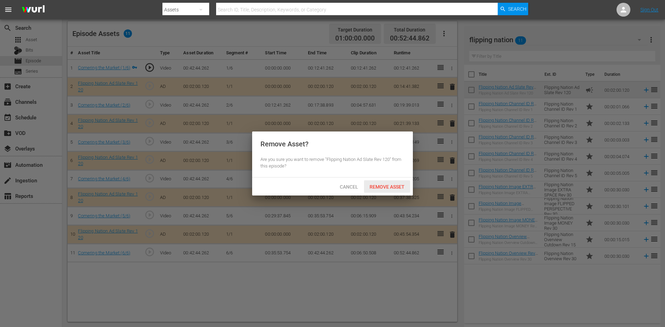
click at [391, 182] on div "Remove Asset" at bounding box center [387, 186] width 46 height 13
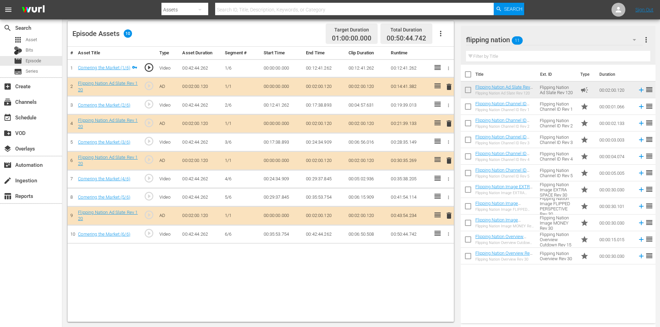
click at [608, 258] on td "00:00:30.030" at bounding box center [615, 256] width 38 height 17
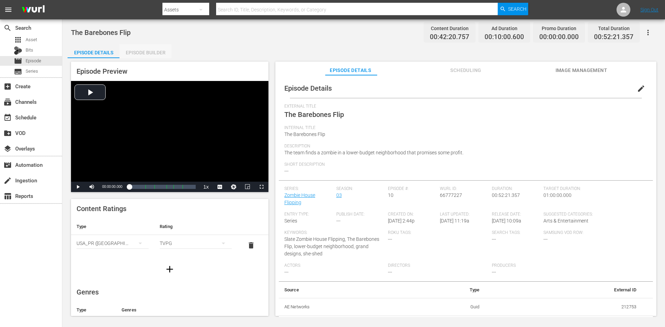
click at [137, 50] on div "Episode Builder" at bounding box center [145, 52] width 52 height 17
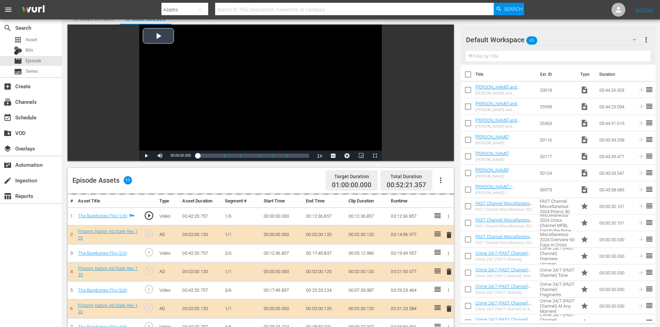
scroll to position [180, 0]
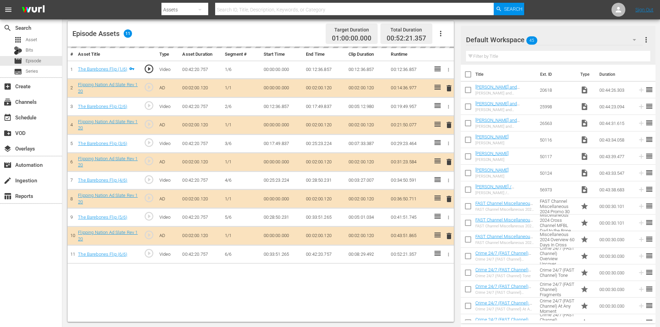
click at [595, 33] on div "Default Workspace 45" at bounding box center [554, 39] width 177 height 19
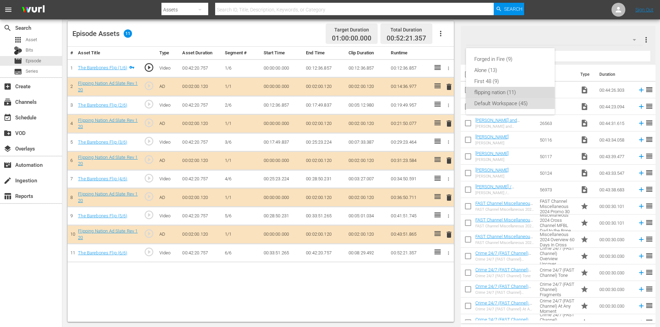
click at [482, 95] on div "flipping nation (11)" at bounding box center [510, 92] width 72 height 11
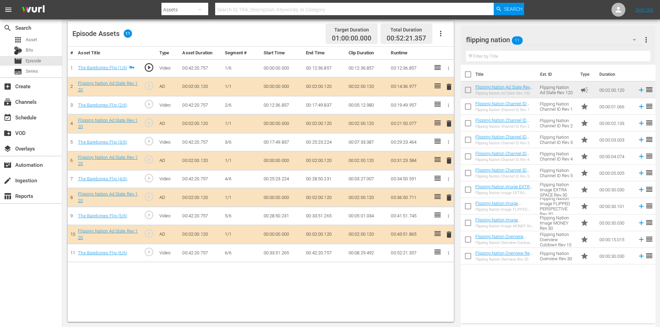
click at [448, 196] on span "delete" at bounding box center [449, 198] width 8 height 8
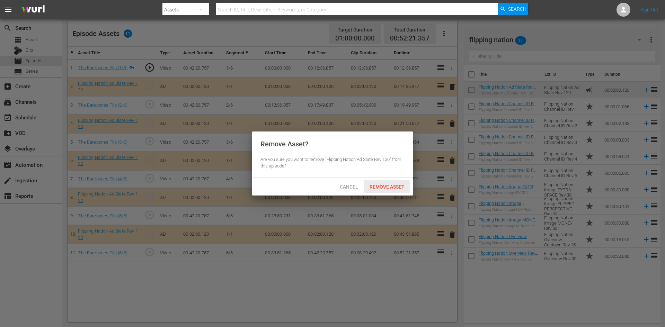
click at [383, 182] on div "Remove Asset" at bounding box center [387, 186] width 46 height 13
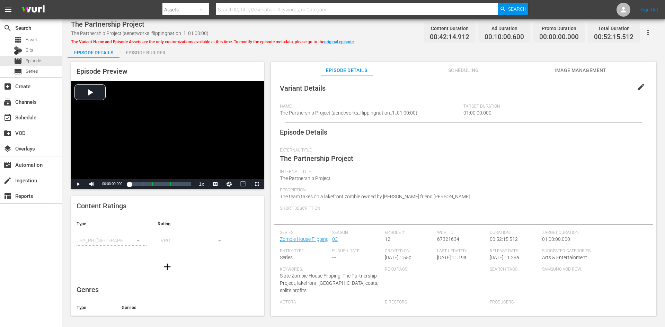
click at [159, 51] on div "Episode Builder" at bounding box center [145, 52] width 52 height 17
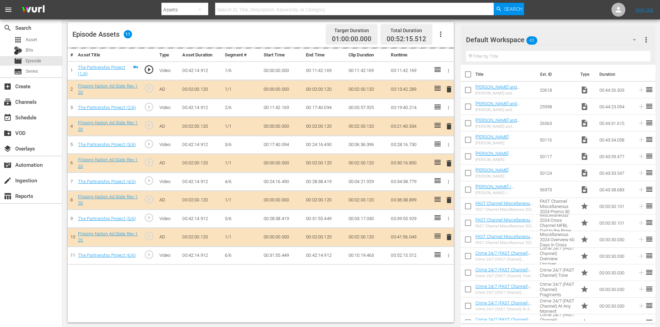
scroll to position [180, 0]
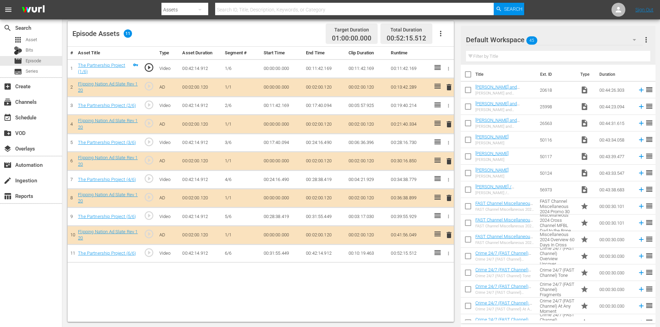
click at [574, 41] on div "Default Workspace 45" at bounding box center [554, 39] width 177 height 19
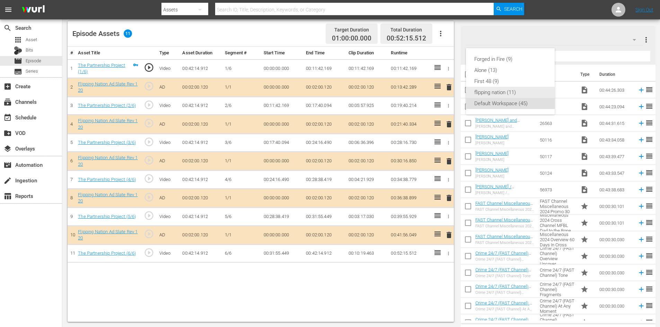
click at [483, 92] on div "flipping nation (11)" at bounding box center [510, 92] width 72 height 11
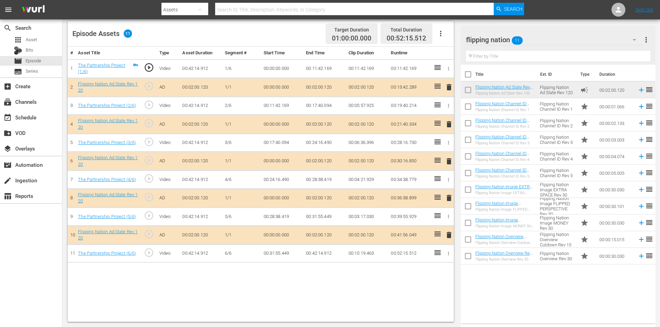
click at [448, 198] on span "delete" at bounding box center [449, 198] width 8 height 8
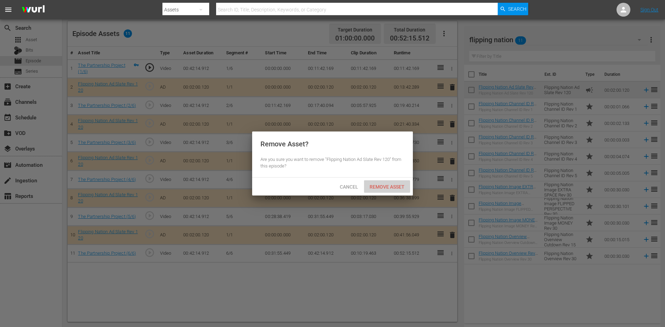
click at [395, 185] on span "Remove Asset" at bounding box center [387, 187] width 46 height 6
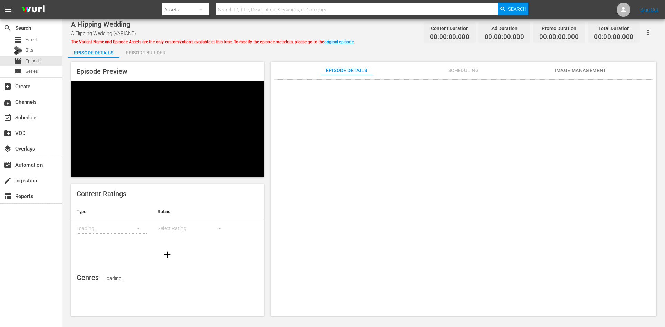
click at [152, 52] on div "Episode Builder" at bounding box center [145, 52] width 52 height 17
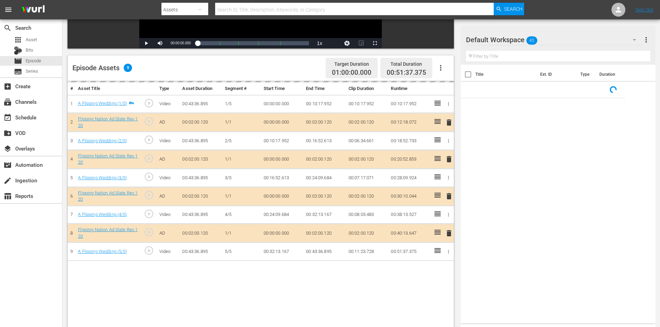
scroll to position [180, 0]
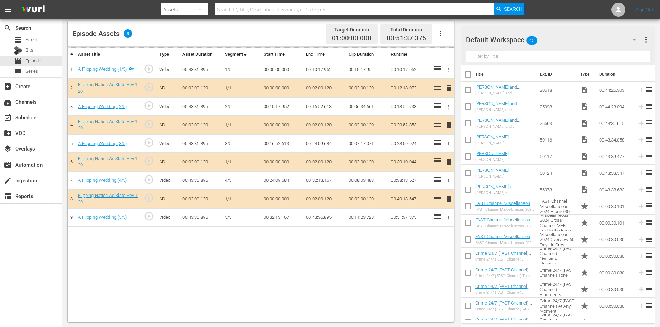
click at [558, 37] on div "Default Workspace 45" at bounding box center [554, 39] width 177 height 19
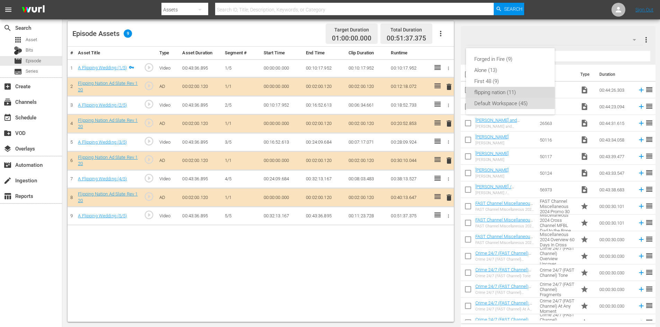
click at [499, 93] on div "flipping nation (11)" at bounding box center [510, 92] width 72 height 11
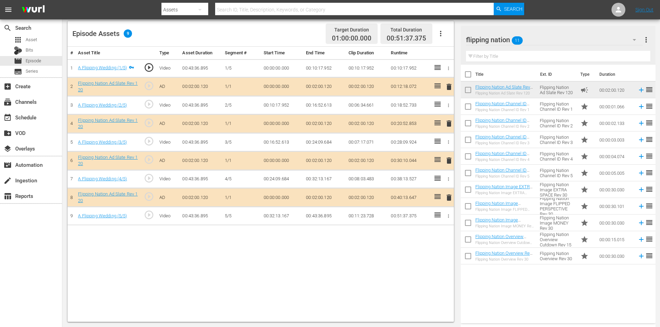
click at [450, 161] on span "delete" at bounding box center [449, 160] width 8 height 8
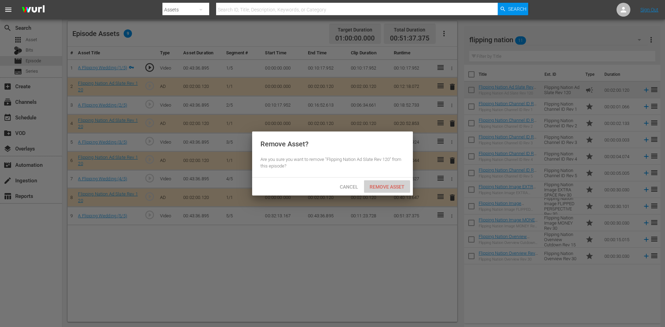
click at [380, 184] on span "Remove Asset" at bounding box center [387, 187] width 46 height 6
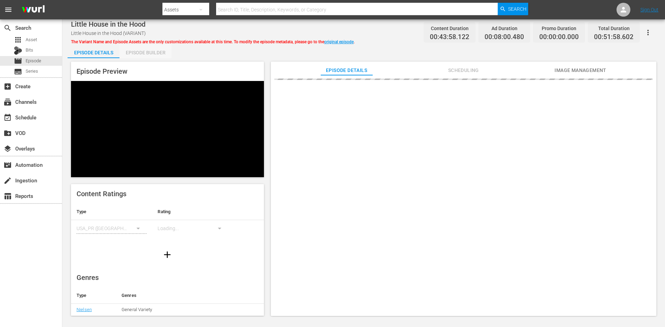
click at [159, 52] on div "Episode Builder" at bounding box center [145, 52] width 52 height 17
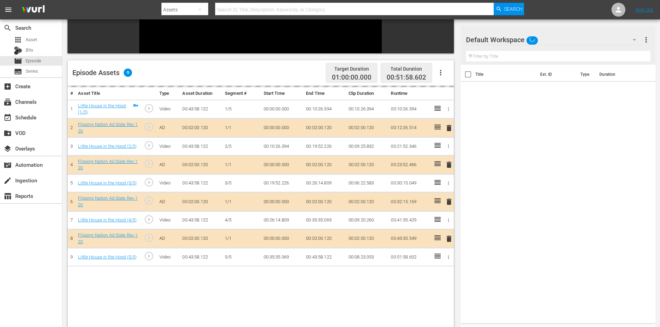
scroll to position [165, 0]
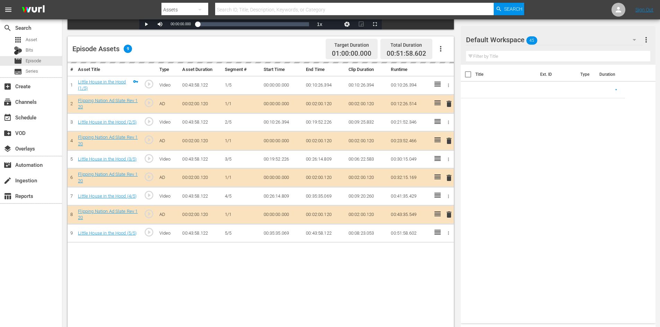
click at [565, 33] on div "Default Workspace 45" at bounding box center [554, 39] width 177 height 19
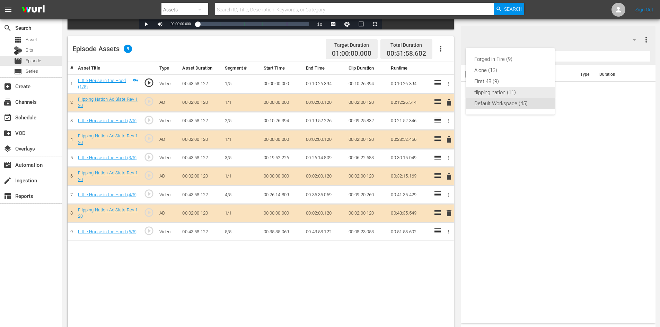
click at [487, 92] on div "flipping nation (11)" at bounding box center [510, 92] width 72 height 11
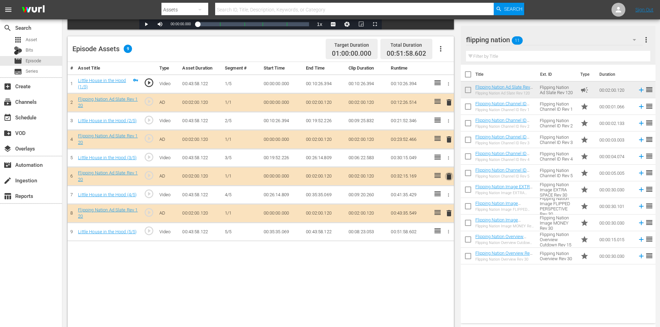
click at [450, 176] on span "delete" at bounding box center [449, 176] width 8 height 8
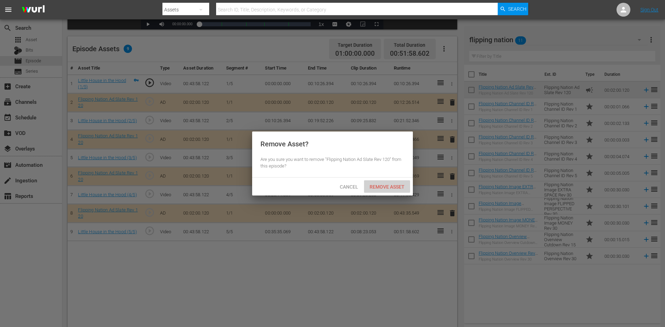
click at [389, 187] on span "Remove Asset" at bounding box center [387, 187] width 46 height 6
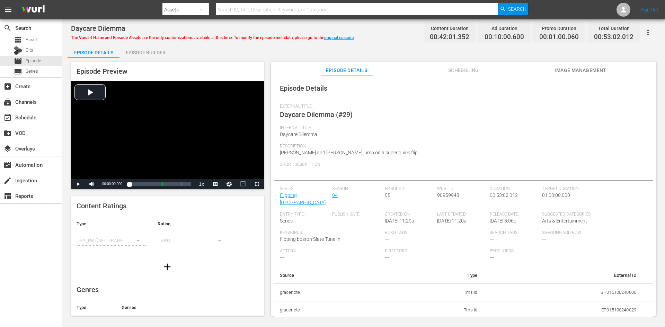
click at [149, 54] on div "Episode Builder" at bounding box center [145, 52] width 52 height 17
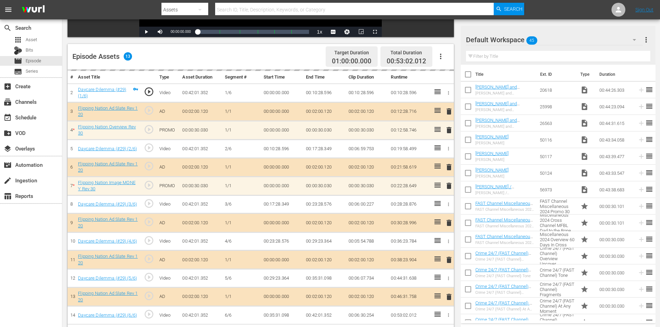
scroll to position [180, 0]
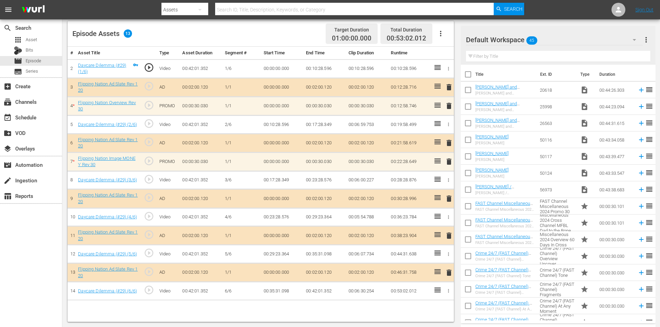
click at [574, 41] on div "Default Workspace 45" at bounding box center [554, 39] width 177 height 19
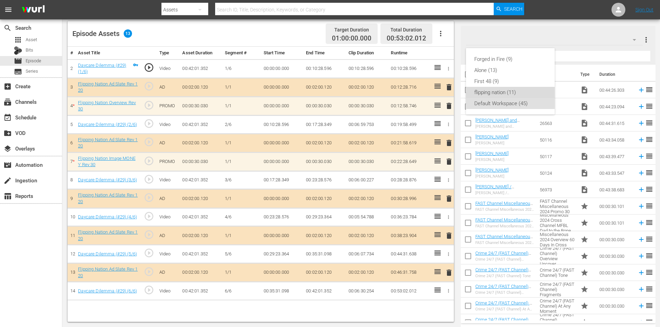
click at [484, 89] on div "flipping nation (11)" at bounding box center [510, 92] width 72 height 11
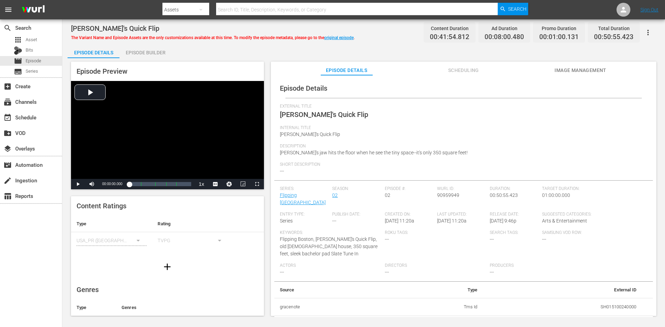
click at [139, 45] on div "Episode Builder" at bounding box center [145, 52] width 52 height 17
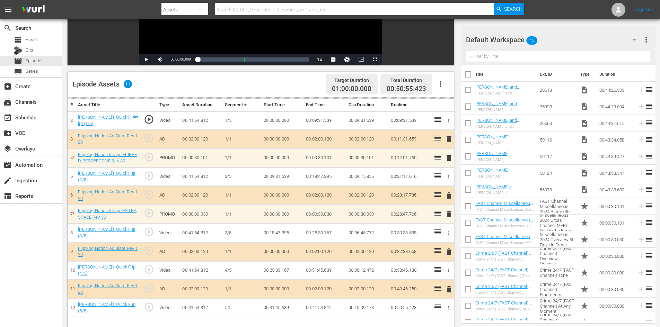
scroll to position [180, 0]
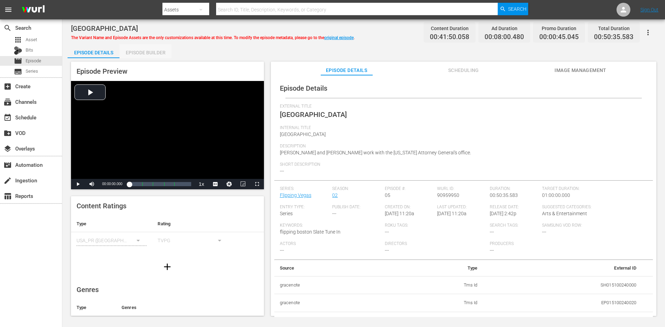
click at [151, 50] on div "Episode Builder" at bounding box center [145, 52] width 52 height 17
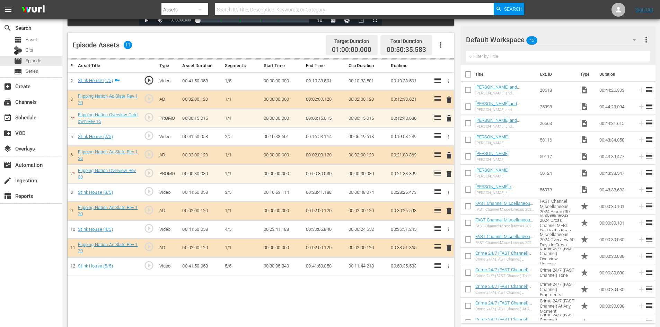
scroll to position [180, 0]
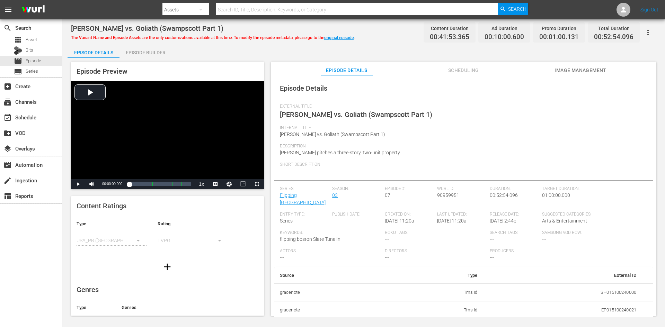
click at [146, 52] on div "Episode Builder" at bounding box center [145, 52] width 52 height 17
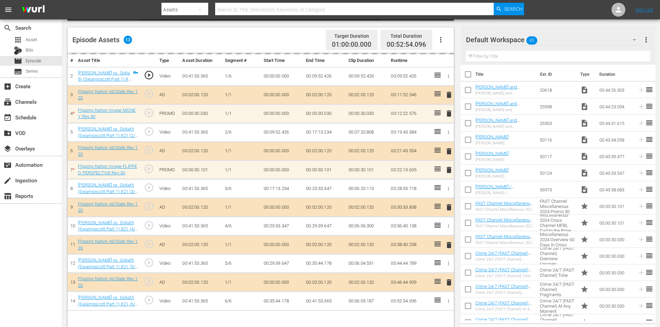
scroll to position [180, 0]
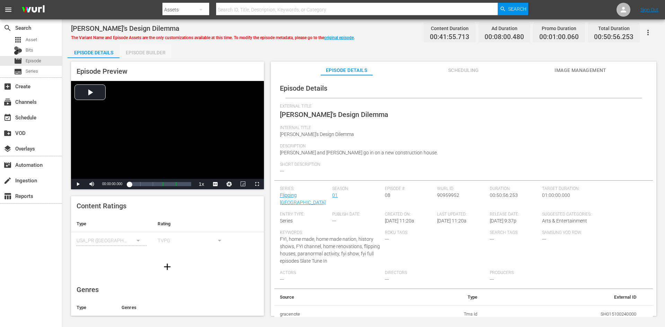
click at [161, 46] on div "Episode Builder" at bounding box center [145, 52] width 52 height 17
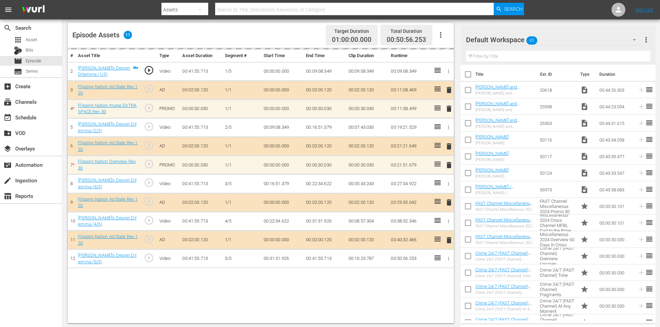
scroll to position [180, 0]
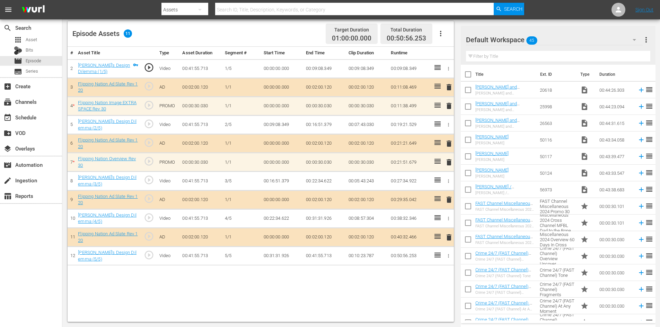
click at [586, 40] on div "Default Workspace 45" at bounding box center [554, 39] width 177 height 19
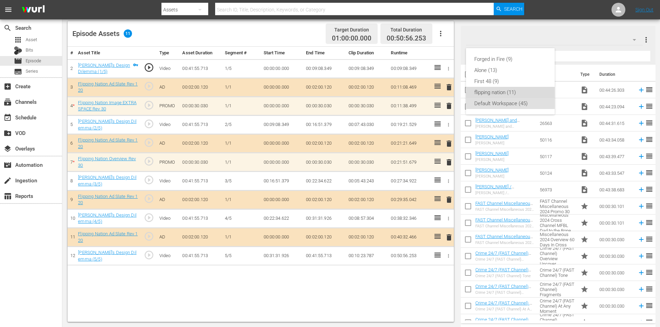
click at [486, 93] on div "flipping nation (11)" at bounding box center [510, 92] width 72 height 11
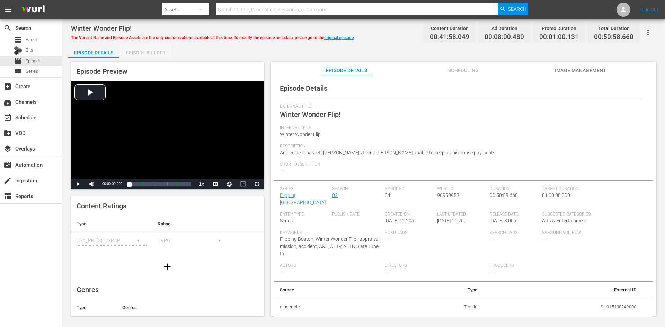
click at [152, 50] on div "Episode Builder" at bounding box center [145, 52] width 52 height 17
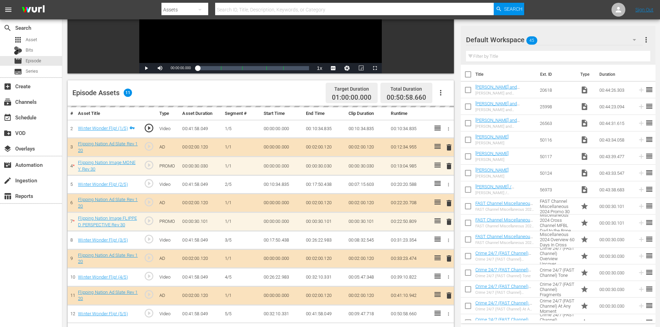
scroll to position [180, 0]
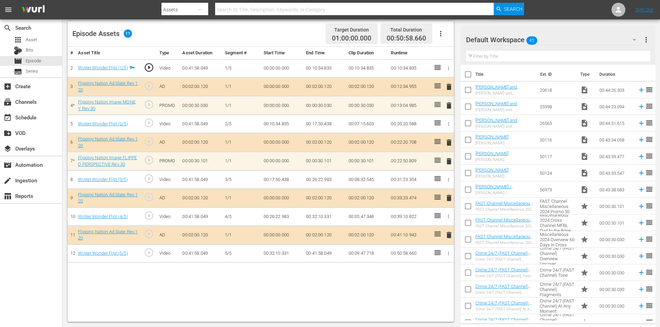
click at [591, 38] on div "Default Workspace 45" at bounding box center [554, 39] width 177 height 19
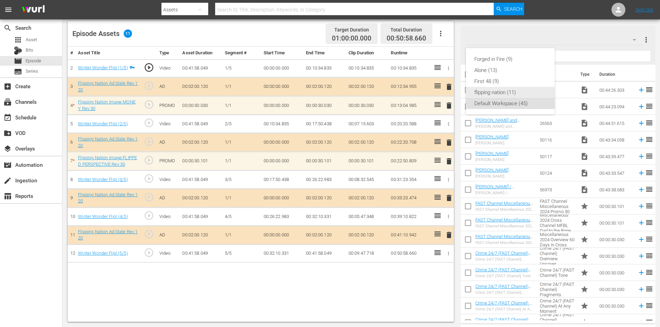
click at [487, 91] on div "flipping nation (11)" at bounding box center [510, 92] width 72 height 11
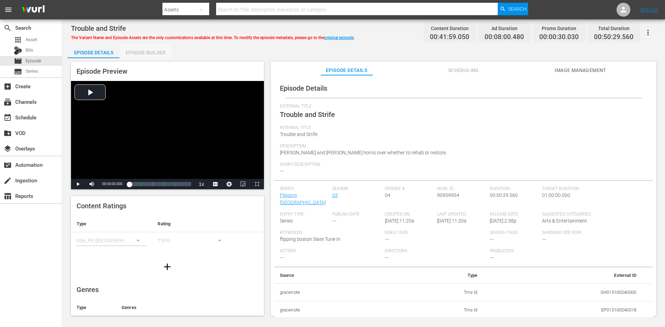
click at [144, 49] on div "Episode Builder" at bounding box center [145, 52] width 52 height 17
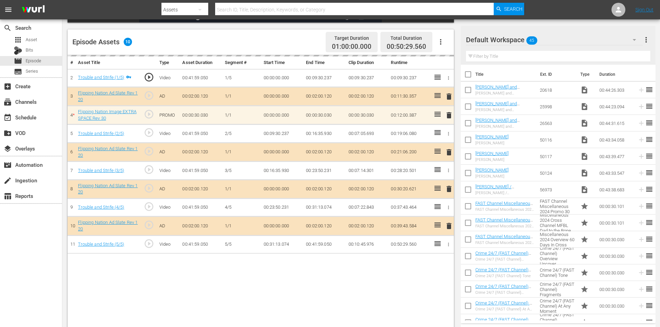
scroll to position [180, 0]
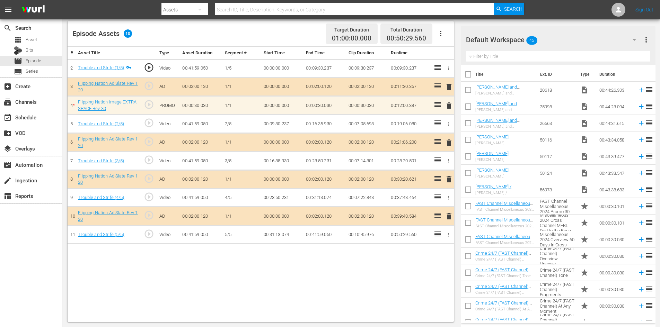
click at [589, 39] on div "Default Workspace 45" at bounding box center [554, 39] width 177 height 19
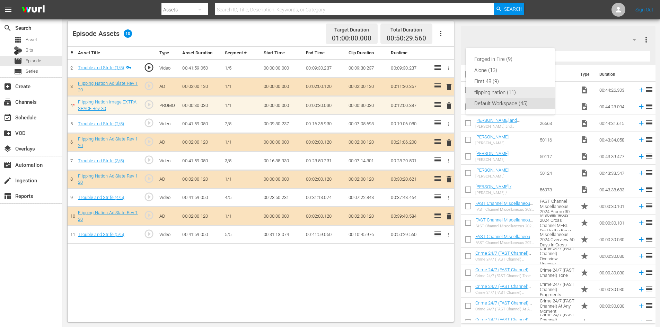
click at [501, 92] on div "flipping nation (11)" at bounding box center [510, 92] width 72 height 11
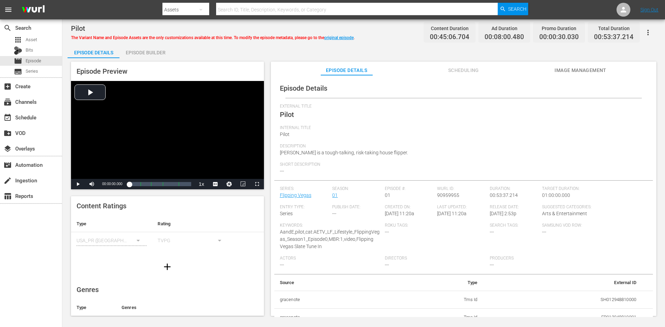
click at [140, 53] on div "Episode Builder" at bounding box center [145, 52] width 52 height 17
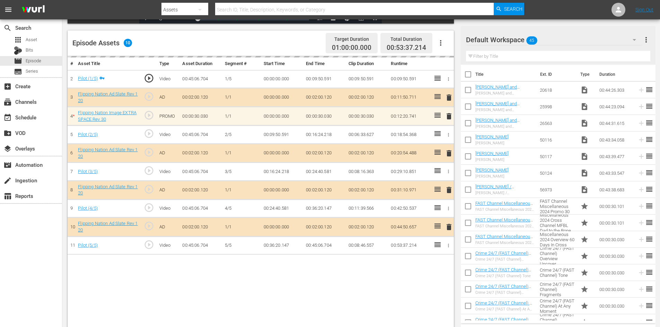
scroll to position [180, 0]
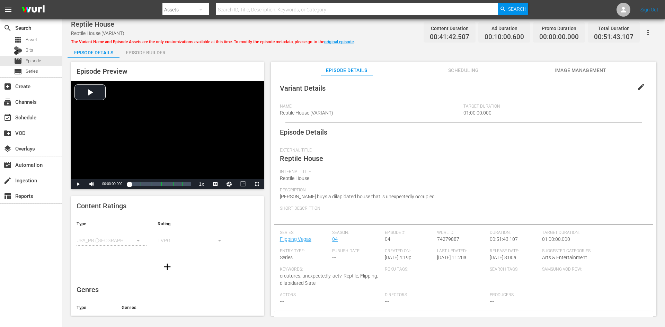
click at [132, 52] on div "Episode Builder" at bounding box center [145, 52] width 52 height 17
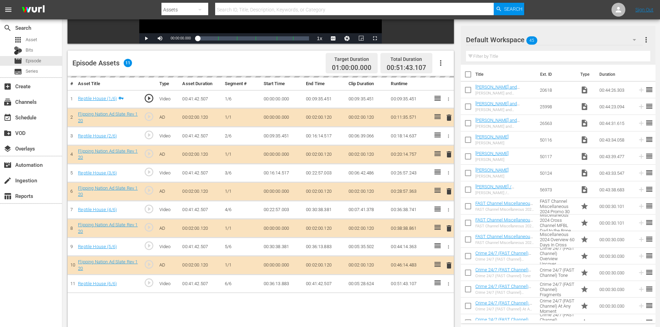
scroll to position [173, 0]
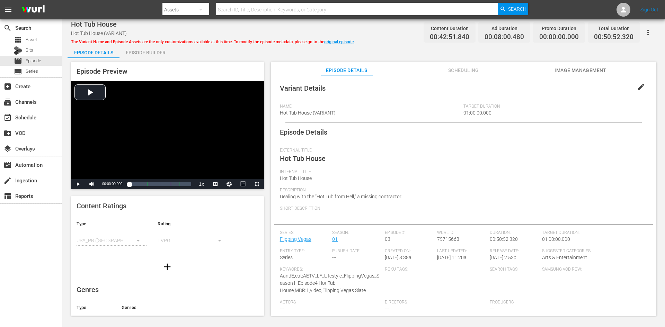
click at [147, 58] on div "Episode Preview Video Player is loading. Play Video Play Mute Current Time 00:0…" at bounding box center [364, 189] width 592 height 263
click at [153, 52] on div "Episode Builder" at bounding box center [145, 52] width 52 height 17
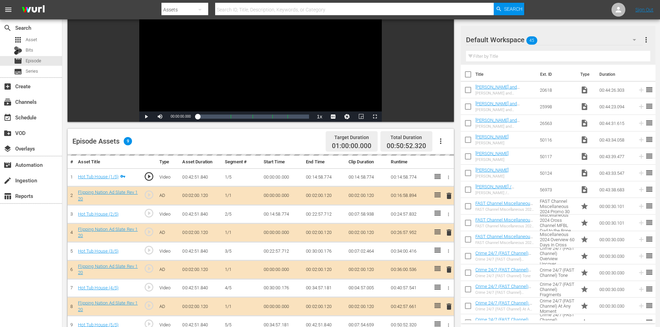
scroll to position [180, 0]
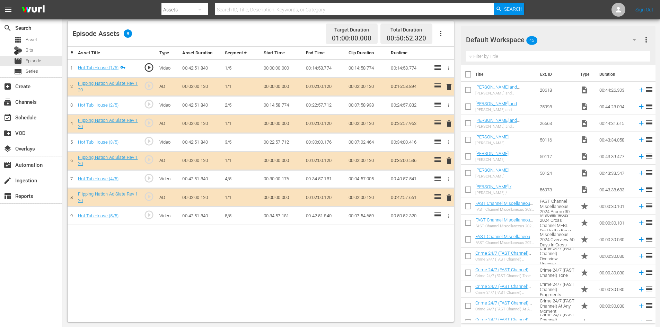
click at [580, 38] on div "Default Workspace 45" at bounding box center [554, 39] width 177 height 19
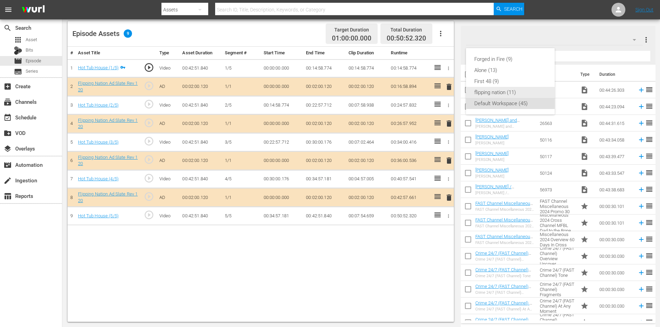
click at [481, 90] on div "flipping nation (11)" at bounding box center [510, 92] width 72 height 11
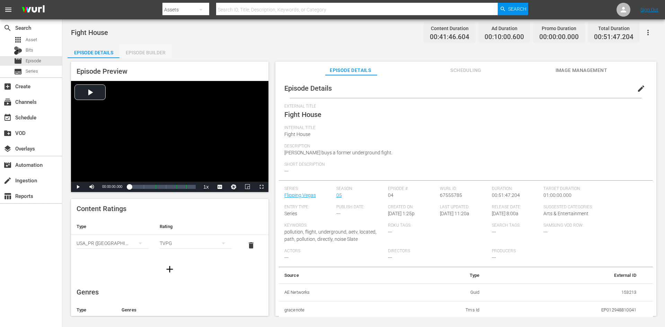
click at [152, 52] on div "Episode Builder" at bounding box center [145, 52] width 52 height 17
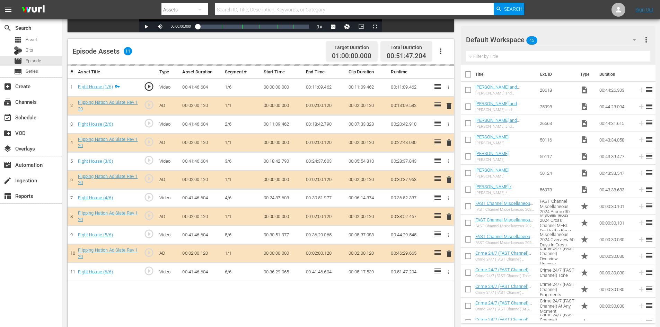
scroll to position [180, 0]
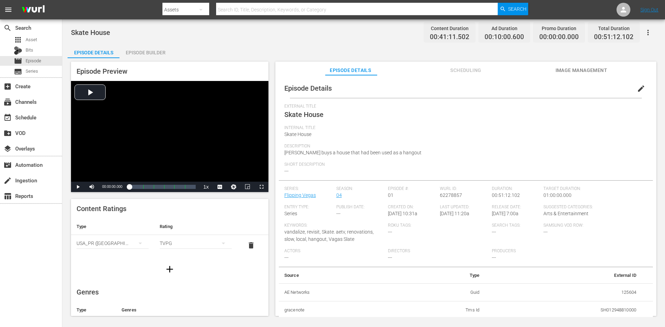
click at [147, 51] on div "Episode Builder" at bounding box center [145, 52] width 52 height 17
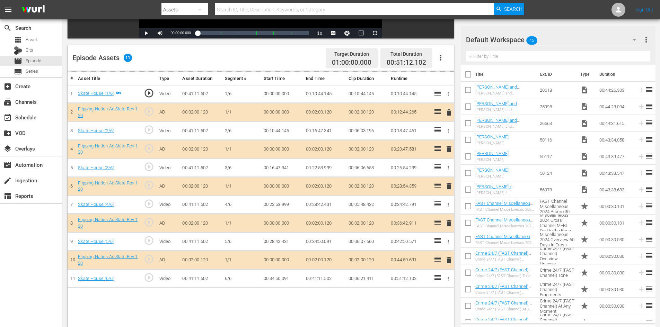
scroll to position [173, 0]
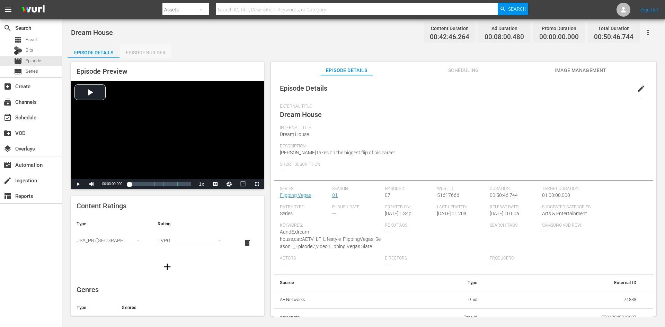
click at [156, 54] on div "Episode Builder" at bounding box center [145, 52] width 52 height 17
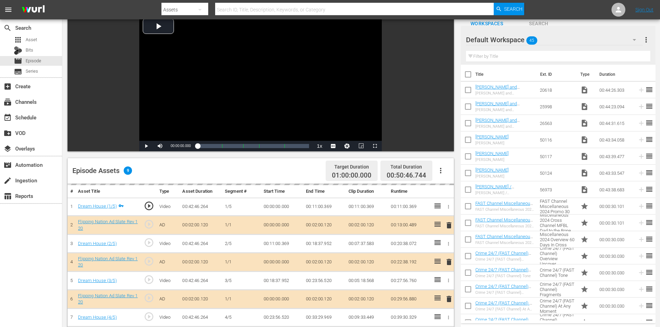
scroll to position [180, 0]
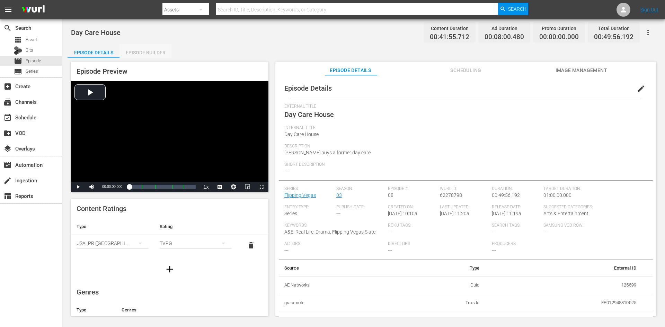
click at [153, 50] on div "Episode Builder" at bounding box center [145, 52] width 52 height 17
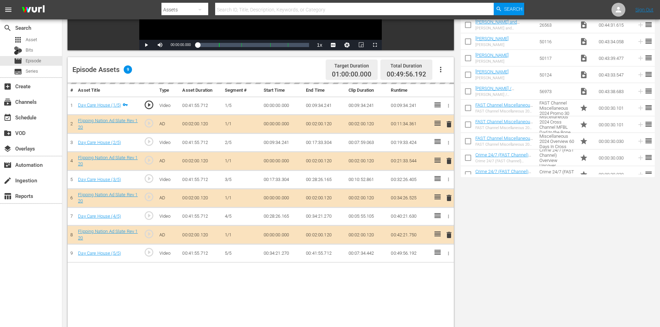
scroll to position [173, 0]
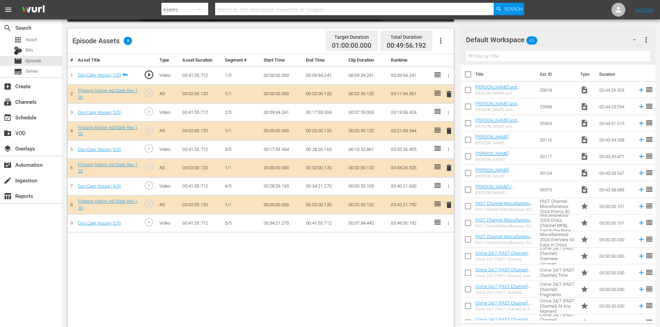
click at [576, 39] on div "Default Workspace 45" at bounding box center [554, 39] width 177 height 19
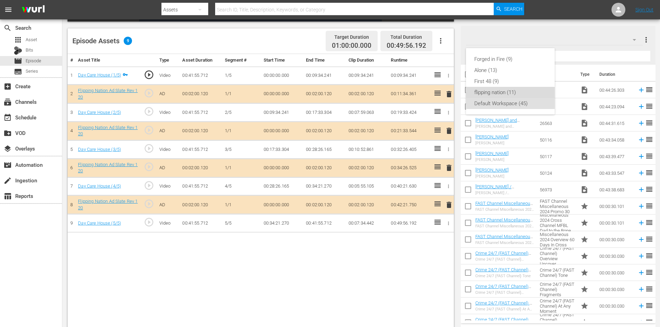
click at [503, 89] on div "flipping nation (11)" at bounding box center [510, 92] width 72 height 11
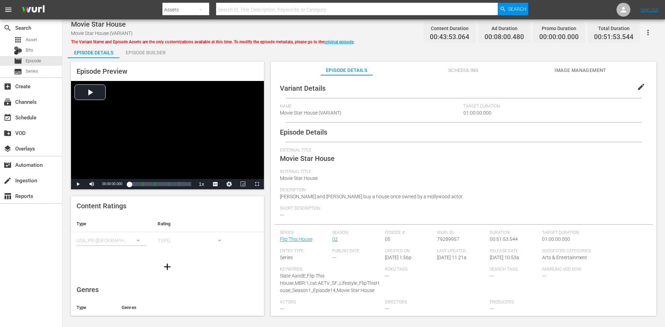
click at [161, 53] on div "Episode Builder" at bounding box center [145, 52] width 52 height 17
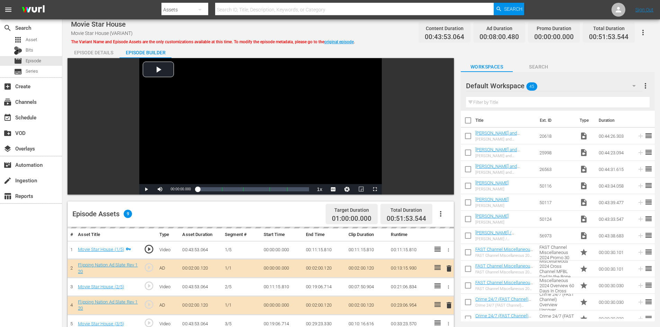
click at [588, 86] on div "Default Workspace 45" at bounding box center [554, 85] width 176 height 19
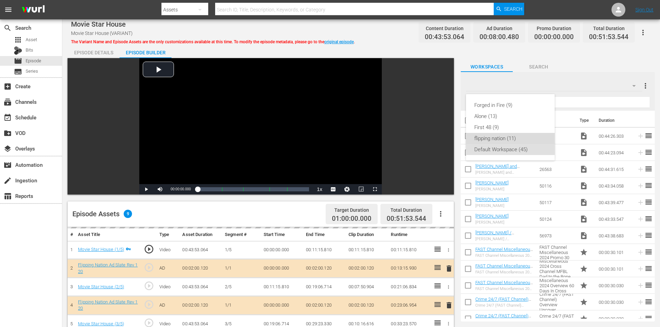
click at [488, 140] on div "flipping nation (11)" at bounding box center [510, 138] width 72 height 11
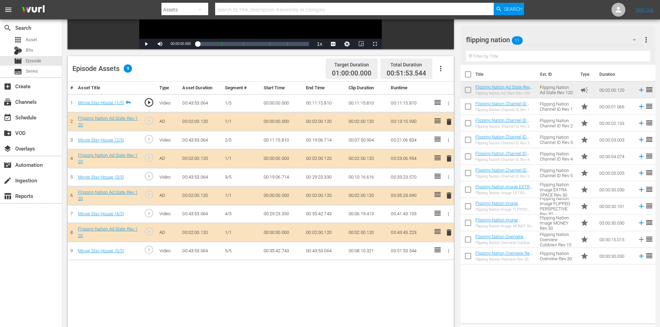
scroll to position [180, 0]
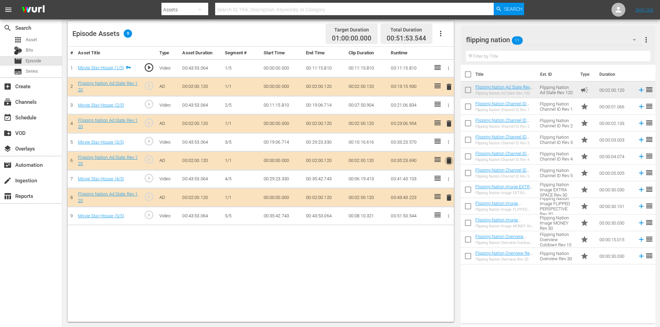
click at [448, 159] on span "delete" at bounding box center [449, 160] width 8 height 8
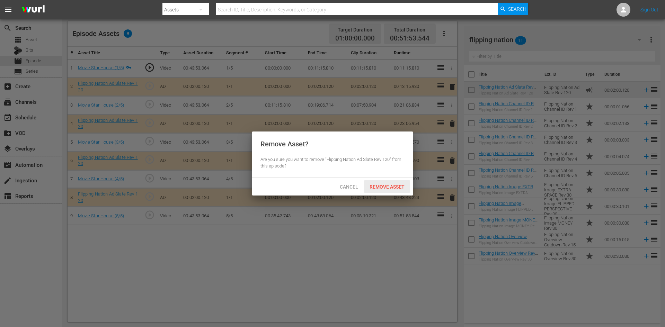
click at [393, 184] on span "Remove Asset" at bounding box center [387, 187] width 46 height 6
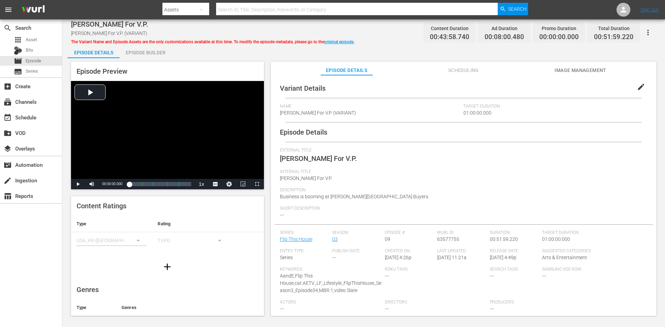
click at [153, 51] on div "Episode Builder" at bounding box center [145, 52] width 52 height 17
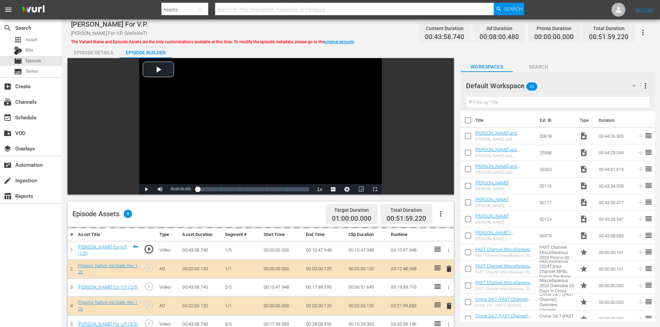
click at [590, 87] on div "Default Workspace 45" at bounding box center [554, 85] width 176 height 19
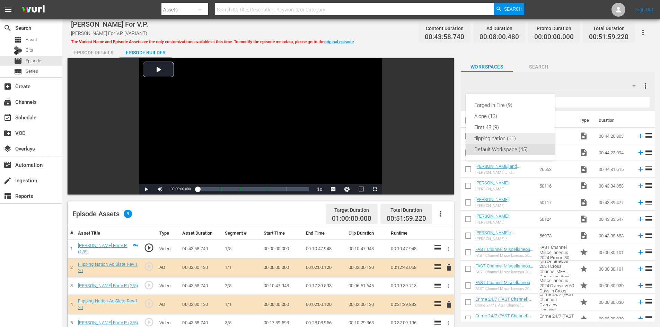
click at [496, 138] on div "flipping nation (11)" at bounding box center [510, 138] width 72 height 11
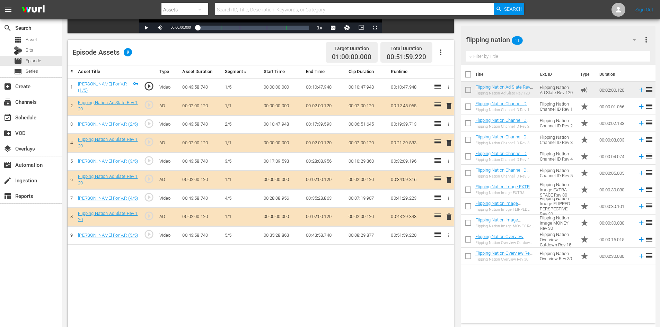
scroll to position [180, 0]
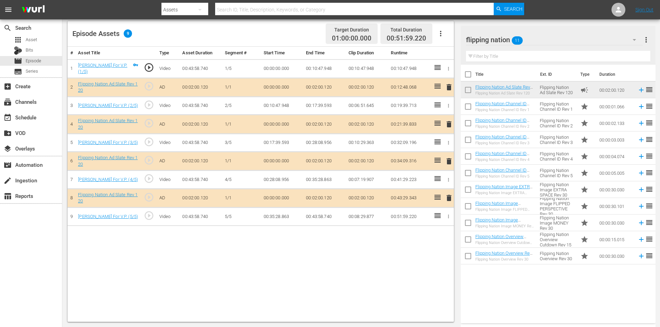
click at [448, 162] on span "delete" at bounding box center [449, 161] width 8 height 8
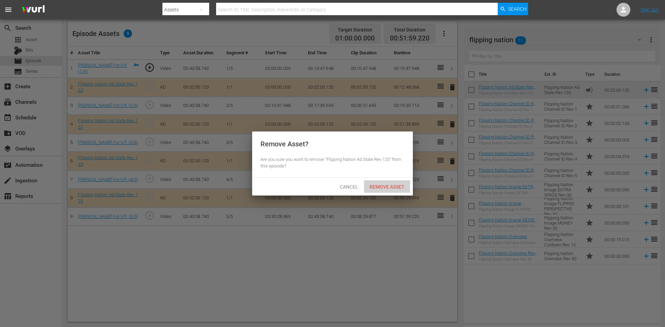
click at [374, 184] on span "Remove Asset" at bounding box center [387, 187] width 46 height 6
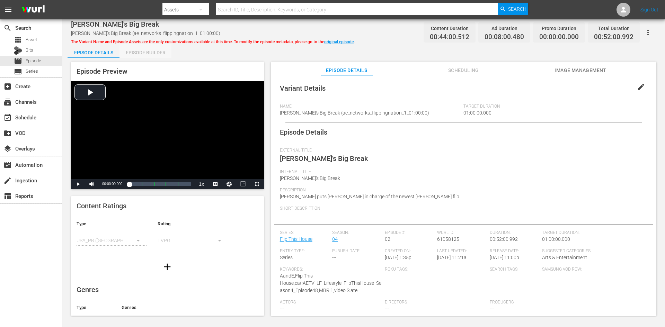
click at [129, 51] on div "Episode Builder" at bounding box center [145, 52] width 52 height 17
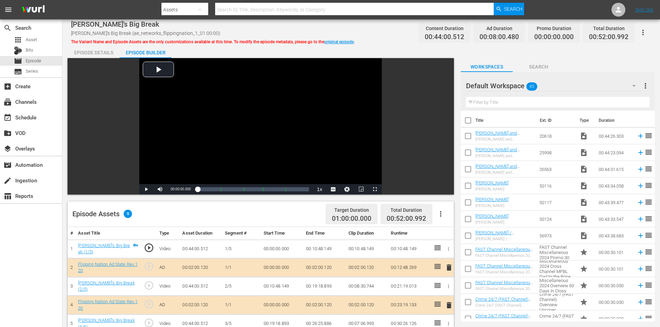
click at [594, 87] on div "Default Workspace 45" at bounding box center [554, 85] width 176 height 19
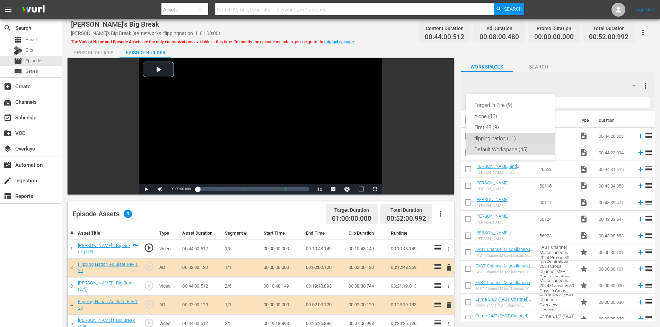
click at [499, 137] on div "flipping nation (11)" at bounding box center [510, 138] width 72 height 11
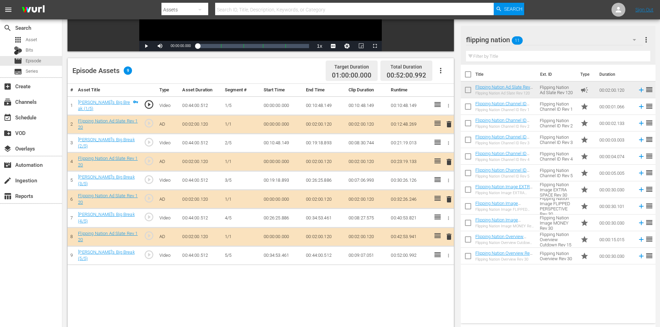
scroll to position [173, 0]
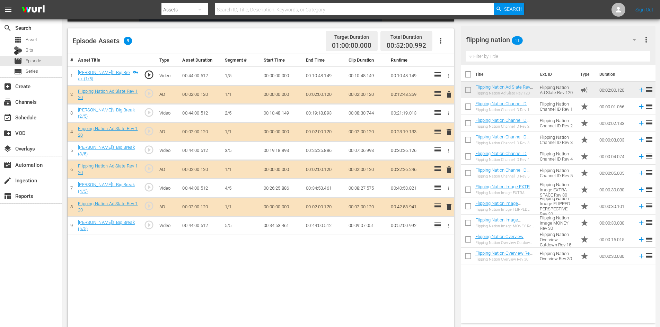
click at [445, 169] on td "delete" at bounding box center [447, 169] width 11 height 19
click at [448, 168] on span "delete" at bounding box center [449, 169] width 8 height 8
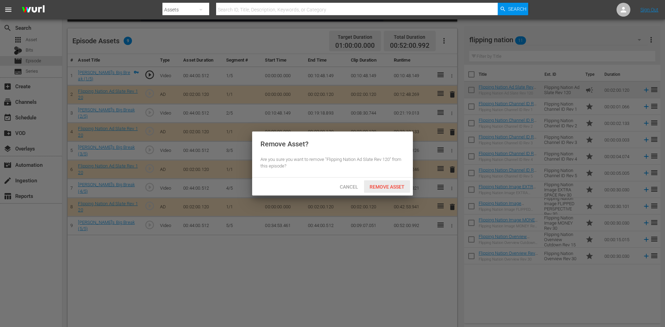
click at [388, 185] on span "Remove Asset" at bounding box center [387, 187] width 46 height 6
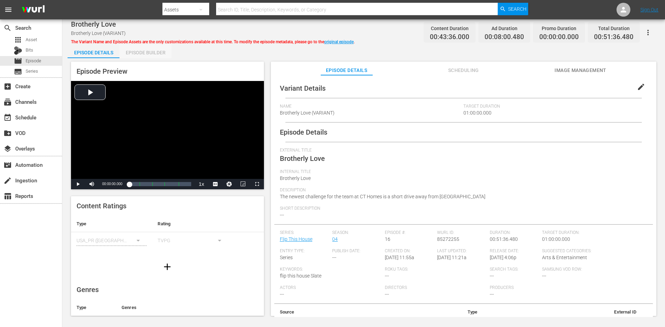
click at [137, 52] on div "Episode Builder" at bounding box center [145, 52] width 52 height 17
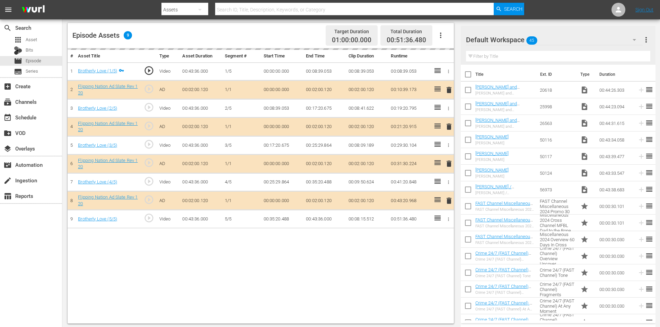
scroll to position [180, 0]
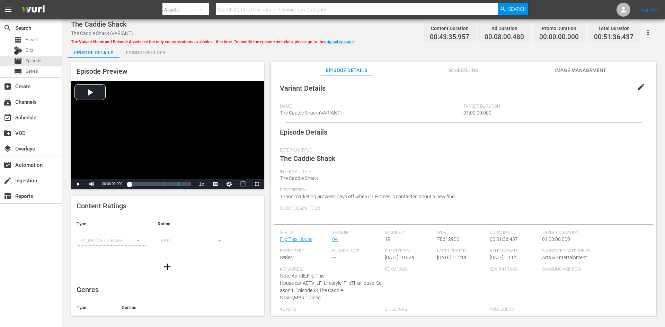
click at [161, 54] on div "Episode Builder" at bounding box center [145, 52] width 52 height 17
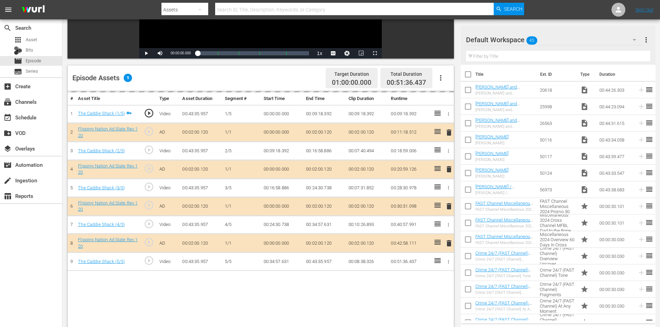
scroll to position [173, 0]
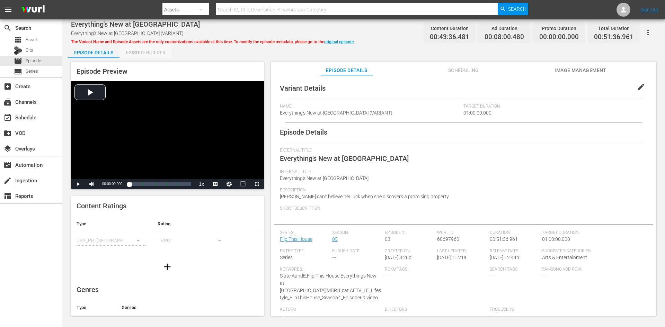
click at [144, 52] on div "Episode Builder" at bounding box center [145, 52] width 52 height 17
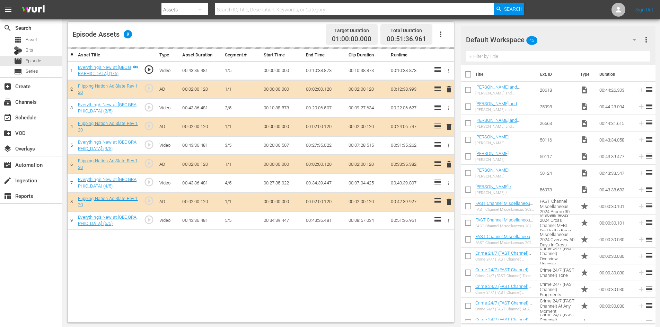
scroll to position [180, 0]
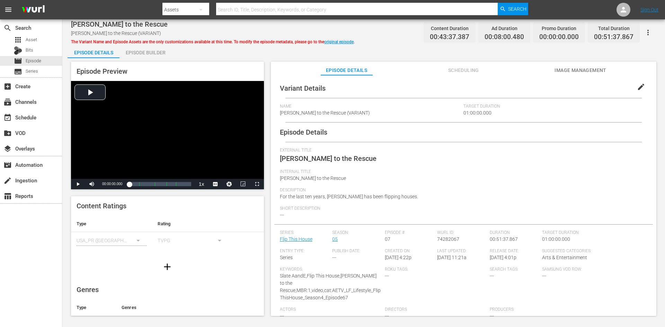
click at [157, 53] on div "Episode Builder" at bounding box center [145, 52] width 52 height 17
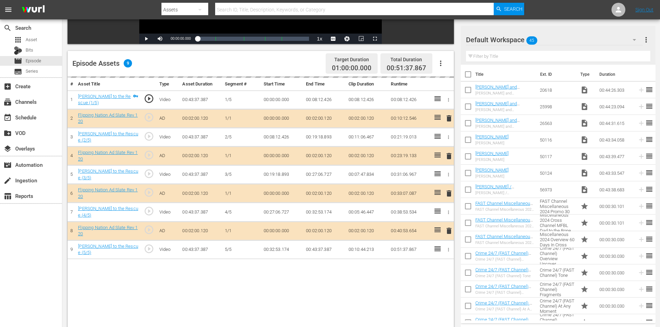
scroll to position [173, 0]
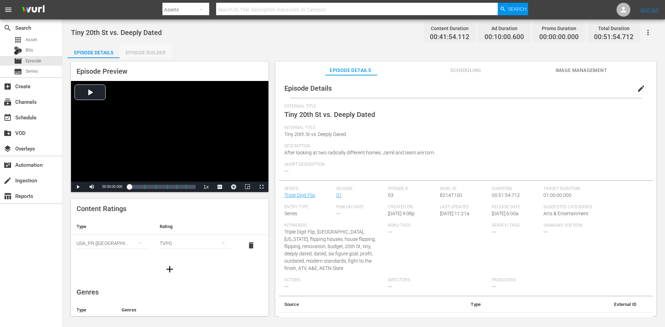
click at [142, 47] on div "Episode Builder" at bounding box center [145, 52] width 52 height 17
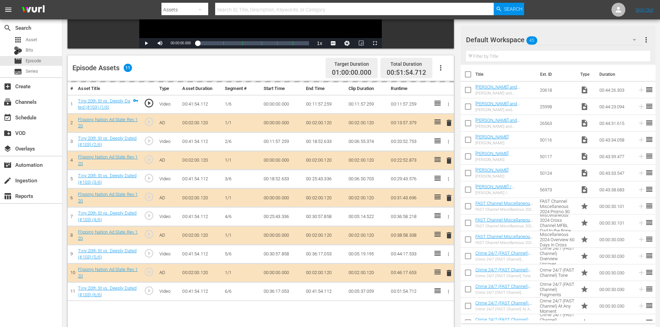
scroll to position [180, 0]
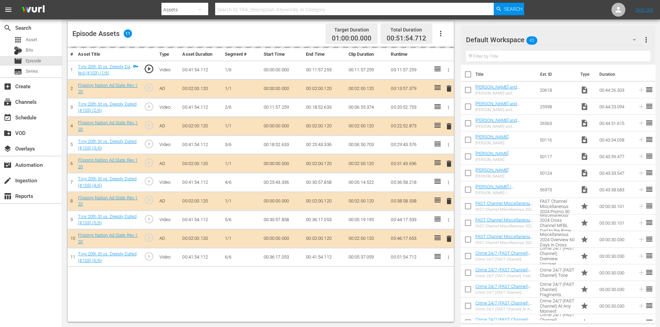
click at [598, 40] on div "Default Workspace 45" at bounding box center [554, 39] width 177 height 19
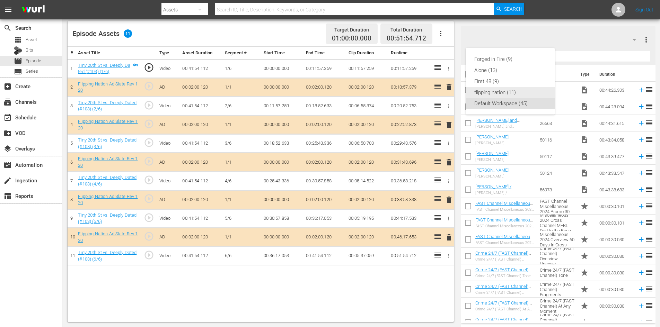
click at [484, 92] on div "flipping nation (11)" at bounding box center [510, 92] width 72 height 11
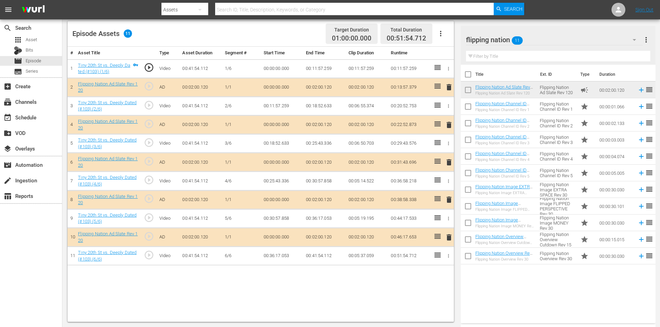
click at [447, 200] on span "delete" at bounding box center [449, 200] width 8 height 8
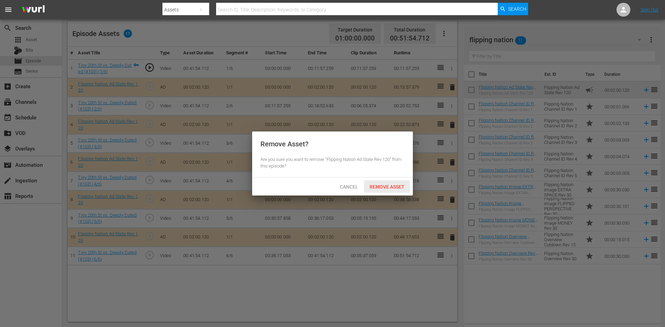
click at [383, 181] on div "Remove Asset" at bounding box center [387, 186] width 46 height 13
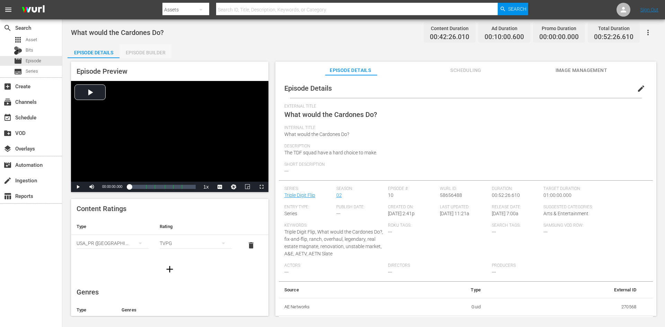
drag, startPoint x: 155, startPoint y: 53, endPoint x: 157, endPoint y: 49, distance: 4.5
click at [155, 53] on div "Episode Builder" at bounding box center [145, 52] width 52 height 17
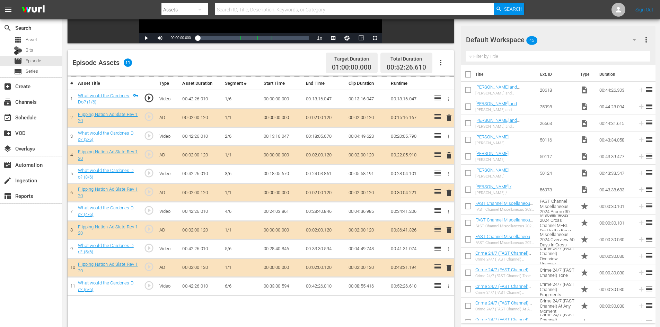
scroll to position [180, 0]
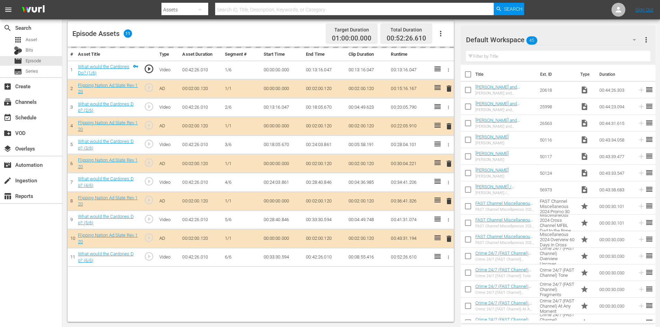
click at [570, 43] on div "Default Workspace 45" at bounding box center [554, 39] width 177 height 19
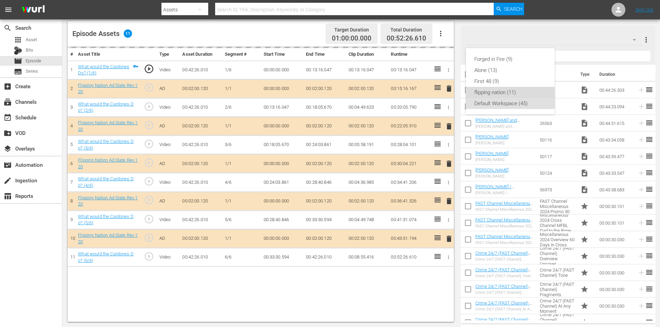
click at [489, 92] on div "flipping nation (11)" at bounding box center [510, 92] width 72 height 11
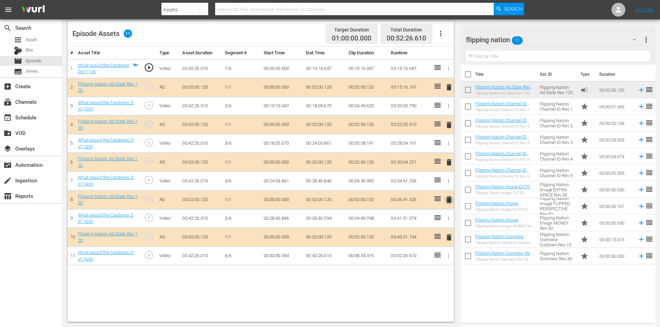
click at [447, 198] on span "delete" at bounding box center [449, 200] width 8 height 8
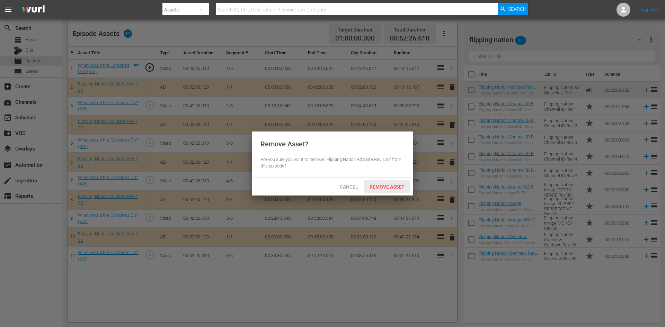
click at [380, 184] on div "Remove Asset" at bounding box center [387, 186] width 46 height 13
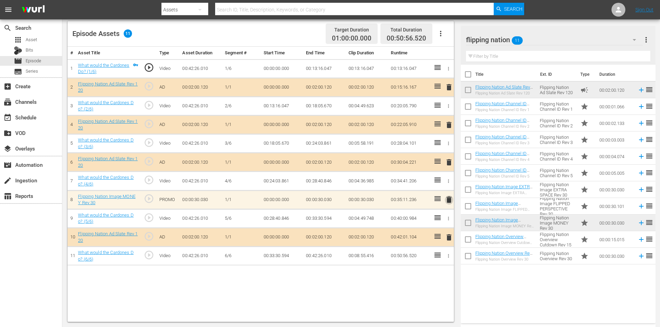
click at [448, 200] on span "delete" at bounding box center [449, 200] width 8 height 8
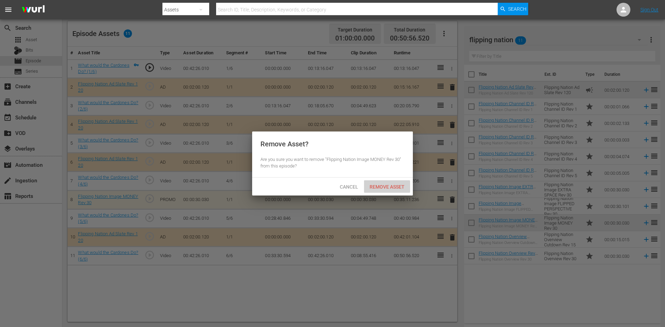
click at [382, 181] on div "Remove Asset" at bounding box center [387, 186] width 46 height 13
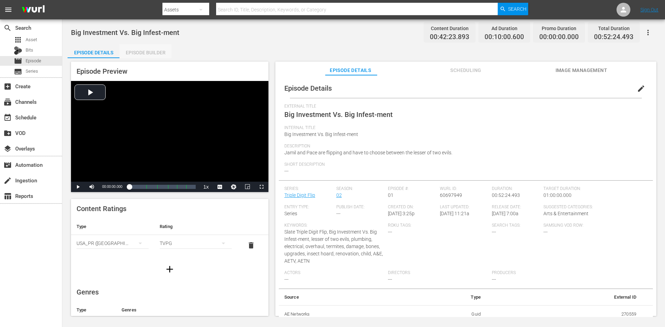
drag, startPoint x: 149, startPoint y: 52, endPoint x: 153, endPoint y: 47, distance: 6.7
click at [150, 52] on div "Episode Builder" at bounding box center [145, 52] width 52 height 17
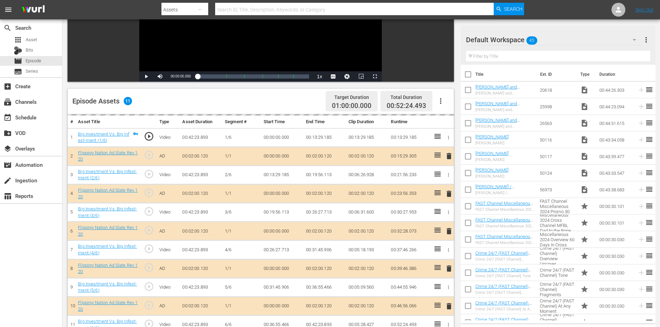
scroll to position [173, 0]
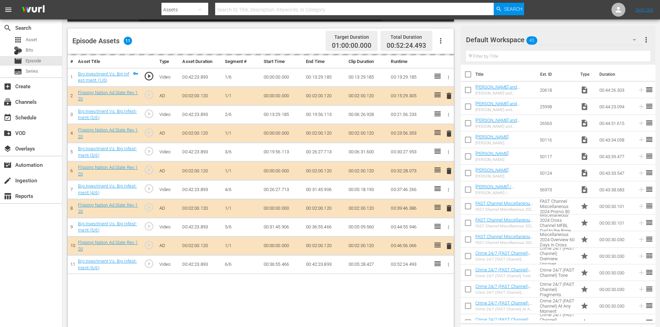
click at [566, 42] on div "Default Workspace 45" at bounding box center [554, 39] width 177 height 19
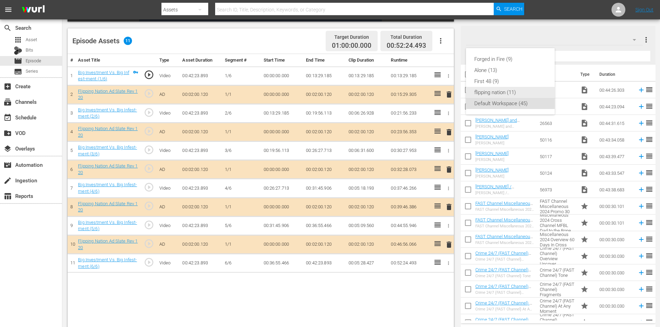
click at [501, 91] on div "flipping nation (11)" at bounding box center [510, 92] width 72 height 11
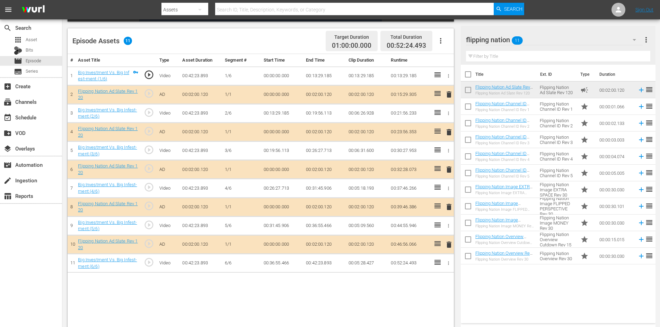
click at [449, 206] on span "delete" at bounding box center [449, 207] width 8 height 8
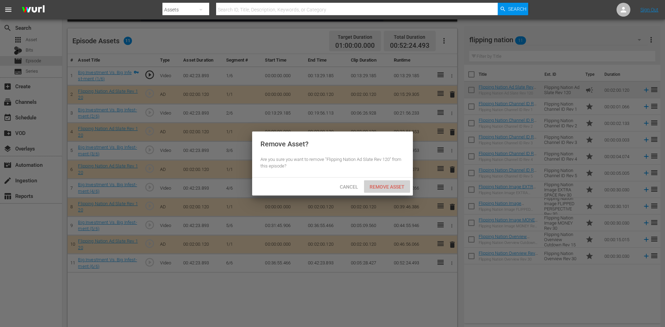
click at [382, 184] on span "Remove Asset" at bounding box center [387, 187] width 46 height 6
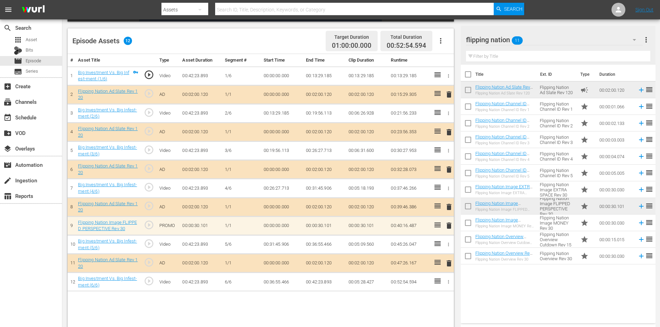
click at [450, 227] on span "delete" at bounding box center [449, 226] width 8 height 8
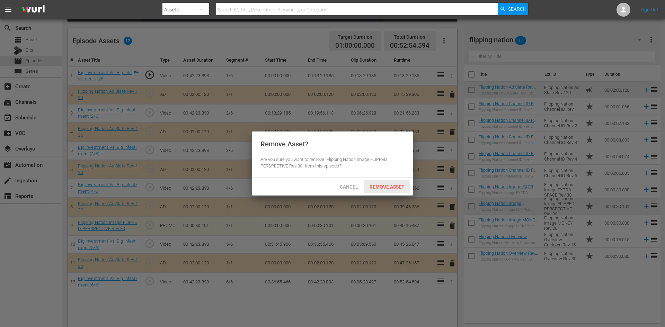
click at [386, 189] on div "Remove Asset" at bounding box center [387, 186] width 46 height 13
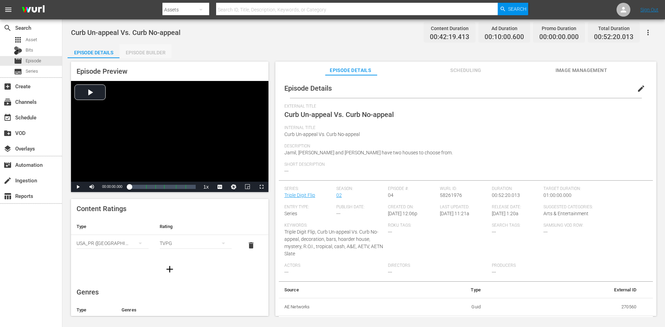
click at [150, 52] on div "Episode Builder" at bounding box center [145, 52] width 52 height 17
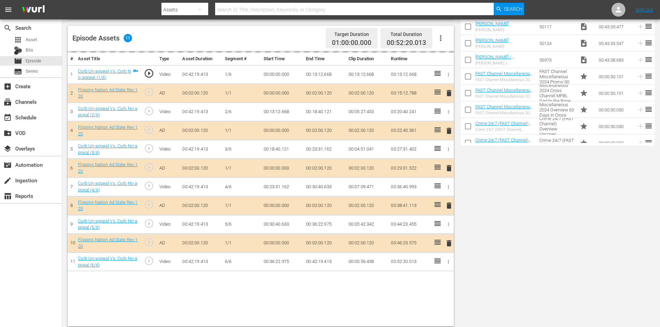
scroll to position [180, 0]
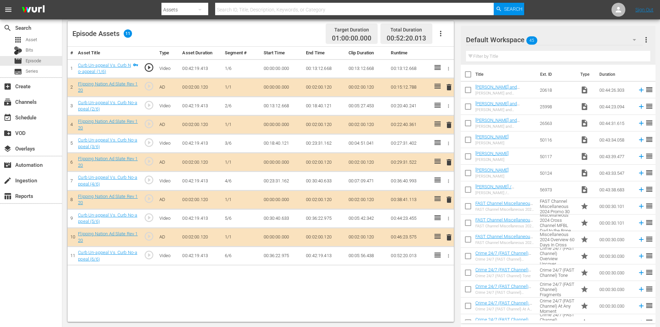
click at [583, 37] on div "Default Workspace 45" at bounding box center [554, 39] width 177 height 19
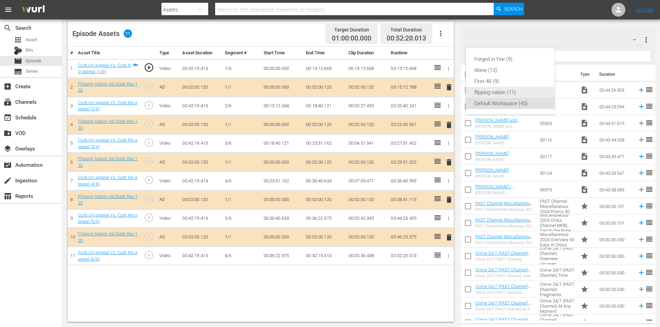
click at [493, 91] on div "flipping nation (11)" at bounding box center [510, 92] width 72 height 11
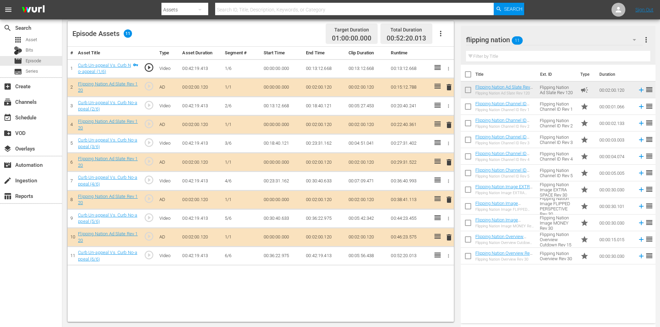
click at [448, 203] on span "delete" at bounding box center [449, 200] width 8 height 8
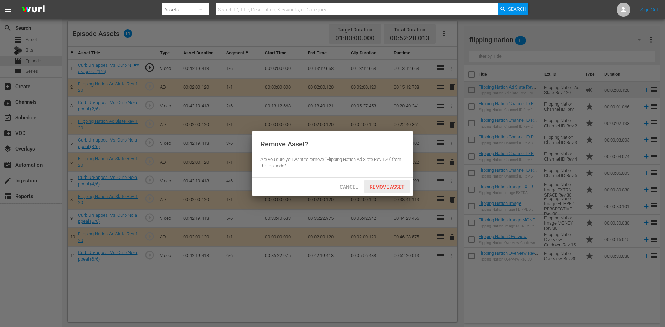
click at [383, 188] on span "Remove Asset" at bounding box center [387, 187] width 46 height 6
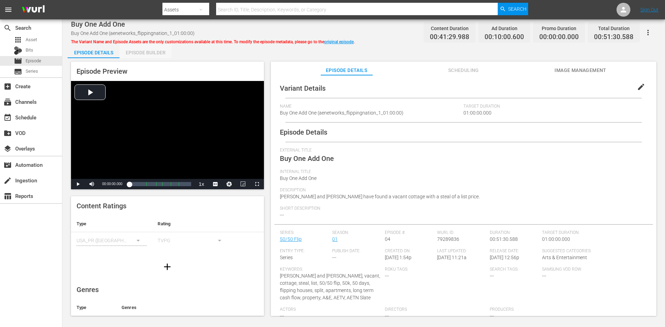
click at [153, 50] on div "Episode Builder" at bounding box center [145, 52] width 52 height 17
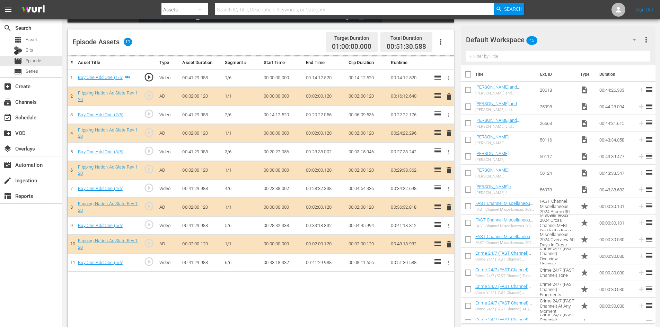
scroll to position [173, 0]
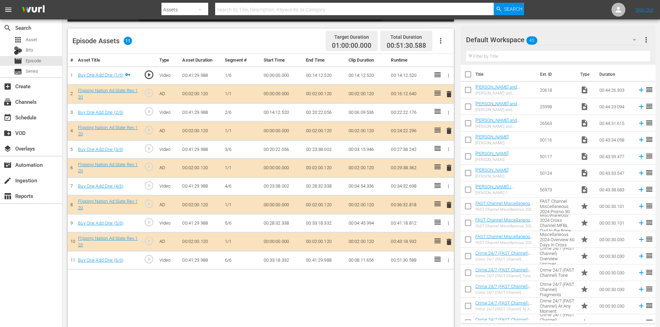
click at [583, 39] on div "Default Workspace 45" at bounding box center [554, 39] width 177 height 19
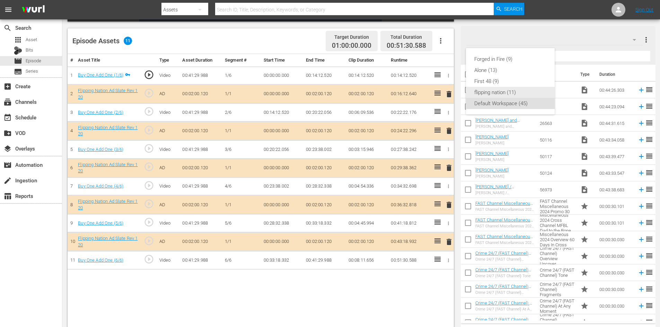
click at [497, 91] on div "flipping nation (11)" at bounding box center [510, 92] width 72 height 11
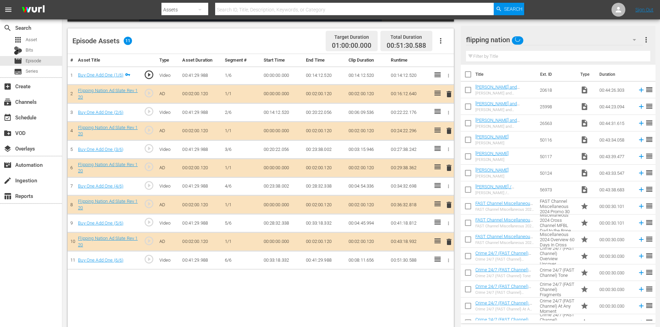
click at [448, 208] on span "delete" at bounding box center [449, 205] width 8 height 8
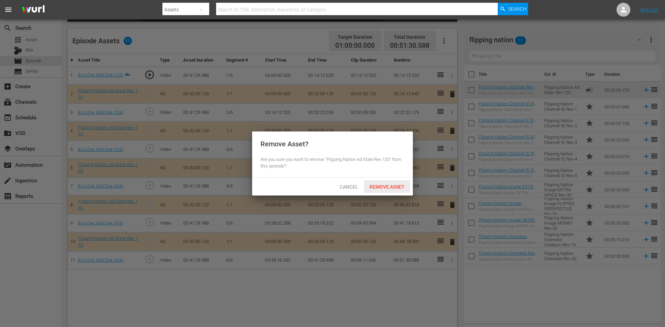
click at [394, 187] on span "Remove Asset" at bounding box center [387, 187] width 46 height 6
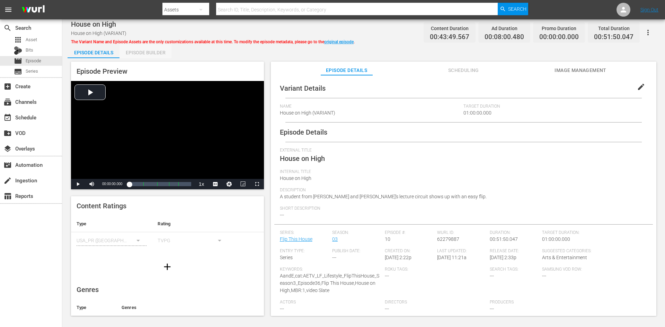
click at [154, 52] on div "Episode Builder" at bounding box center [145, 52] width 52 height 17
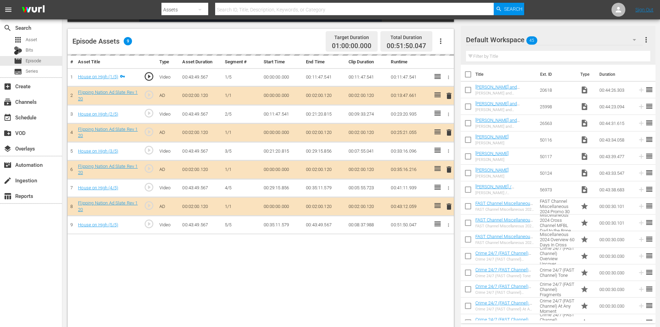
scroll to position [173, 0]
click at [580, 39] on div "Default Workspace 45" at bounding box center [554, 39] width 177 height 19
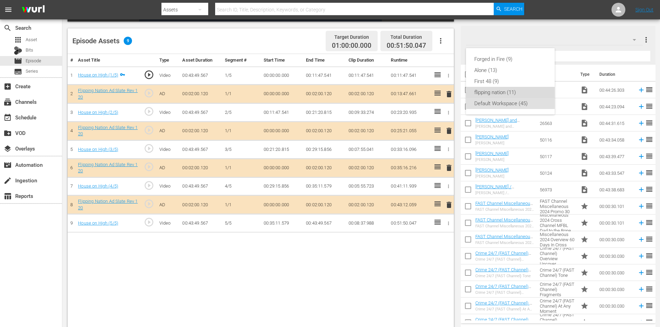
click at [502, 91] on div "flipping nation (11)" at bounding box center [510, 92] width 72 height 11
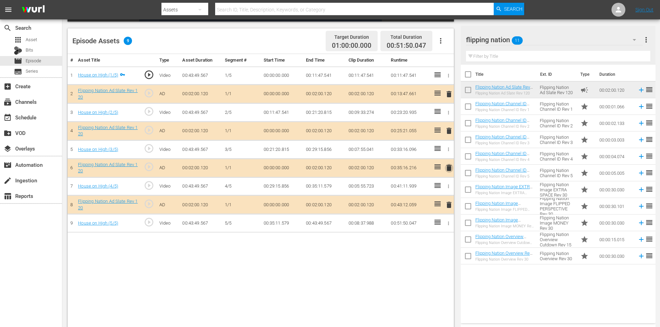
click at [448, 168] on span "delete" at bounding box center [449, 168] width 8 height 8
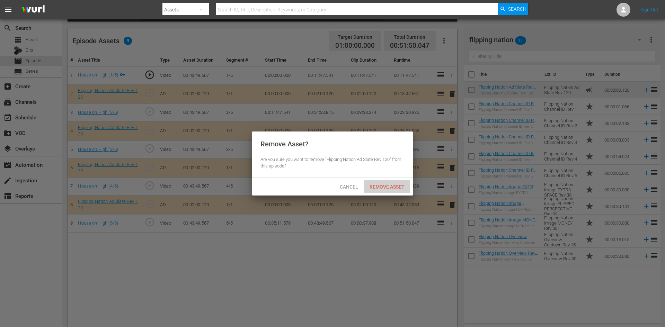
click at [382, 184] on span "Remove Asset" at bounding box center [387, 187] width 46 height 6
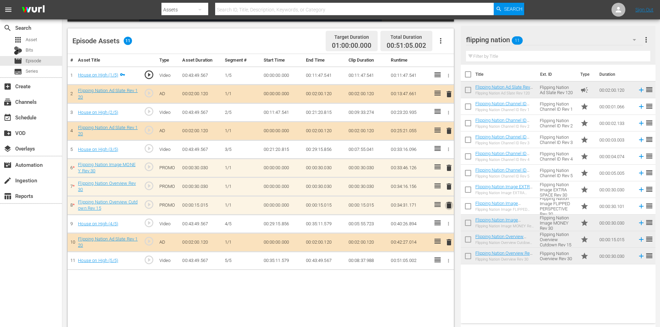
click at [449, 206] on span "delete" at bounding box center [449, 205] width 8 height 8
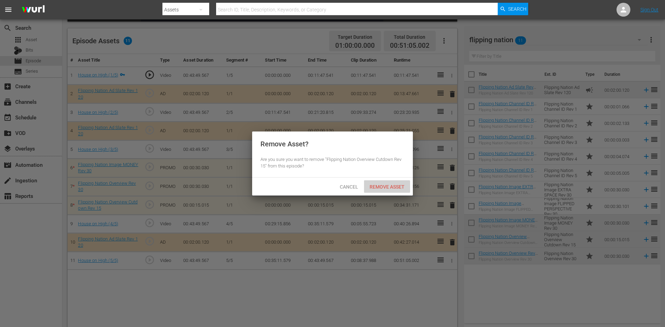
click at [391, 189] on span "Remove Asset" at bounding box center [387, 187] width 46 height 6
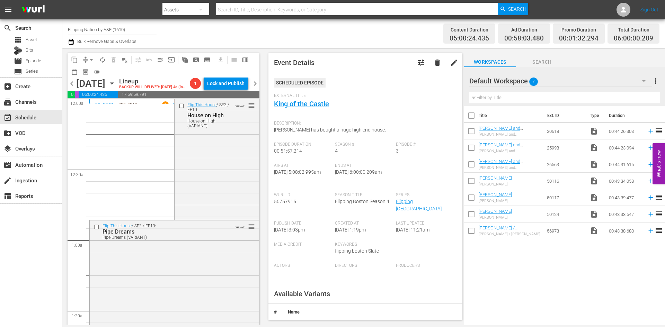
scroll to position [762, 0]
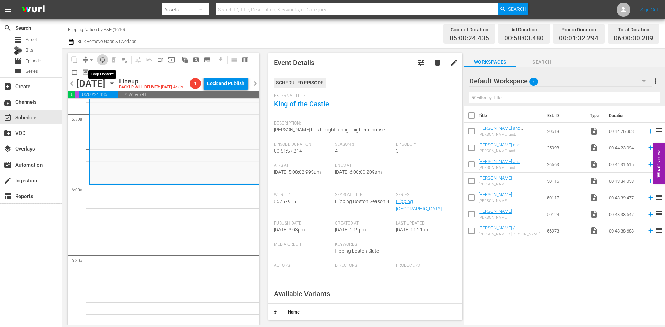
click at [100, 60] on span "autorenew_outlined" at bounding box center [102, 59] width 7 height 7
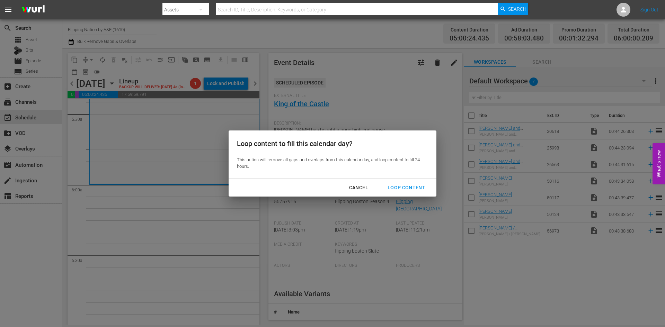
click at [405, 187] on div "Loop Content" at bounding box center [406, 187] width 49 height 9
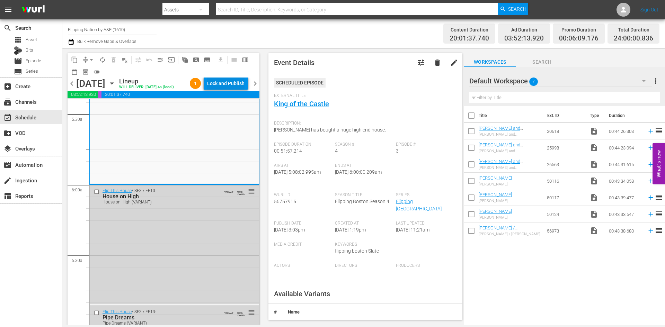
click at [221, 82] on div "Lock and Publish" at bounding box center [225, 83] width 37 height 12
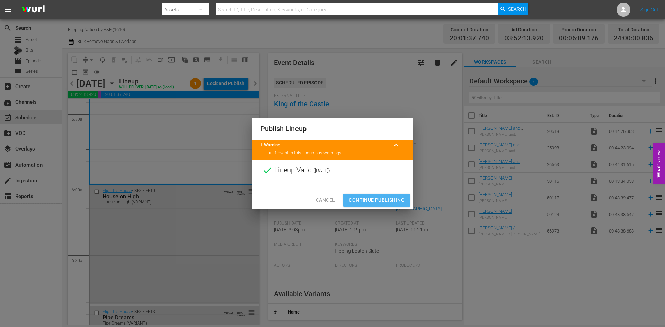
click at [370, 198] on span "Continue Publishing" at bounding box center [377, 200] width 56 height 9
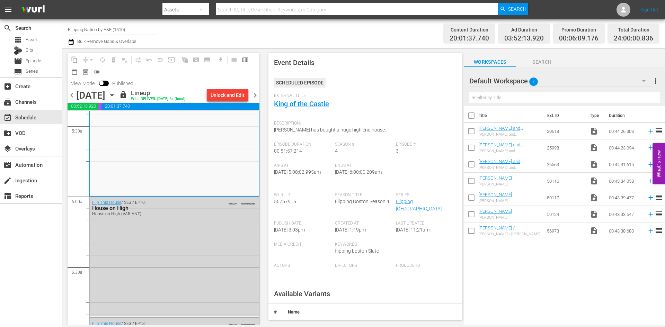
click at [108, 32] on input "Flipping Nation by A&E (1610)" at bounding box center [112, 29] width 89 height 17
click at [107, 31] on input "Flipping Nation by A&E (1610)" at bounding box center [112, 29] width 89 height 17
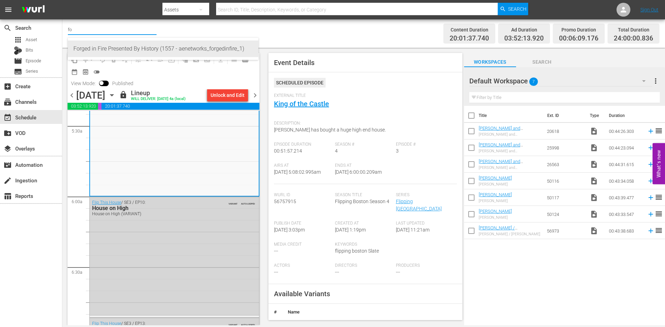
click at [101, 47] on div "Forged in Fire Presented By History (1557 - aenetworks_forgedinfire_1)" at bounding box center [162, 49] width 179 height 17
type input "Forged in Fire Presented By History (1557 - aenetworks_forgedinfire_1)"
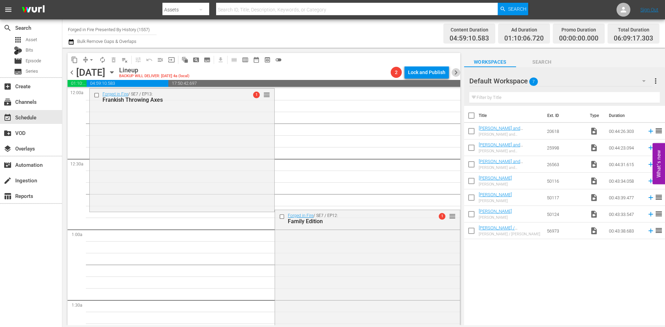
click at [457, 70] on span "chevron_right" at bounding box center [455, 72] width 9 height 9
